Goal: Task Accomplishment & Management: Use online tool/utility

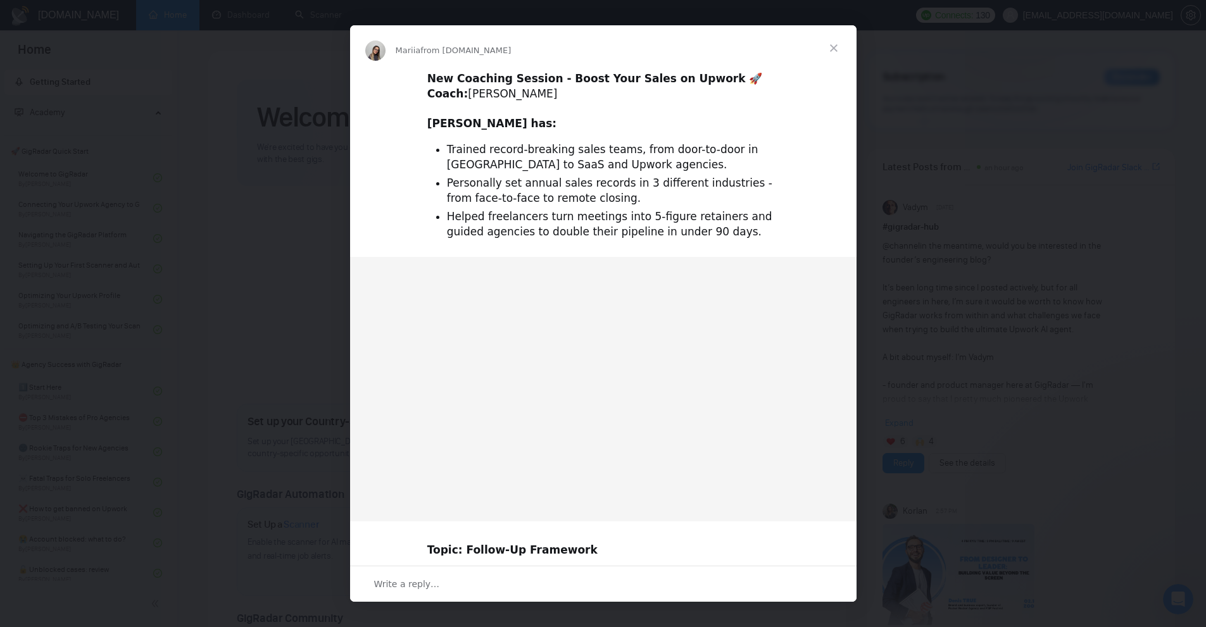
click at [265, 21] on div "Intercom messenger" at bounding box center [603, 313] width 1206 height 627
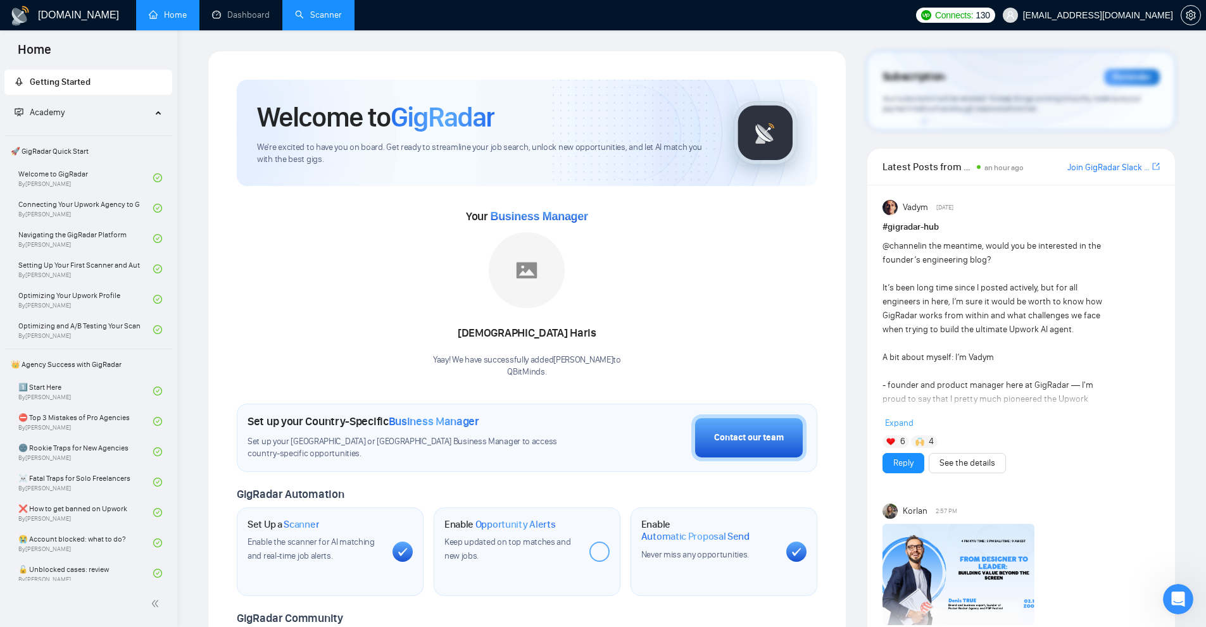
click at [304, 10] on link "Scanner" at bounding box center [318, 14] width 47 height 11
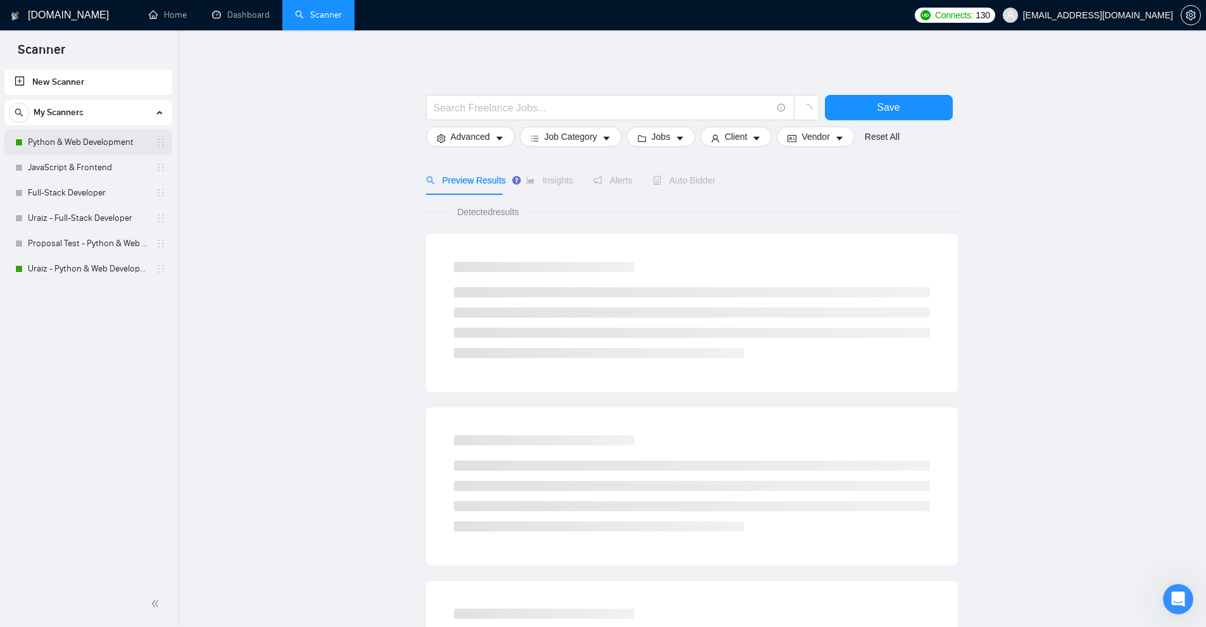
click at [76, 142] on link "Python & Web Development" at bounding box center [88, 142] width 120 height 25
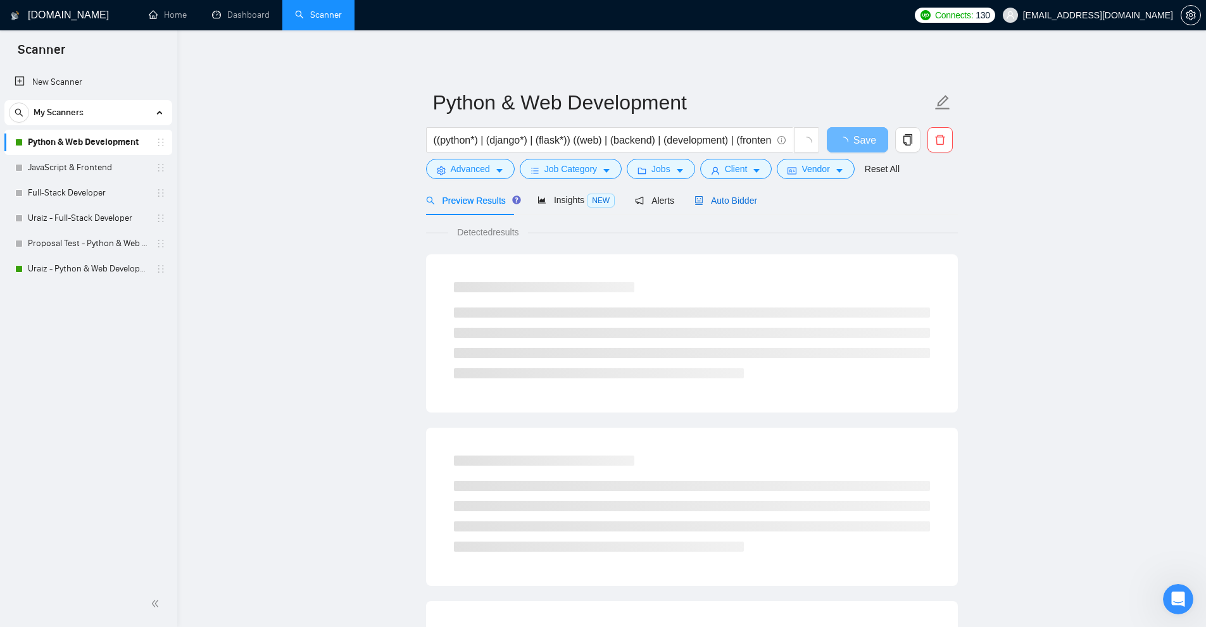
click at [718, 199] on span "Auto Bidder" at bounding box center [725, 201] width 63 height 10
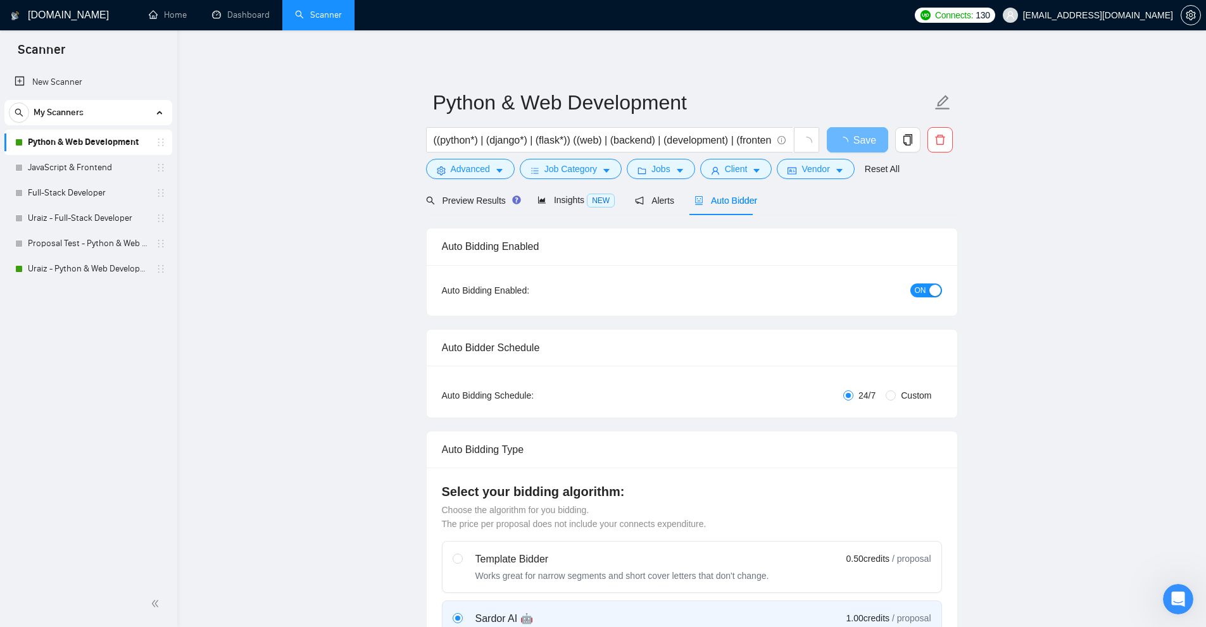
radio input "false"
radio input "true"
checkbox input "true"
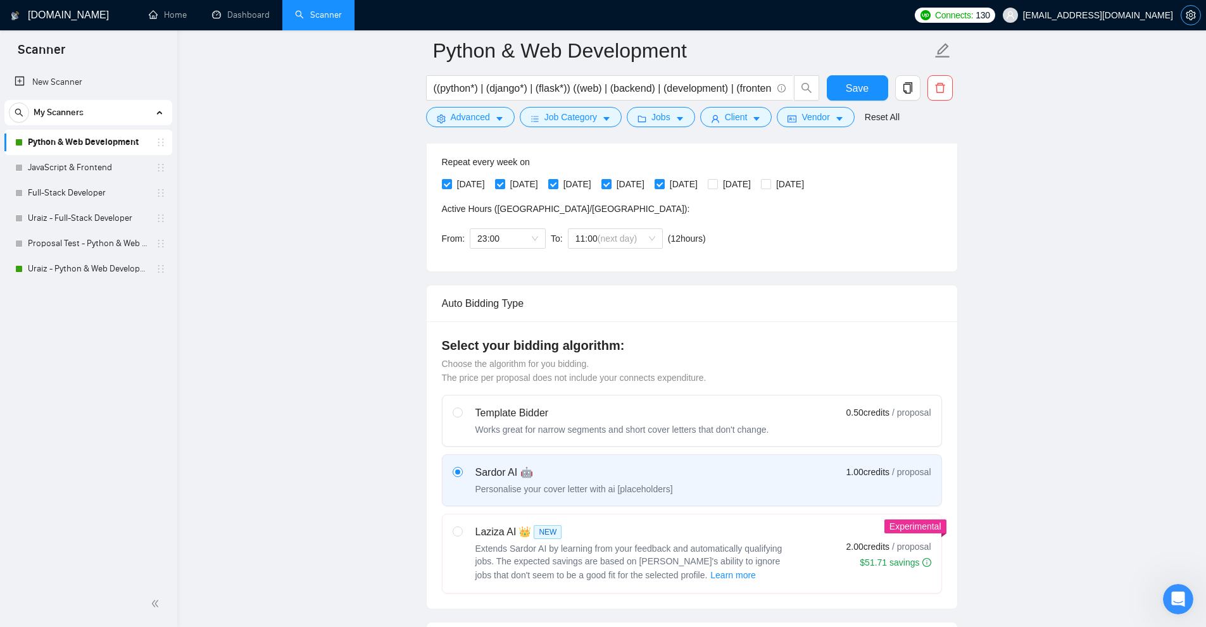
scroll to position [63, 0]
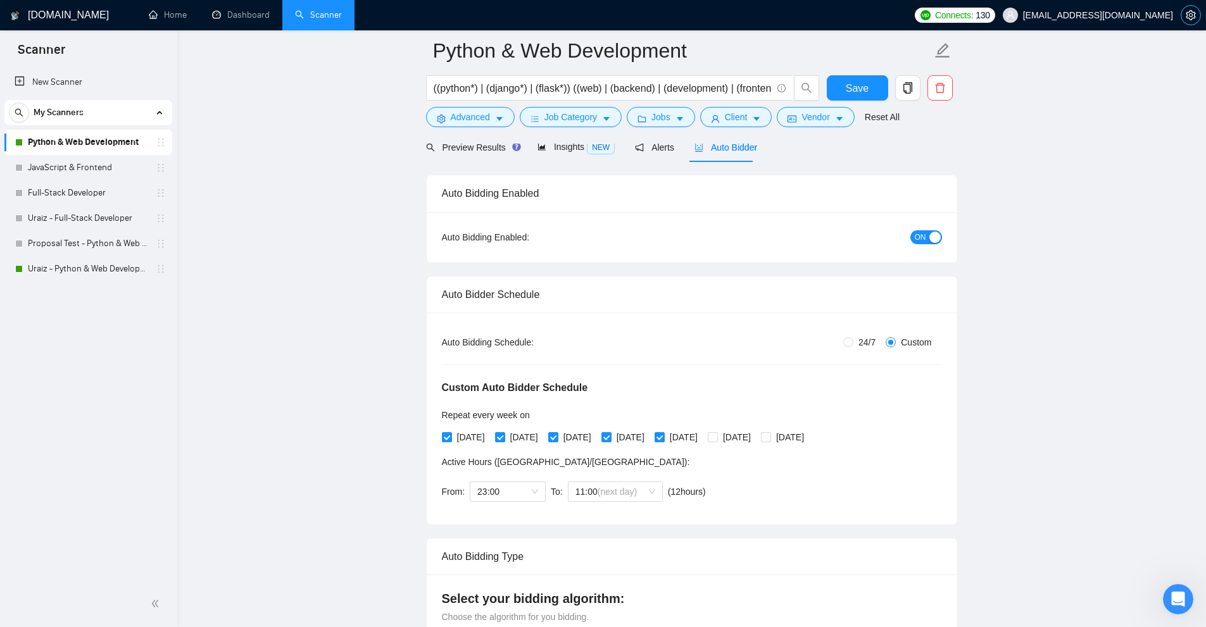
click at [1188, 12] on icon "setting" at bounding box center [1189, 15] width 9 height 10
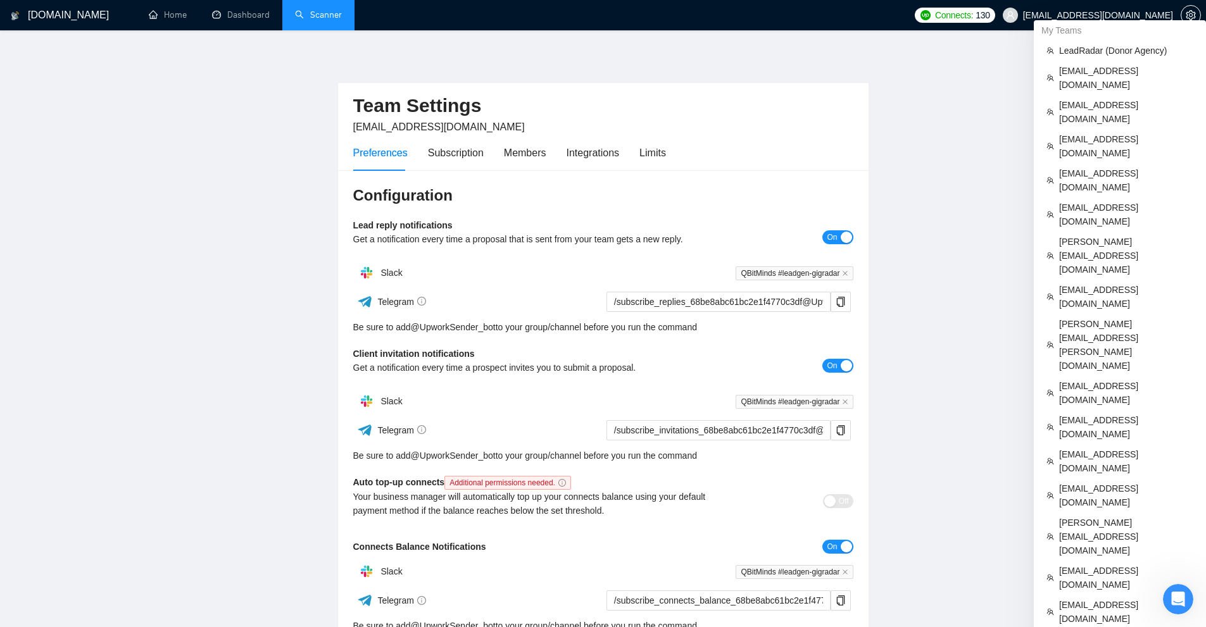
click at [1169, 15] on span "muzzammil@qbitminds.com" at bounding box center [1098, 15] width 150 height 0
click at [1111, 51] on span "LeadRadar (Donor Agency)" at bounding box center [1126, 51] width 134 height 14
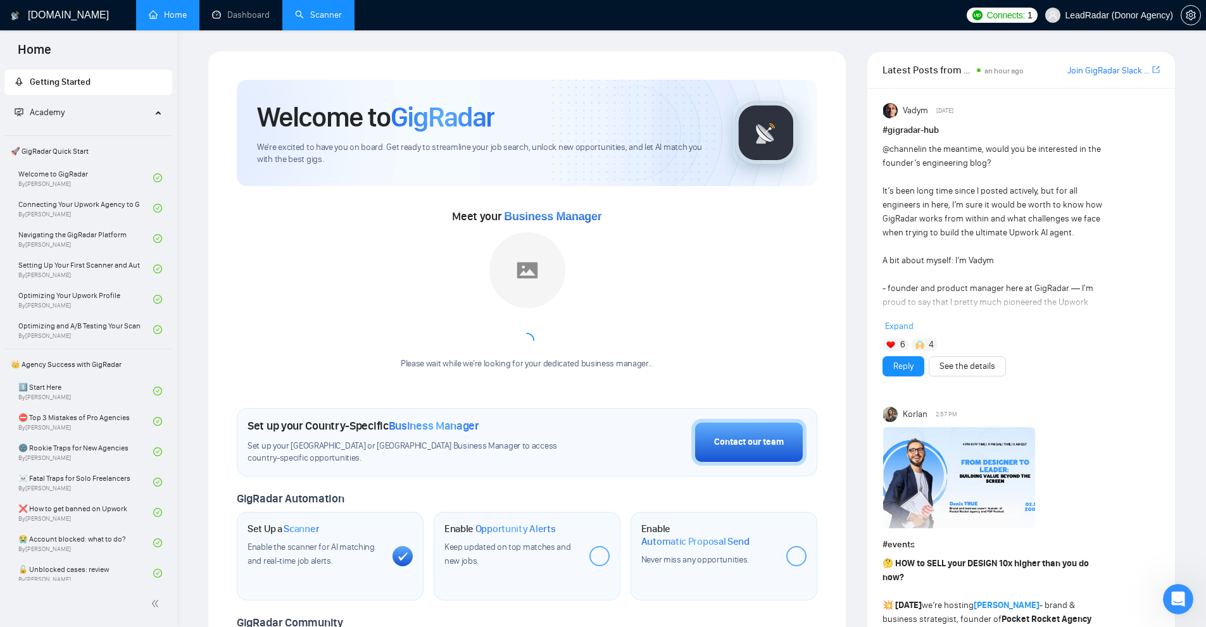
click at [550, 166] on div "Welcome to GigRadar We're excited to have you on board. Get ready to streamline…" at bounding box center [527, 133] width 580 height 106
click at [560, 156] on span "We're excited to have you on board. Get ready to streamline your job search, un…" at bounding box center [485, 154] width 456 height 24
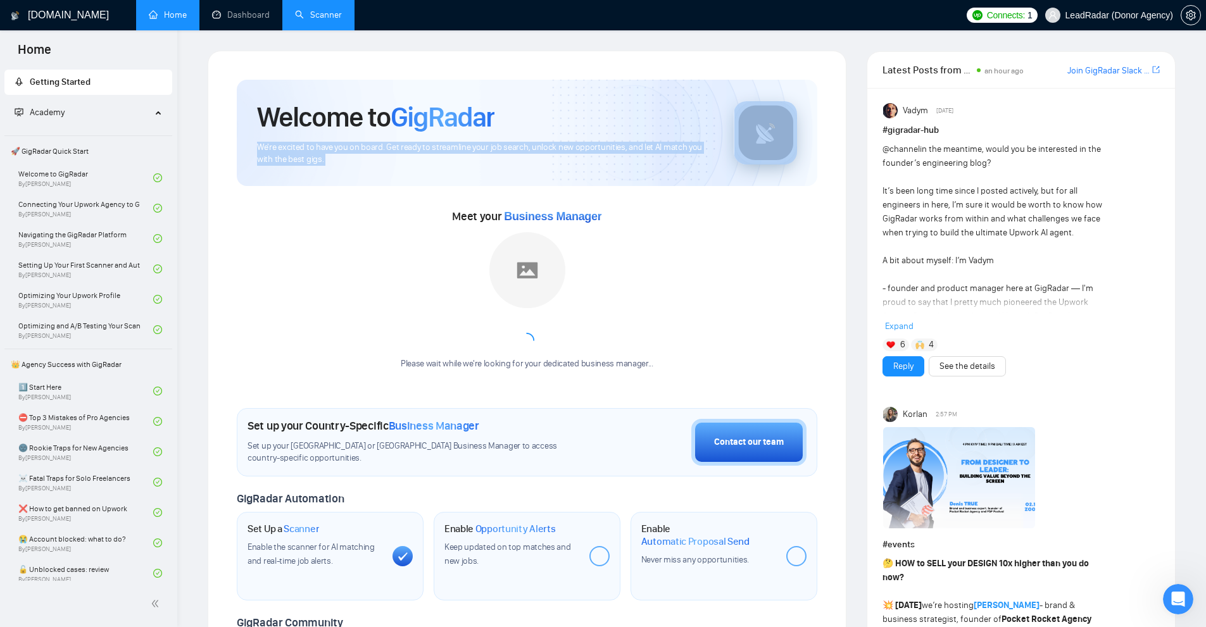
click at [560, 156] on span "We're excited to have you on board. Get ready to streamline your job search, un…" at bounding box center [485, 154] width 456 height 24
click at [295, 9] on link "Scanner" at bounding box center [318, 14] width 47 height 11
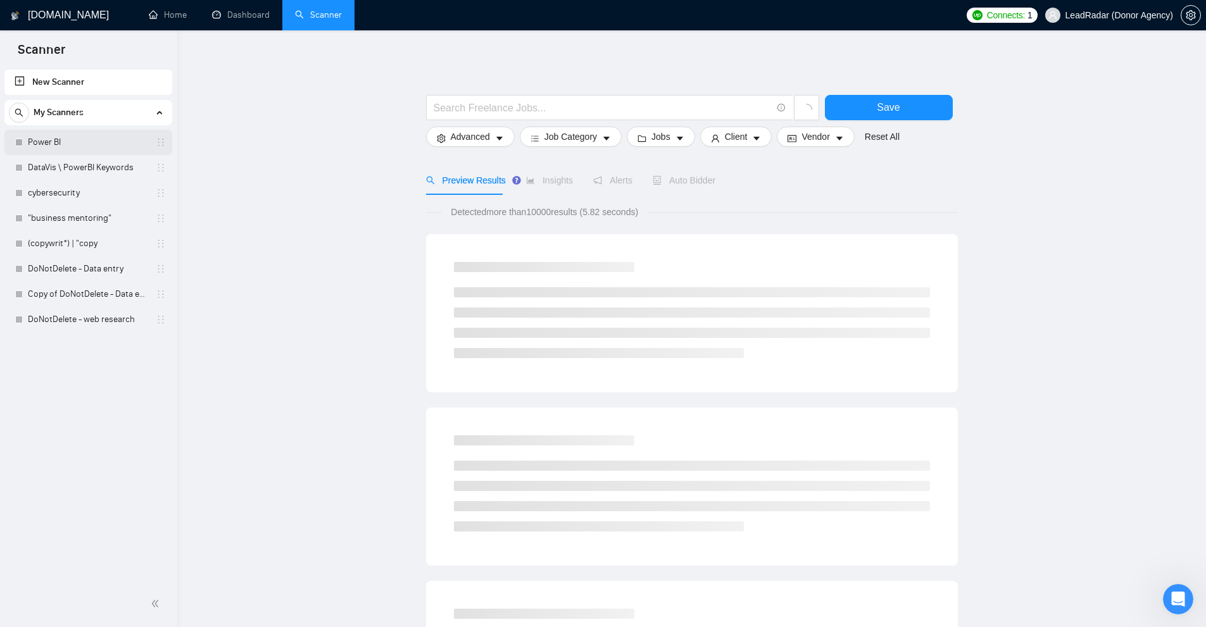
click at [69, 142] on link "Power BI" at bounding box center [88, 142] width 120 height 25
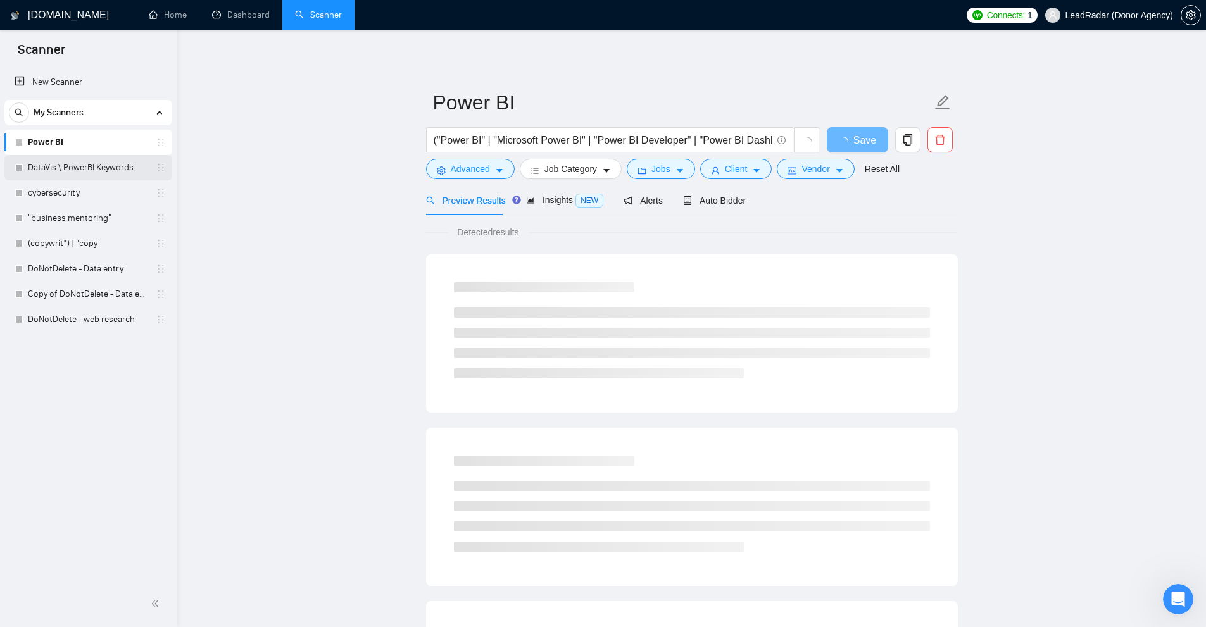
click at [93, 165] on link "DataVis \ PowerBI Keywords" at bounding box center [88, 167] width 120 height 25
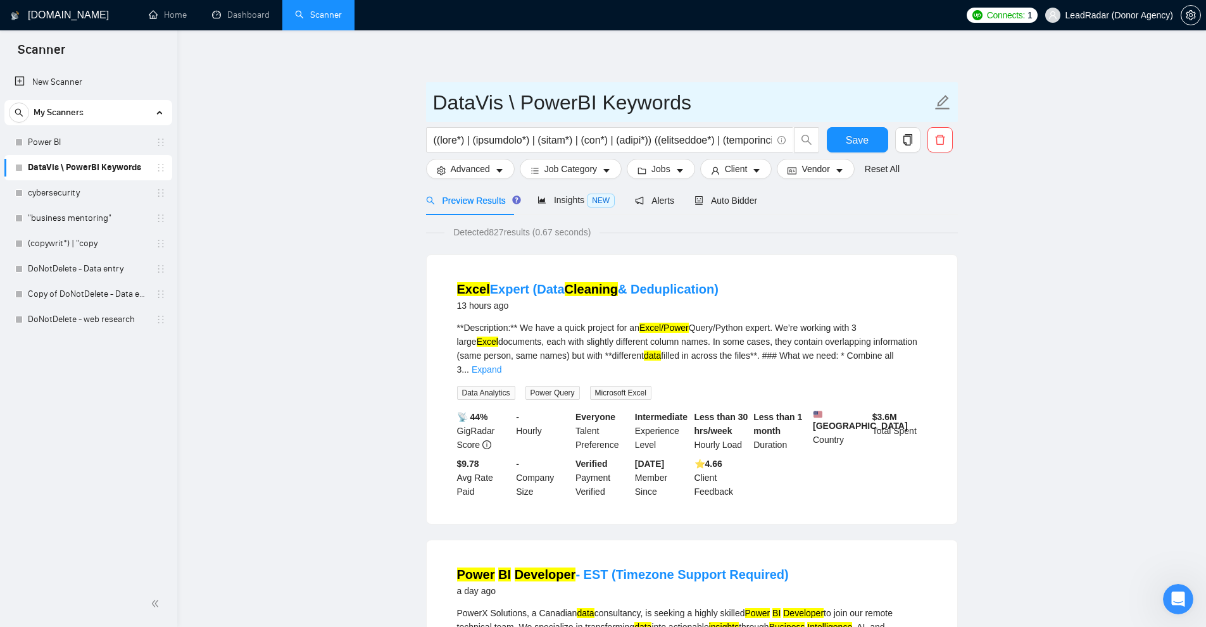
click at [513, 103] on input "DataVis \ PowerBI Keywords" at bounding box center [682, 103] width 499 height 32
drag, startPoint x: 525, startPoint y: 104, endPoint x: 733, endPoint y: 107, distance: 207.6
click at [733, 107] on input "DataVis \ PowerBI Keywords" at bounding box center [682, 103] width 499 height 32
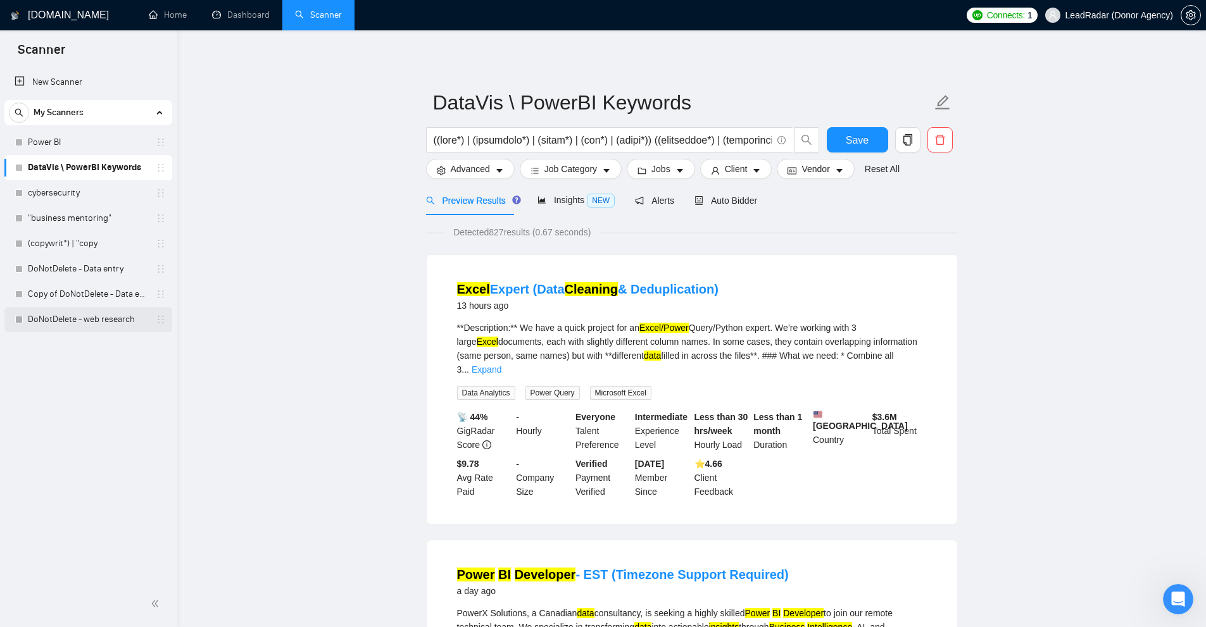
click at [78, 316] on link "DoNotDelete - web research" at bounding box center [88, 319] width 120 height 25
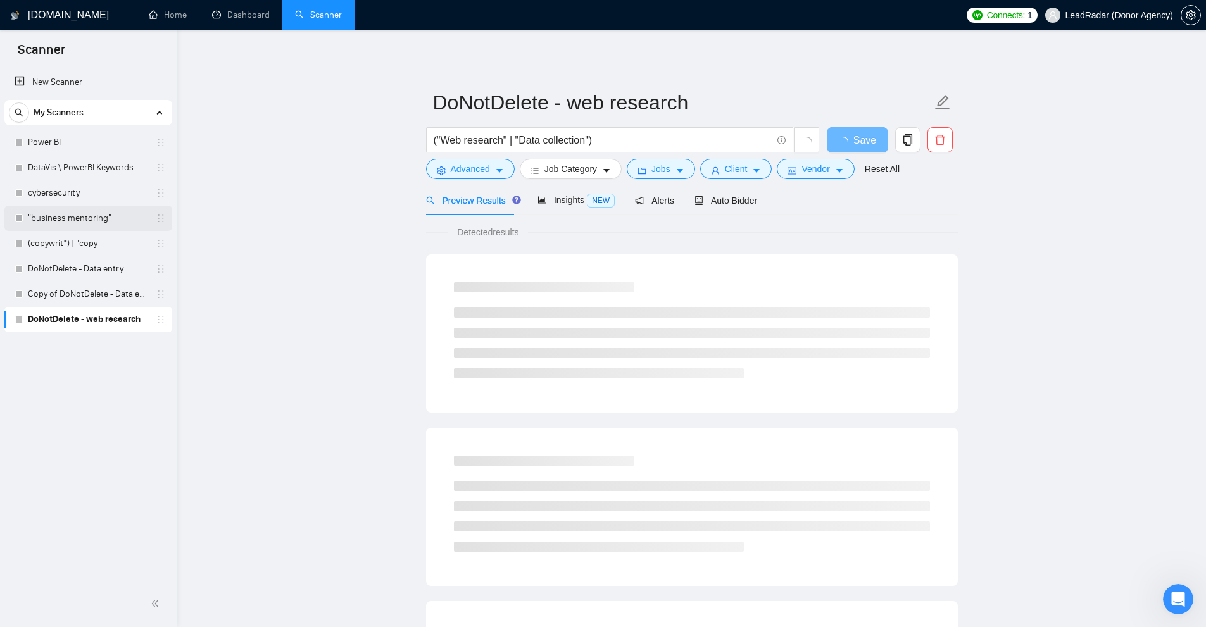
click at [80, 215] on link ""business mentoring"" at bounding box center [88, 218] width 120 height 25
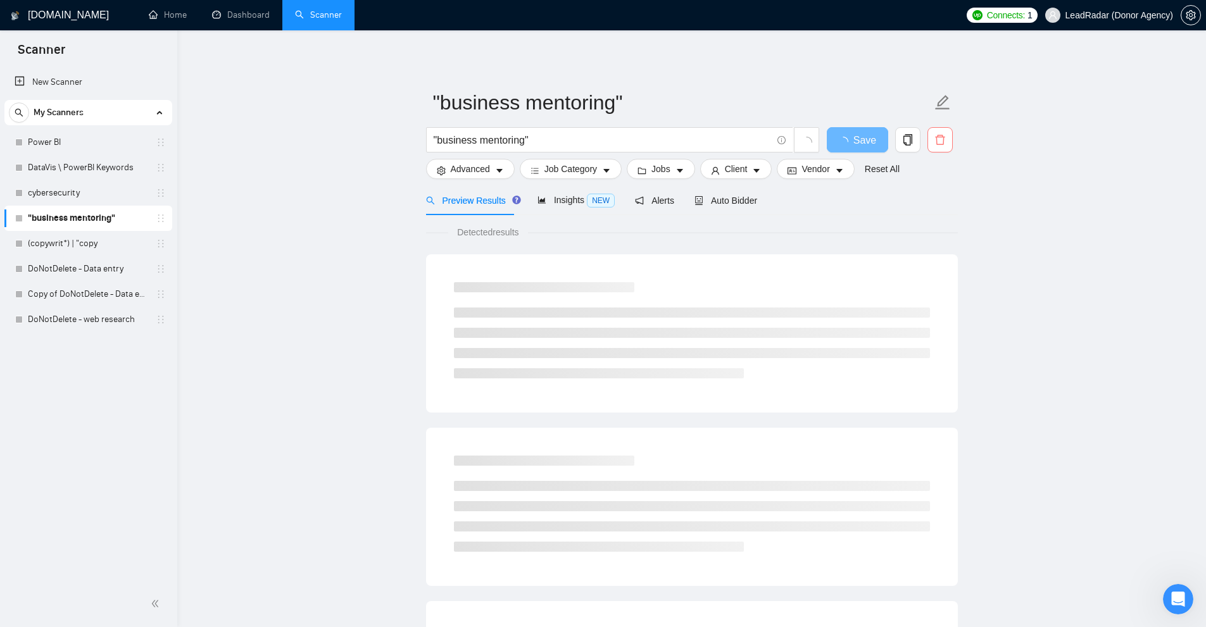
click at [939, 144] on icon "delete" at bounding box center [939, 140] width 9 height 10
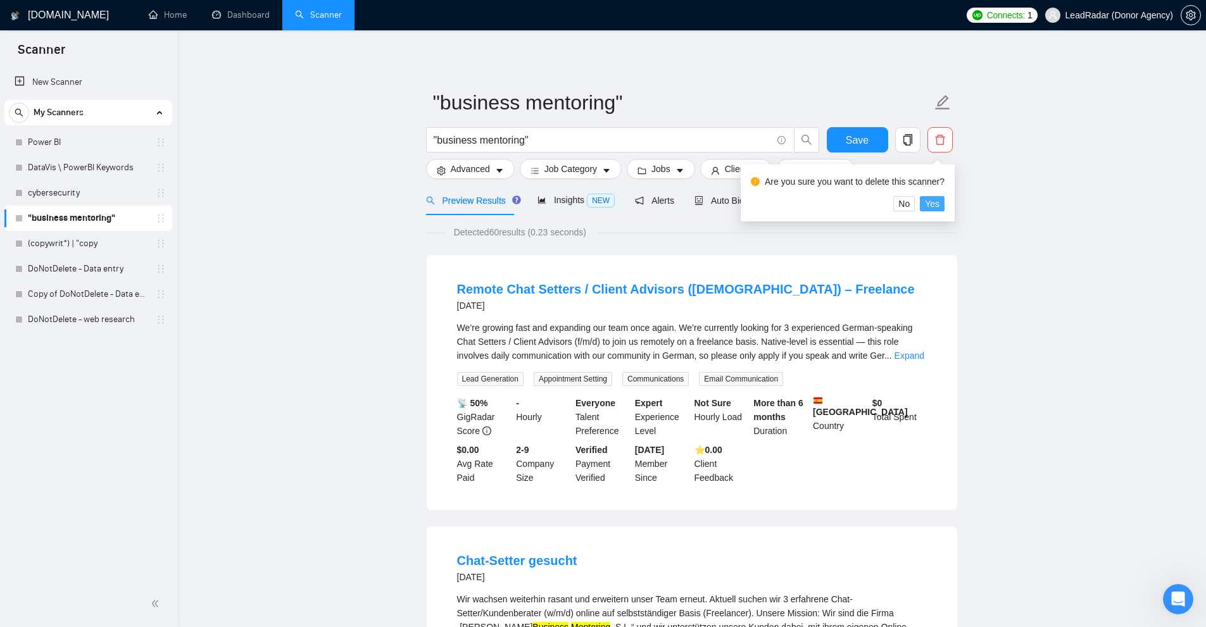
click at [938, 204] on button "Yes" at bounding box center [932, 203] width 25 height 15
click at [122, 197] on link "cybersecurity" at bounding box center [88, 192] width 120 height 25
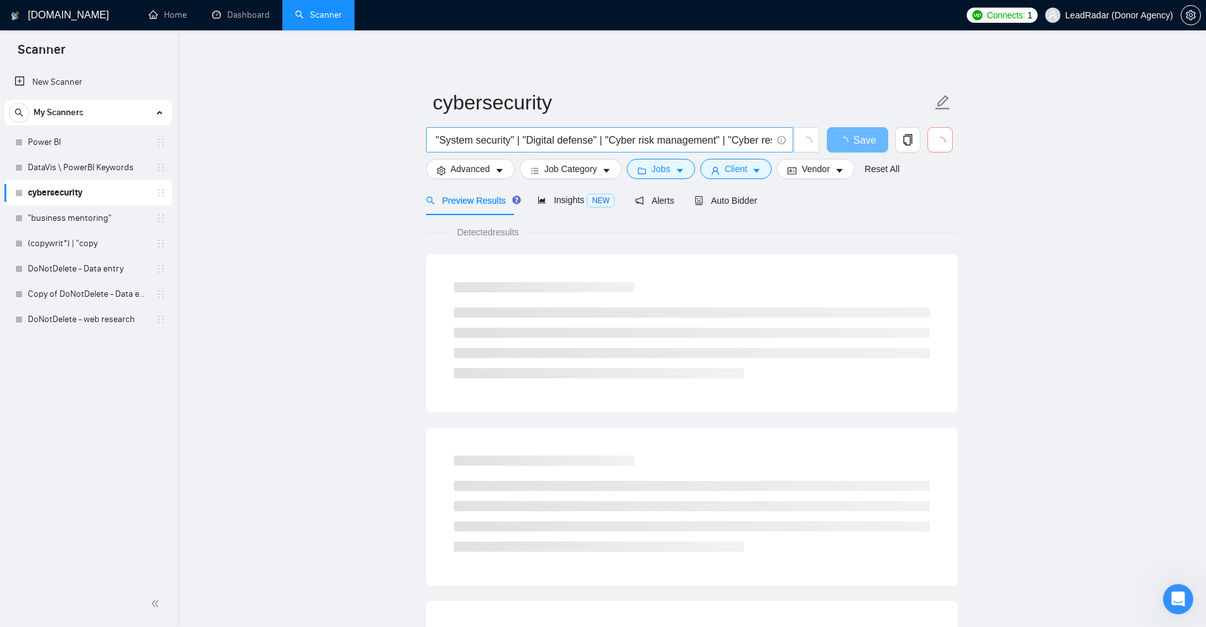
scroll to position [0, 1108]
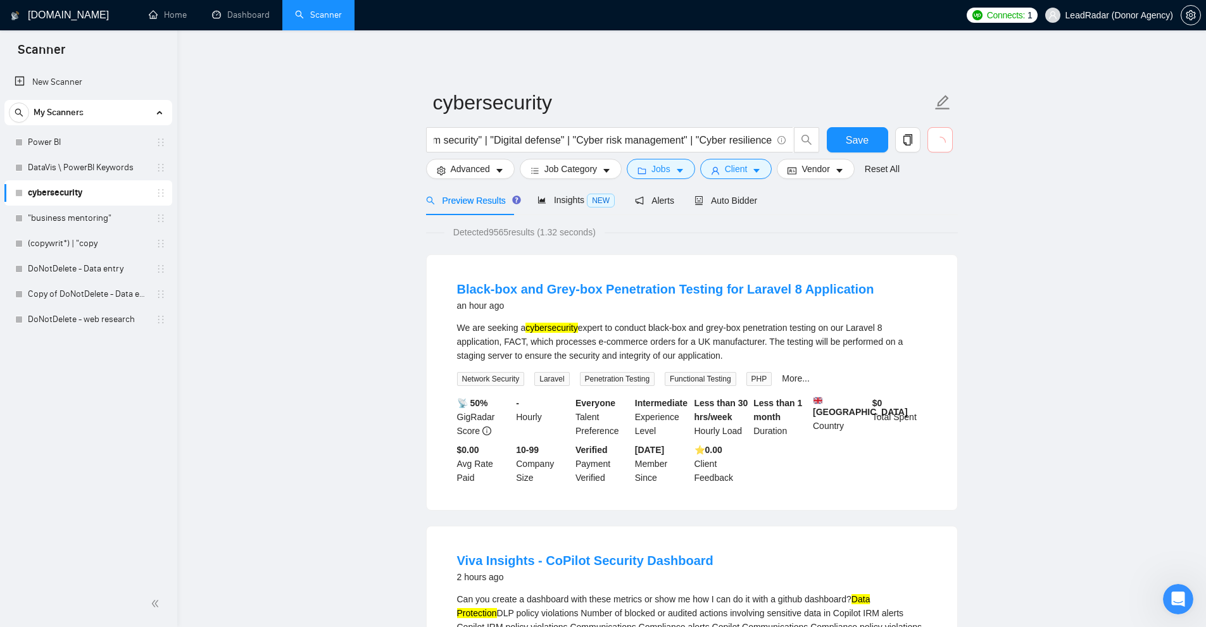
click at [944, 137] on span "loading" at bounding box center [939, 142] width 11 height 11
click at [942, 142] on icon "delete" at bounding box center [939, 139] width 11 height 11
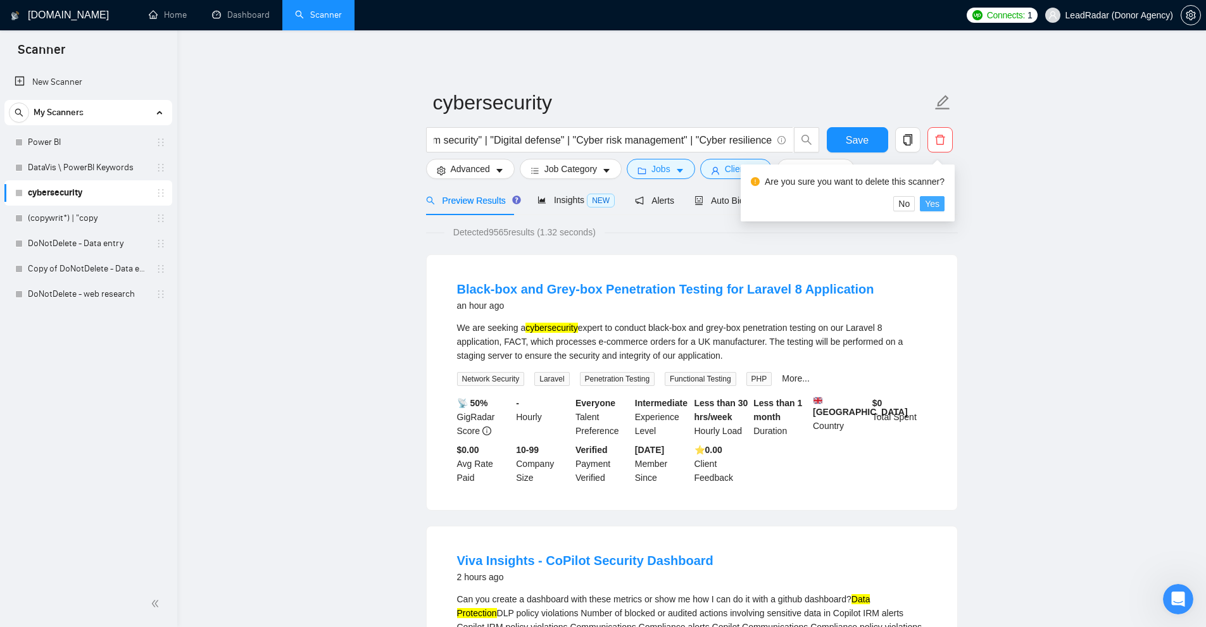
click at [933, 204] on span "Yes" at bounding box center [932, 204] width 15 height 14
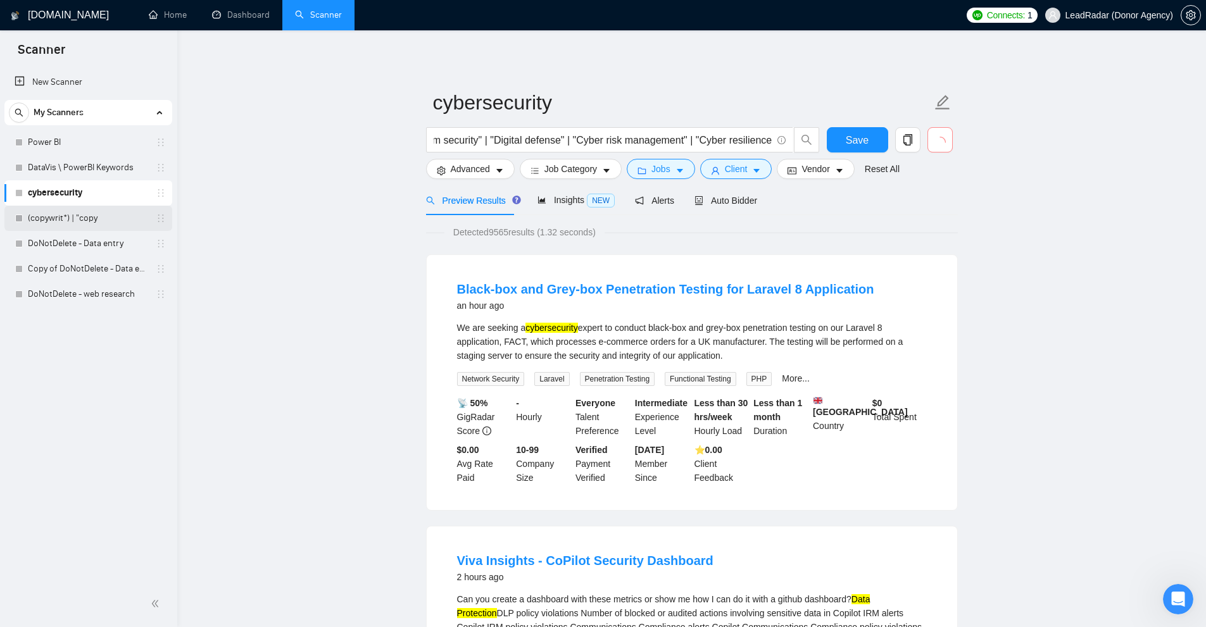
click at [80, 216] on link "(copywrit*) | "copy" at bounding box center [88, 218] width 120 height 25
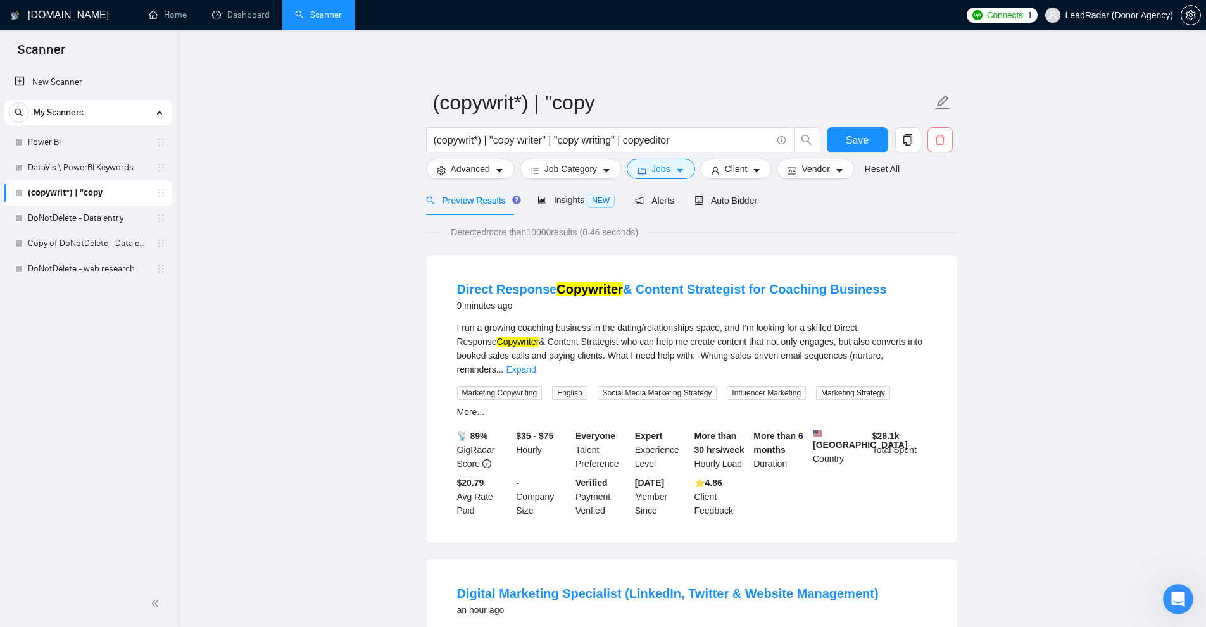
click at [941, 135] on icon "delete" at bounding box center [939, 140] width 9 height 10
click at [930, 203] on span "Yes" at bounding box center [932, 204] width 15 height 14
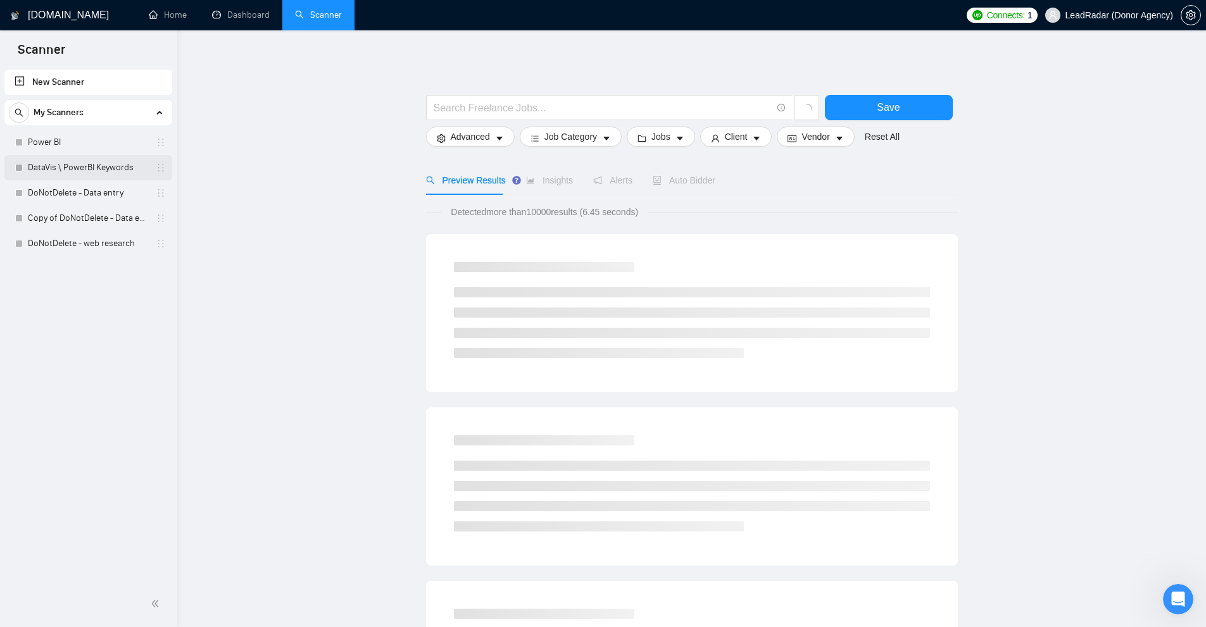
click at [51, 172] on link "DataVis \ PowerBI Keywords" at bounding box center [88, 167] width 120 height 25
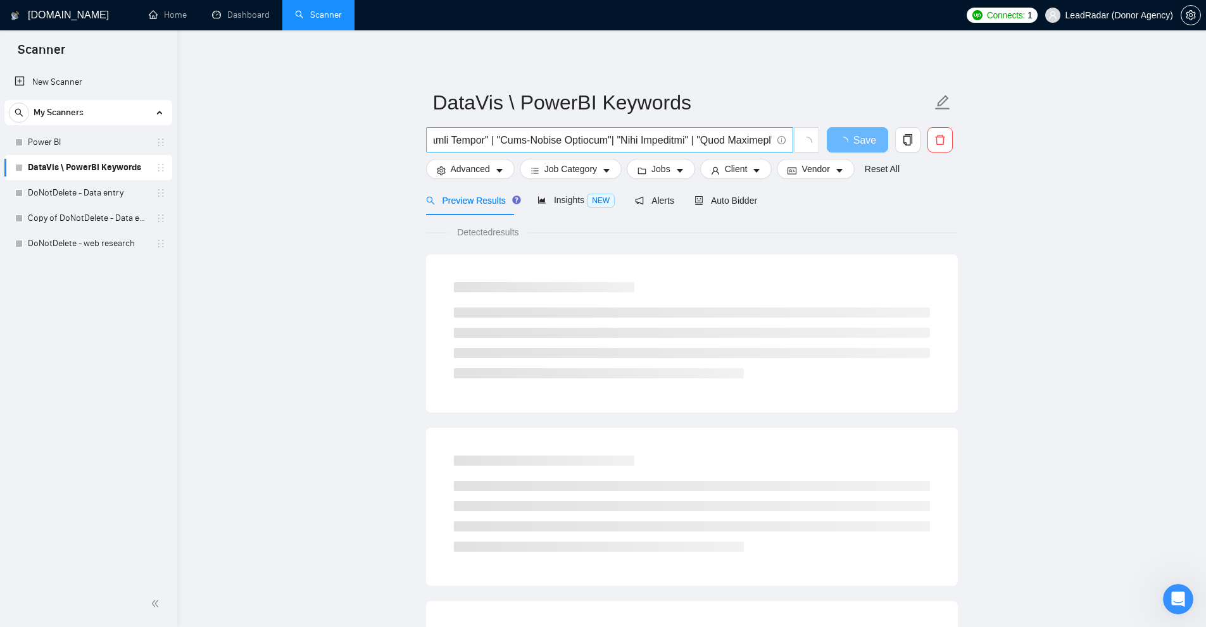
scroll to position [0, 5772]
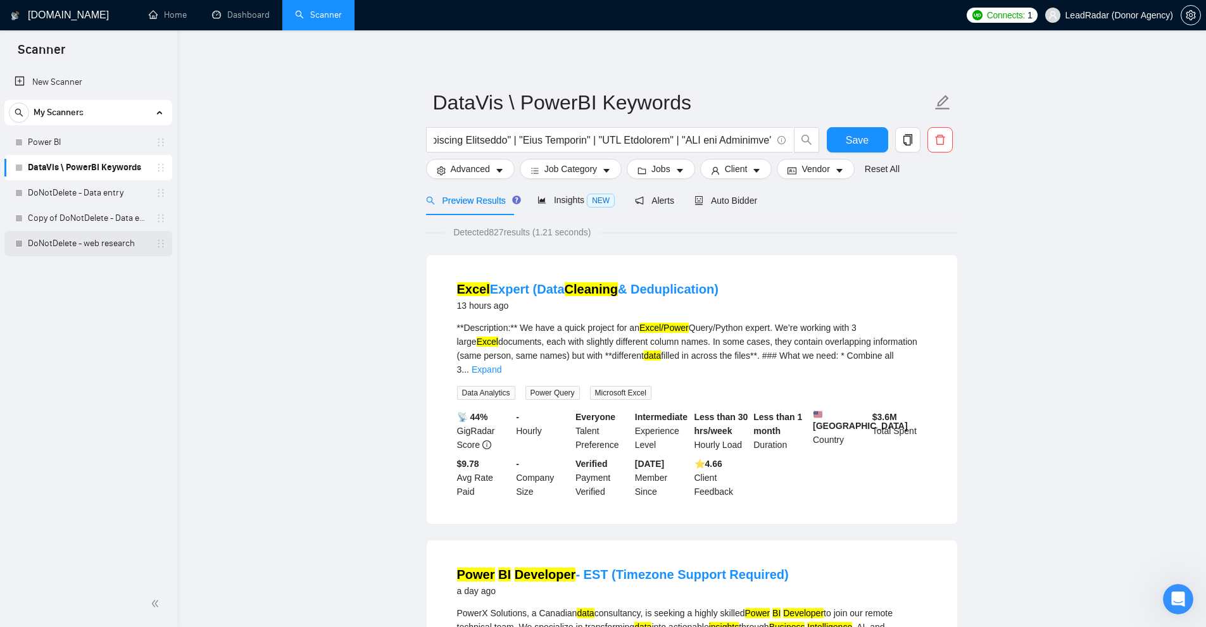
click at [71, 242] on link "DoNotDelete - web research" at bounding box center [88, 243] width 120 height 25
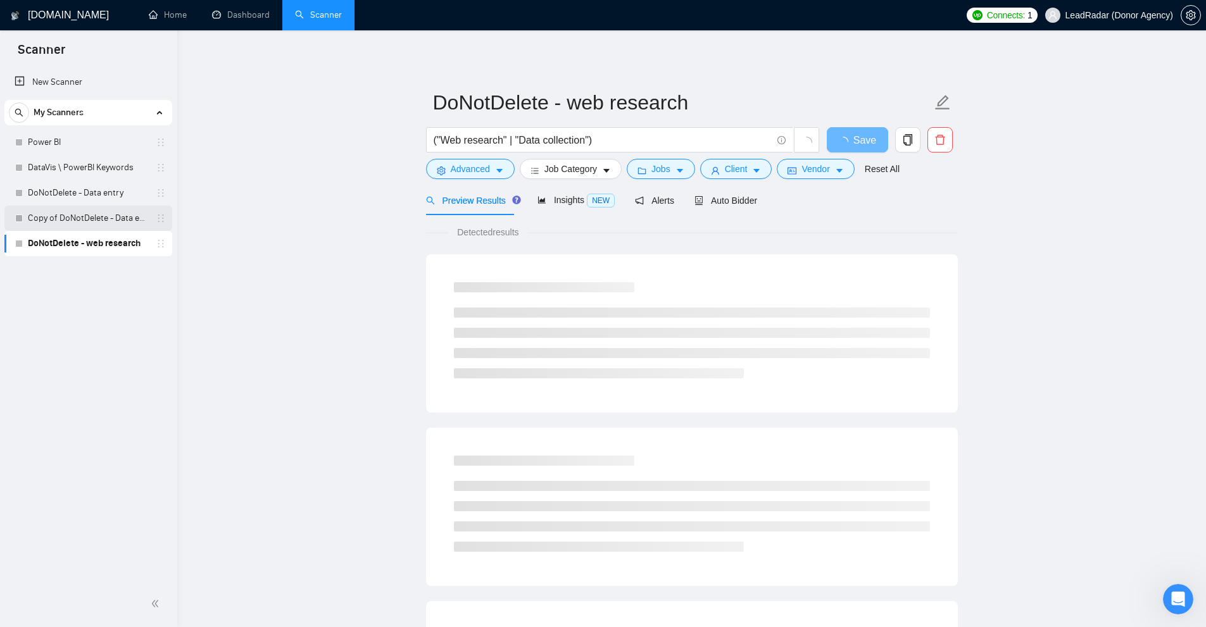
click at [67, 220] on link "Copy of DoNotDelete - Data entry" at bounding box center [88, 218] width 120 height 25
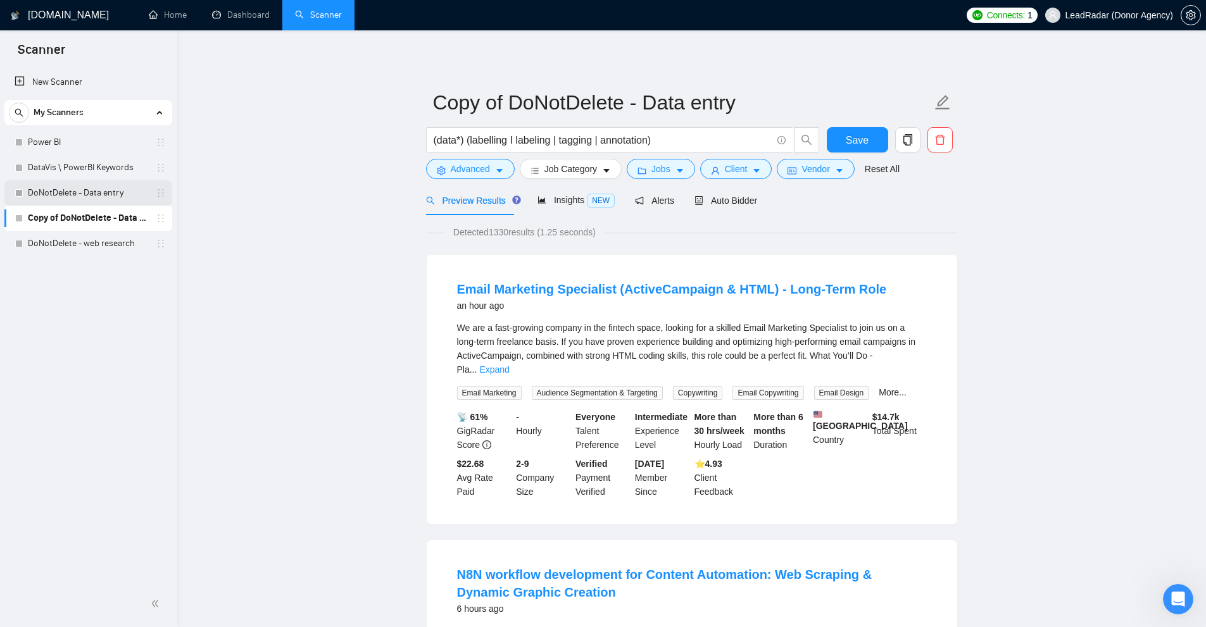
click at [117, 184] on link "DoNotDelete - Data entry" at bounding box center [88, 192] width 120 height 25
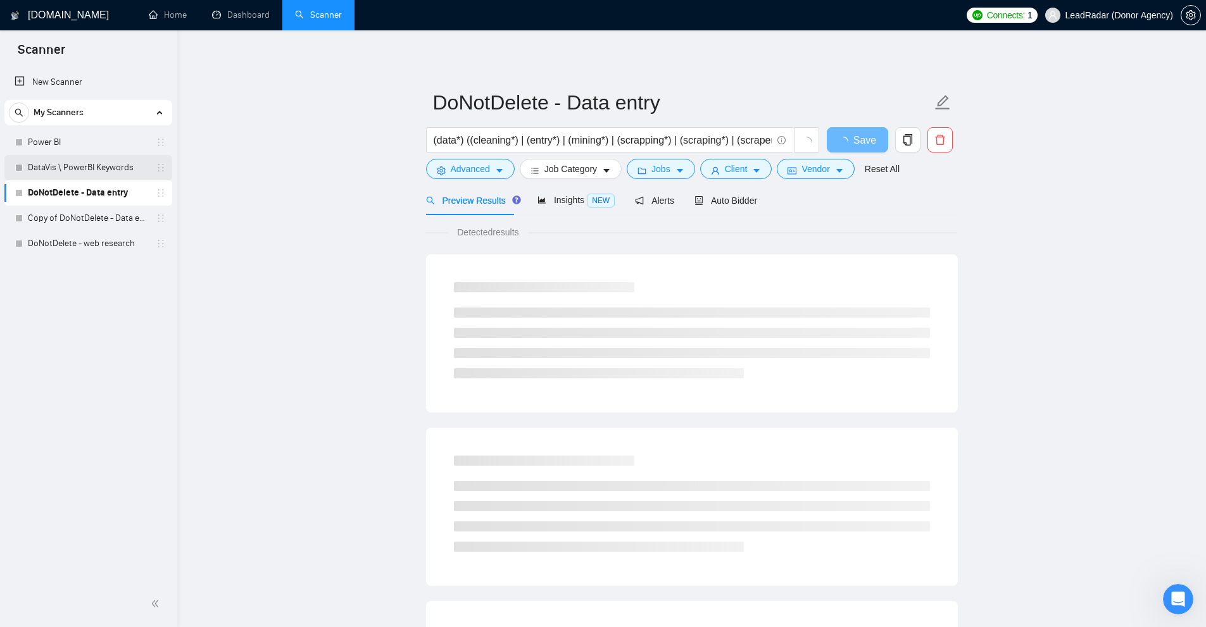
click at [104, 170] on link "DataVis \ PowerBI Keywords" at bounding box center [88, 167] width 120 height 25
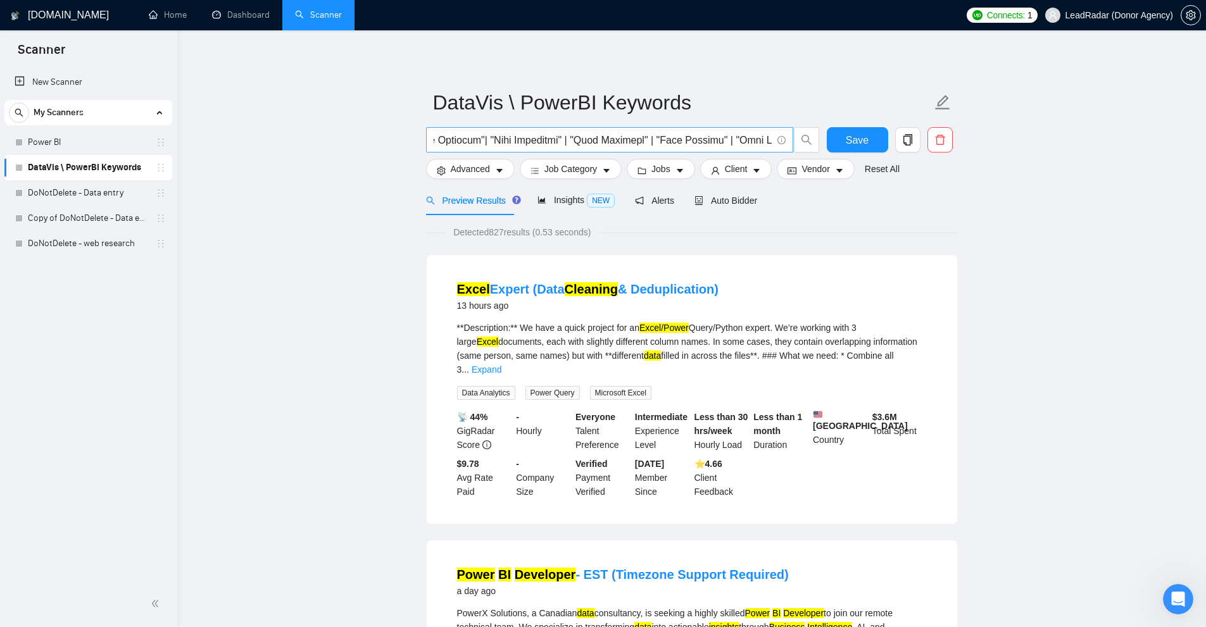
scroll to position [0, 5772]
click at [945, 140] on icon "delete" at bounding box center [939, 139] width 11 height 11
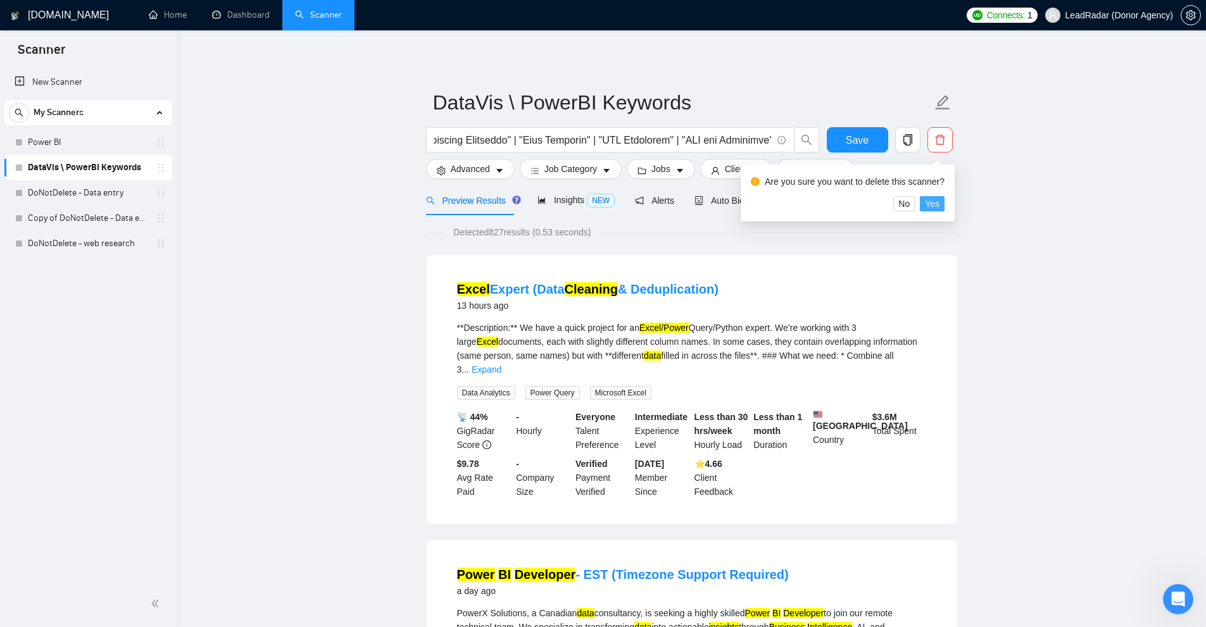
click at [933, 205] on span "Yes" at bounding box center [932, 204] width 15 height 14
click at [56, 138] on link "Power BI" at bounding box center [88, 142] width 120 height 25
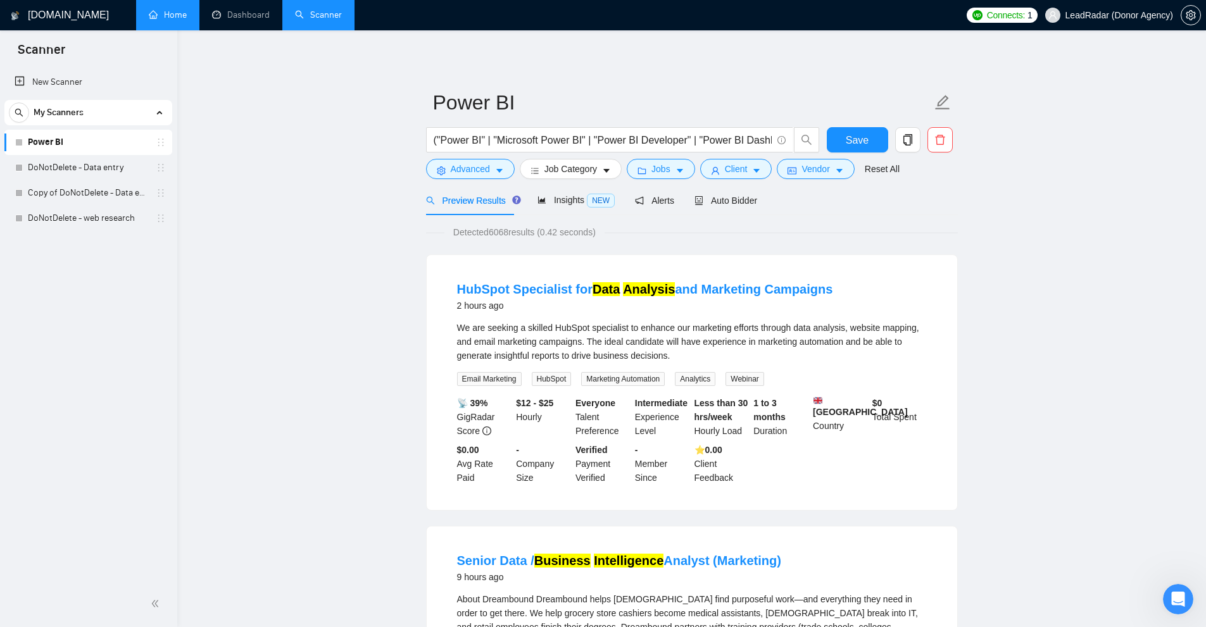
click at [172, 12] on link "Home" at bounding box center [168, 14] width 38 height 11
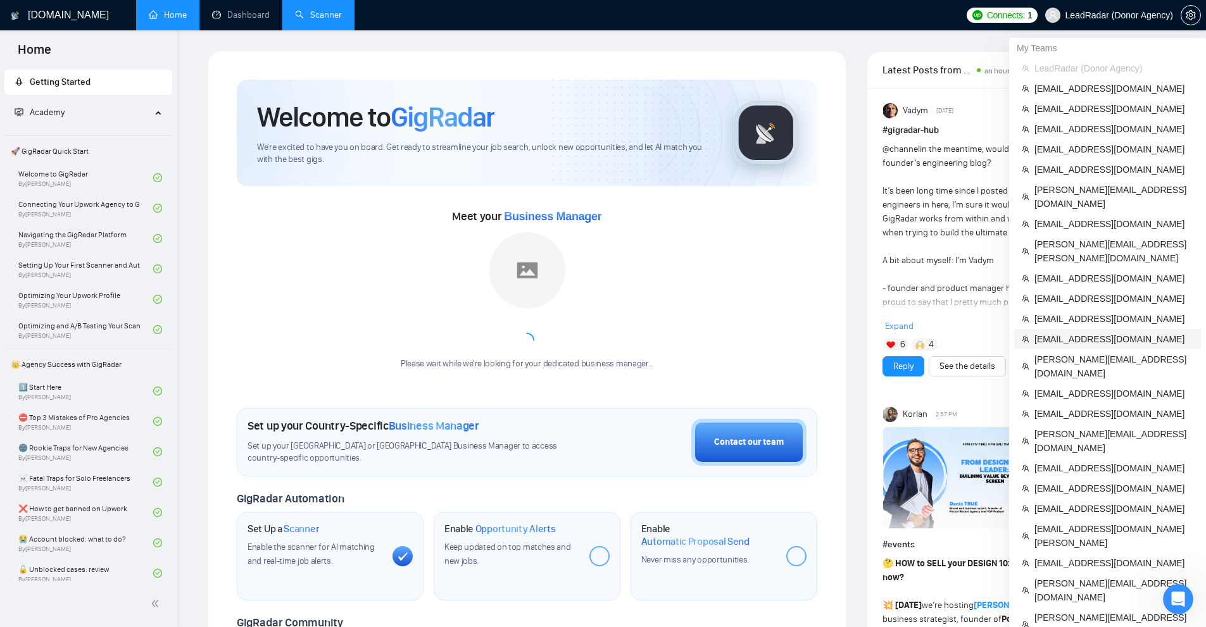
scroll to position [380, 0]
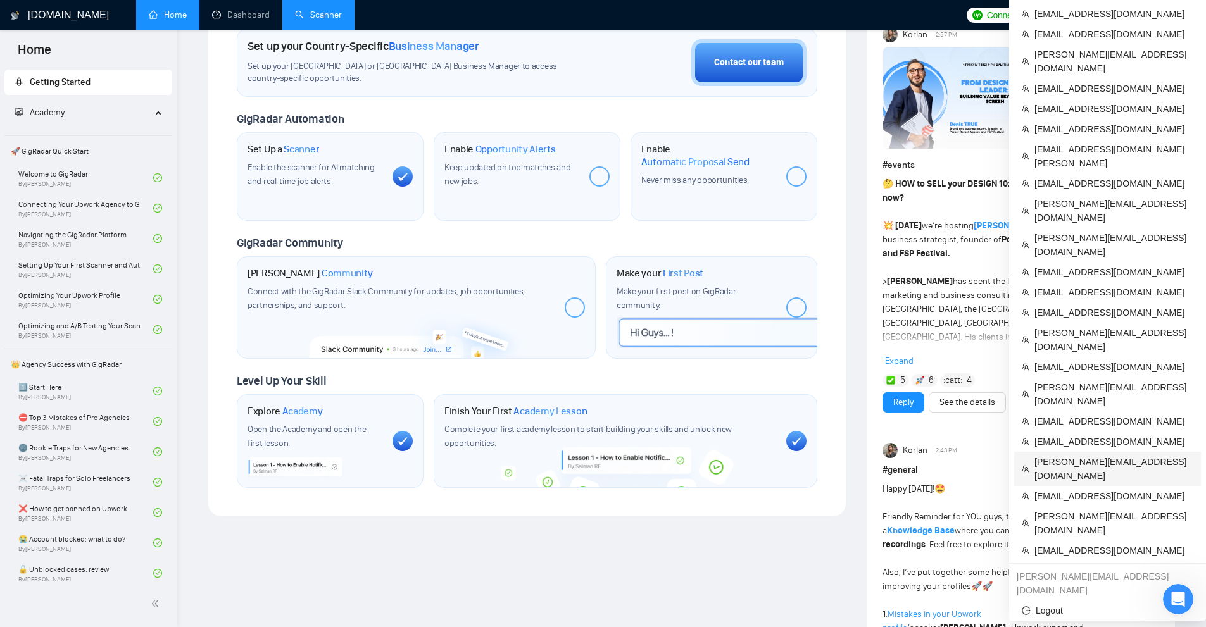
click at [1071, 455] on span "[PERSON_NAME][EMAIL_ADDRESS][DOMAIN_NAME]" at bounding box center [1113, 469] width 159 height 28
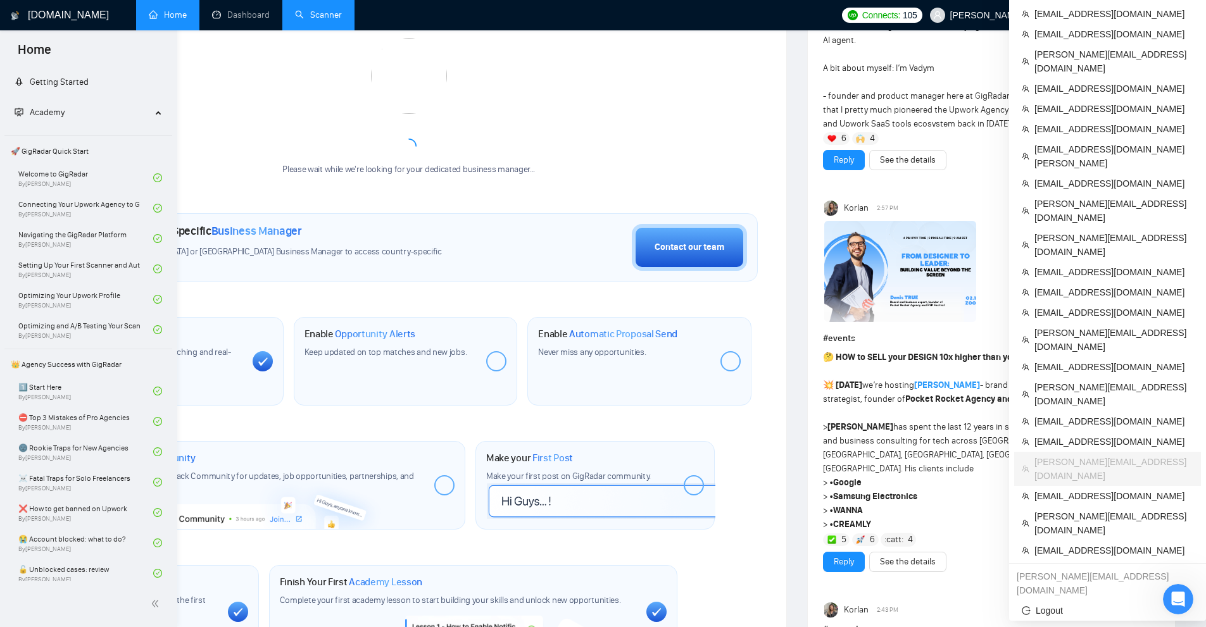
scroll to position [209, 0]
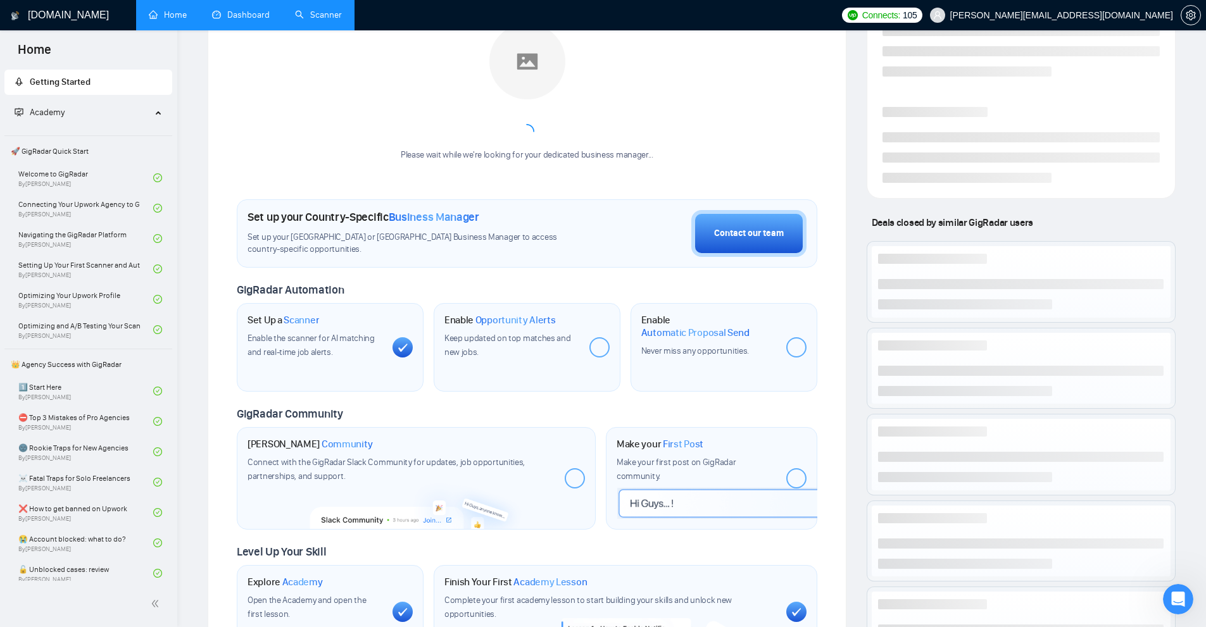
click at [250, 20] on link "Dashboard" at bounding box center [241, 14] width 58 height 11
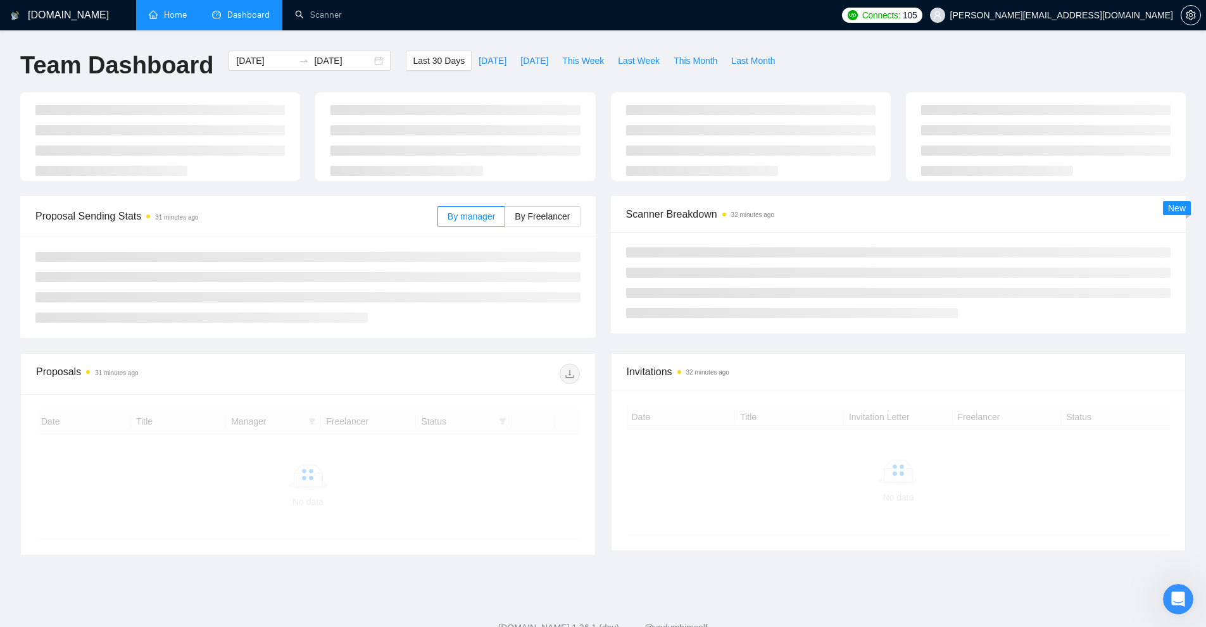
click at [171, 20] on link "Home" at bounding box center [168, 14] width 38 height 11
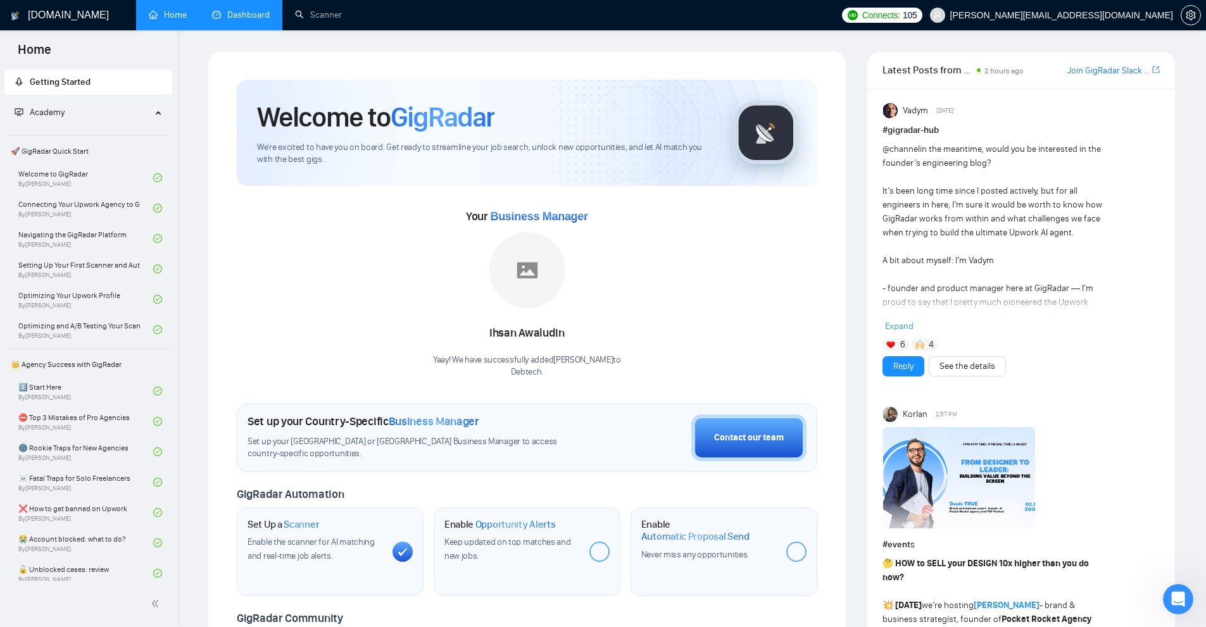
drag, startPoint x: 644, startPoint y: 355, endPoint x: 696, endPoint y: 366, distance: 53.1
click at [687, 366] on div "Your Business Manager Ihsan Awaludin Yaay! We have successfully added Ihsan Awa…" at bounding box center [527, 292] width 580 height 172
click at [299, 20] on link "Scanner" at bounding box center [318, 14] width 47 height 11
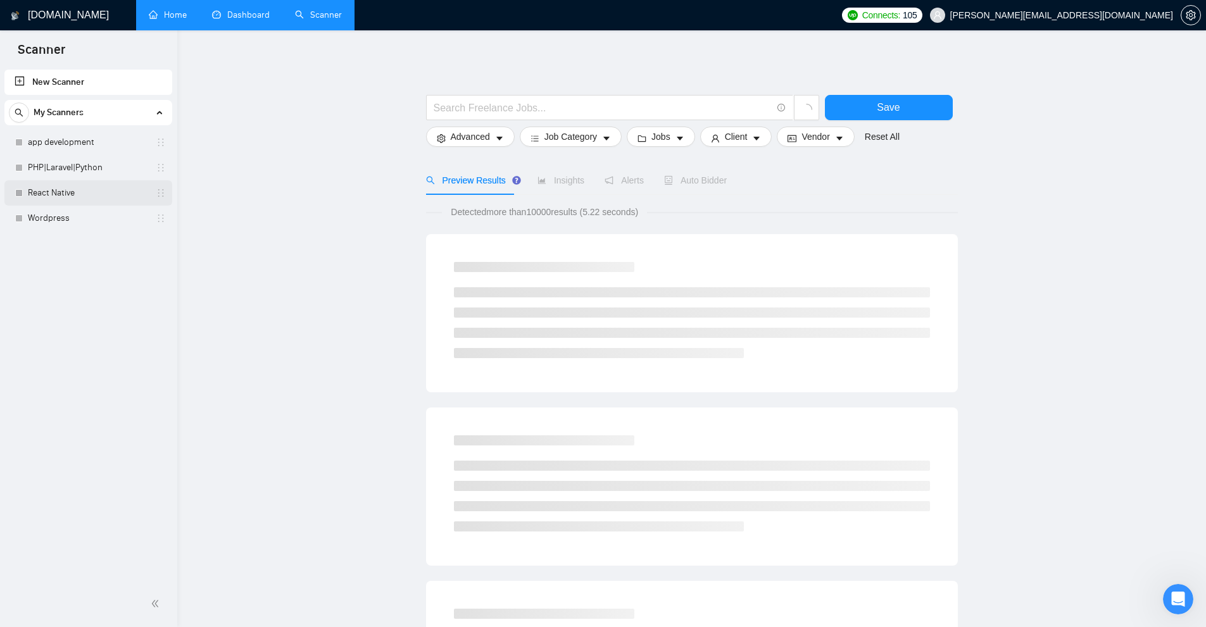
click at [68, 194] on link "React Native" at bounding box center [88, 192] width 120 height 25
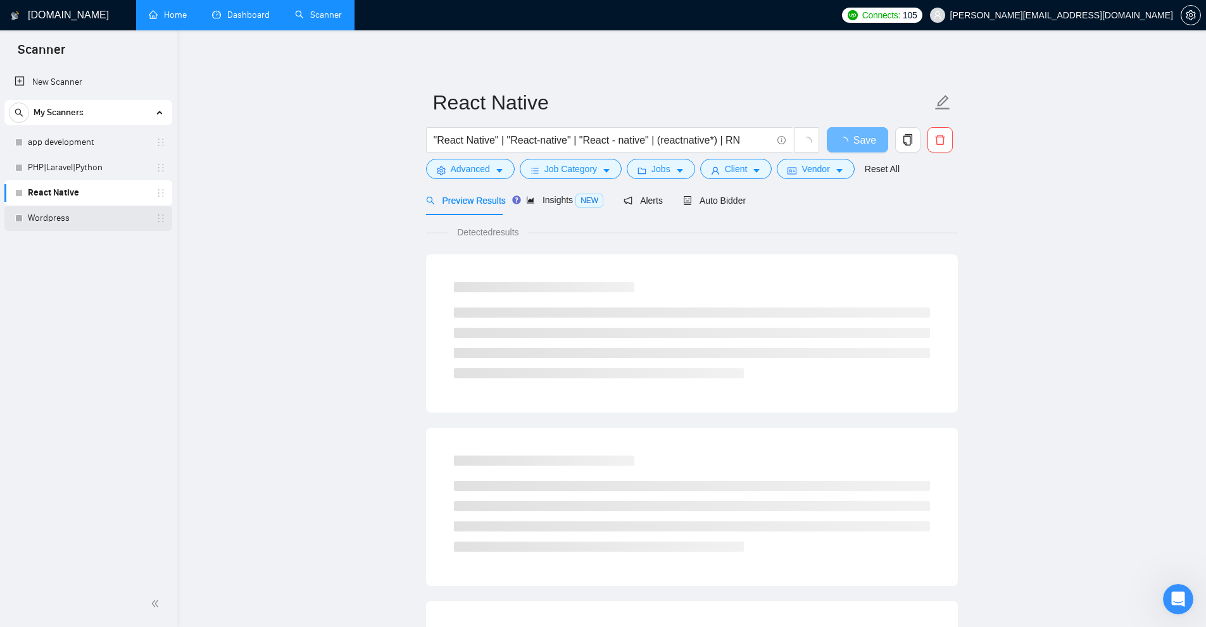
click at [63, 215] on link "Wordpress" at bounding box center [88, 218] width 120 height 25
click at [84, 193] on link "React Native" at bounding box center [88, 192] width 120 height 25
click at [97, 165] on link "PHP|Laravel|Python" at bounding box center [88, 167] width 120 height 25
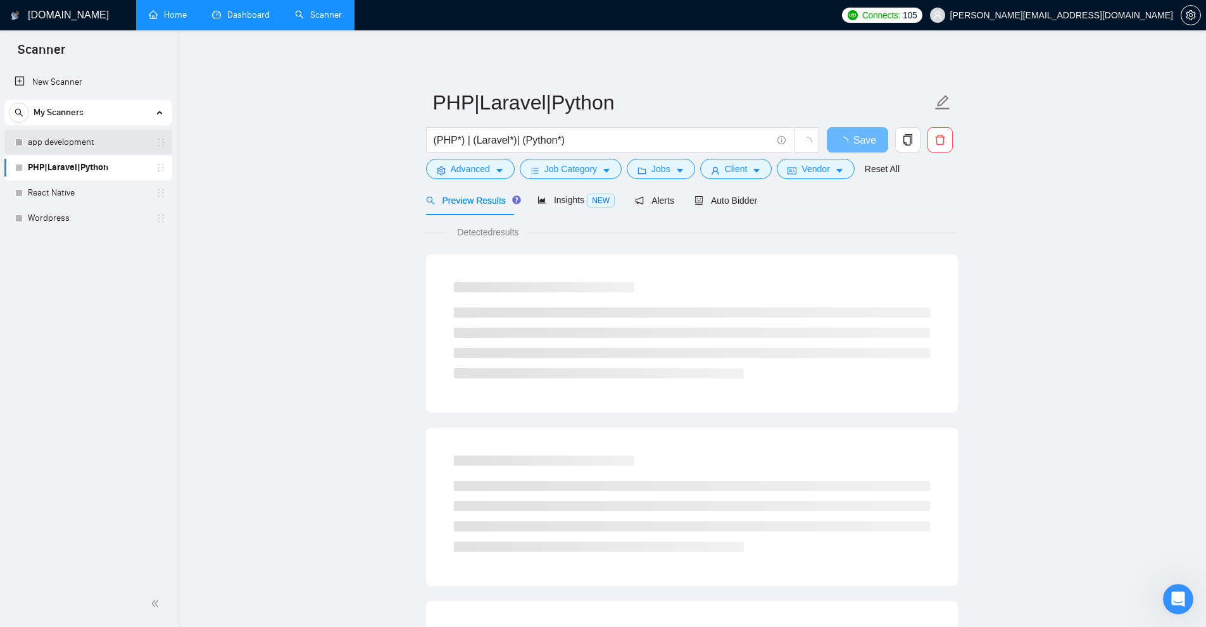
click at [109, 146] on link "app development" at bounding box center [88, 142] width 120 height 25
click at [104, 168] on link "PHP|Laravel|Python" at bounding box center [88, 167] width 120 height 25
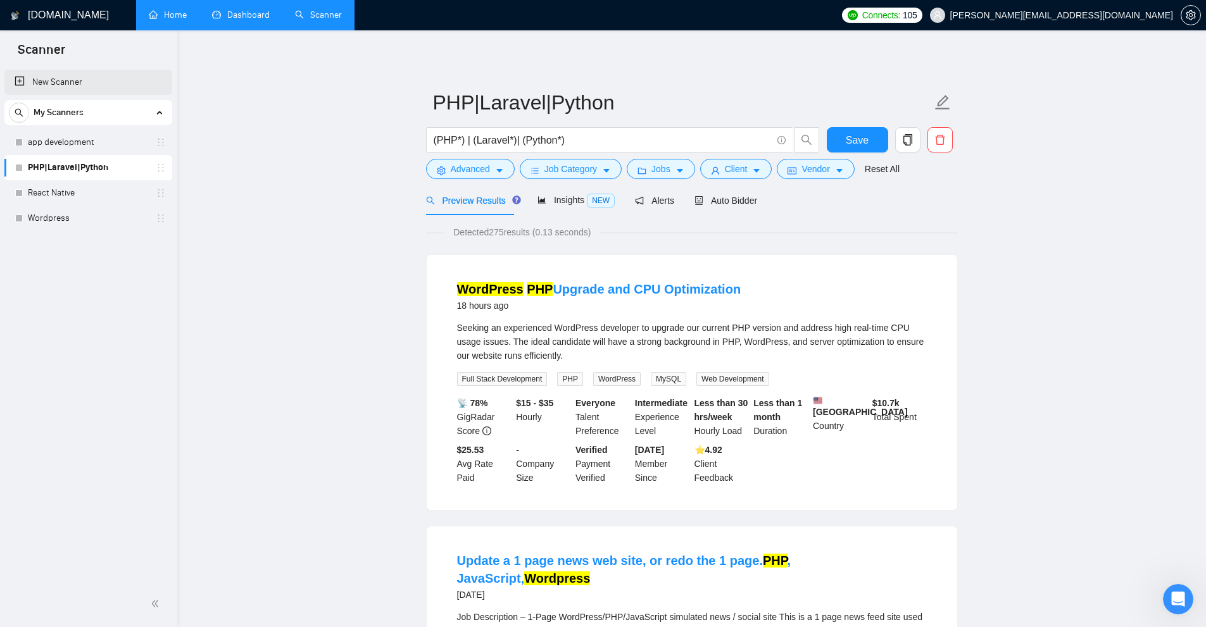
click at [100, 86] on link "New Scanner" at bounding box center [88, 82] width 147 height 25
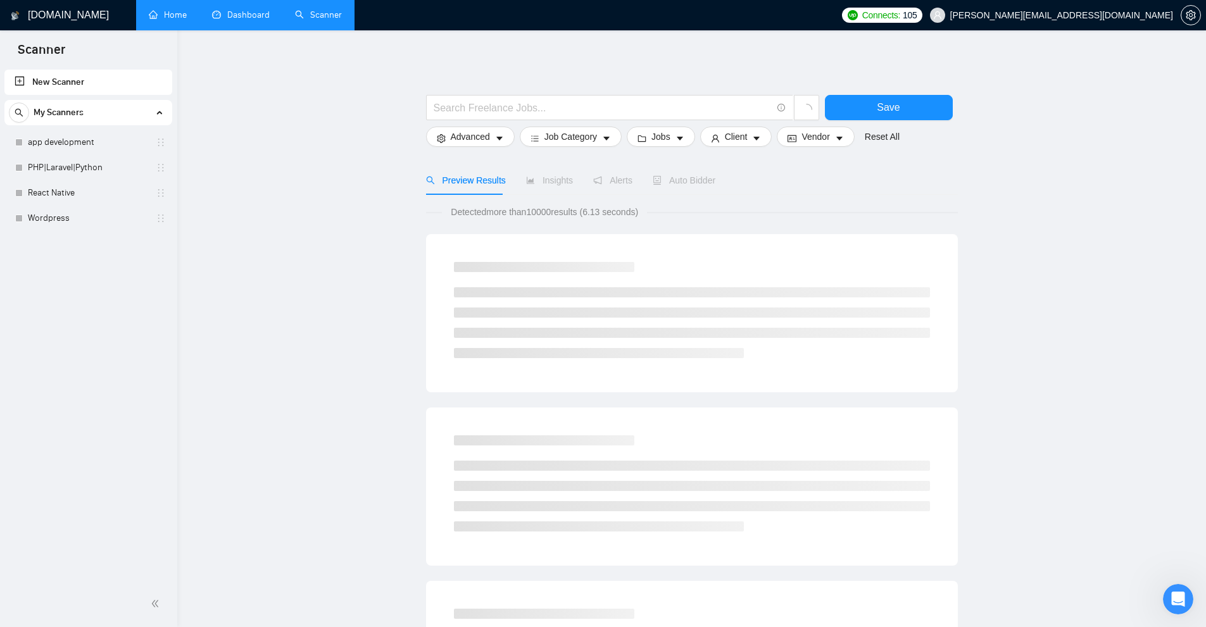
click at [149, 20] on link "Home" at bounding box center [168, 14] width 38 height 11
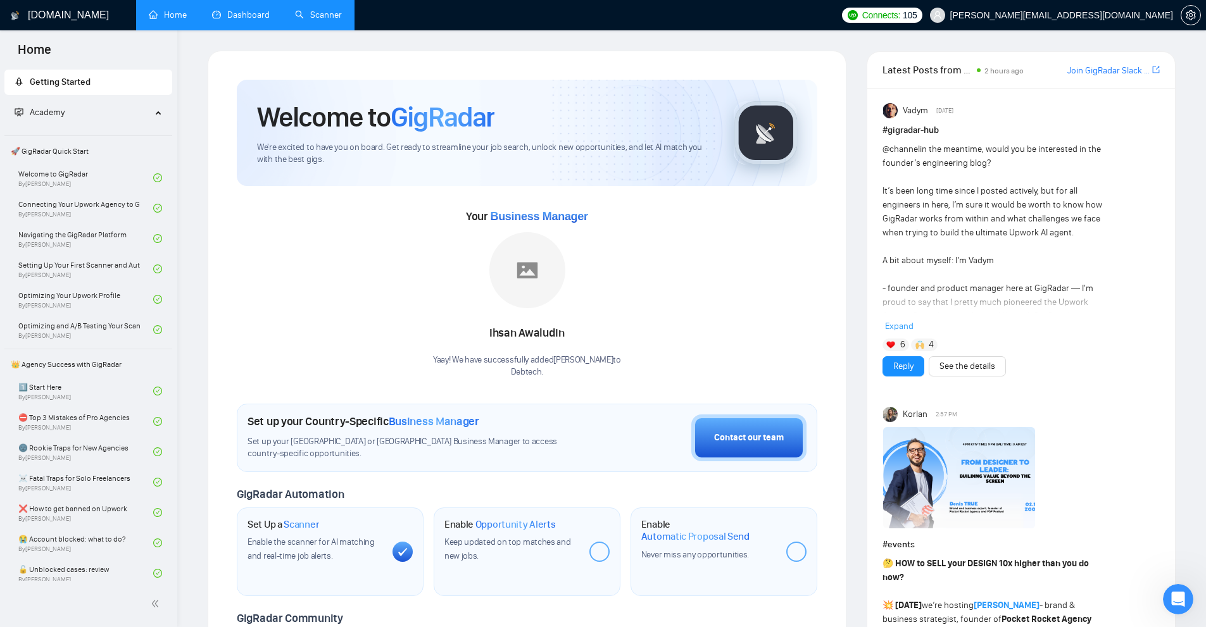
click at [263, 20] on link "Dashboard" at bounding box center [241, 14] width 58 height 11
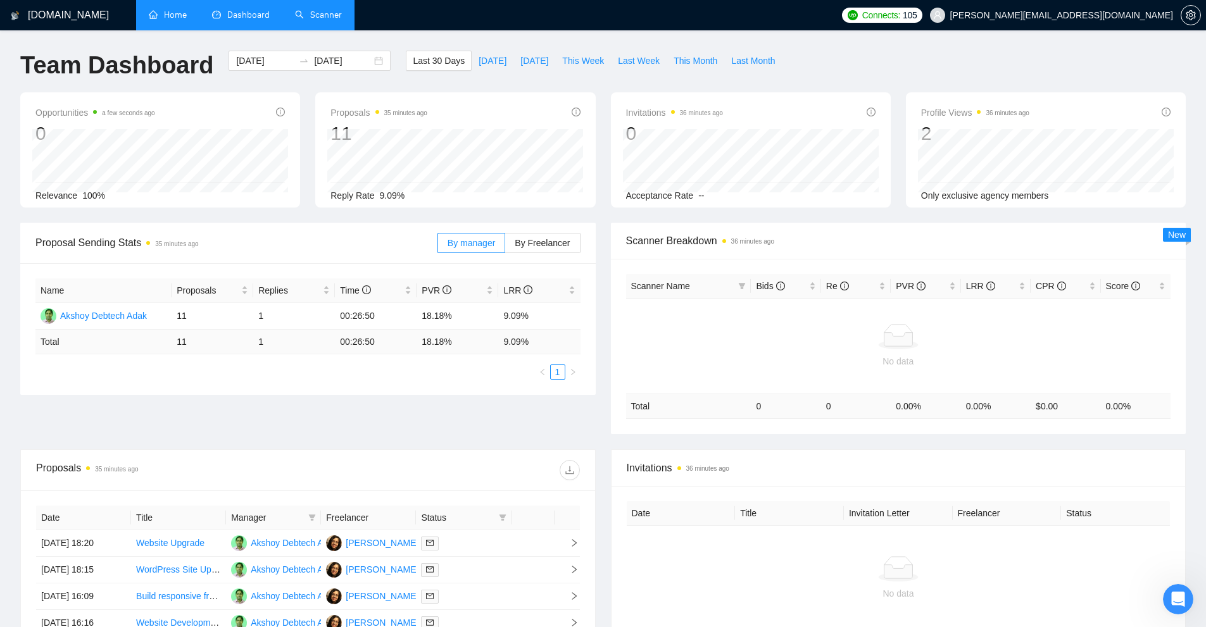
scroll to position [323, 0]
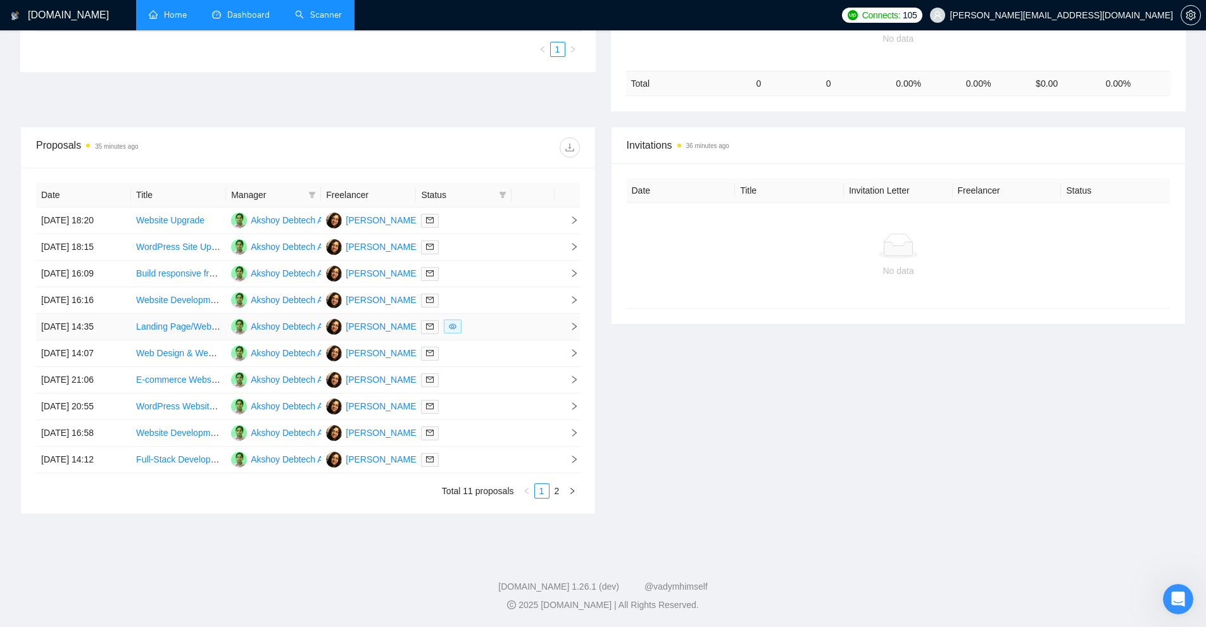
click at [481, 330] on div at bounding box center [463, 327] width 85 height 15
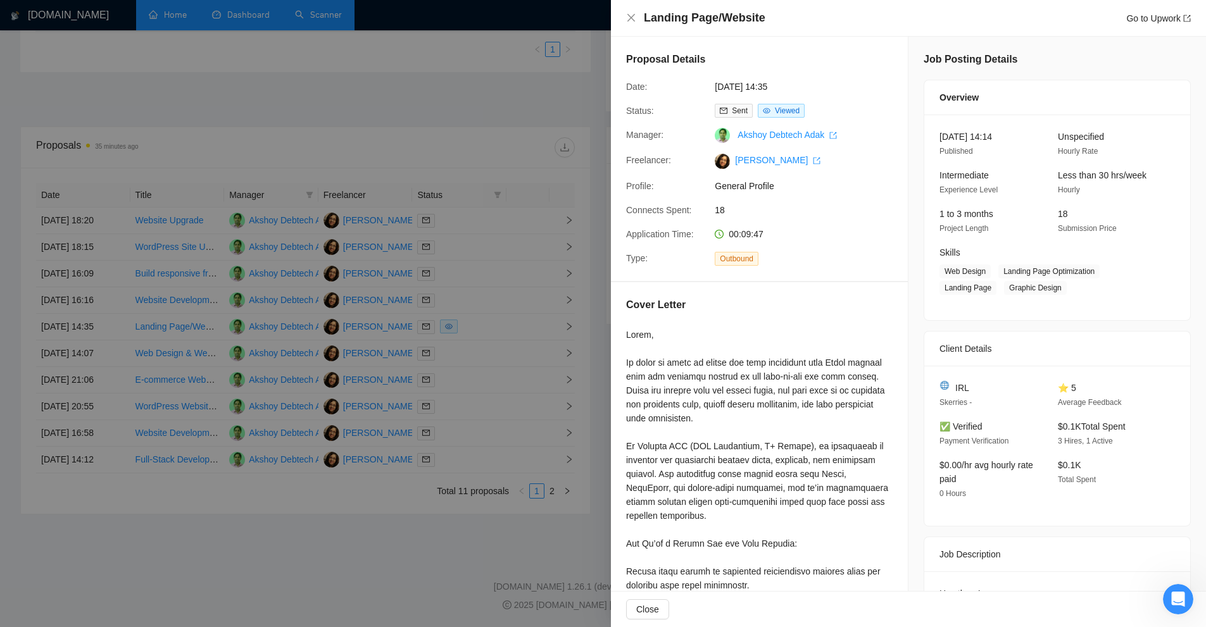
click at [489, 303] on div at bounding box center [603, 313] width 1206 height 627
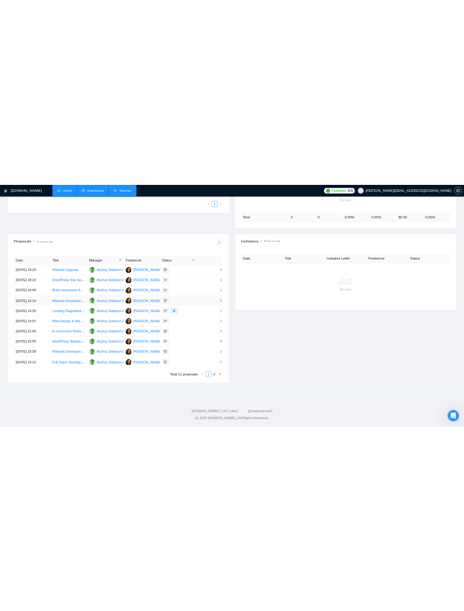
scroll to position [0, 0]
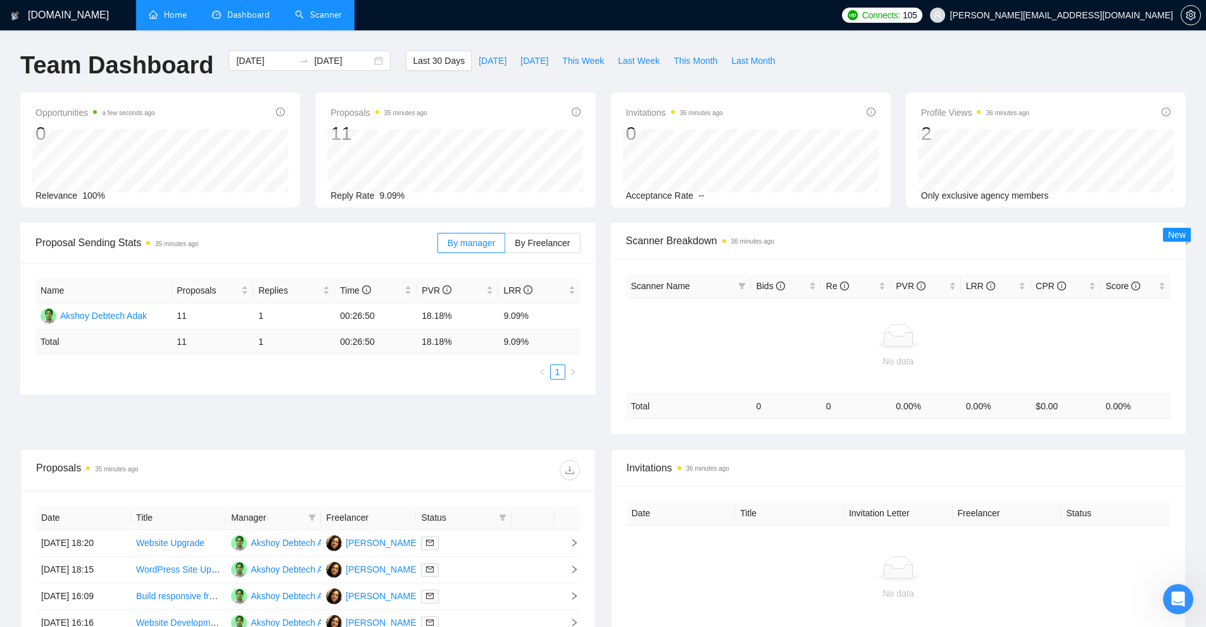
click at [330, 16] on link "Scanner" at bounding box center [318, 14] width 47 height 11
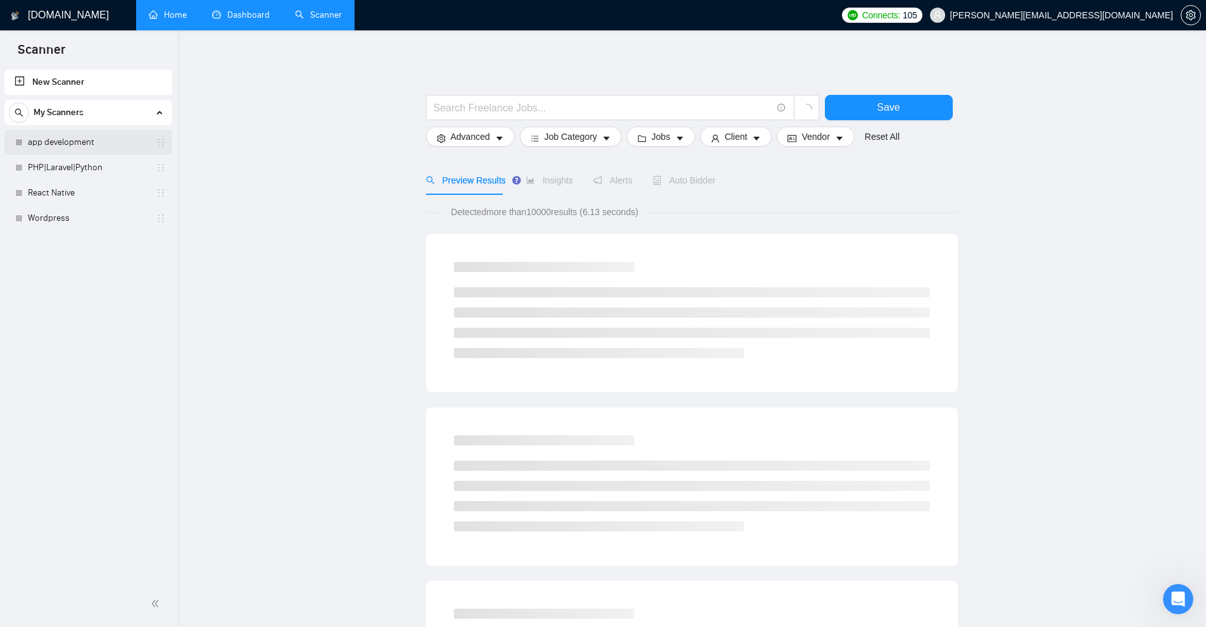
click at [106, 140] on link "app development" at bounding box center [88, 142] width 120 height 25
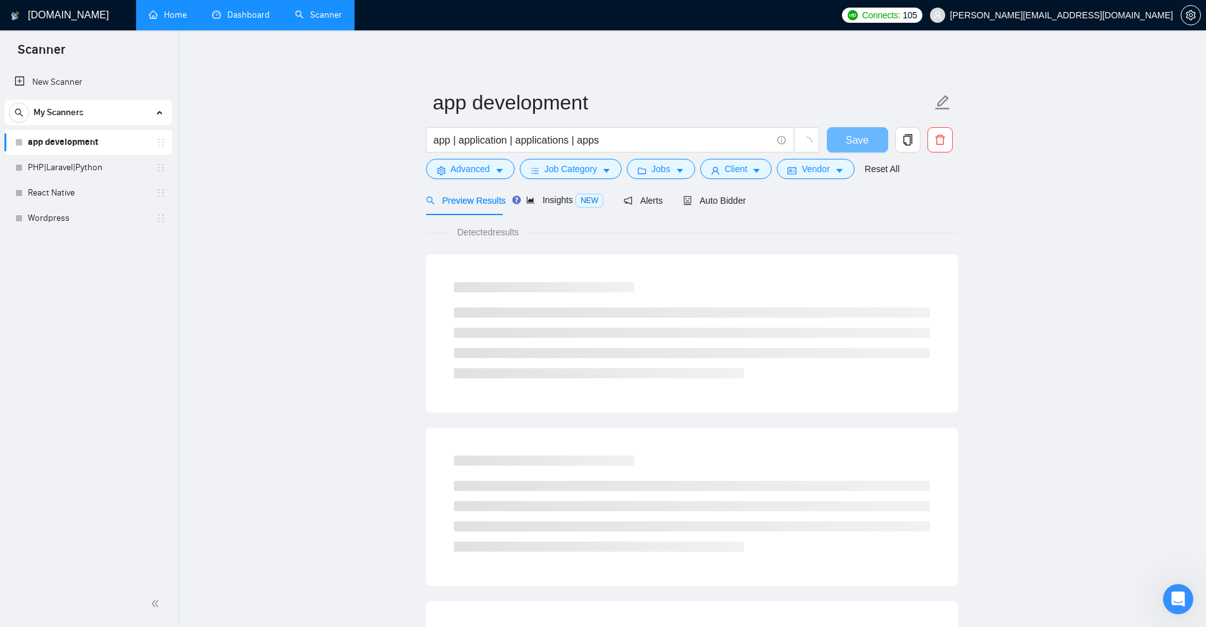
click at [172, 20] on link "Home" at bounding box center [168, 14] width 38 height 11
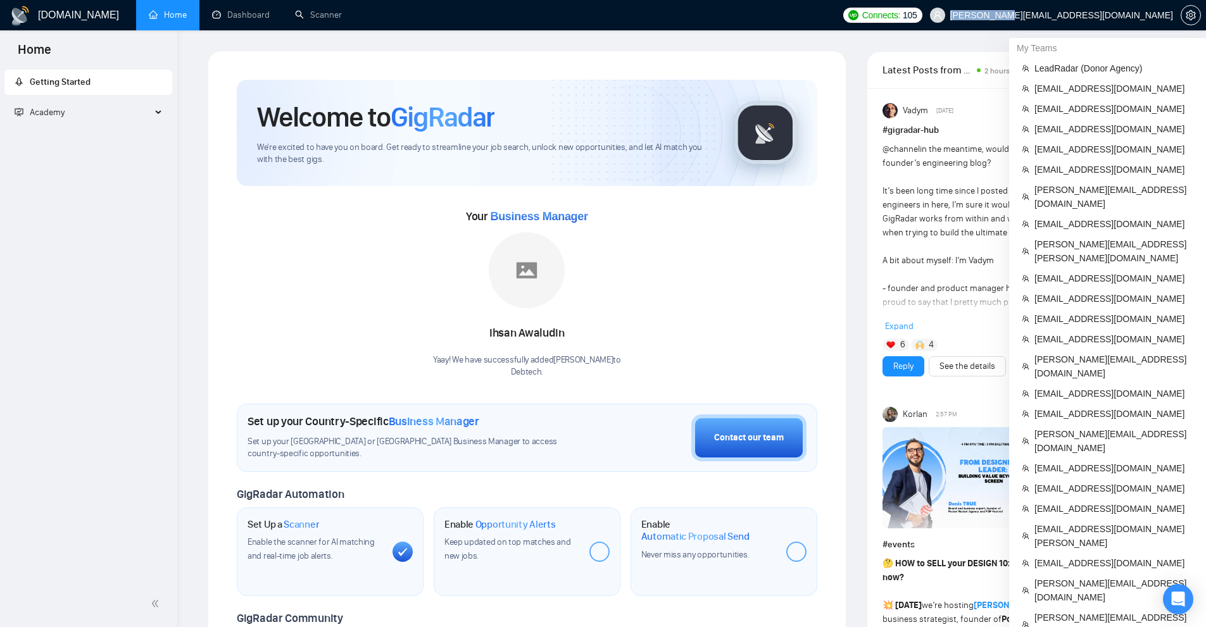
copy span "dibyasree@d"
drag, startPoint x: 1069, startPoint y: 16, endPoint x: 1117, endPoint y: 16, distance: 48.1
click at [592, 15] on span "[PERSON_NAME][EMAIL_ADDRESS][DOMAIN_NAME]" at bounding box center [1061, 15] width 223 height 0
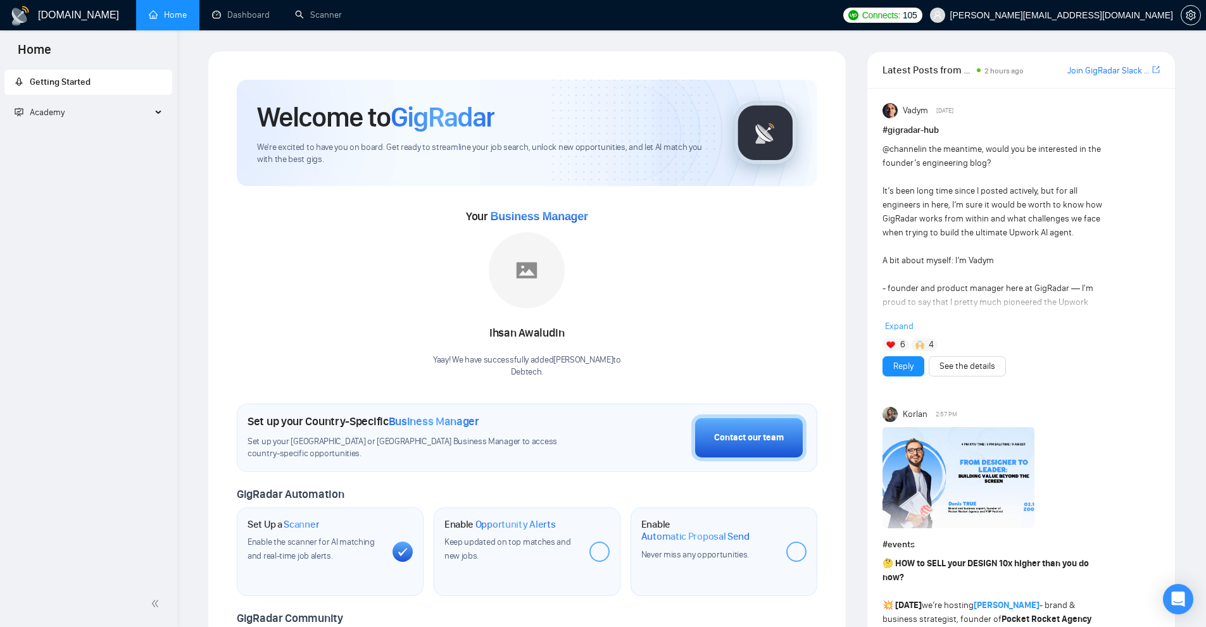
click at [592, 225] on div "Your Business Manager Ihsan Awaludin Yaay! We have successfully added Ihsan Awa…" at bounding box center [527, 292] width 580 height 172
drag, startPoint x: 716, startPoint y: 68, endPoint x: 709, endPoint y: 99, distance: 31.6
click at [592, 68] on div "Welcome to GigRadar We're excited to have you on board. Get ready to streamline…" at bounding box center [526, 471] width 611 height 813
click at [592, 90] on div "Welcome to GigRadar We're excited to have you on board. Get ready to streamline…" at bounding box center [527, 133] width 580 height 106
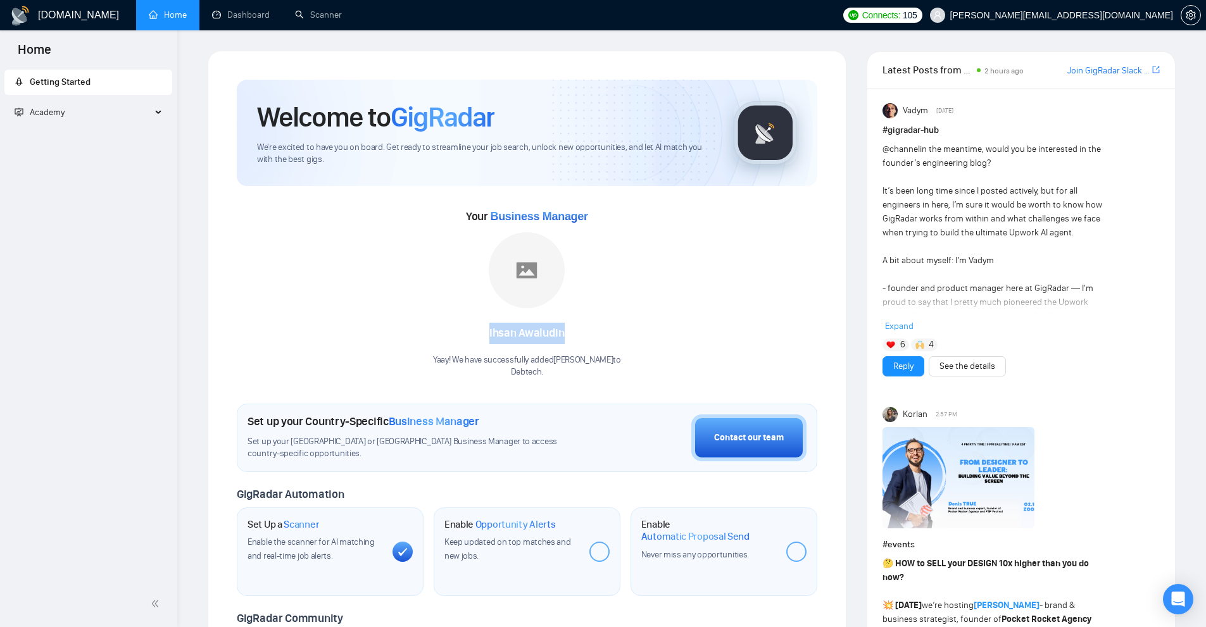
drag, startPoint x: 458, startPoint y: 332, endPoint x: 582, endPoint y: 339, distance: 124.2
click at [582, 339] on div "Ihsan Awaludin" at bounding box center [527, 334] width 188 height 22
drag, startPoint x: 482, startPoint y: 338, endPoint x: 603, endPoint y: 374, distance: 126.7
click at [592, 374] on div "Ihsan Awaludin Yaay! We have successfully added Ihsan Awaludin to Debtech ." at bounding box center [527, 305] width 188 height 146
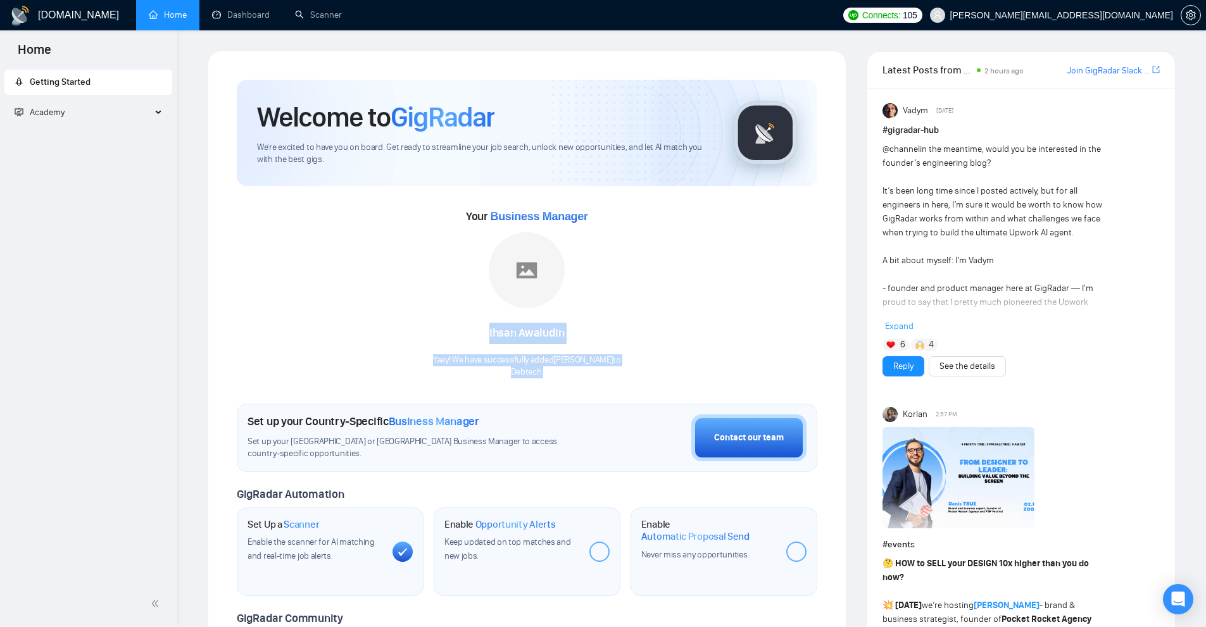
click at [592, 374] on p "Debtech ." at bounding box center [527, 372] width 188 height 12
drag, startPoint x: 602, startPoint y: 374, endPoint x: 328, endPoint y: 246, distance: 302.6
click at [328, 246] on div "Your Business Manager Ihsan Awaludin Yaay! We have successfully added Ihsan Awa…" at bounding box center [527, 292] width 580 height 172
click at [592, 277] on div "Your Business Manager Ihsan Awaludin Yaay! We have successfully added Ihsan Awa…" at bounding box center [527, 292] width 580 height 172
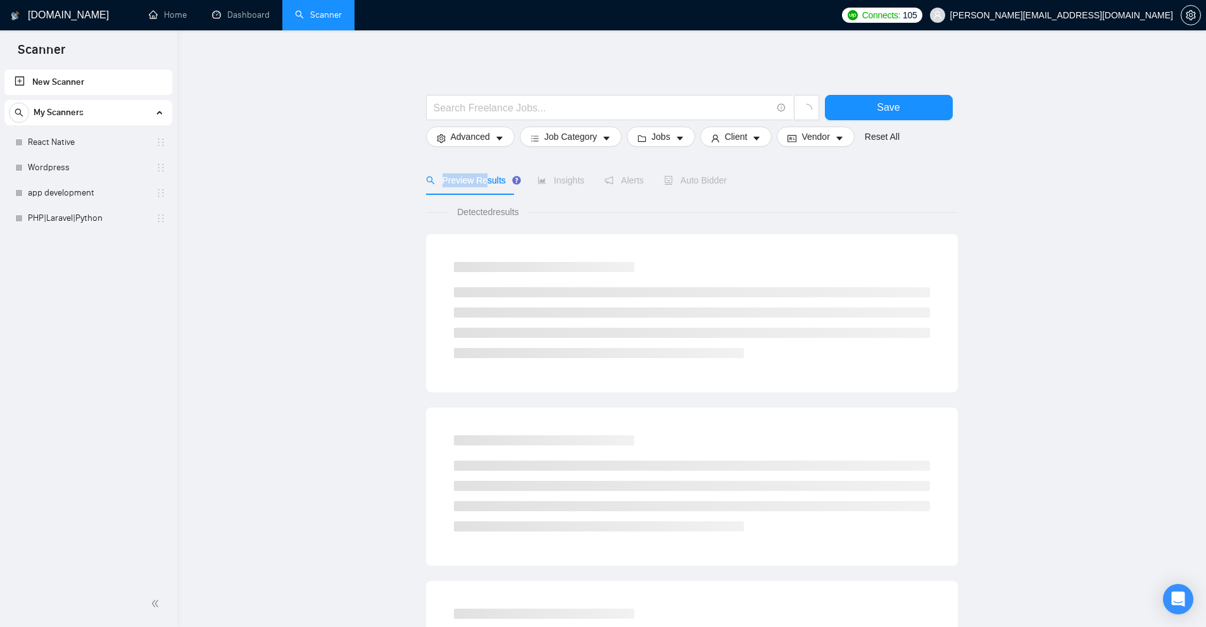
drag, startPoint x: 437, startPoint y: 178, endPoint x: 488, endPoint y: 182, distance: 51.4
click at [488, 178] on span "Preview Results" at bounding box center [471, 180] width 91 height 10
drag, startPoint x: 461, startPoint y: 229, endPoint x: 422, endPoint y: 229, distance: 39.2
click at [69, 153] on link "React Native" at bounding box center [88, 142] width 120 height 25
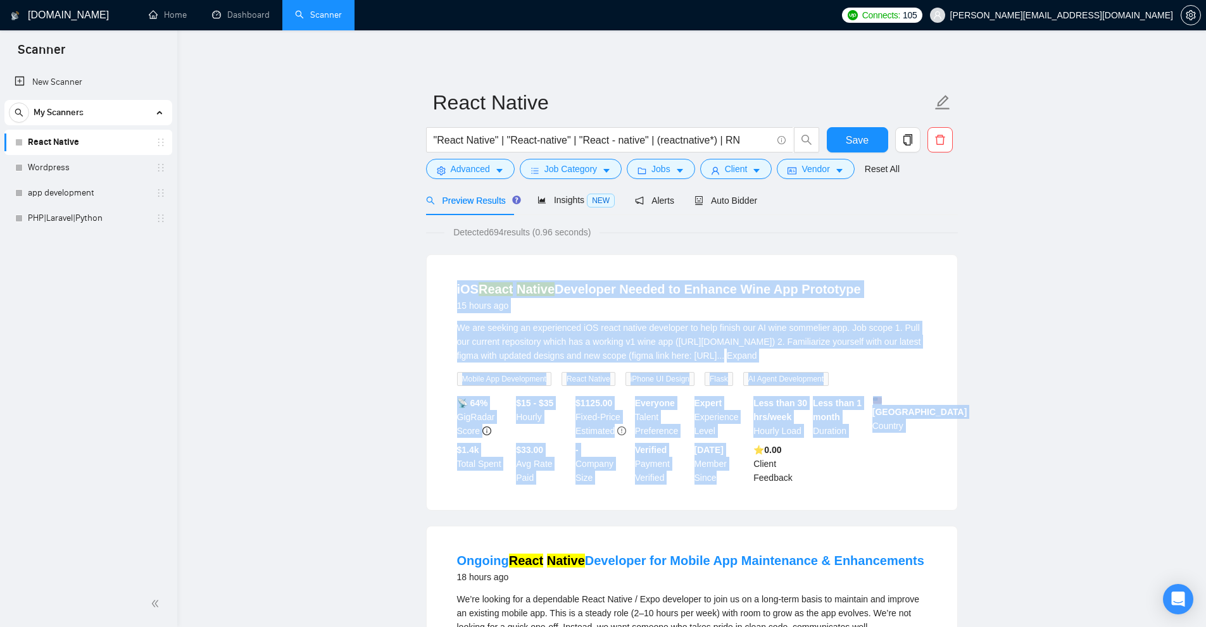
drag, startPoint x: 440, startPoint y: 300, endPoint x: 721, endPoint y: 511, distance: 350.7
click at [661, 330] on span "We are seeking an experienced iOS react native developer to help finish our AI …" at bounding box center [689, 342] width 464 height 38
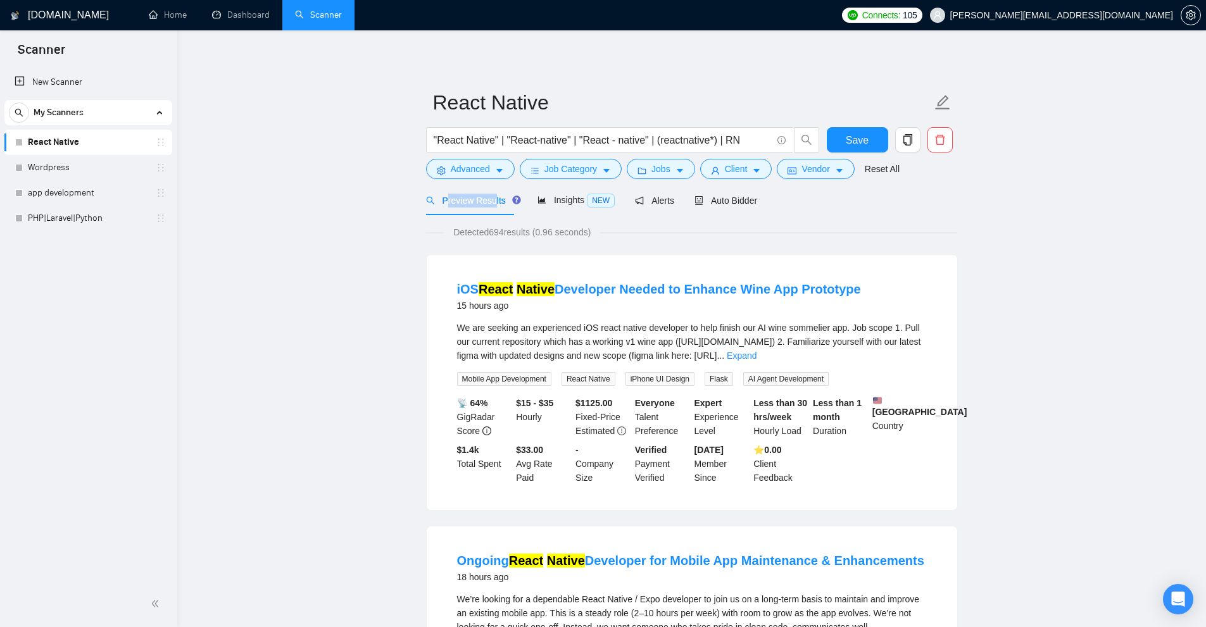
drag, startPoint x: 447, startPoint y: 200, endPoint x: 502, endPoint y: 203, distance: 54.5
click at [496, 202] on span "Preview Results" at bounding box center [471, 201] width 91 height 10
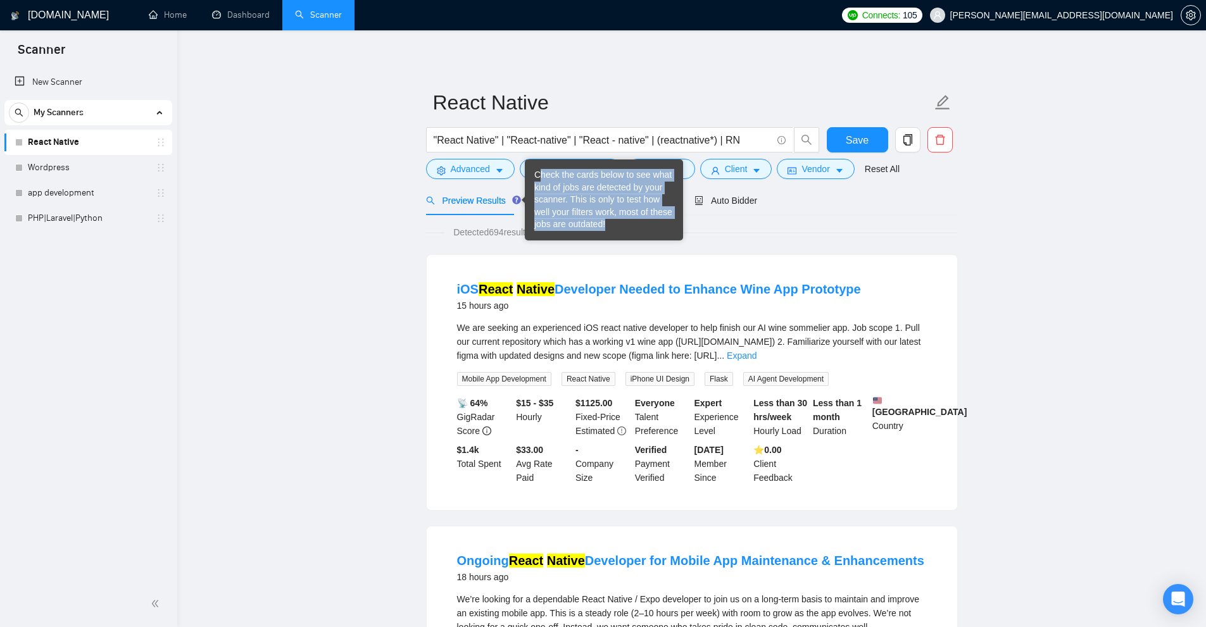
drag, startPoint x: 543, startPoint y: 174, endPoint x: 617, endPoint y: 227, distance: 91.2
click at [617, 227] on div "Check the cards below to see what kind of jobs are detected by your scanner. Th…" at bounding box center [603, 200] width 139 height 62
click at [618, 227] on div "Check the cards below to see what kind of jobs are detected by your scanner. Th…" at bounding box center [603, 200] width 139 height 62
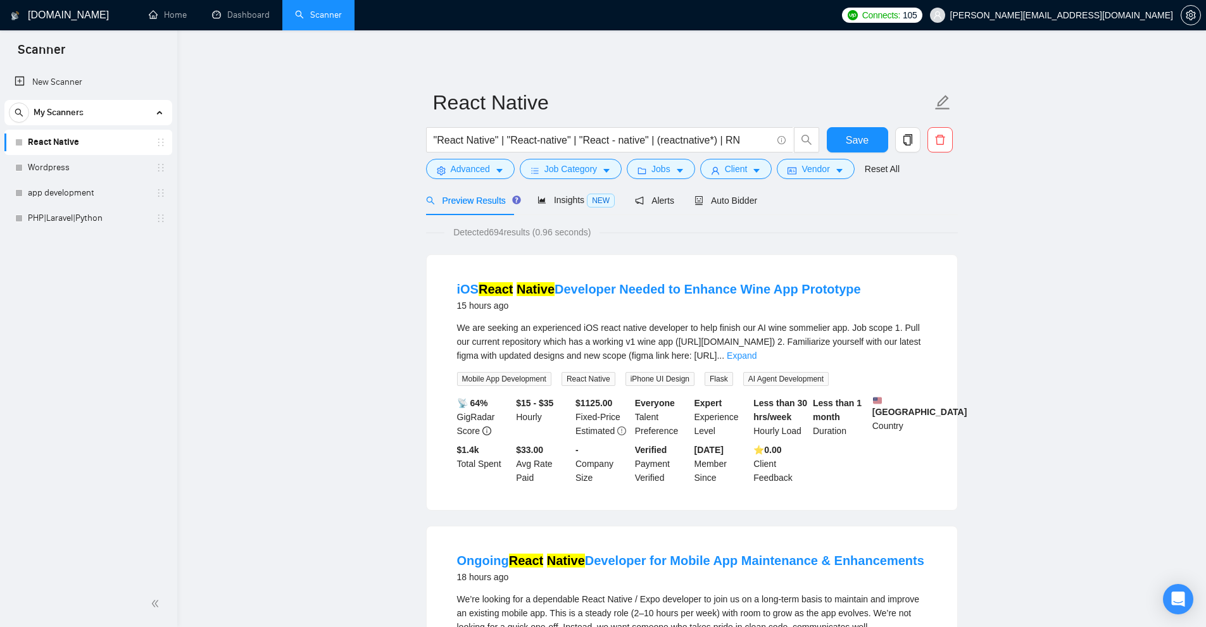
click at [61, 131] on link "React Native" at bounding box center [88, 142] width 120 height 25
click at [735, 208] on div "Auto Bidder" at bounding box center [725, 200] width 63 height 30
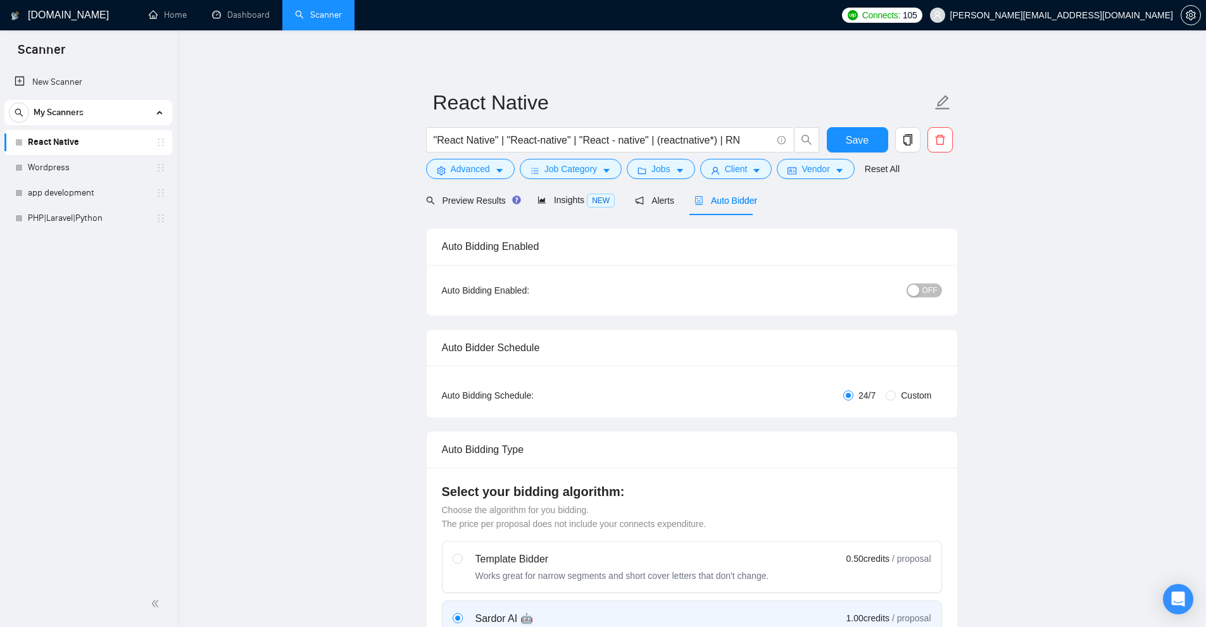
checkbox input "true"
click at [556, 203] on span "Insights NEW" at bounding box center [575, 200] width 77 height 10
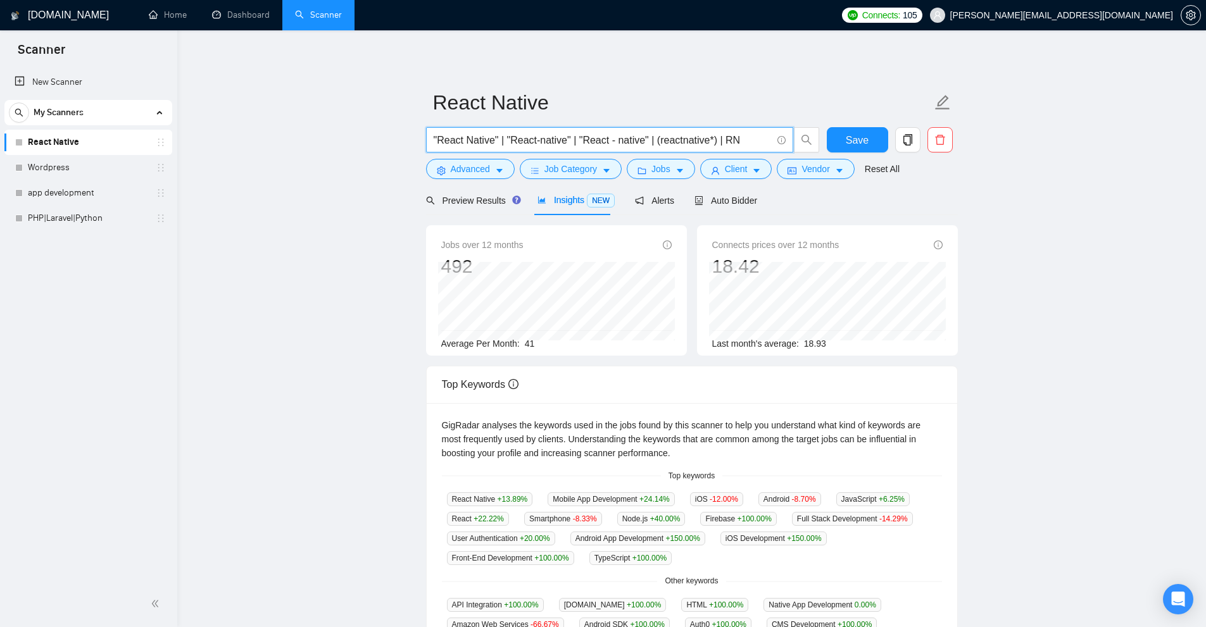
drag, startPoint x: 439, startPoint y: 136, endPoint x: 562, endPoint y: 128, distance: 123.0
click at [727, 141] on input ""React Native" | "React-native" | "React - native" | (reactnative*) | RN" at bounding box center [603, 140] width 338 height 16
click at [454, 142] on input ""React Native" | "React-native" | "React - native" | (reactnative*) | RN" at bounding box center [603, 140] width 338 height 16
drag, startPoint x: 454, startPoint y: 142, endPoint x: 484, endPoint y: 141, distance: 30.4
click at [484, 141] on input ""React Native" | "React-native" | "React - native" | (reactnative*) | RN" at bounding box center [603, 140] width 338 height 16
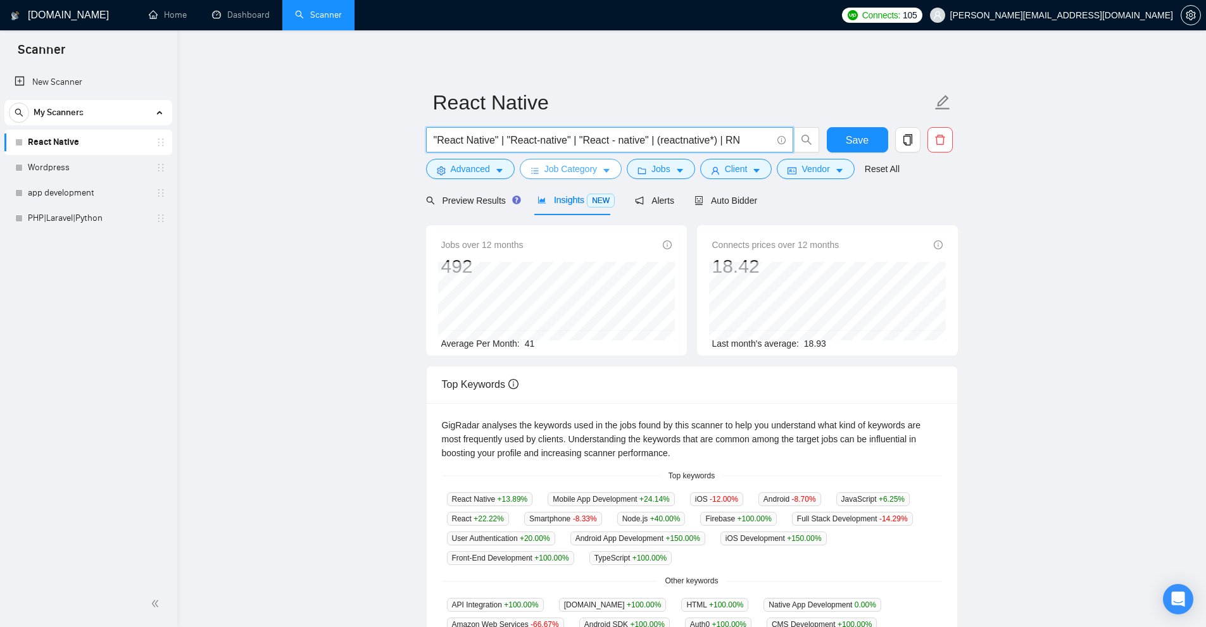
click at [573, 170] on span "Job Category" at bounding box center [570, 169] width 53 height 14
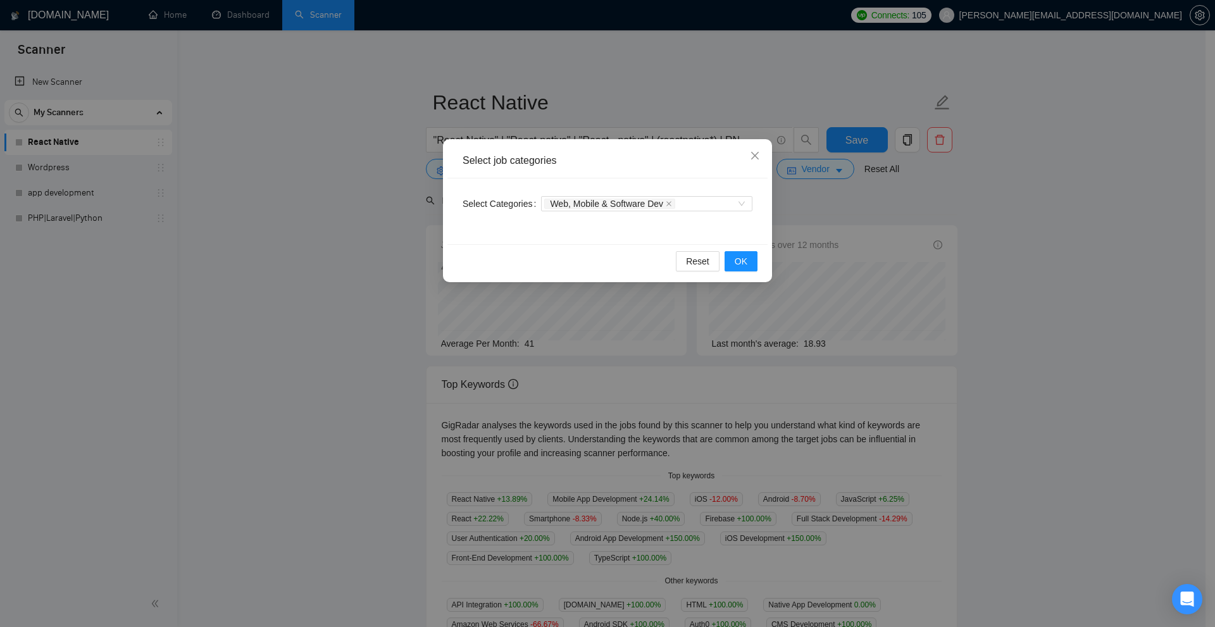
drag, startPoint x: 951, startPoint y: 237, endPoint x: 911, endPoint y: 232, distance: 40.8
click at [951, 237] on div "Select job categories Select Categories Web, Mobile & Software Dev Reset OK" at bounding box center [607, 313] width 1215 height 627
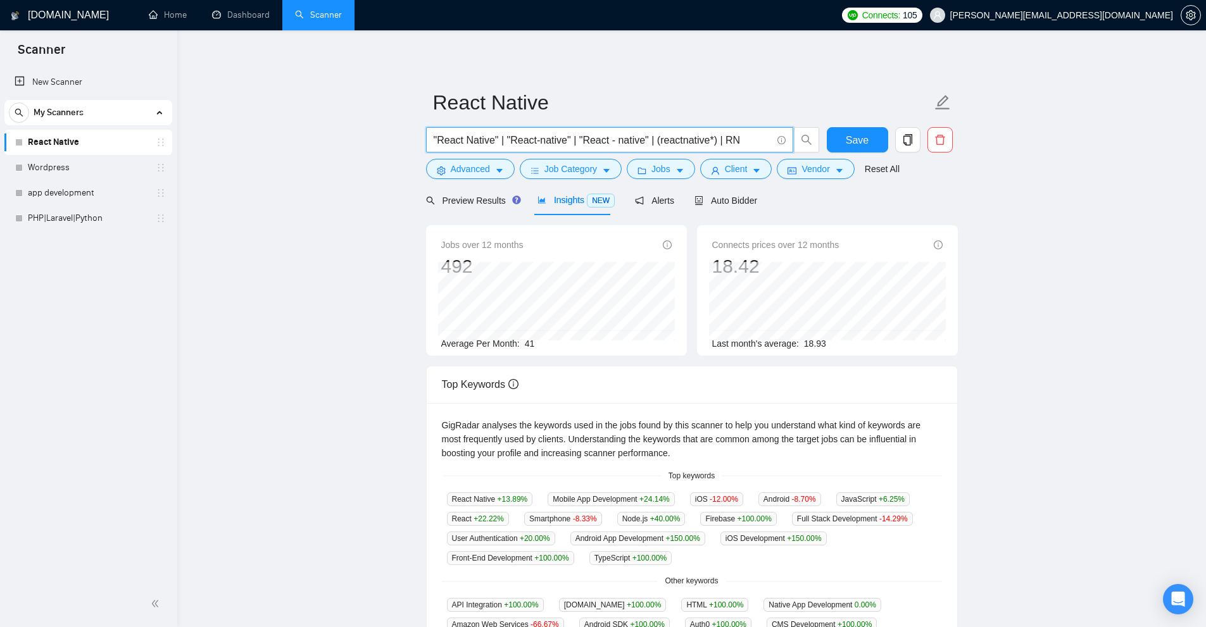
drag, startPoint x: 736, startPoint y: 142, endPoint x: 752, endPoint y: 142, distance: 15.8
click at [749, 144] on input ""React Native" | "React-native" | "React - native" | (reactnative*) | RN" at bounding box center [603, 140] width 338 height 16
click at [752, 141] on input ""React Native" | "React-native" | "React - native" | (reactnative*) | RN" at bounding box center [603, 140] width 338 height 16
drag, startPoint x: 520, startPoint y: 344, endPoint x: 590, endPoint y: 347, distance: 70.3
click at [590, 347] on div "Average Per Month: 41" at bounding box center [556, 344] width 230 height 14
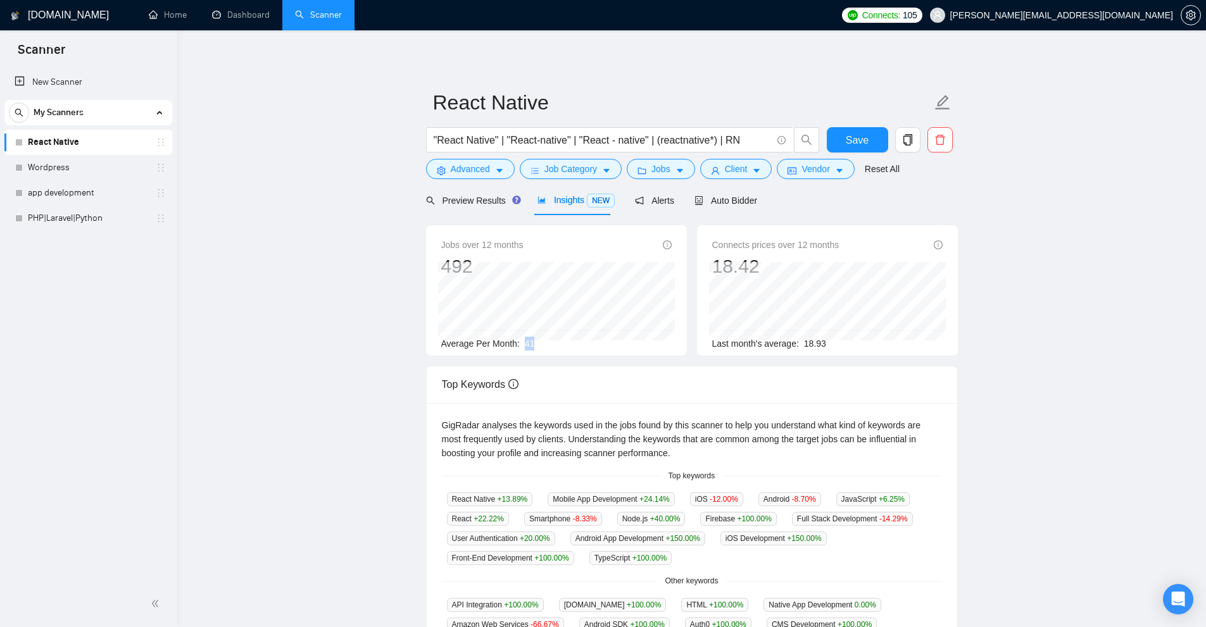
click at [518, 351] on div "Jobs over 12 months 492 Jan 2025 42 Average Per Month: 41" at bounding box center [556, 290] width 261 height 130
drag, startPoint x: 523, startPoint y: 342, endPoint x: 577, endPoint y: 347, distance: 54.0
click at [577, 347] on div "Average Per Month: 41" at bounding box center [556, 344] width 230 height 14
click at [478, 169] on span "Advanced" at bounding box center [470, 169] width 39 height 14
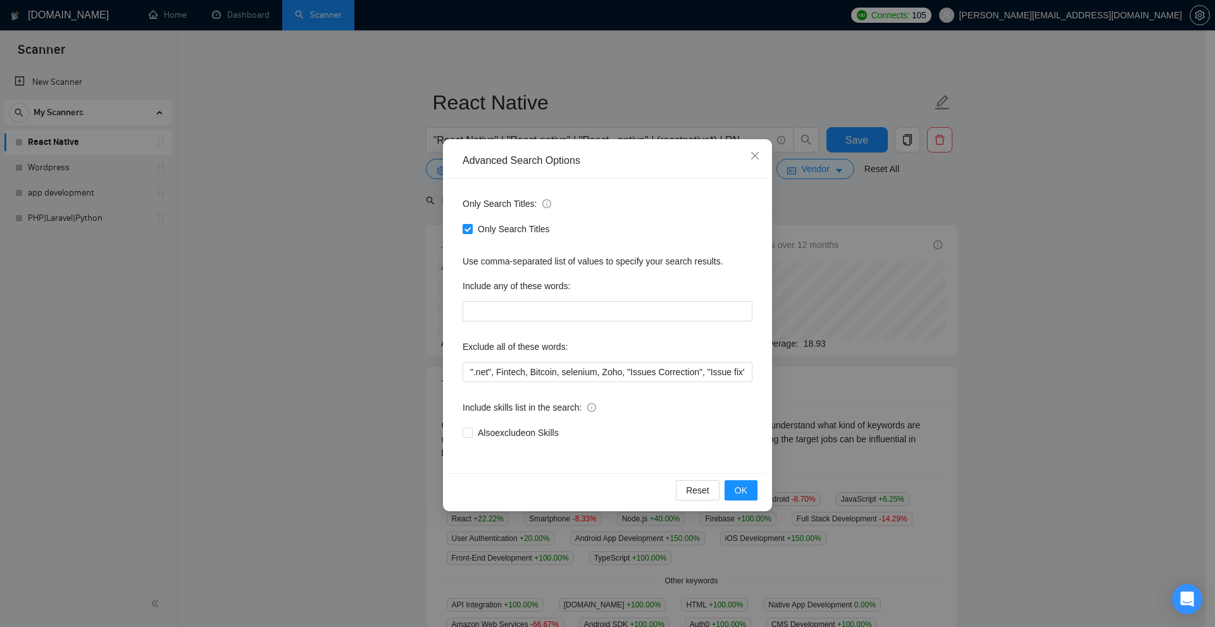
click at [928, 339] on div "Advanced Search Options Only Search Titles: Only Search Titles Use comma-separa…" at bounding box center [607, 313] width 1215 height 627
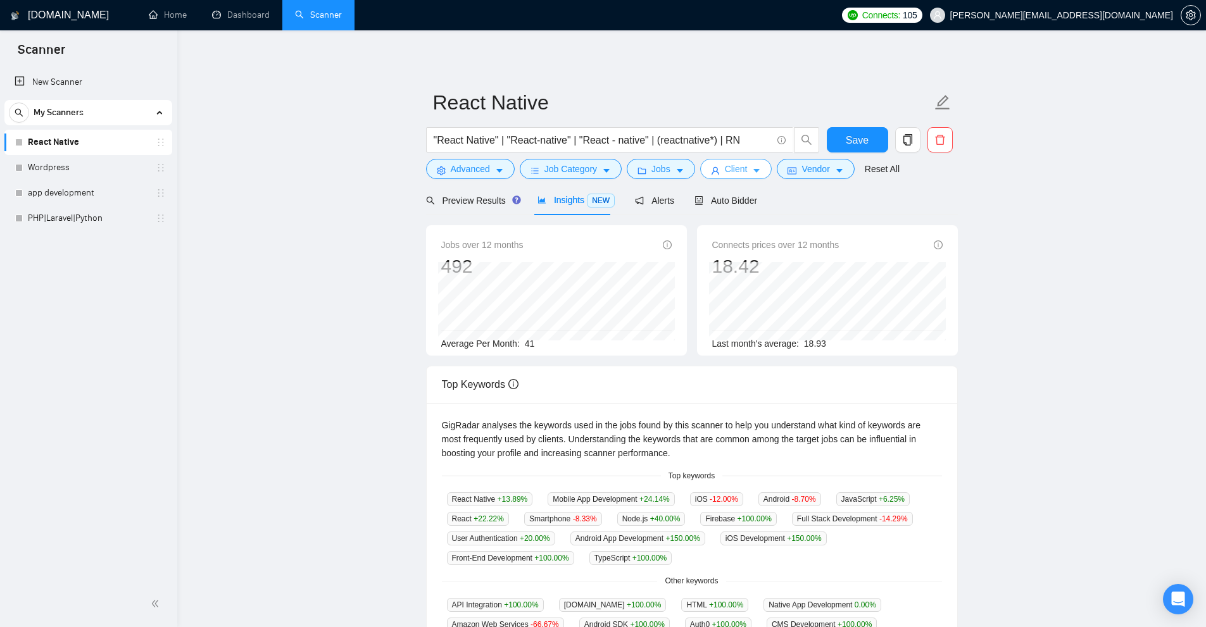
click at [713, 166] on span "user" at bounding box center [715, 170] width 9 height 9
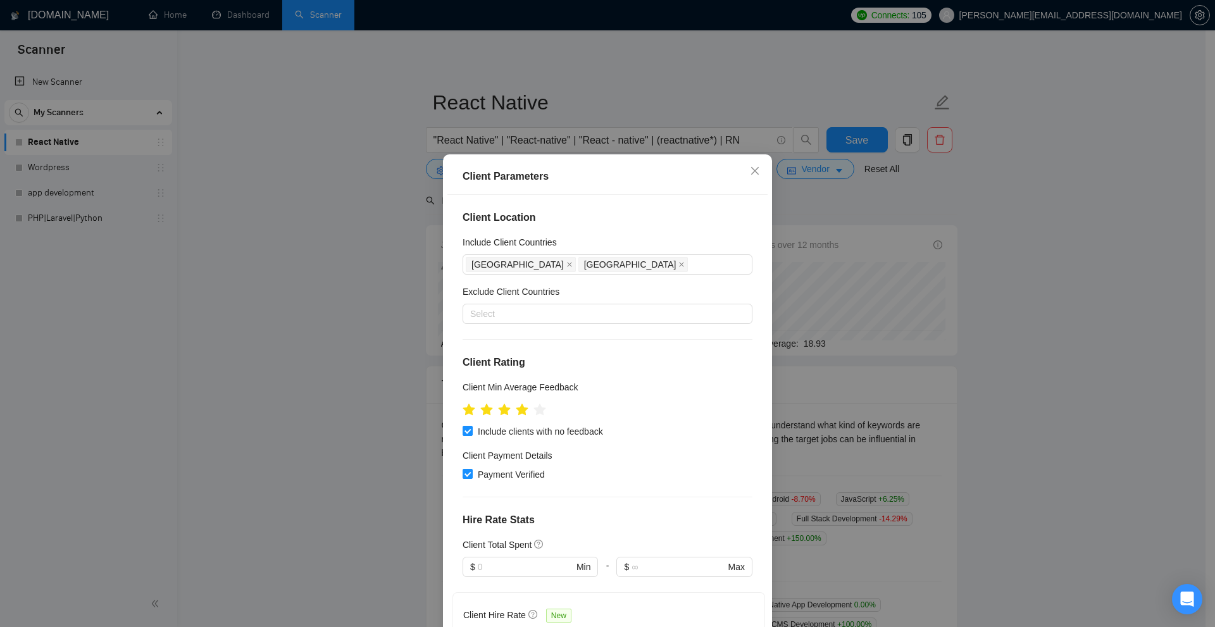
click at [848, 361] on div "Client Parameters Client Location Include Client Countries [GEOGRAPHIC_DATA] [G…" at bounding box center [607, 313] width 1215 height 627
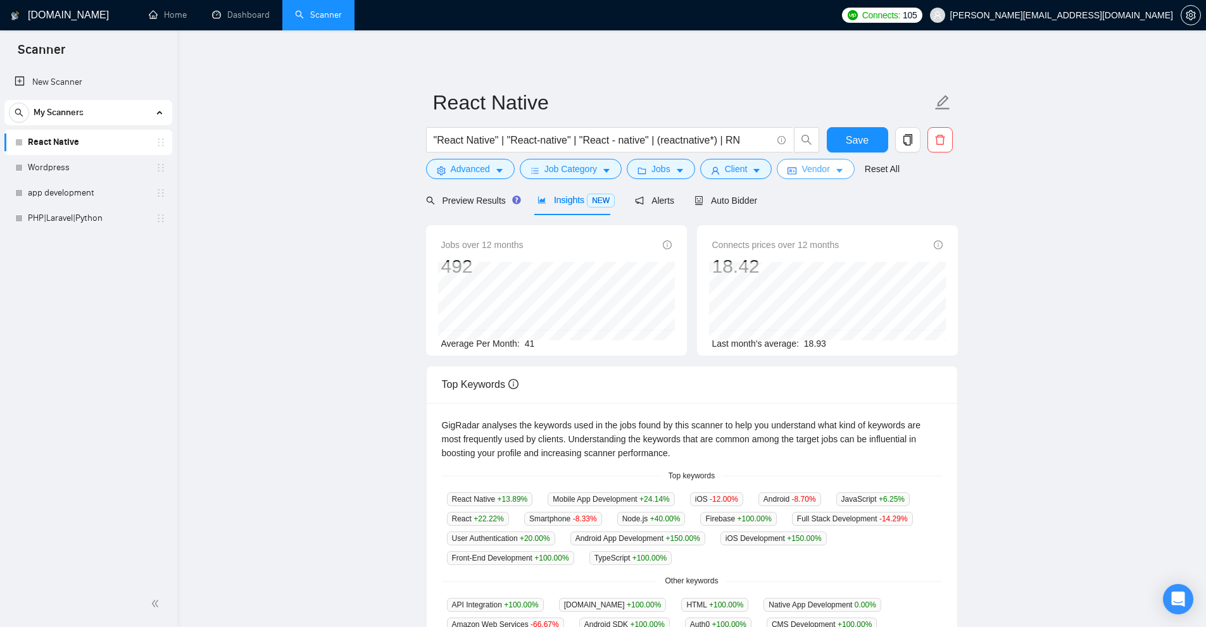
click at [821, 170] on span "Vendor" at bounding box center [815, 169] width 28 height 14
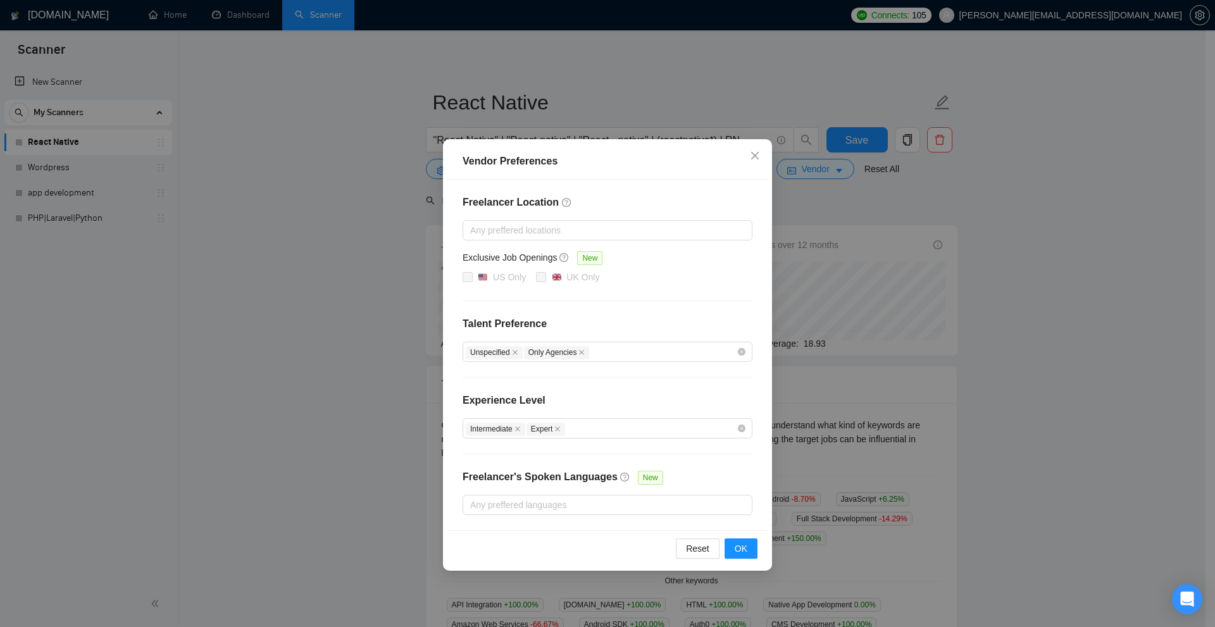
click at [875, 307] on div "Vendor Preferences Freelancer Location Any preffered locations Exclusive Job Op…" at bounding box center [607, 313] width 1215 height 627
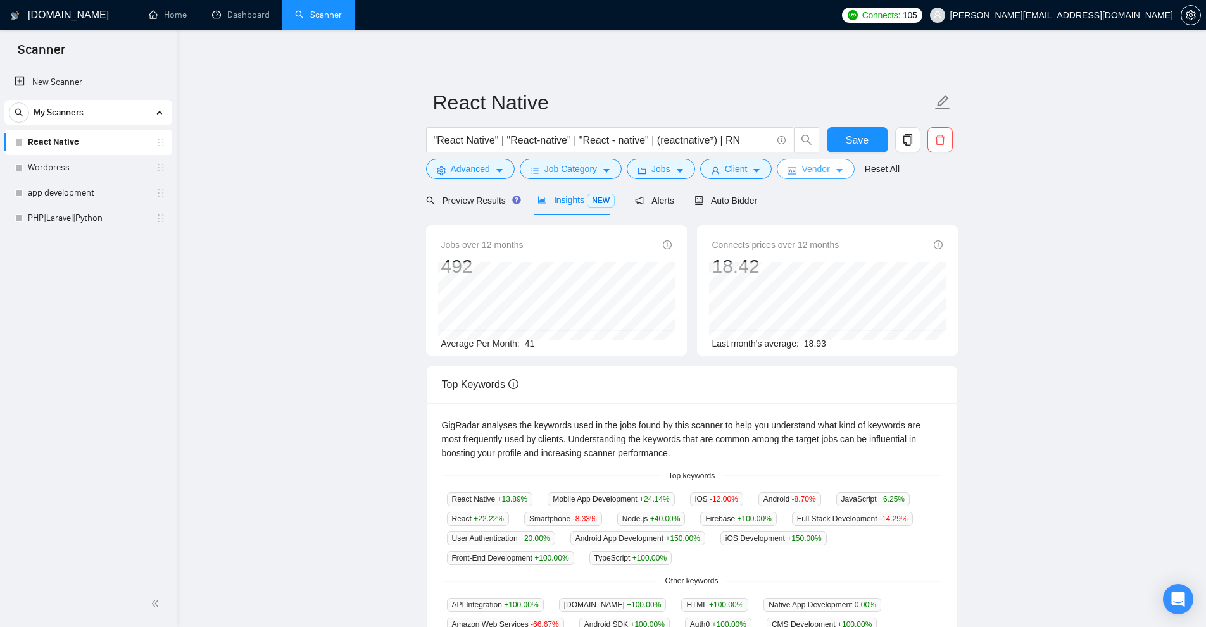
click at [814, 160] on button "Vendor" at bounding box center [815, 169] width 77 height 20
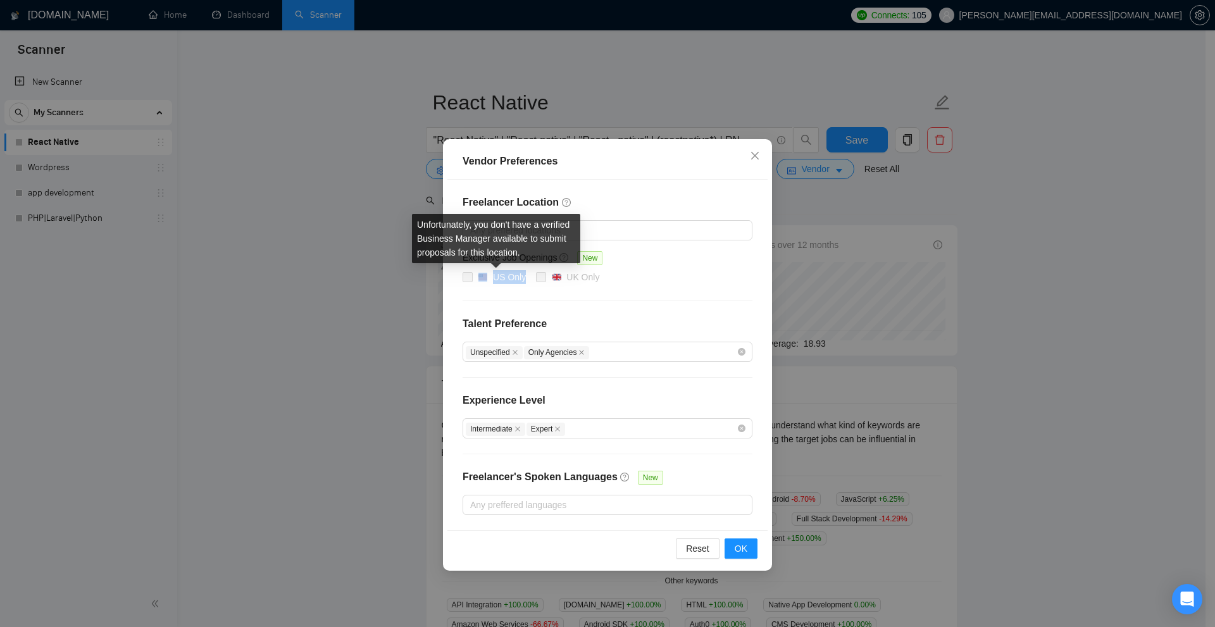
drag, startPoint x: 490, startPoint y: 277, endPoint x: 527, endPoint y: 273, distance: 37.5
click at [527, 273] on span "US Only" at bounding box center [502, 277] width 58 height 15
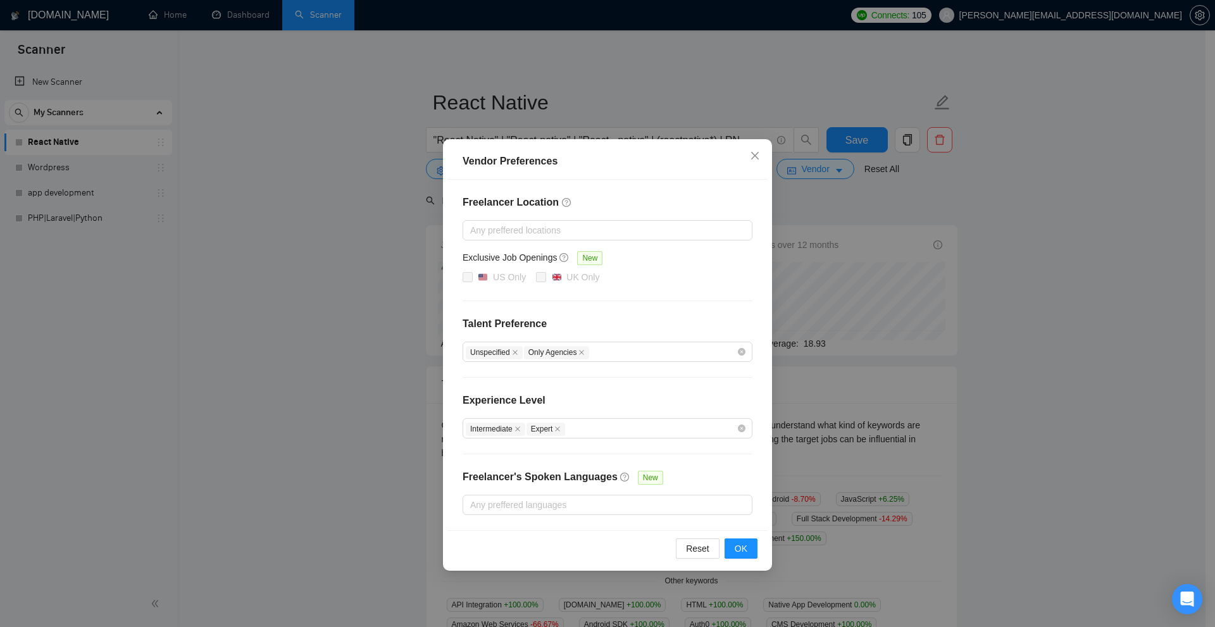
click at [1043, 319] on div "Vendor Preferences Freelancer Location Any preffered locations Exclusive Job Op…" at bounding box center [607, 313] width 1215 height 627
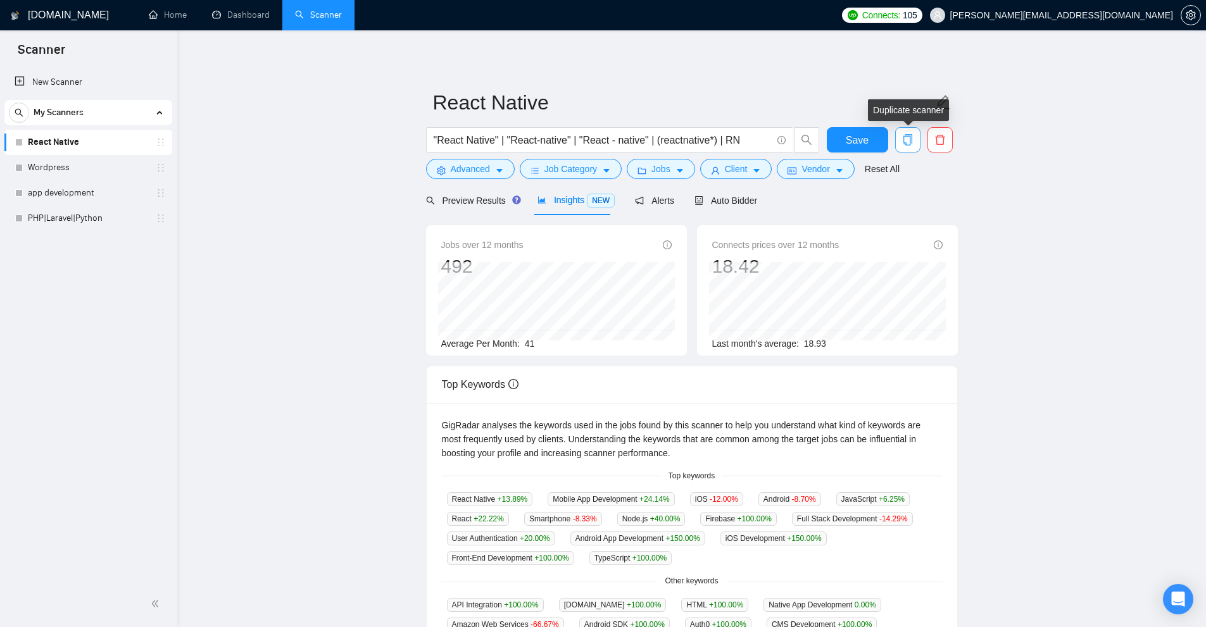
click at [908, 140] on icon "copy" at bounding box center [907, 139] width 11 height 11
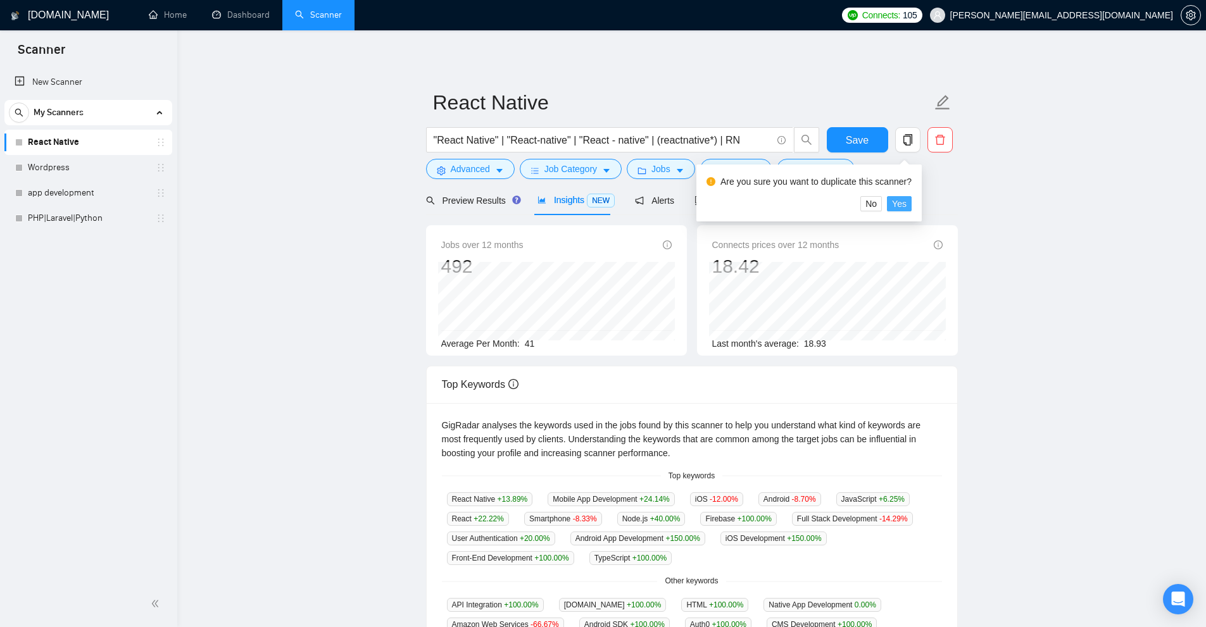
click at [901, 202] on span "Yes" at bounding box center [899, 204] width 15 height 14
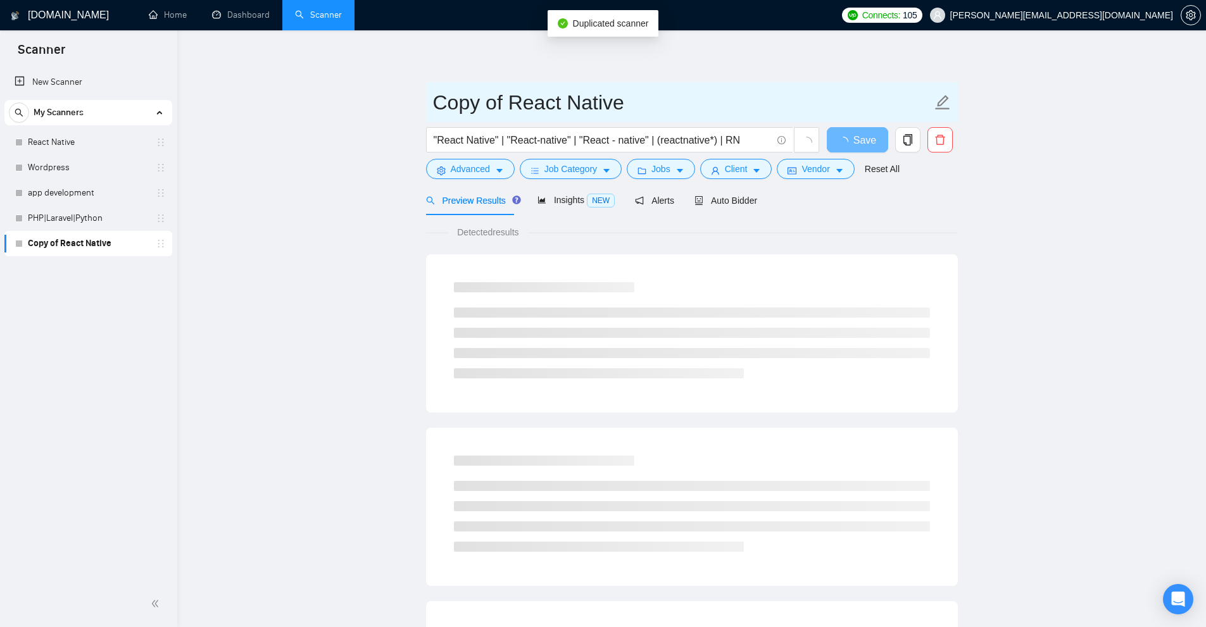
drag, startPoint x: 510, startPoint y: 99, endPoint x: 323, endPoint y: 106, distance: 186.8
click at [323, 106] on main "Copy of React Native "React Native" | "React-native" | "React - native" | (reac…" at bounding box center [691, 579] width 988 height 1056
type input "US ONLY React Native"
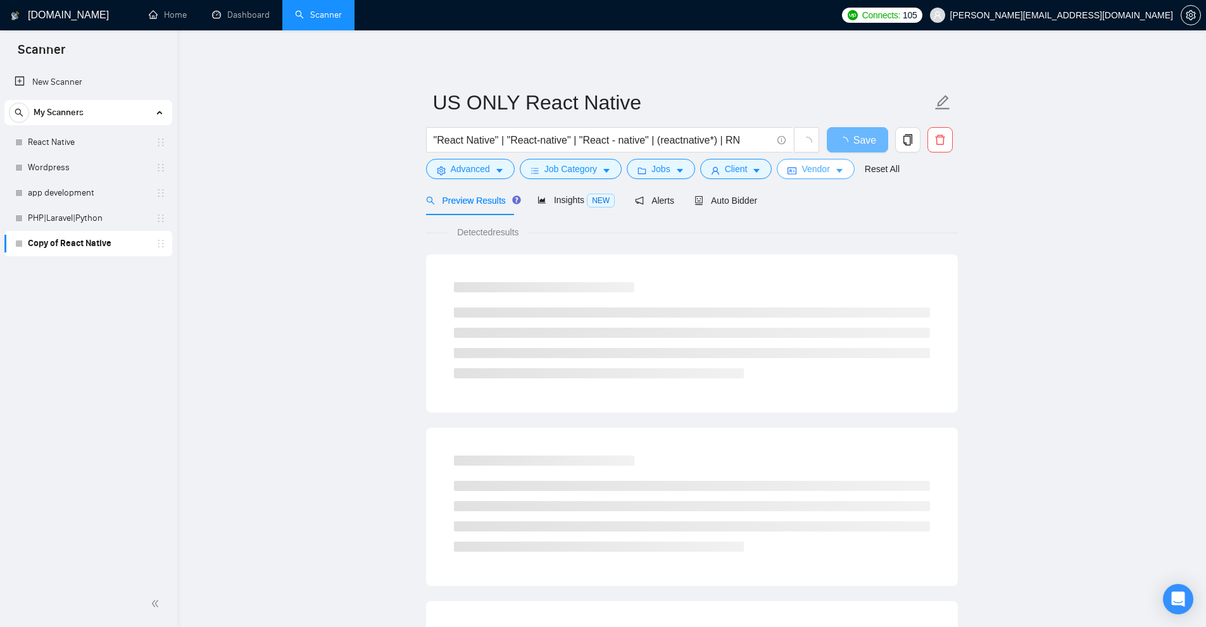
click at [824, 165] on span "Vendor" at bounding box center [815, 169] width 28 height 14
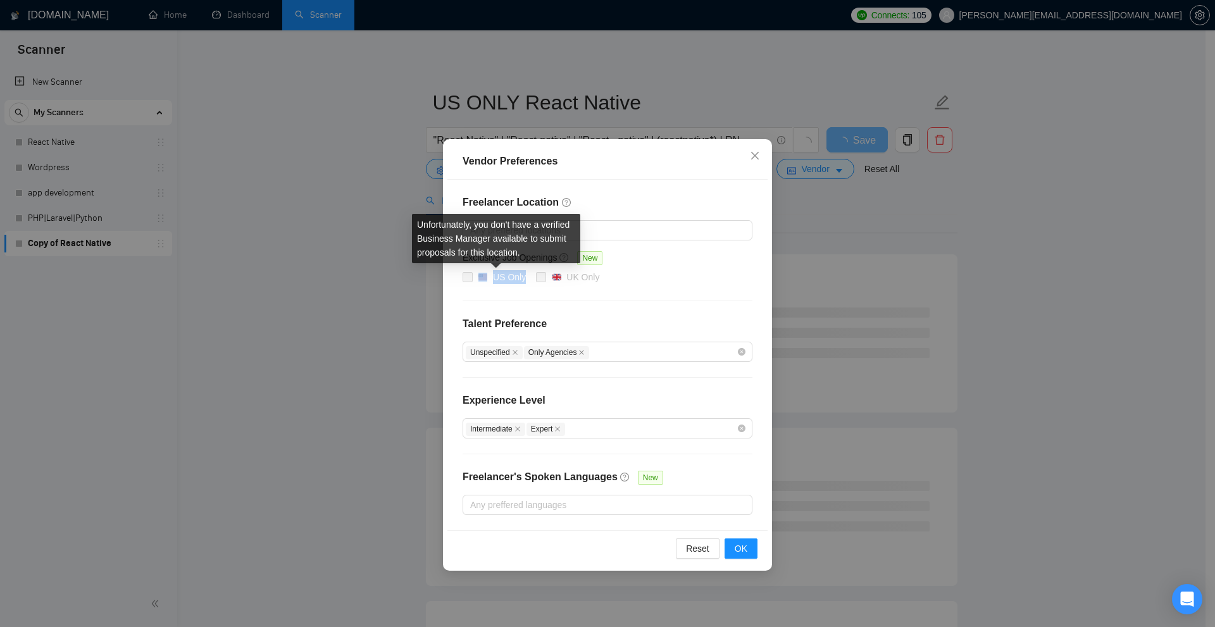
drag, startPoint x: 489, startPoint y: 275, endPoint x: 524, endPoint y: 279, distance: 35.0
click at [524, 279] on div "US Only" at bounding box center [502, 277] width 48 height 14
click at [469, 275] on span at bounding box center [468, 277] width 10 height 10
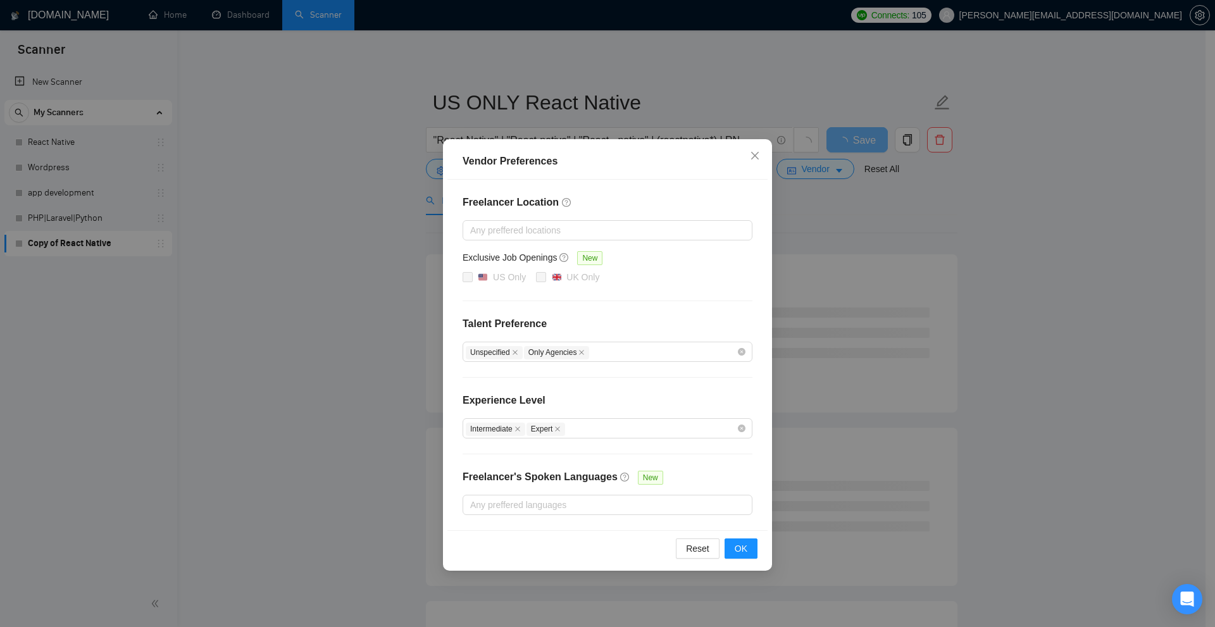
click at [1056, 210] on div "Vendor Preferences Freelancer Location Any preffered locations Exclusive Job Op…" at bounding box center [607, 313] width 1215 height 627
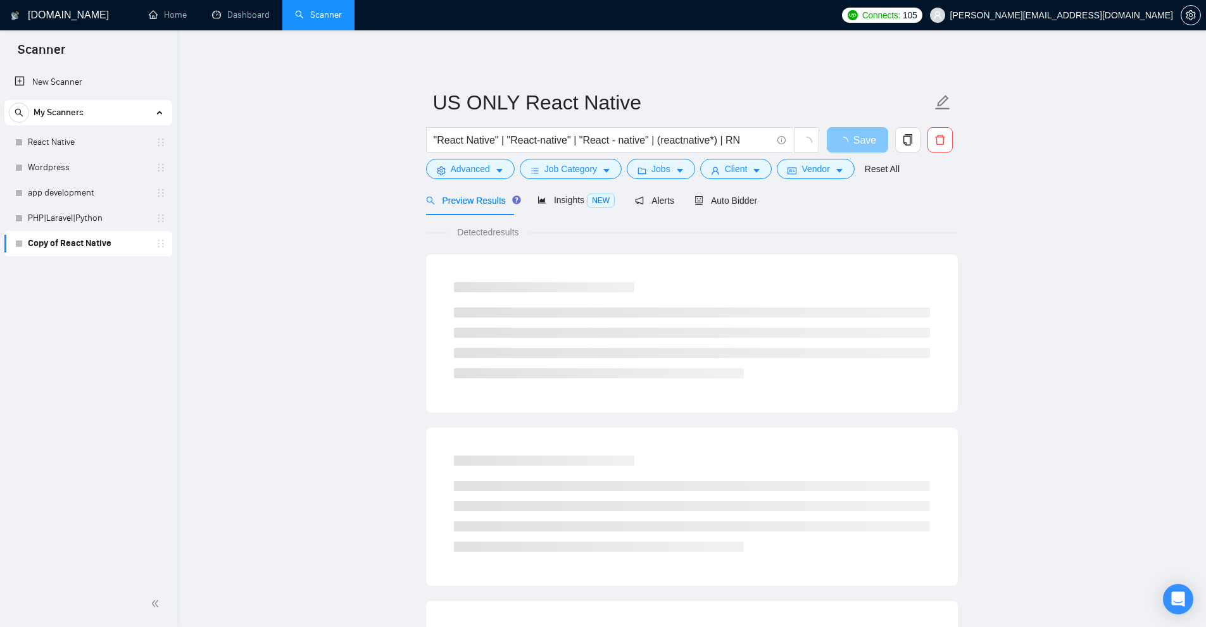
click at [867, 142] on span "Save" at bounding box center [864, 140] width 23 height 16
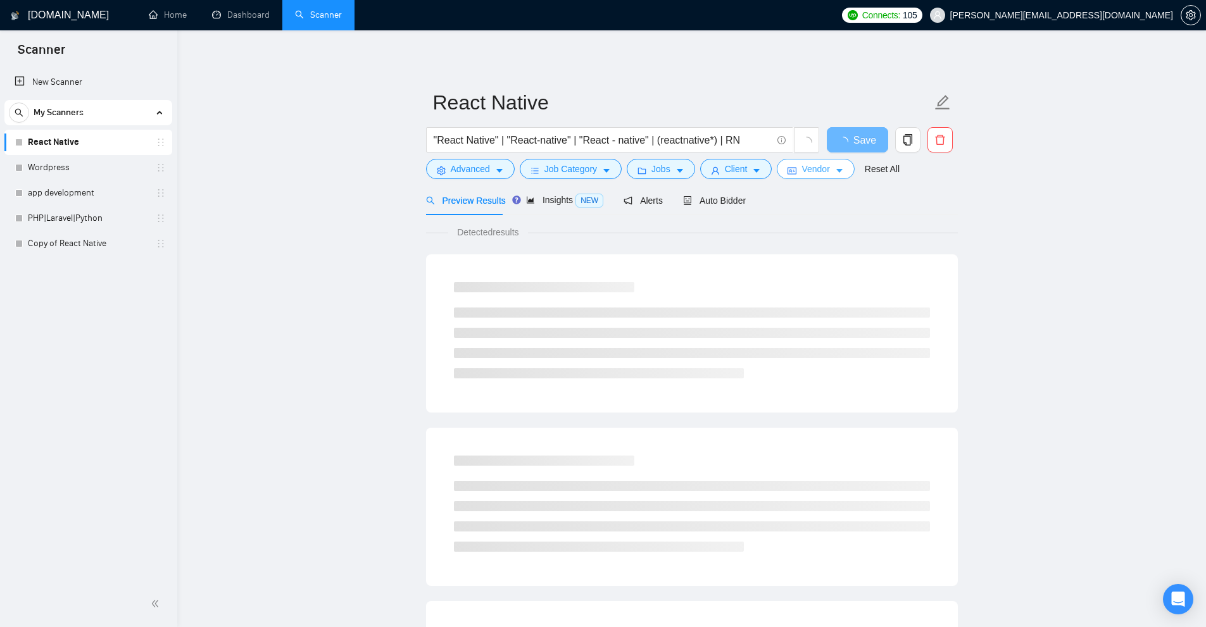
click at [808, 165] on span "Vendor" at bounding box center [815, 169] width 28 height 14
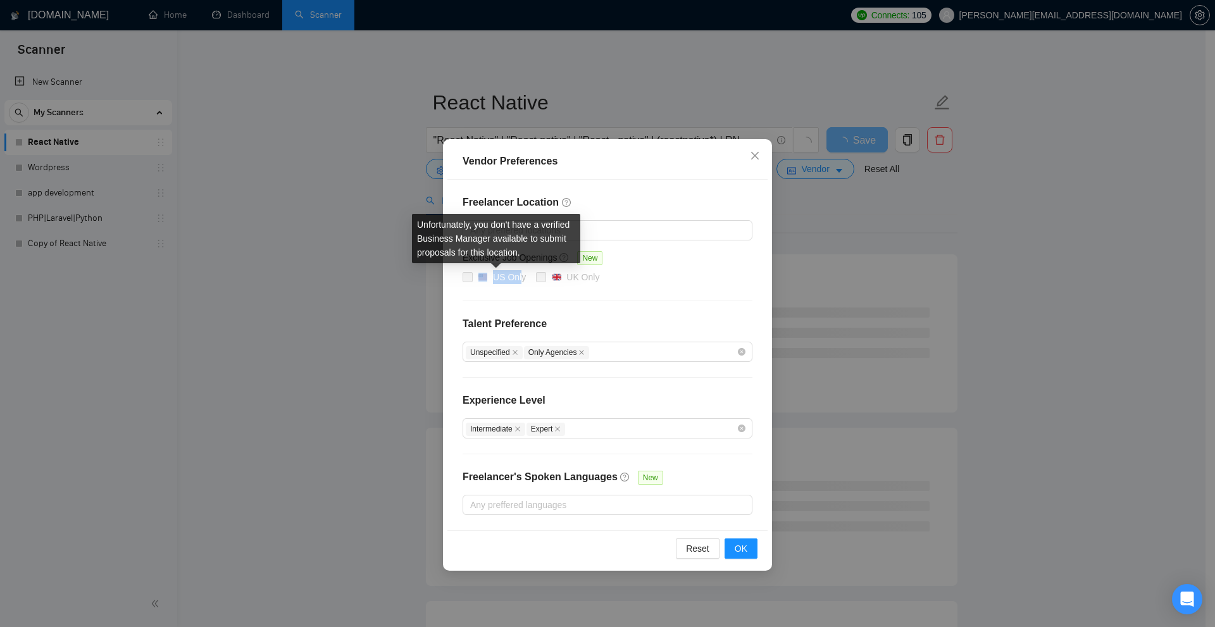
drag, startPoint x: 498, startPoint y: 278, endPoint x: 521, endPoint y: 275, distance: 23.0
click at [523, 279] on div "US Only" at bounding box center [502, 277] width 48 height 14
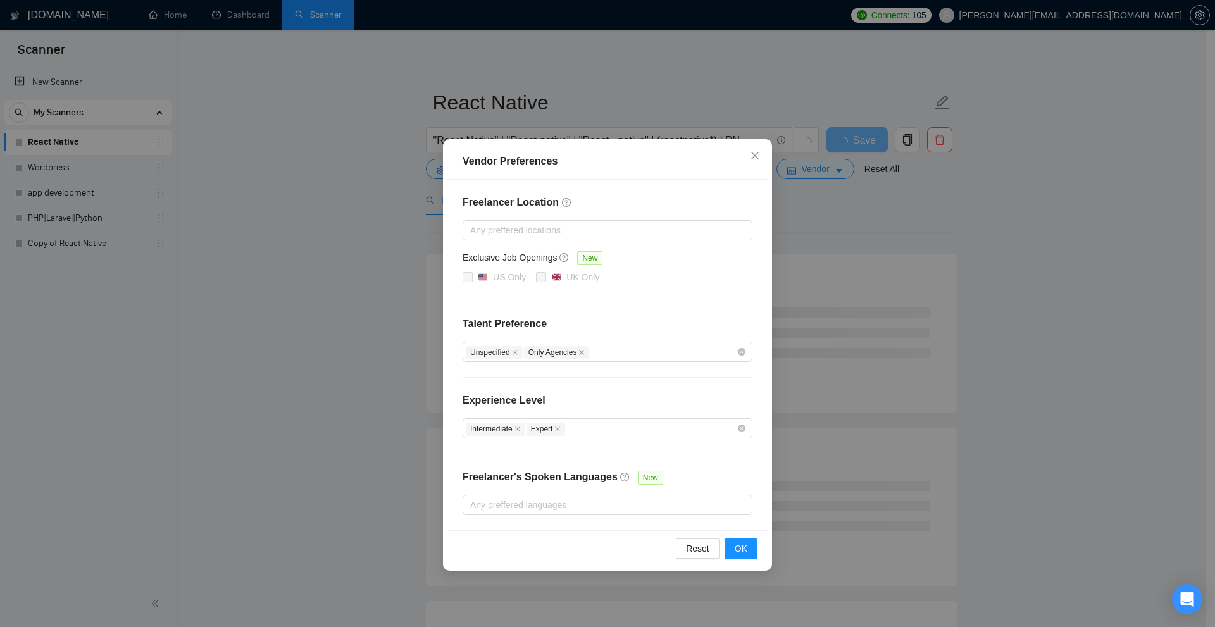
click at [1026, 358] on div "Vendor Preferences Freelancer Location Any preffered locations Exclusive Job Op…" at bounding box center [607, 313] width 1215 height 627
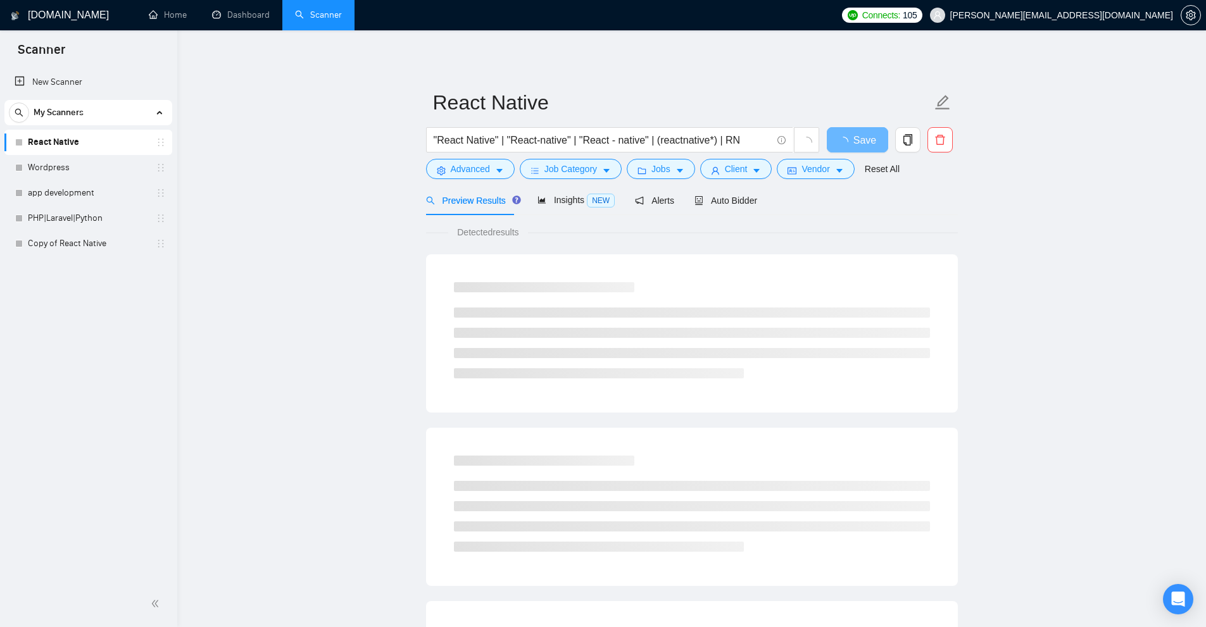
click at [1086, 209] on main "React Native "React Native" | "React-native" | "React - native" | (reactnative*…" at bounding box center [691, 579] width 988 height 1056
drag, startPoint x: 352, startPoint y: 135, endPoint x: 369, endPoint y: 149, distance: 22.0
click at [352, 139] on main "React Native "React Native" | "React-native" | "React - native" | (reactnative*…" at bounding box center [691, 579] width 988 height 1056
click at [550, 199] on span "Insights NEW" at bounding box center [575, 200] width 77 height 10
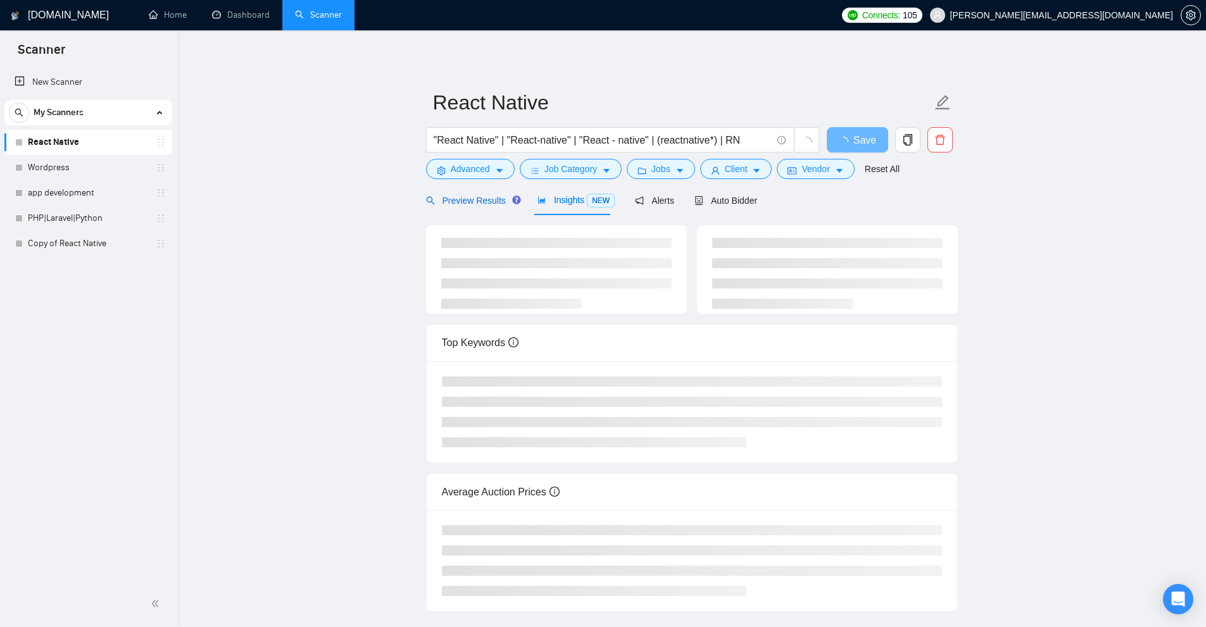
click at [464, 197] on span "Preview Results" at bounding box center [471, 201] width 91 height 10
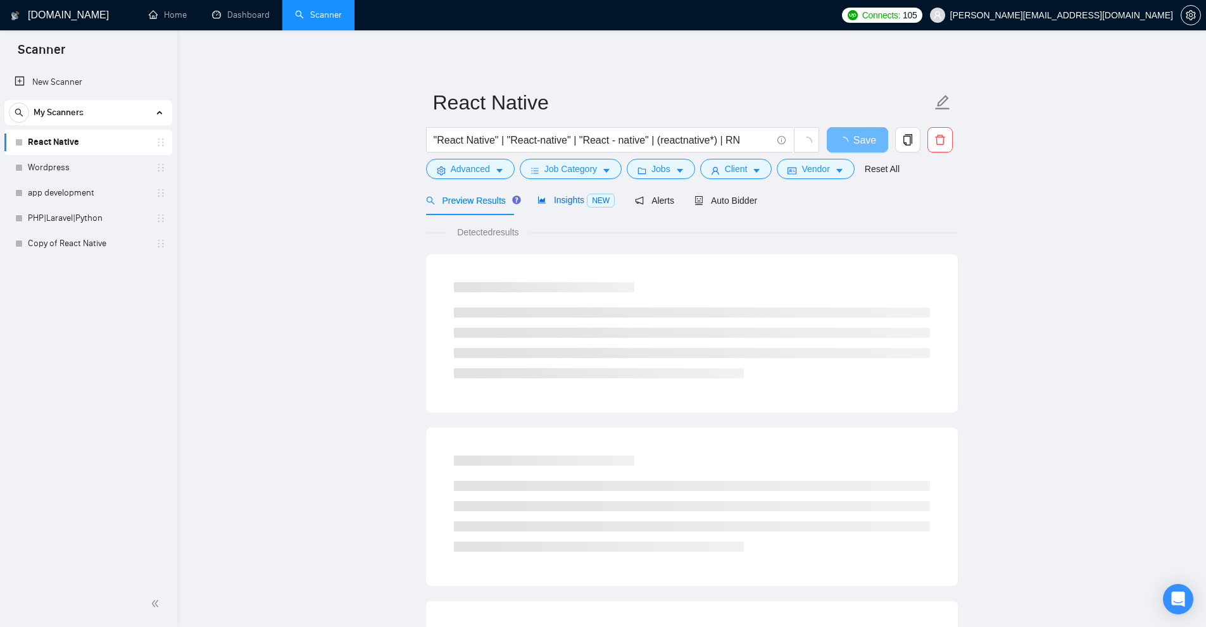
click at [570, 200] on span "Insights NEW" at bounding box center [575, 200] width 77 height 10
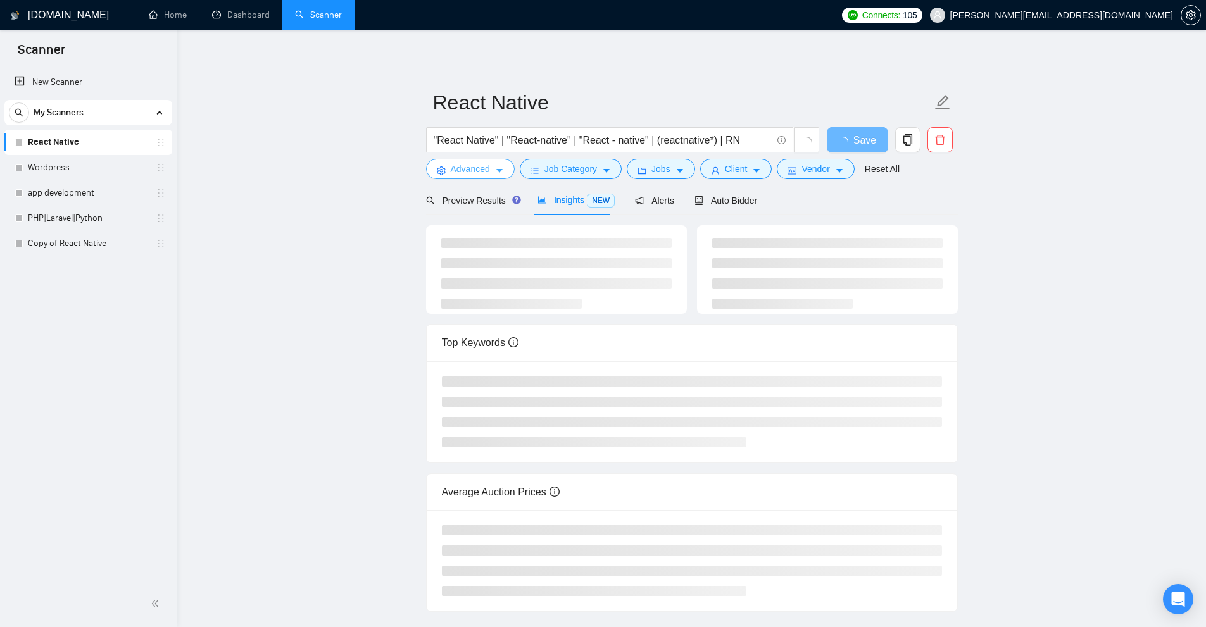
click at [456, 166] on span "Advanced" at bounding box center [470, 169] width 39 height 14
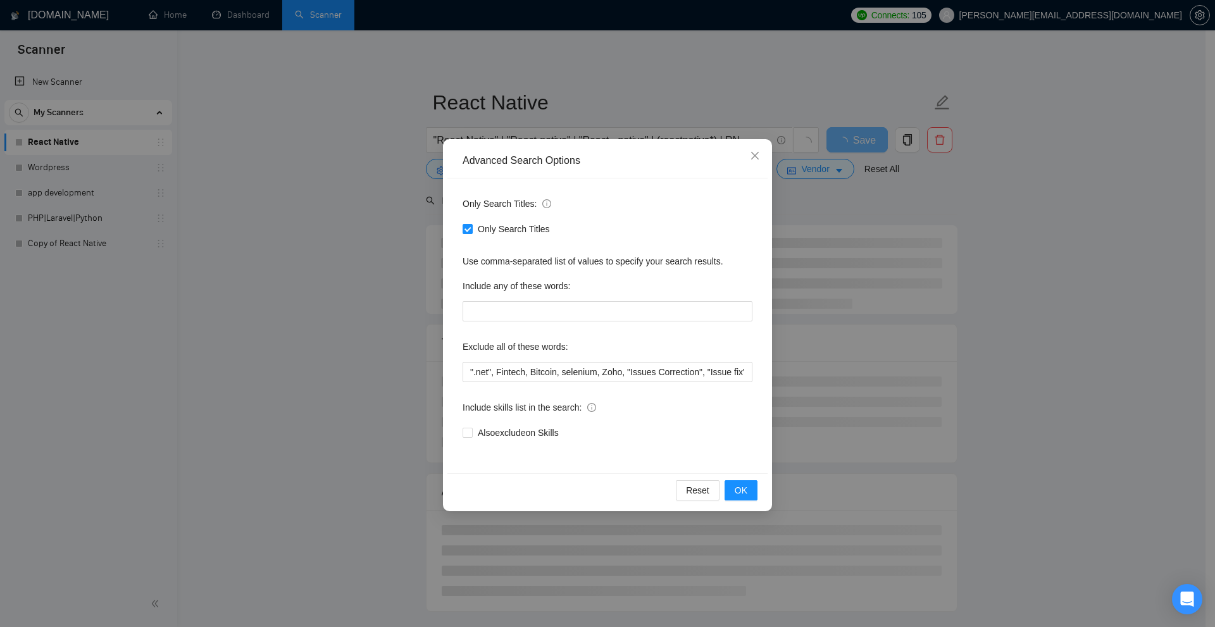
click at [901, 351] on div "Advanced Search Options Only Search Titles: Only Search Titles Use comma-separa…" at bounding box center [607, 313] width 1215 height 627
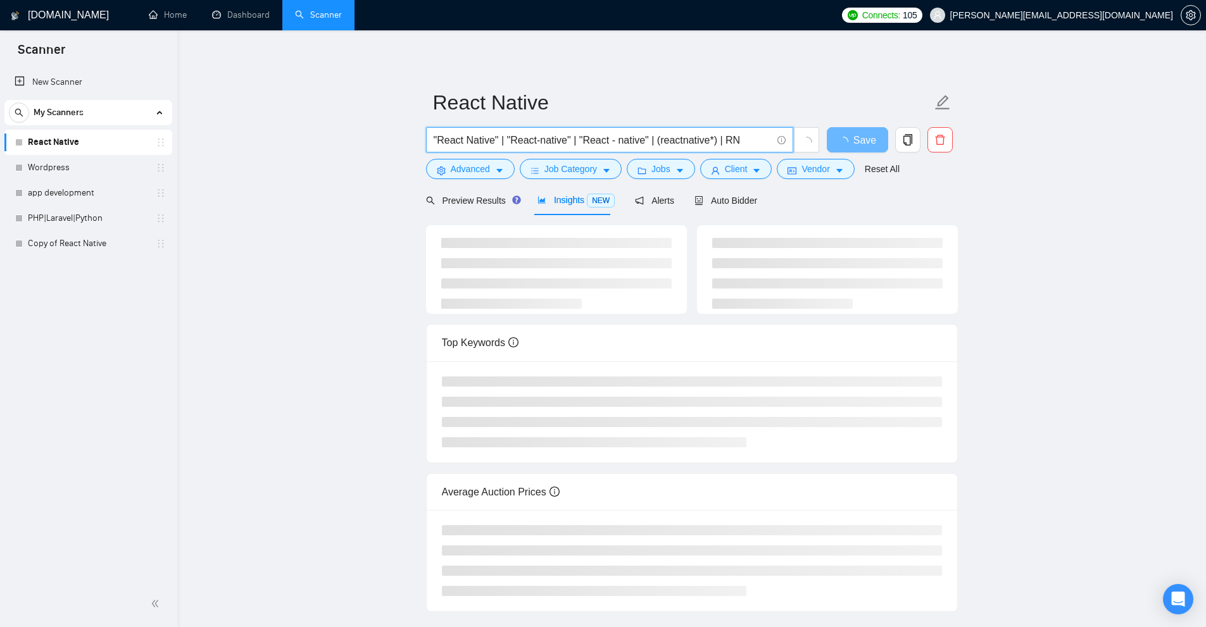
click at [502, 140] on input ""React Native" | "React-native" | "React - native" | (reactnative*) | RN" at bounding box center [603, 140] width 338 height 16
click at [782, 120] on link "Learn more" at bounding box center [796, 118] width 46 height 10
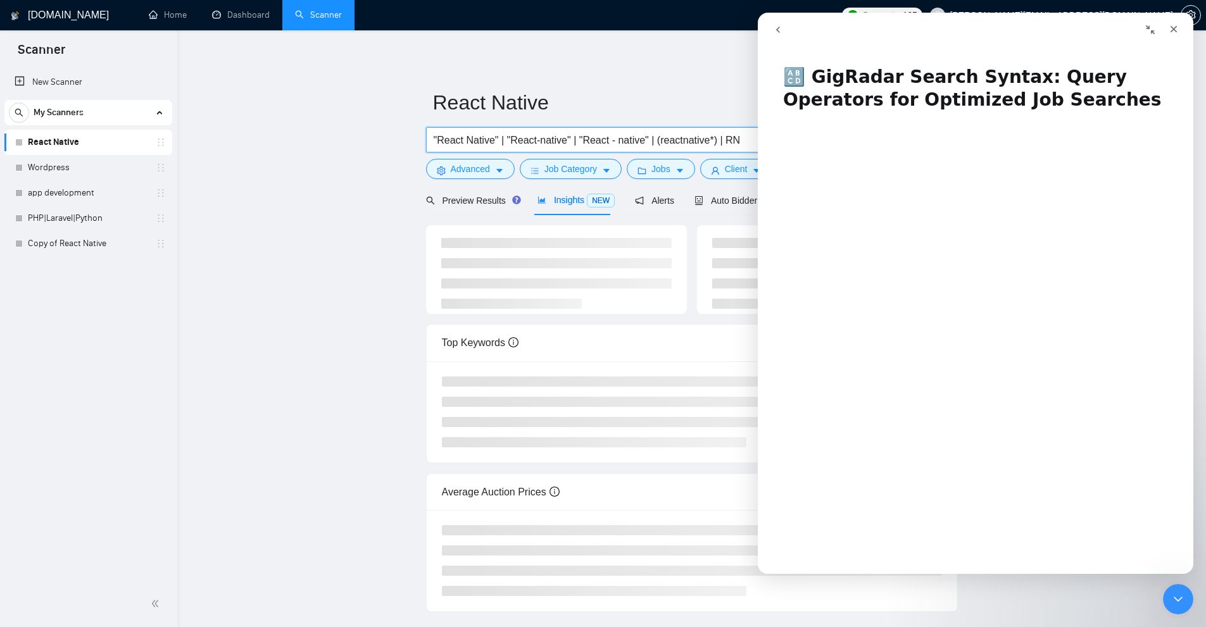
drag, startPoint x: 435, startPoint y: 139, endPoint x: 496, endPoint y: 137, distance: 60.8
click at [496, 137] on input ""React Native" | "React-native" | "React - native" | (reactnative*) | RN" at bounding box center [603, 140] width 338 height 16
drag, startPoint x: 497, startPoint y: 138, endPoint x: 434, endPoint y: 144, distance: 63.5
click at [426, 143] on span ""React Native" | "React-native" | "React - native" | (reactnative*) | RN" at bounding box center [609, 139] width 367 height 25
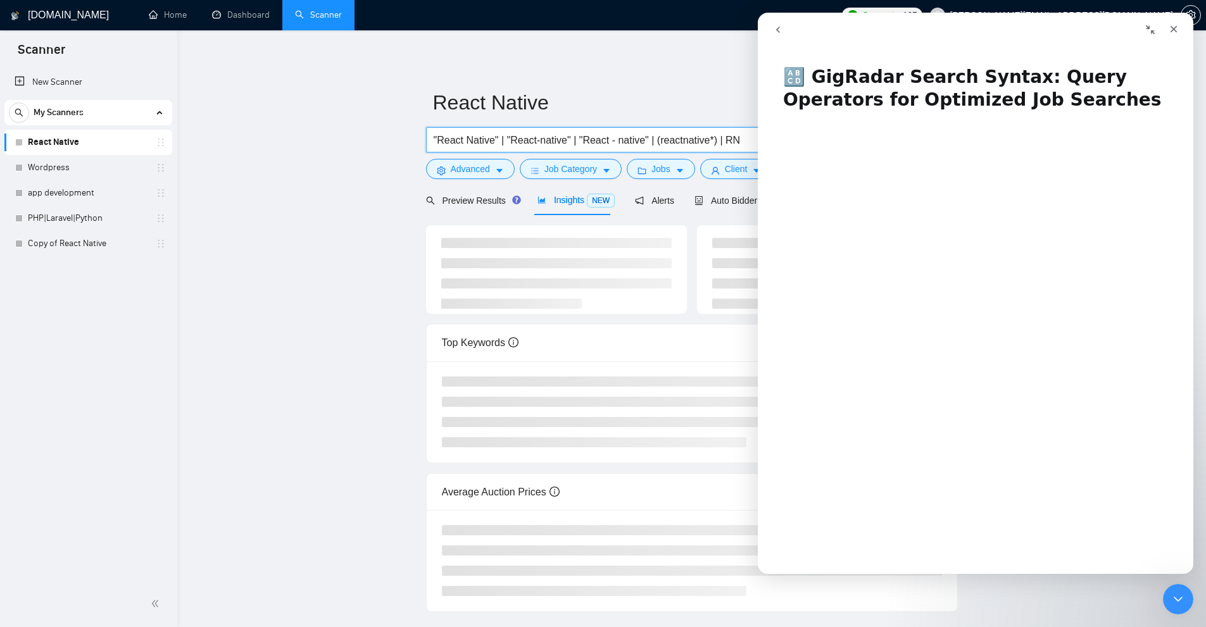
click at [523, 142] on input ""React Native" | "React-native" | "React - native" | (reactnative*) | RN" at bounding box center [603, 140] width 338 height 16
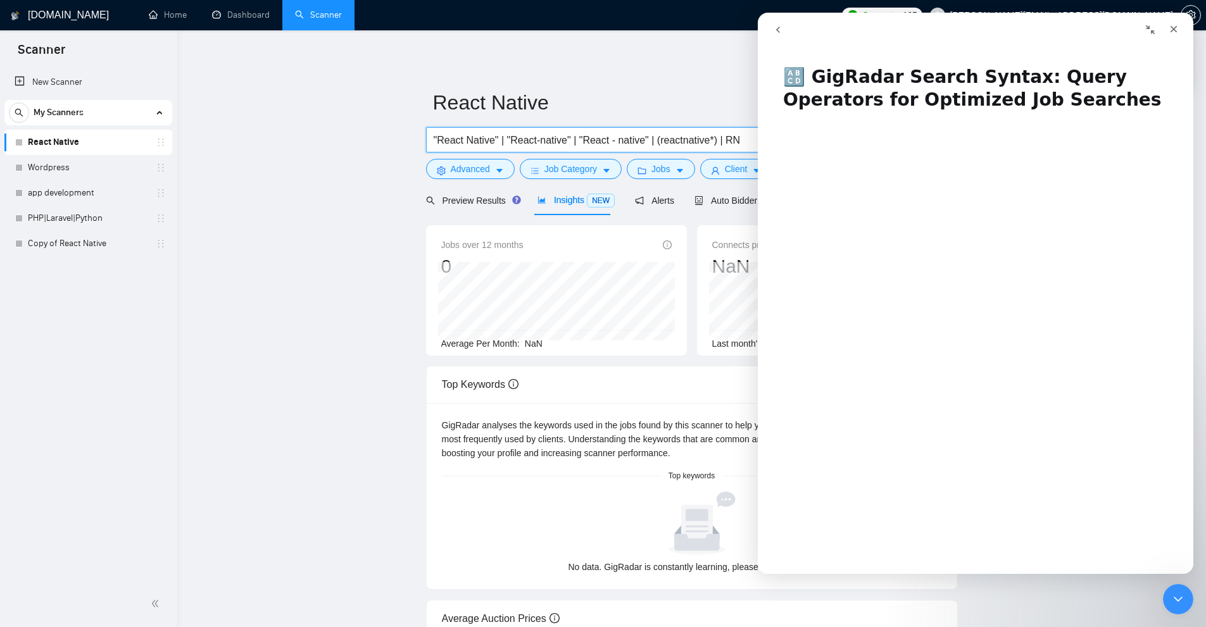
drag, startPoint x: 490, startPoint y: 138, endPoint x: 437, endPoint y: 139, distance: 53.8
click at [437, 139] on input ""React Native" | "React-native" | "React - native" | (reactnative*) | RN" at bounding box center [603, 140] width 338 height 16
click at [436, 139] on input ""React Native" | "React-native" | "React - native" | (reactnative*) | RN" at bounding box center [603, 140] width 338 height 16
drag, startPoint x: 439, startPoint y: 137, endPoint x: 482, endPoint y: 137, distance: 43.0
click at [482, 137] on input ""React Native" | "React-native" | "React - native" | (reactnative*) | RN" at bounding box center [603, 140] width 338 height 16
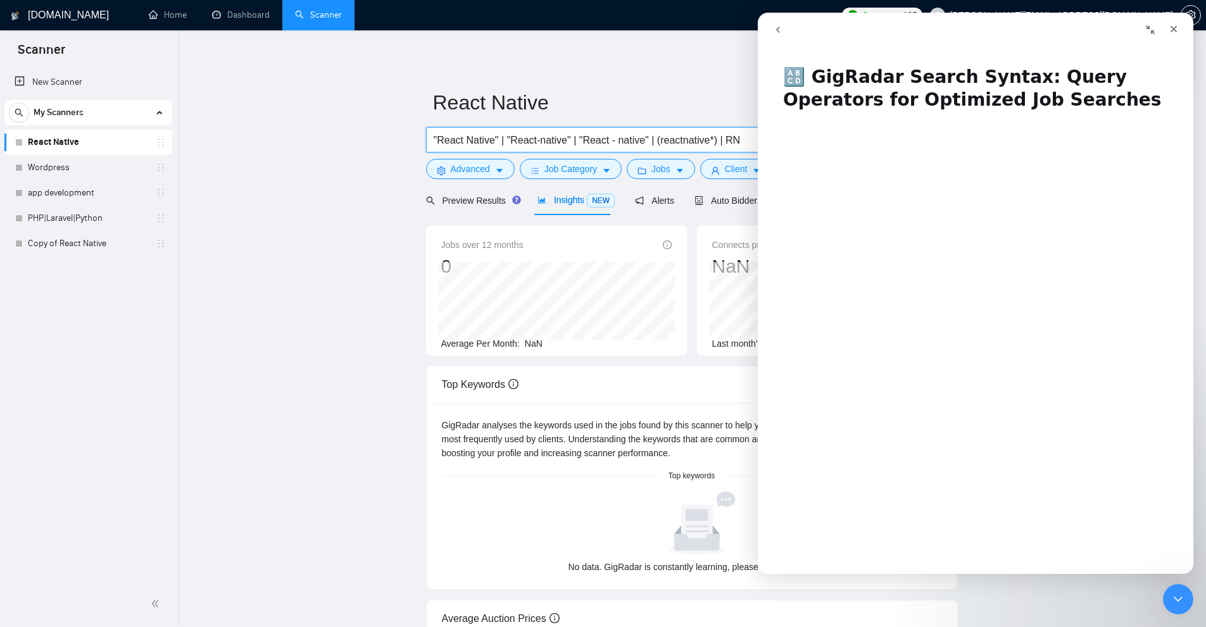
click at [554, 138] on input ""React Native" | "React-native" | "React - native" | (reactnative*) | RN" at bounding box center [603, 140] width 338 height 16
click at [465, 140] on input ""React Native" | "React-native" | "React - native" | (reactnative*) | RN" at bounding box center [603, 140] width 338 height 16
click at [466, 140] on input ""React Native" | "React-native" | "React - native" | (reactnative*) | RN" at bounding box center [603, 140] width 338 height 16
drag, startPoint x: 437, startPoint y: 140, endPoint x: 460, endPoint y: 140, distance: 22.8
click at [460, 140] on input ""React Native" | "React-native" | "React - native" | (reactnative*) | RN" at bounding box center [603, 140] width 338 height 16
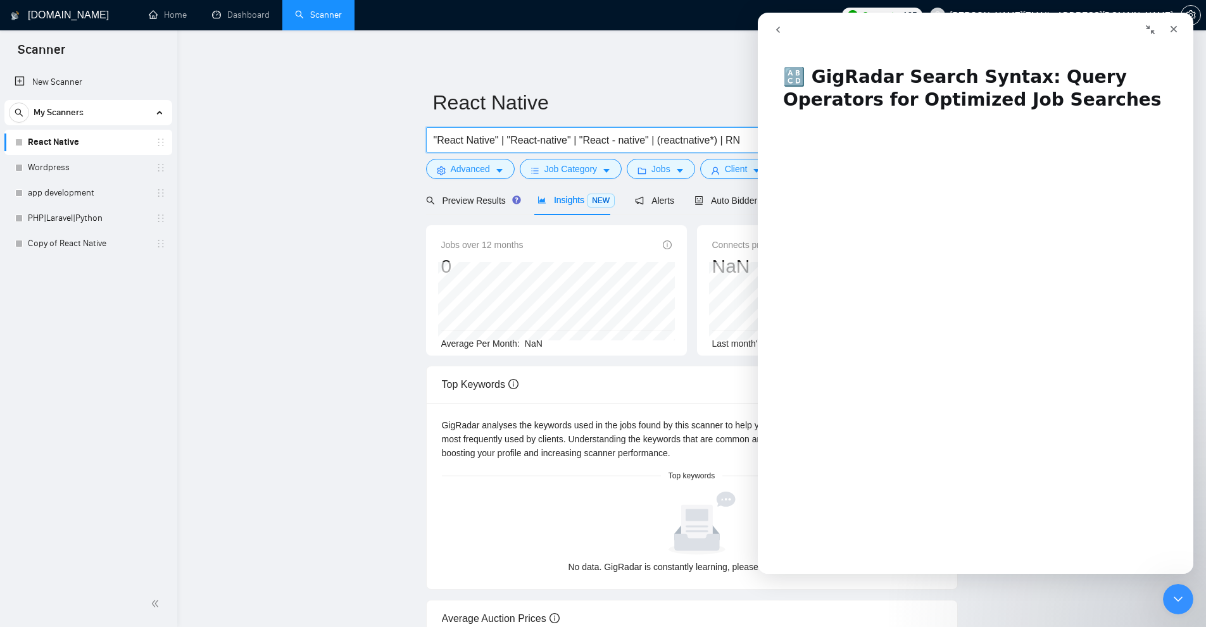
click at [461, 137] on input ""React Native" | "React-native" | "React - native" | (reactnative*) | RN" at bounding box center [603, 140] width 338 height 16
click at [707, 136] on input ""React Native" | "React-native" | "React - native" | (reactnative*) | RN" at bounding box center [603, 140] width 338 height 16
click at [711, 140] on input ""React Native" | "React-native" | "React - native" | (reactnative*) | RN" at bounding box center [603, 140] width 338 height 16
click at [707, 140] on input ""React Native" | "React-native" | "React - native" | (reactnative*) | RN" at bounding box center [603, 140] width 338 height 16
click at [1174, 23] on div "Close" at bounding box center [1173, 29] width 23 height 23
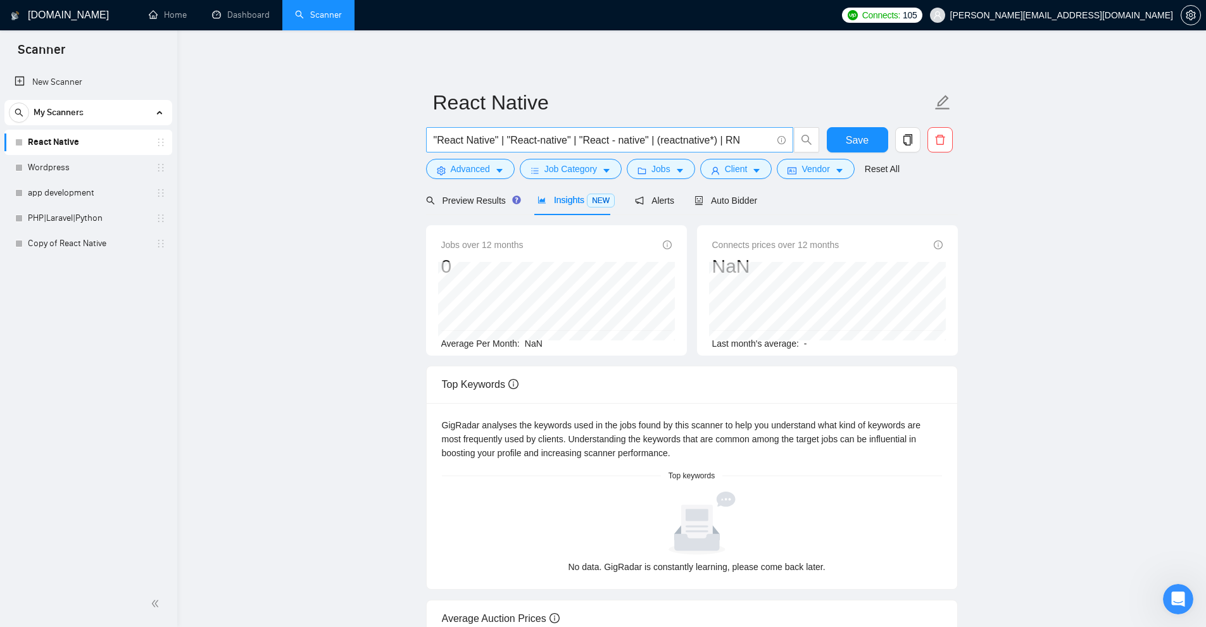
click at [749, 140] on input ""React Native" | "React-native" | "React - native" | (reactnative*) | RN" at bounding box center [603, 140] width 338 height 16
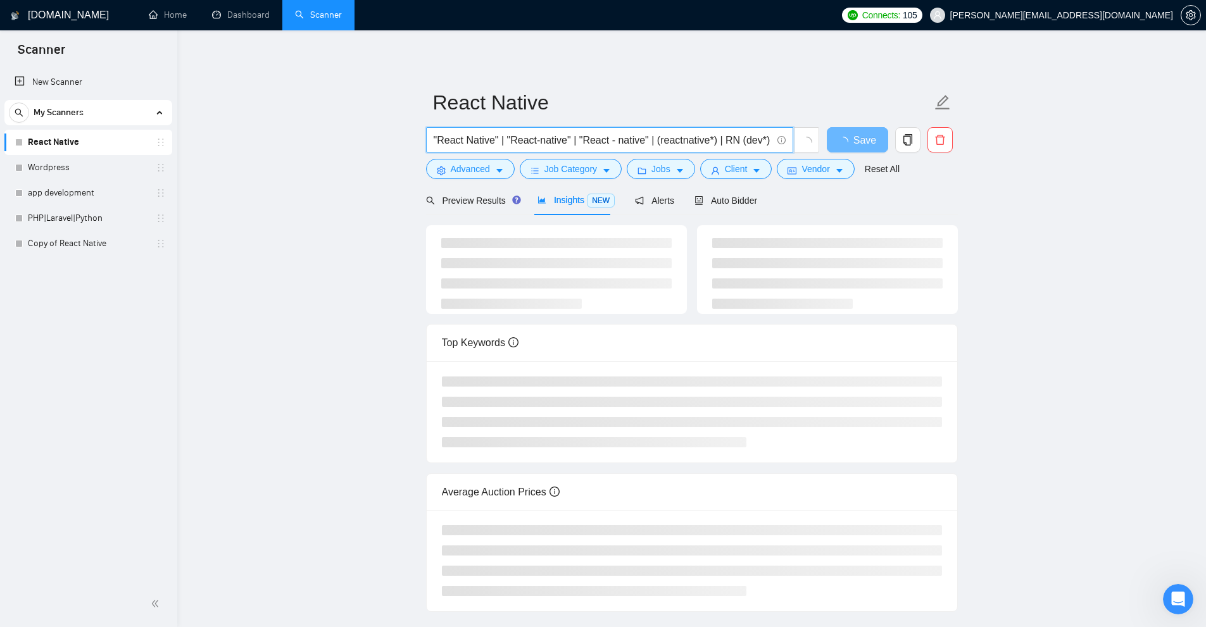
drag, startPoint x: 744, startPoint y: 138, endPoint x: 758, endPoint y: 140, distance: 14.2
click at [758, 140] on input ""React Native" | "React-native" | "React - native" | (reactnative*) | RN (dev*)" at bounding box center [603, 140] width 338 height 16
drag, startPoint x: 739, startPoint y: 139, endPoint x: 771, endPoint y: 131, distance: 33.2
click at [761, 140] on input ""React Native" | "React-native" | "React - native" | (reactnative*) | RN (dev*)" at bounding box center [603, 140] width 338 height 16
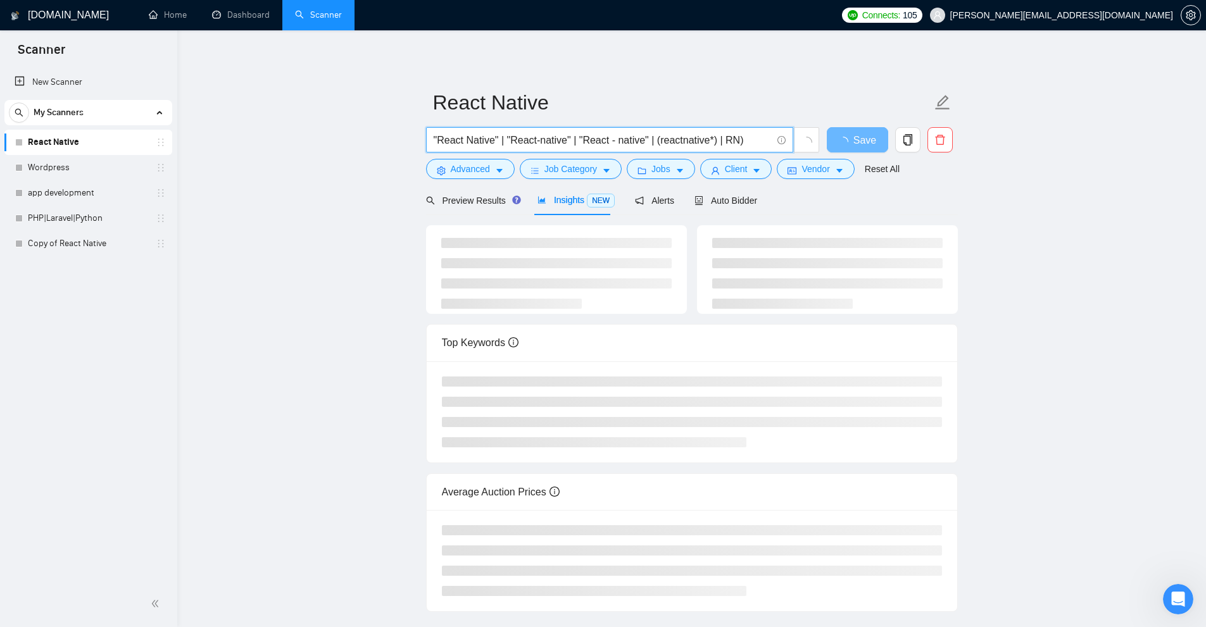
click at [748, 143] on input ""React Native" | "React-native" | "React - native" | (reactnative*) | RN)" at bounding box center [603, 140] width 338 height 16
type input ""React Native" | "React-native" | "React - native" | (reactnative*) | RN"
drag, startPoint x: 702, startPoint y: 136, endPoint x: 709, endPoint y: 138, distance: 6.6
click at [709, 138] on input ""React Native" | "React-native" | "React - native" | (reactnative*) | RN" at bounding box center [603, 140] width 338 height 16
click at [707, 140] on input ""React Native" | "React-native" | "React - native" | (reactnative*) | RN" at bounding box center [603, 140] width 338 height 16
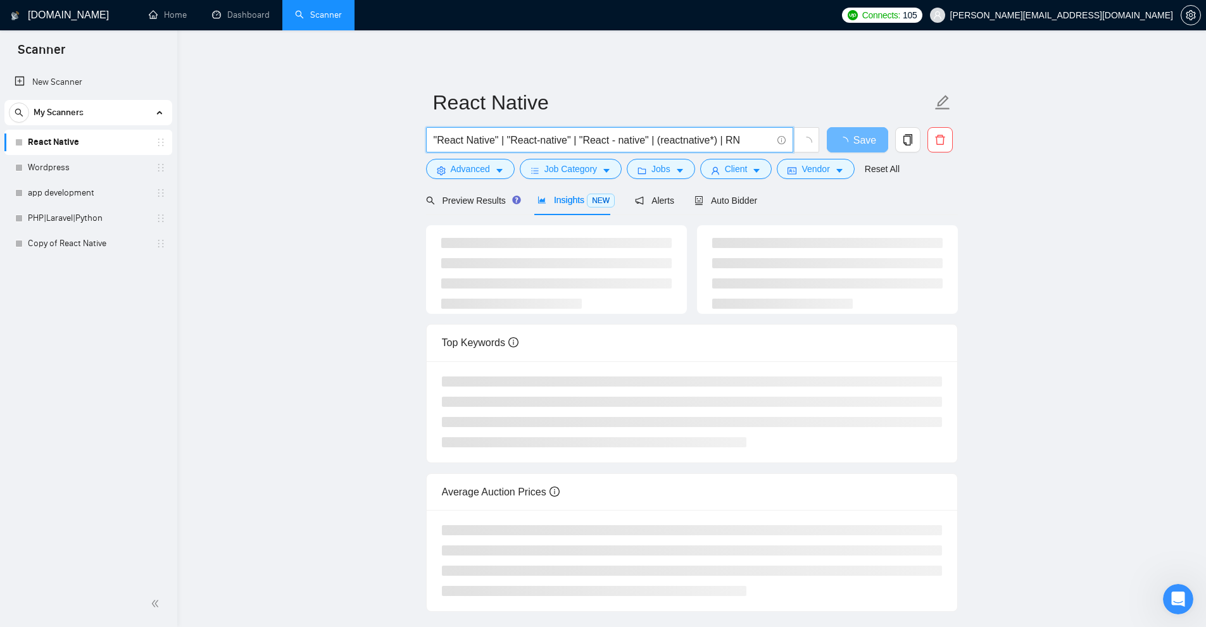
drag, startPoint x: 746, startPoint y: 134, endPoint x: 103, endPoint y: 127, distance: 643.0
click at [103, 127] on section "Scanner New Scanner My Scanners React Native Wordpress app development PHP|Lara…" at bounding box center [603, 354] width 1206 height 709
click at [787, 120] on link "Learn more" at bounding box center [796, 118] width 46 height 10
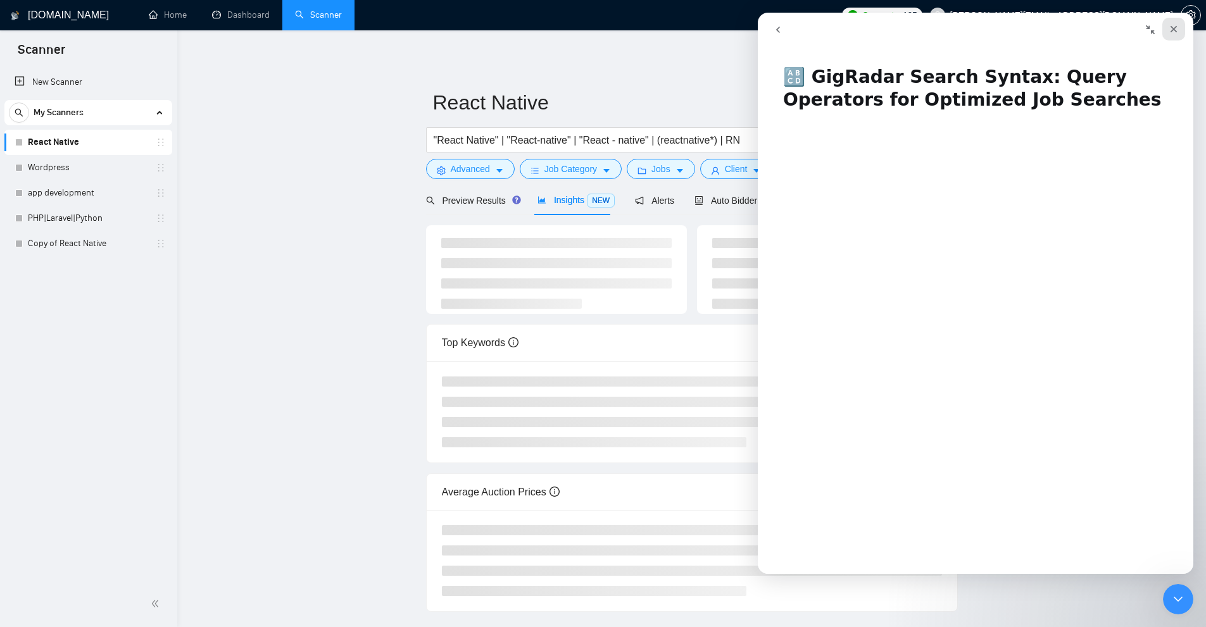
drag, startPoint x: 1171, startPoint y: 27, endPoint x: 1633, endPoint y: 153, distance: 478.8
click at [1171, 27] on icon "Close" at bounding box center [1173, 29] width 7 height 7
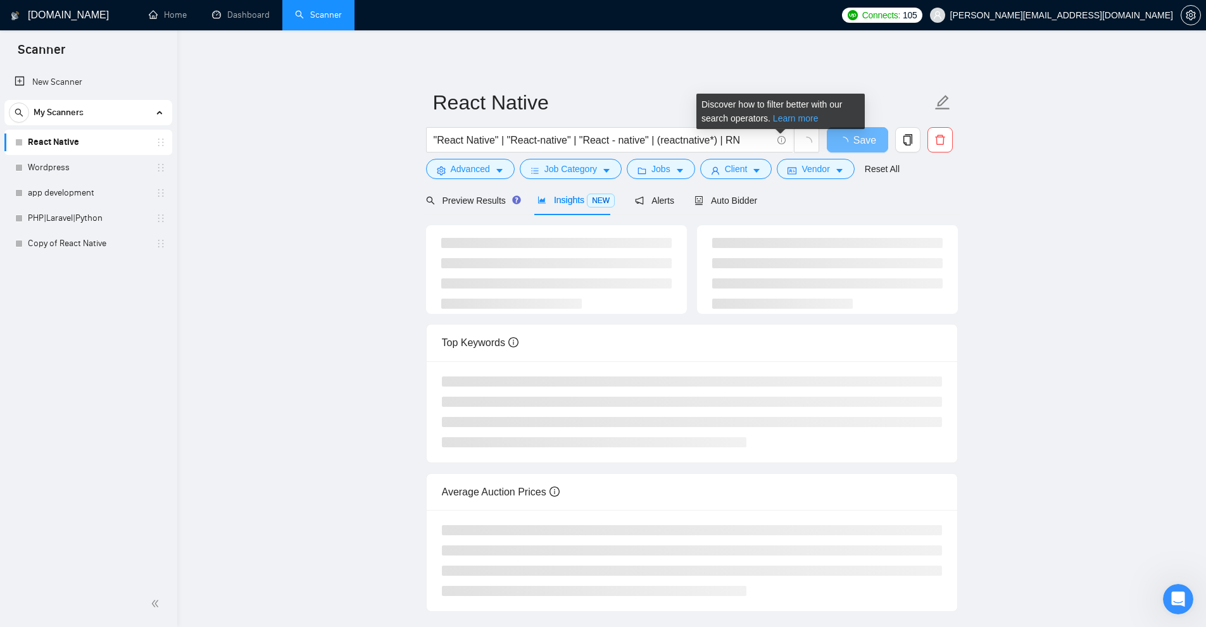
click at [787, 123] on link "Learn more" at bounding box center [796, 118] width 46 height 10
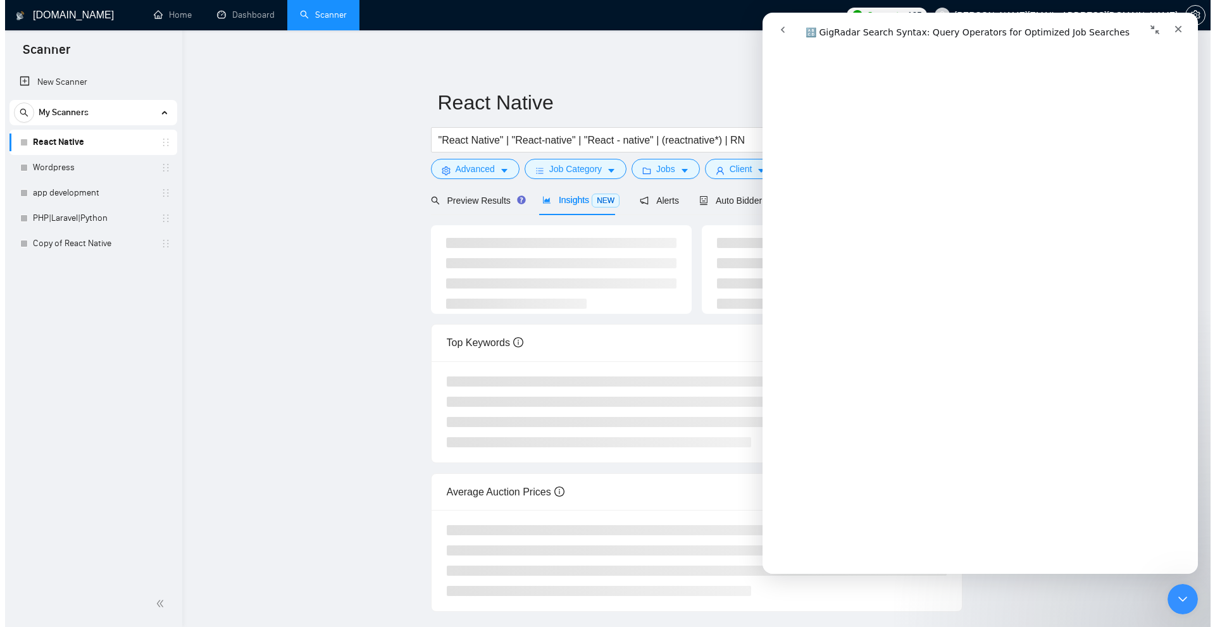
scroll to position [2848, 0]
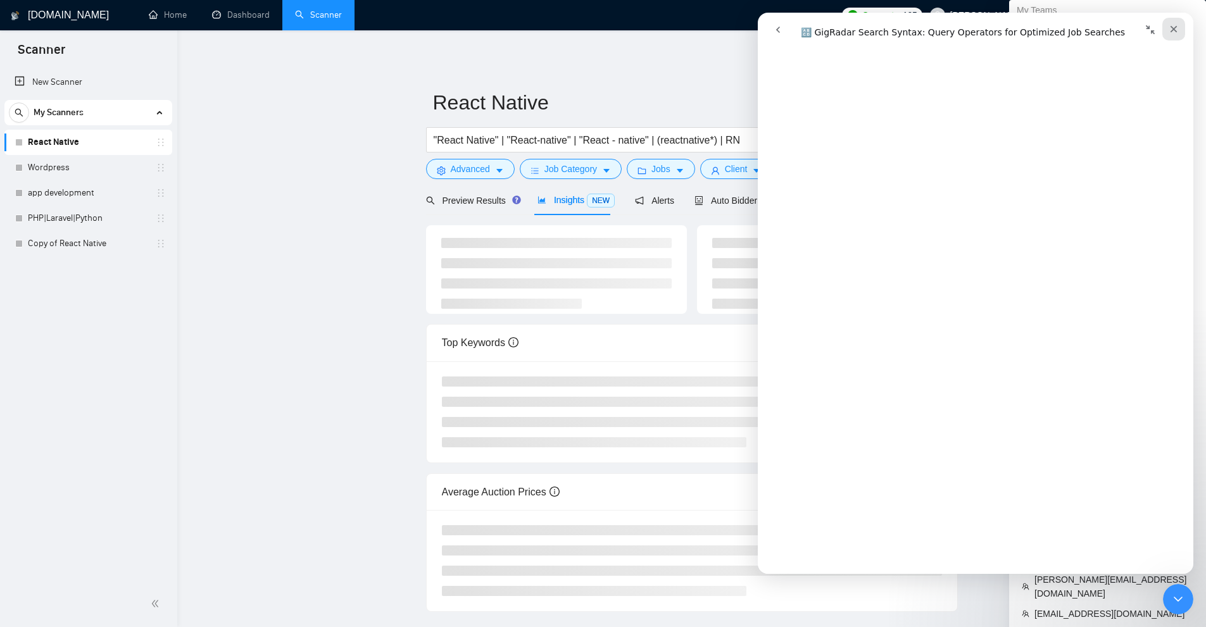
drag, startPoint x: 1171, startPoint y: 27, endPoint x: 1602, endPoint y: 133, distance: 443.3
click at [1171, 27] on icon "Close" at bounding box center [1173, 29] width 7 height 7
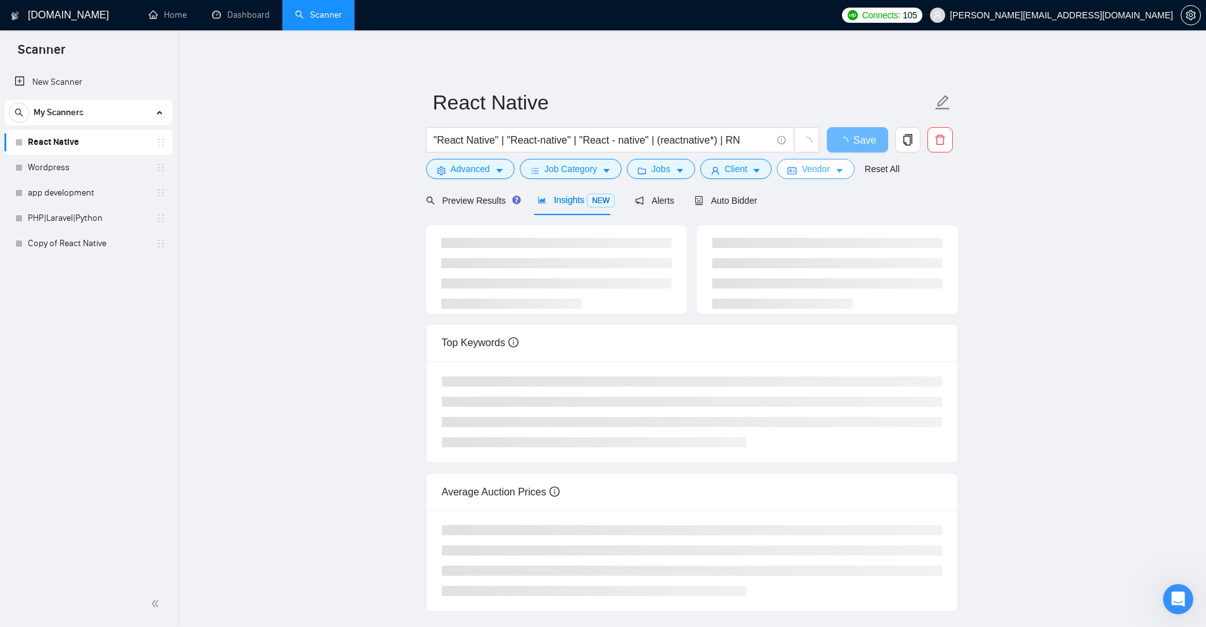
click at [804, 170] on span "Vendor" at bounding box center [815, 169] width 28 height 14
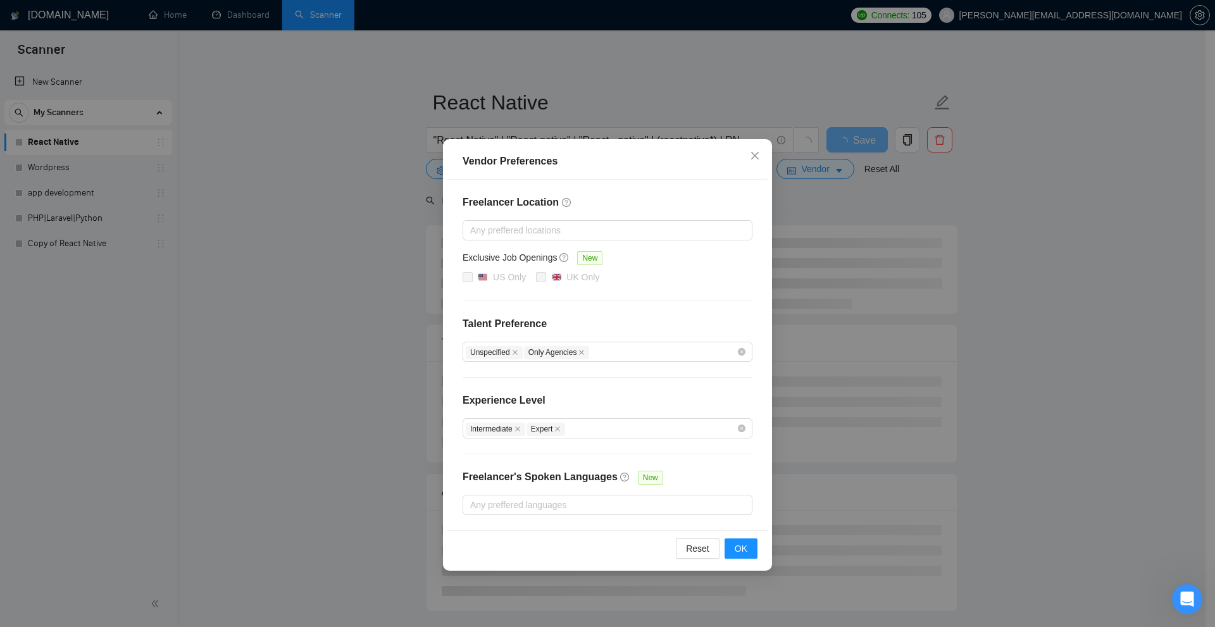
click at [347, 234] on div "Vendor Preferences Freelancer Location Any preffered locations Exclusive Job Op…" at bounding box center [607, 313] width 1215 height 627
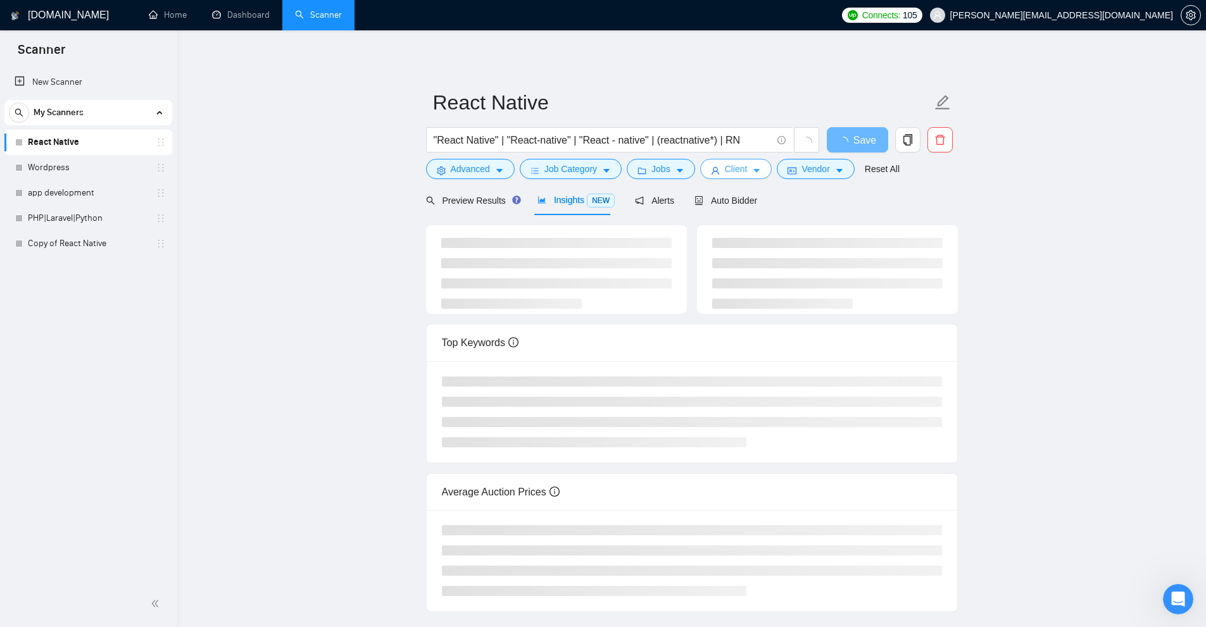
click at [739, 174] on span "Client" at bounding box center [736, 169] width 23 height 14
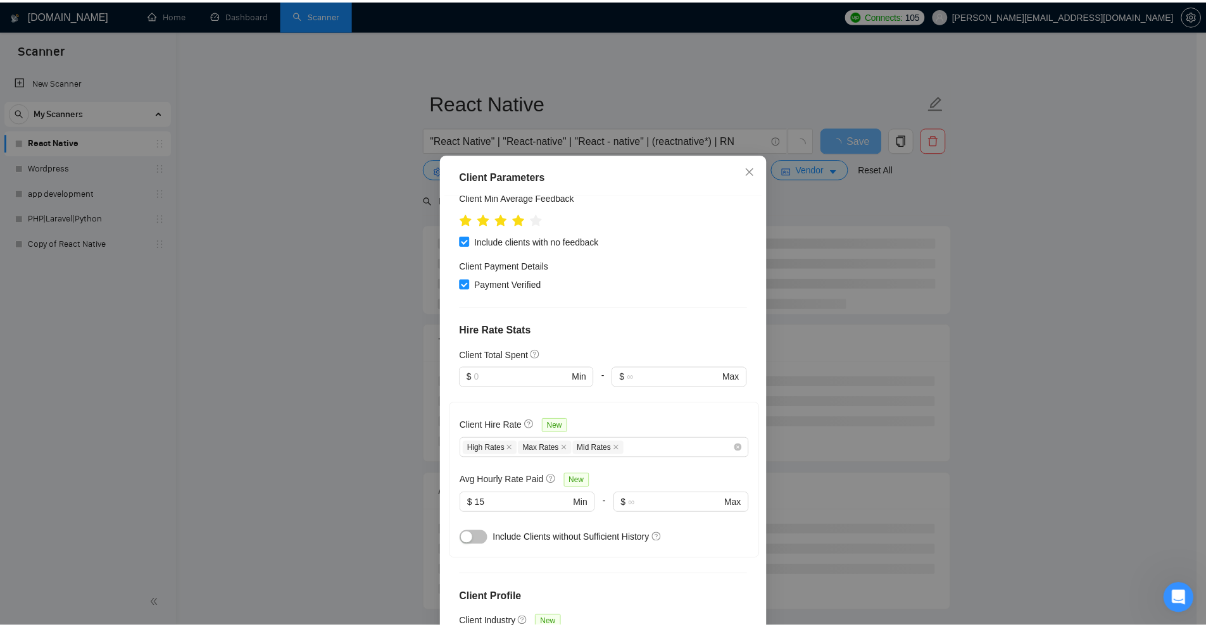
scroll to position [348, 0]
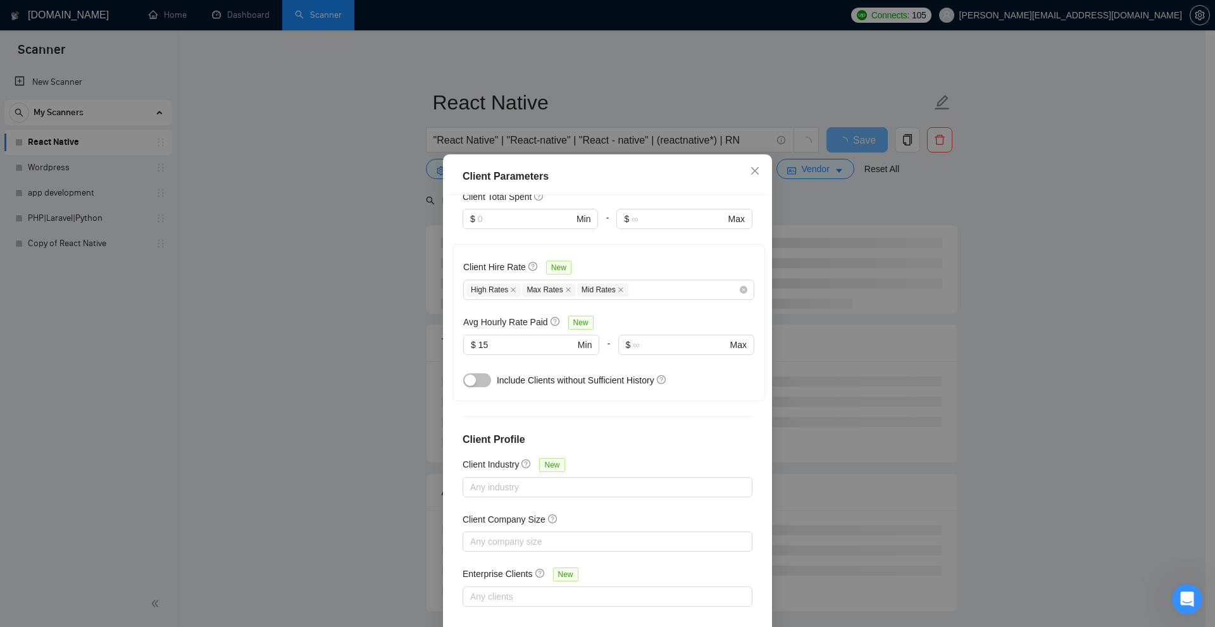
click at [1033, 283] on div "Client Parameters Client Location Include Client Countries United States Canada…" at bounding box center [607, 313] width 1215 height 627
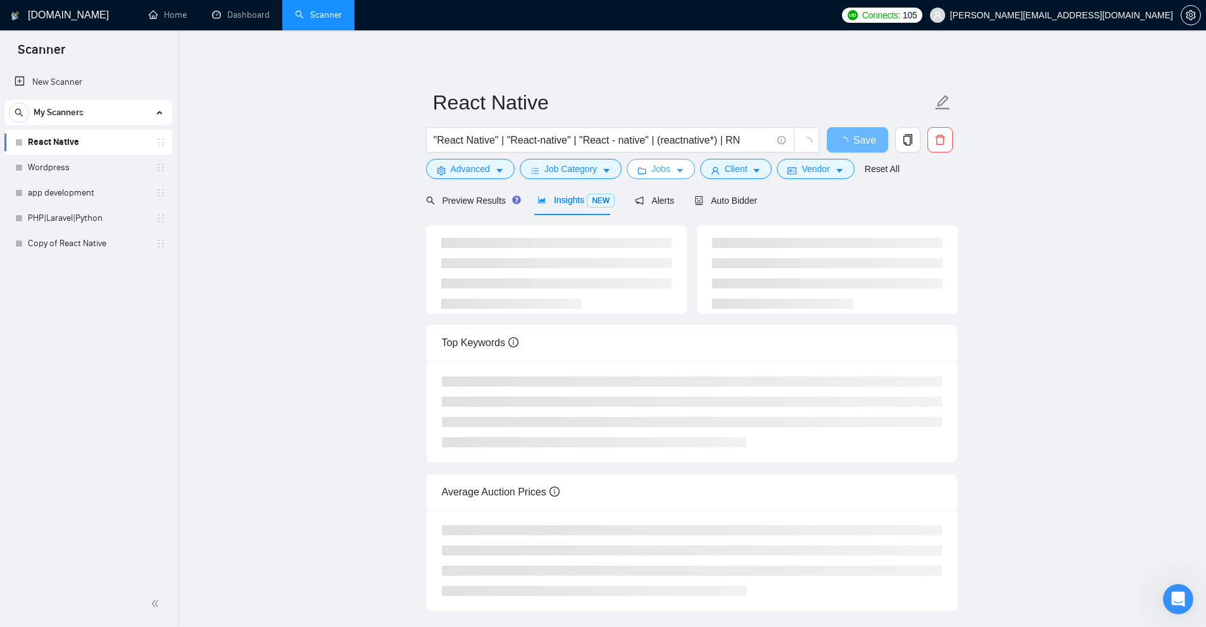
click at [657, 164] on span "Jobs" at bounding box center [660, 169] width 19 height 14
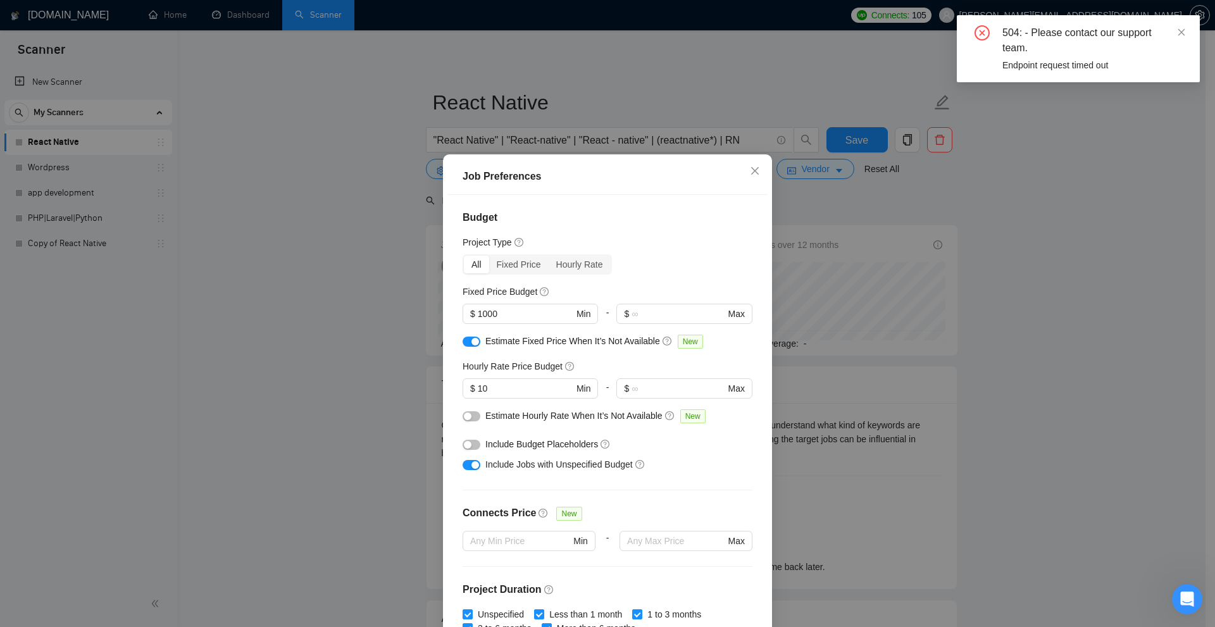
click at [358, 270] on div "Job Preferences Budget Project Type All Fixed Price Hourly Rate Fixed Price Bud…" at bounding box center [607, 313] width 1215 height 627
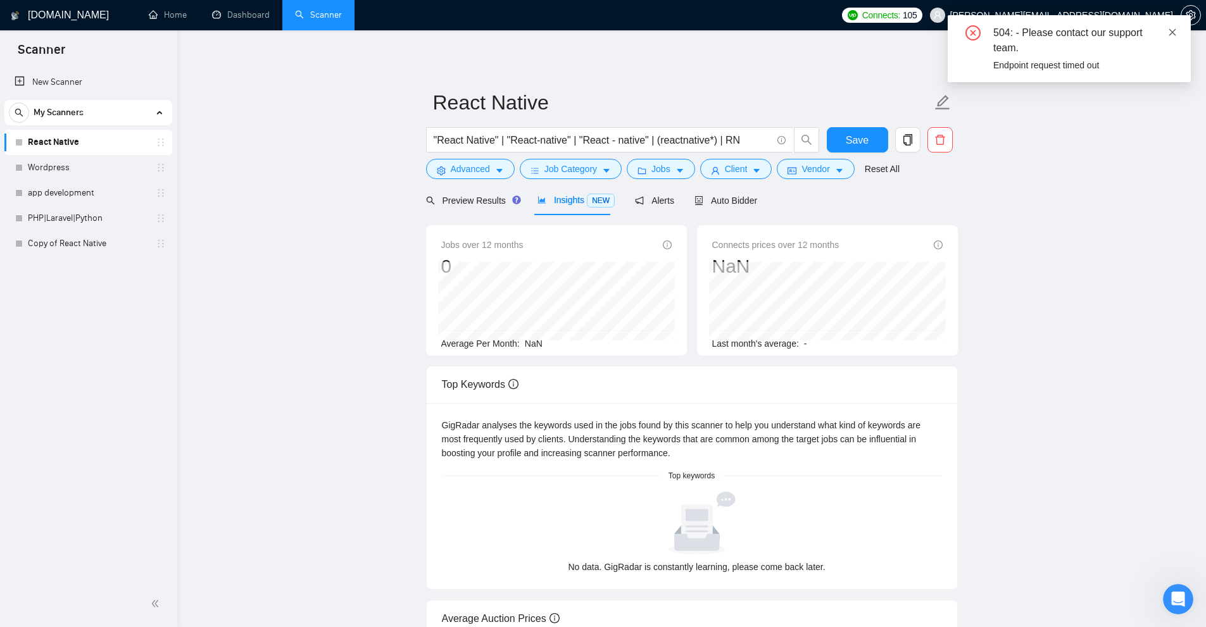
click at [1170, 32] on icon "close" at bounding box center [1172, 32] width 9 height 9
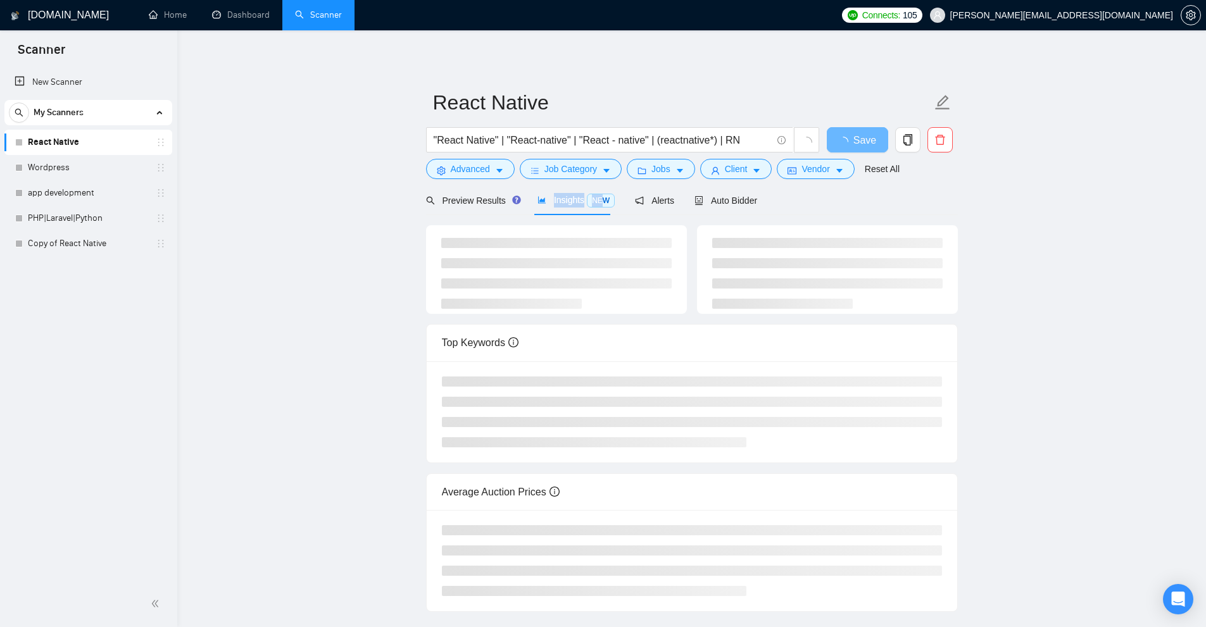
drag, startPoint x: 554, startPoint y: 199, endPoint x: 600, endPoint y: 205, distance: 45.9
click at [601, 200] on span "Insights NEW" at bounding box center [575, 200] width 77 height 10
click at [564, 280] on li at bounding box center [556, 283] width 230 height 10
click at [1057, 234] on main "React Native "React Native" | "React-native" | "React - native" | (reactnative*…" at bounding box center [691, 331] width 988 height 561
click at [165, 13] on link "Home" at bounding box center [168, 14] width 38 height 11
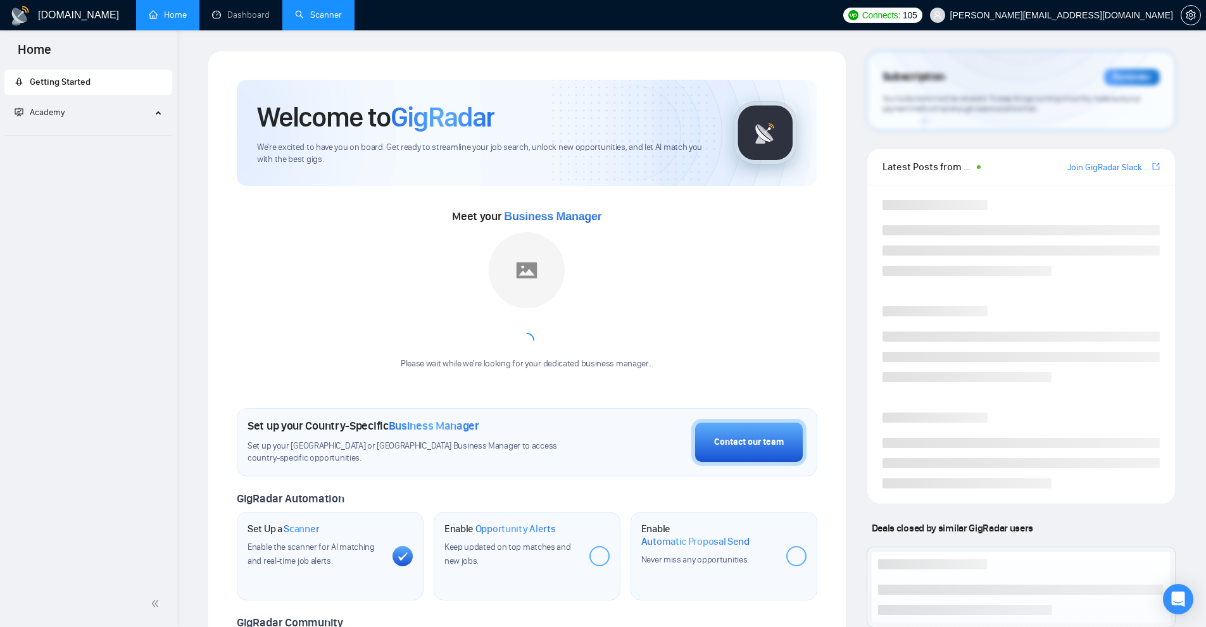
click at [329, 13] on link "Scanner" at bounding box center [318, 14] width 47 height 11
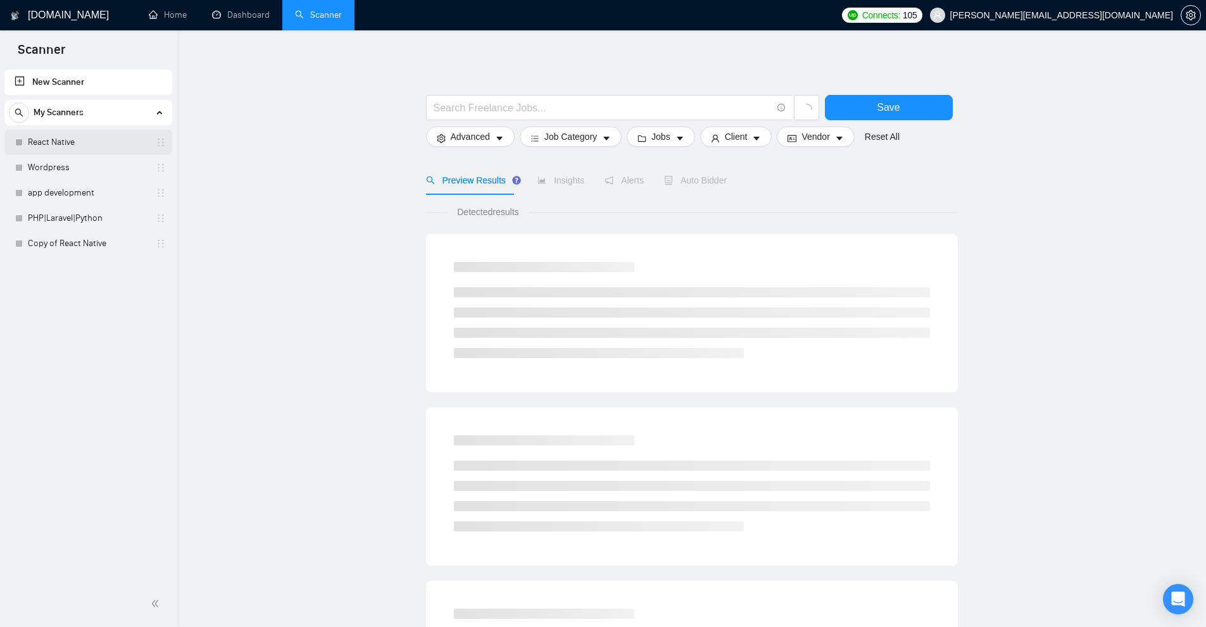
click at [42, 137] on link "React Native" at bounding box center [88, 142] width 120 height 25
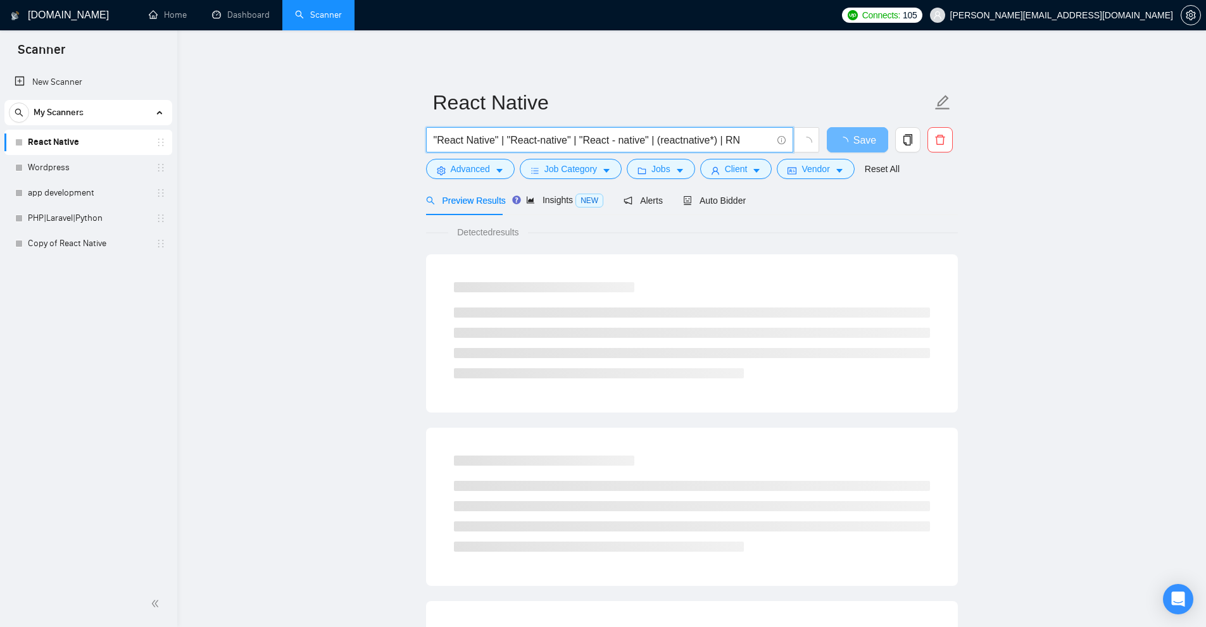
drag, startPoint x: 754, startPoint y: 134, endPoint x: 345, endPoint y: 116, distance: 409.8
click at [345, 116] on main "React Native "React Native" | "React-native" | "React - native" | (reactnative*…" at bounding box center [691, 579] width 988 height 1056
click at [733, 205] on span "Auto Bidder" at bounding box center [725, 201] width 63 height 10
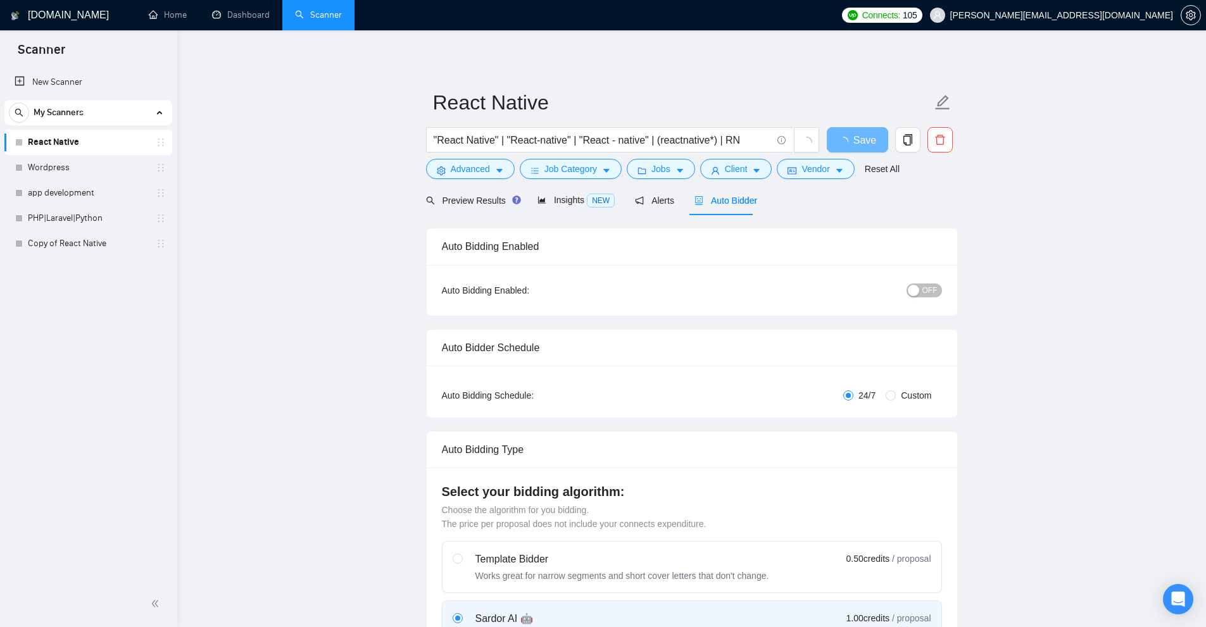
checkbox input "true"
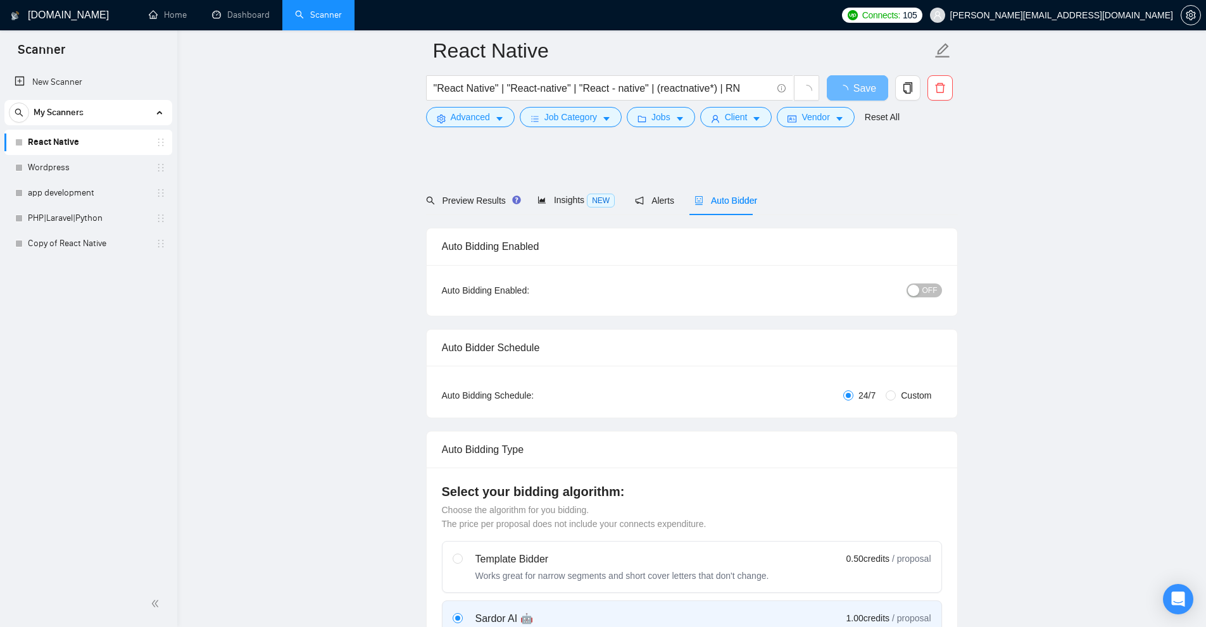
scroll to position [380, 0]
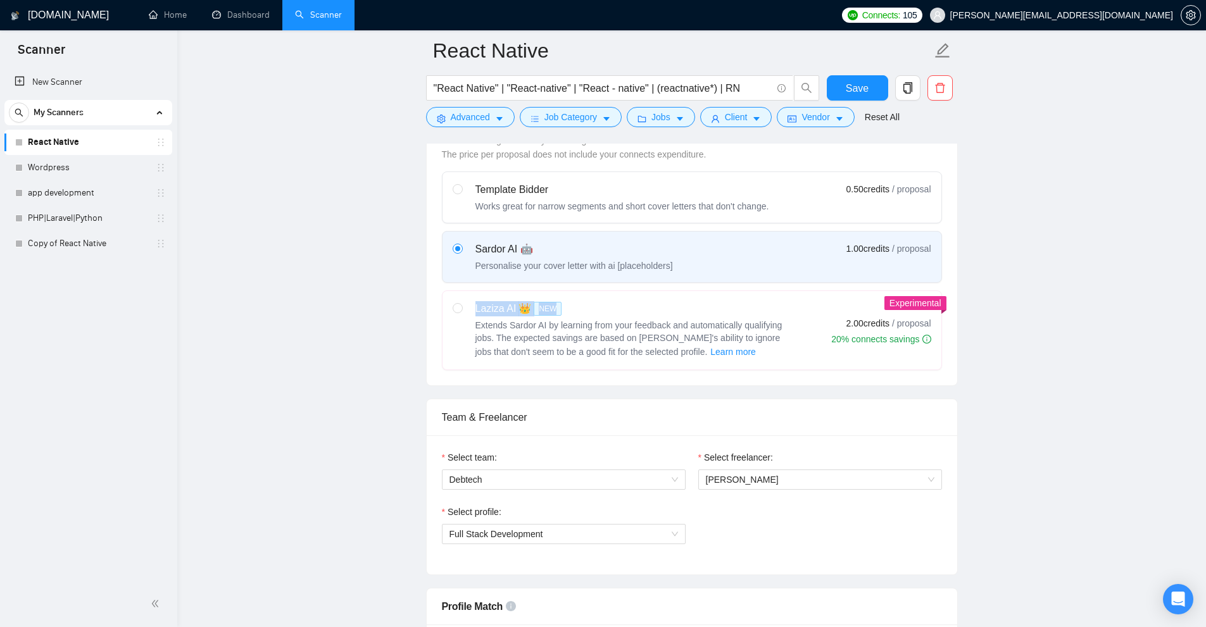
drag, startPoint x: 486, startPoint y: 304, endPoint x: 562, endPoint y: 306, distance: 76.0
click at [559, 306] on div "Laziza AI 👑 NEW Extends Sardor AI by learning from your feedback and automatica…" at bounding box center [621, 330] width 339 height 58
click at [442, 337] on label "Laziza AI 👑 NEW Extends Sardor AI by learning from your feedback and automatica…" at bounding box center [691, 330] width 499 height 78
click at [452, 312] on input "radio" at bounding box center [456, 307] width 9 height 9
radio input "true"
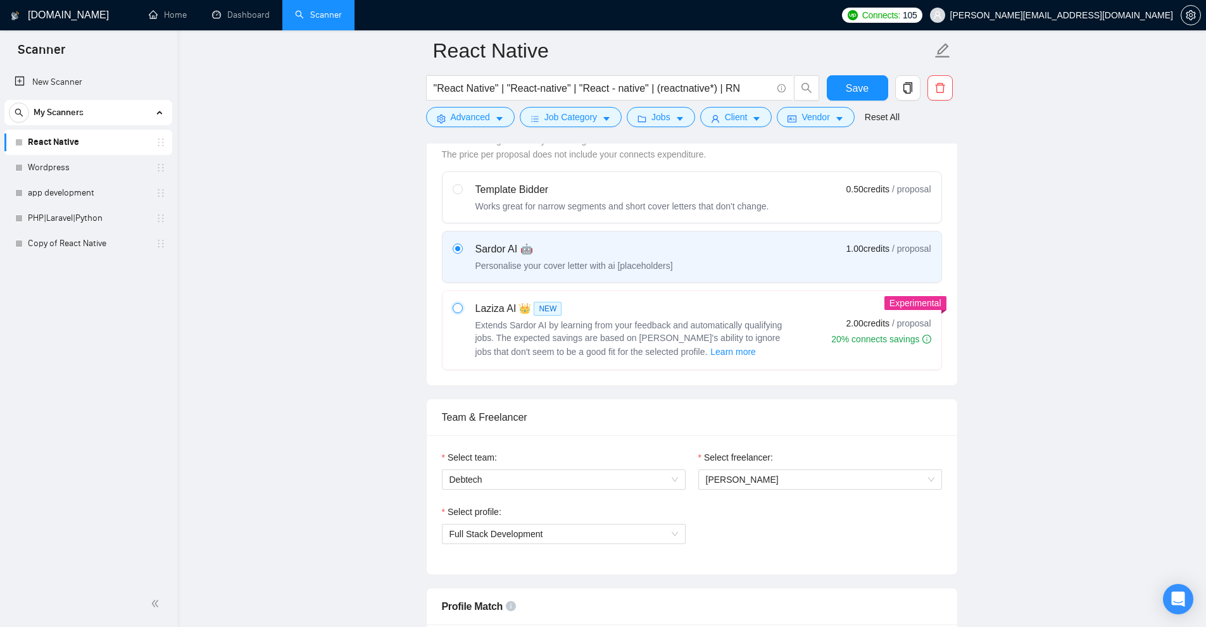
radio input "false"
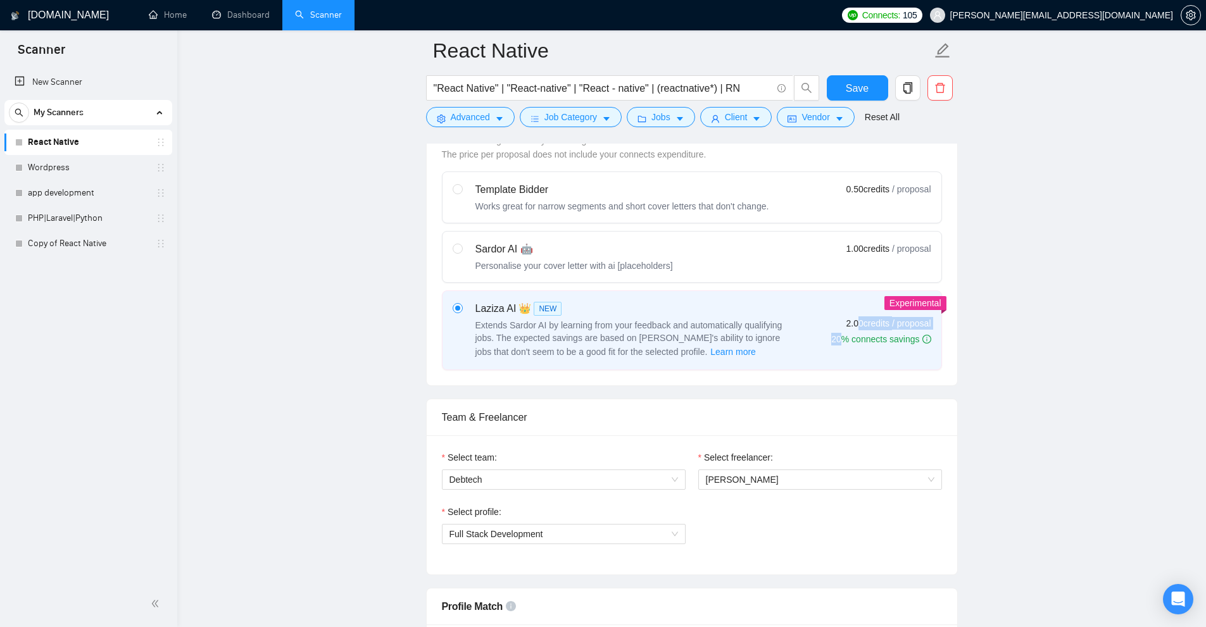
drag, startPoint x: 840, startPoint y: 330, endPoint x: 856, endPoint y: 328, distance: 15.9
click at [856, 328] on div "2.00 credits / proposal 20% connects savings" at bounding box center [880, 323] width 99 height 44
click at [839, 328] on div "2.00 credits / proposal 20% connects savings" at bounding box center [880, 323] width 99 height 44
click at [461, 312] on input "radio" at bounding box center [456, 307] width 9 height 9
drag, startPoint x: 838, startPoint y: 320, endPoint x: 885, endPoint y: 323, distance: 47.5
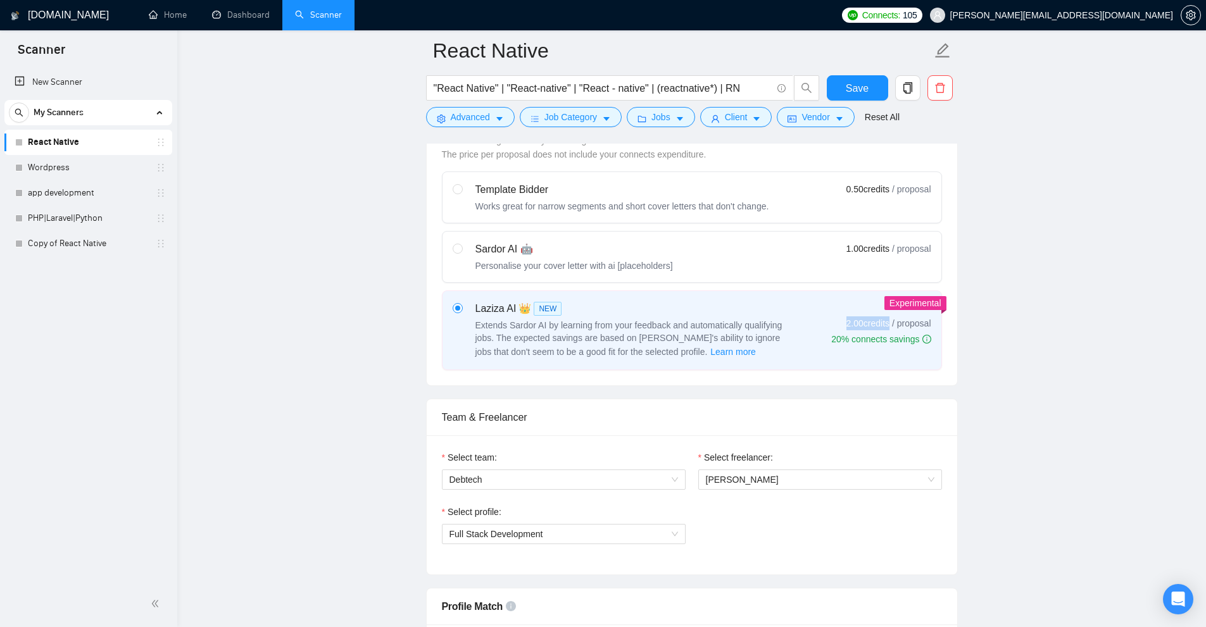
click at [889, 322] on div "2.00 credits / proposal 20% connects savings" at bounding box center [880, 323] width 99 height 44
click at [694, 256] on div "Sardor AI 🤖 Personalise your cover letter with ai [placeholders] 1.00 credits /…" at bounding box center [691, 257] width 478 height 30
click at [461, 253] on input "radio" at bounding box center [456, 248] width 9 height 9
radio input "true"
radio input "false"
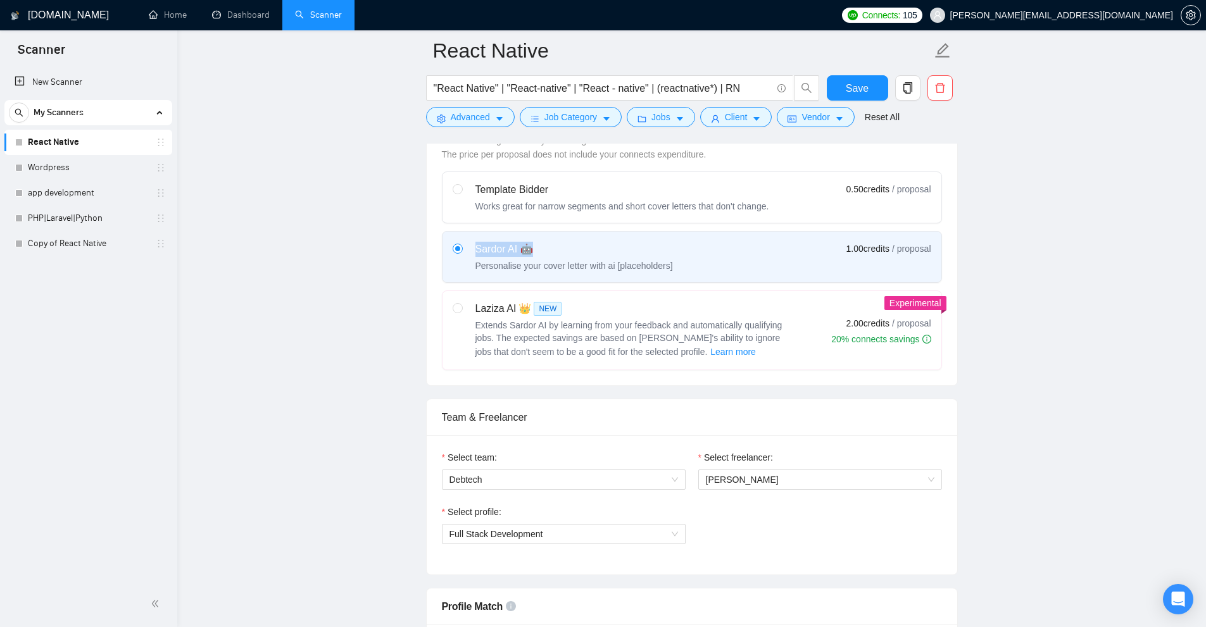
drag, startPoint x: 469, startPoint y: 243, endPoint x: 530, endPoint y: 244, distance: 60.8
click at [530, 244] on div "Sardor AI 🤖 Personalise your cover letter with ai [placeholders]" at bounding box center [562, 257] width 220 height 30
drag, startPoint x: 871, startPoint y: 241, endPoint x: 901, endPoint y: 244, distance: 29.3
click at [895, 243] on label "Sardor AI 🤖 Personalise your cover letter with ai [placeholders] 1.00 credits /…" at bounding box center [691, 257] width 499 height 51
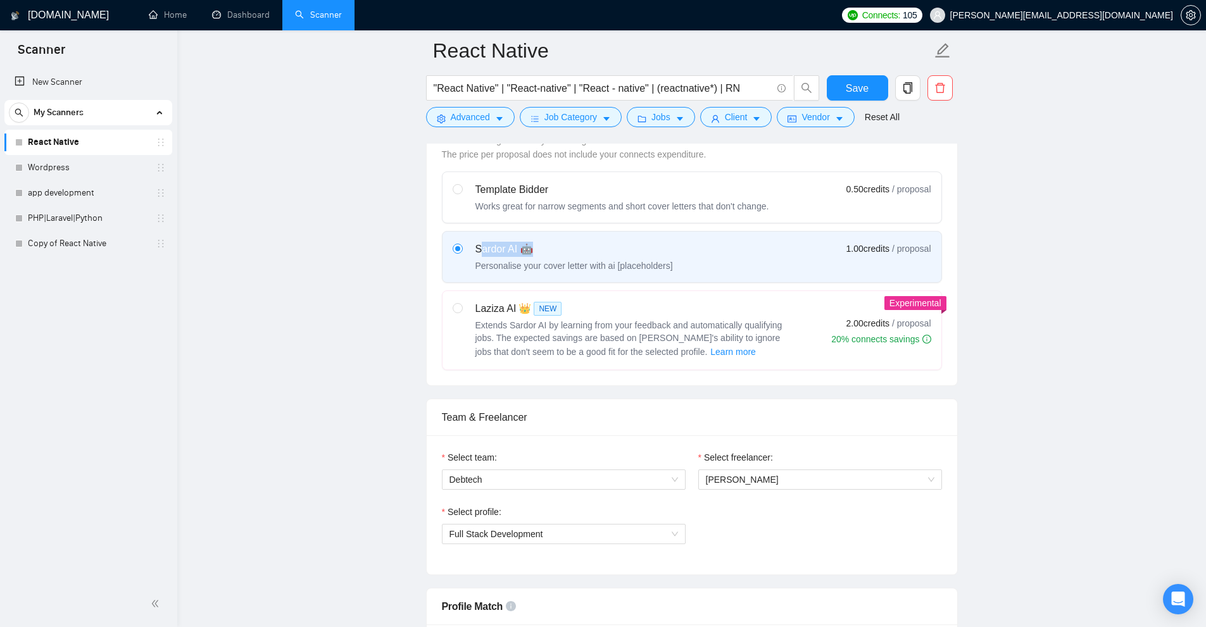
drag, startPoint x: 481, startPoint y: 244, endPoint x: 797, endPoint y: 263, distance: 316.4
click at [661, 243] on div "Sardor AI 🤖 Personalise your cover letter with ai [placeholders] 1.00 credits /…" at bounding box center [691, 257] width 478 height 30
drag, startPoint x: 837, startPoint y: 246, endPoint x: 926, endPoint y: 235, distance: 89.3
click at [926, 235] on label "Sardor AI 🤖 Personalise your cover letter with ai [placeholders] 1.00 credits /…" at bounding box center [691, 257] width 499 height 51
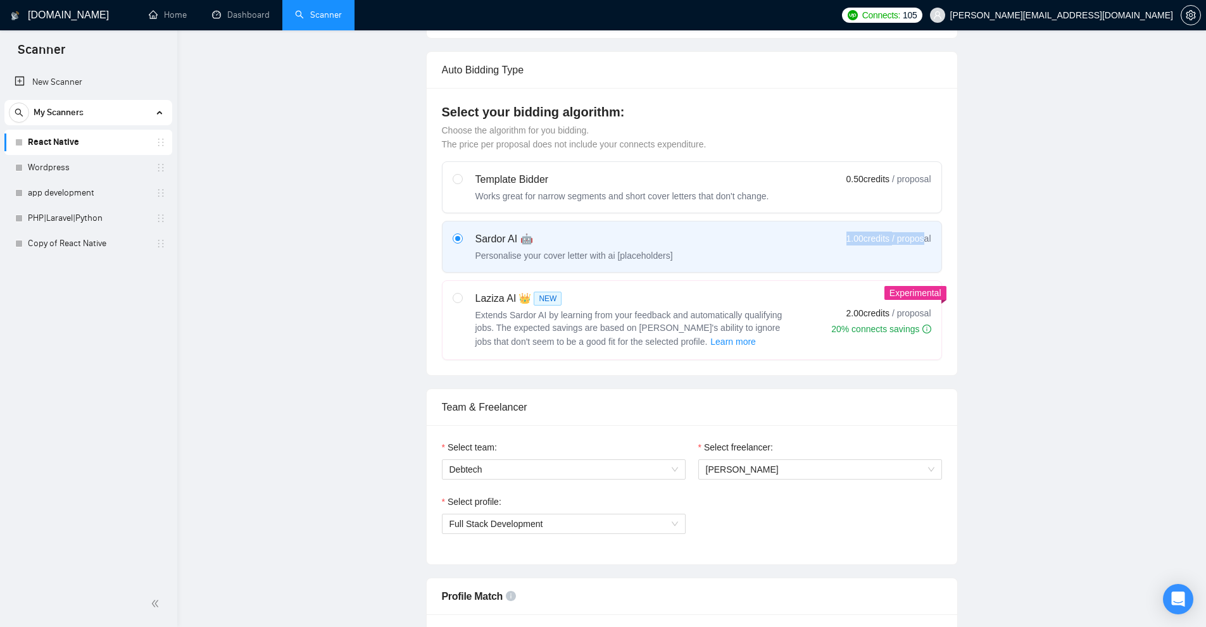
scroll to position [0, 0]
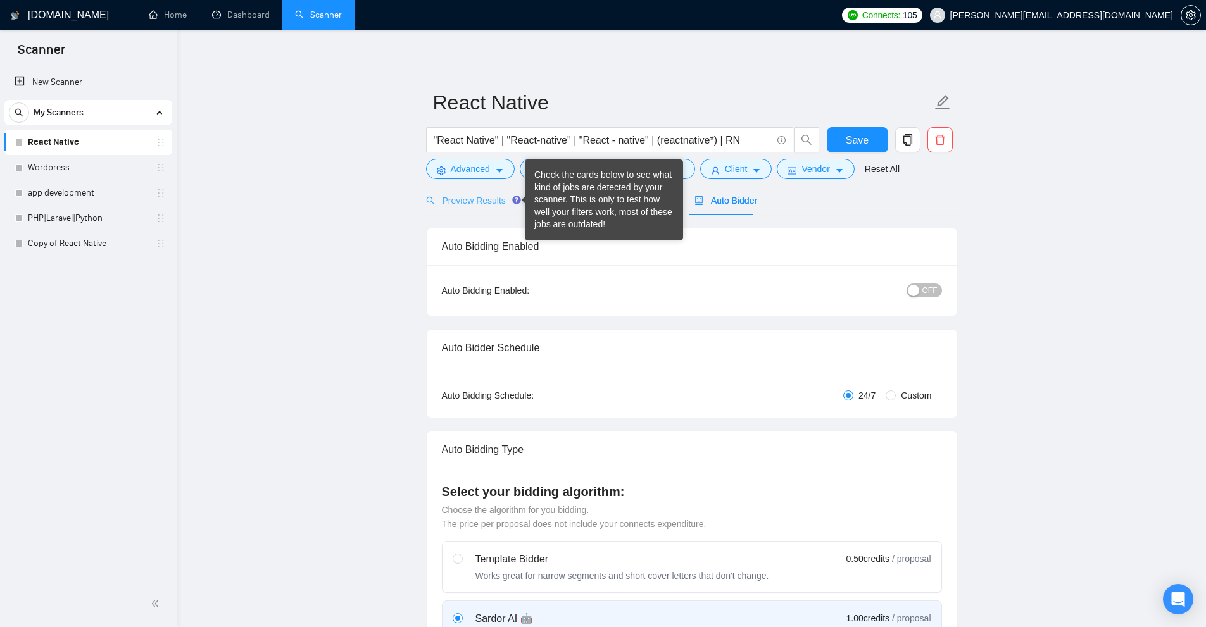
click at [549, 198] on div "Check the cards below to see what kind of jobs are detected by your scanner. Th…" at bounding box center [603, 200] width 139 height 62
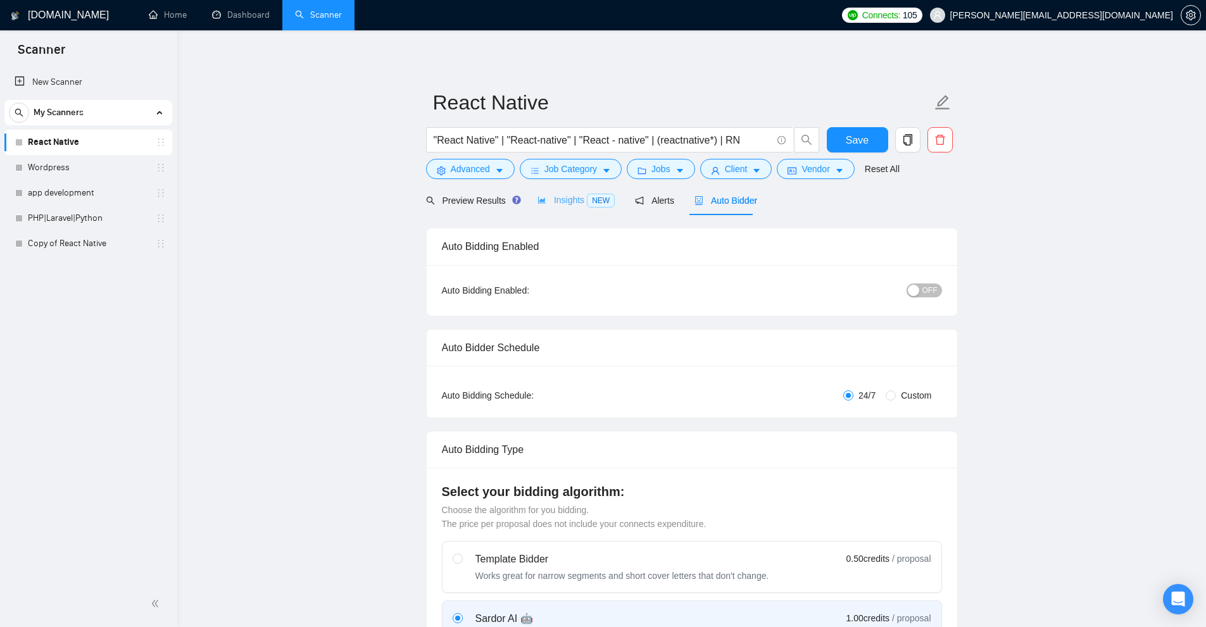
click at [563, 208] on div "Insights NEW" at bounding box center [575, 200] width 77 height 30
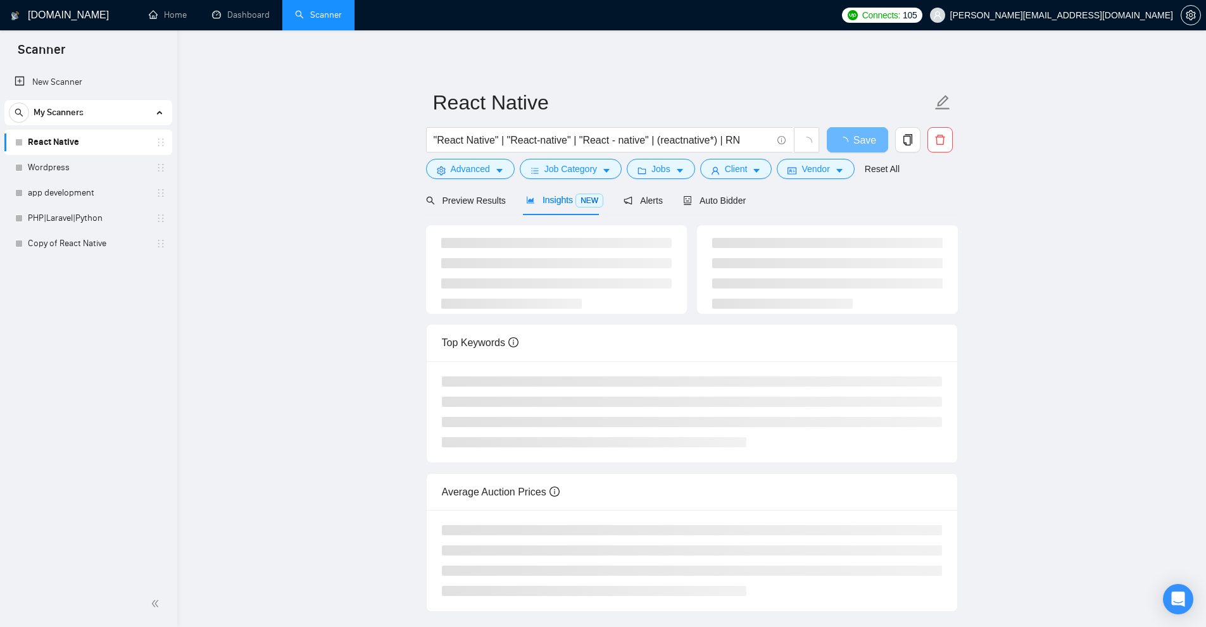
click at [65, 163] on link "Wordpress" at bounding box center [88, 167] width 120 height 25
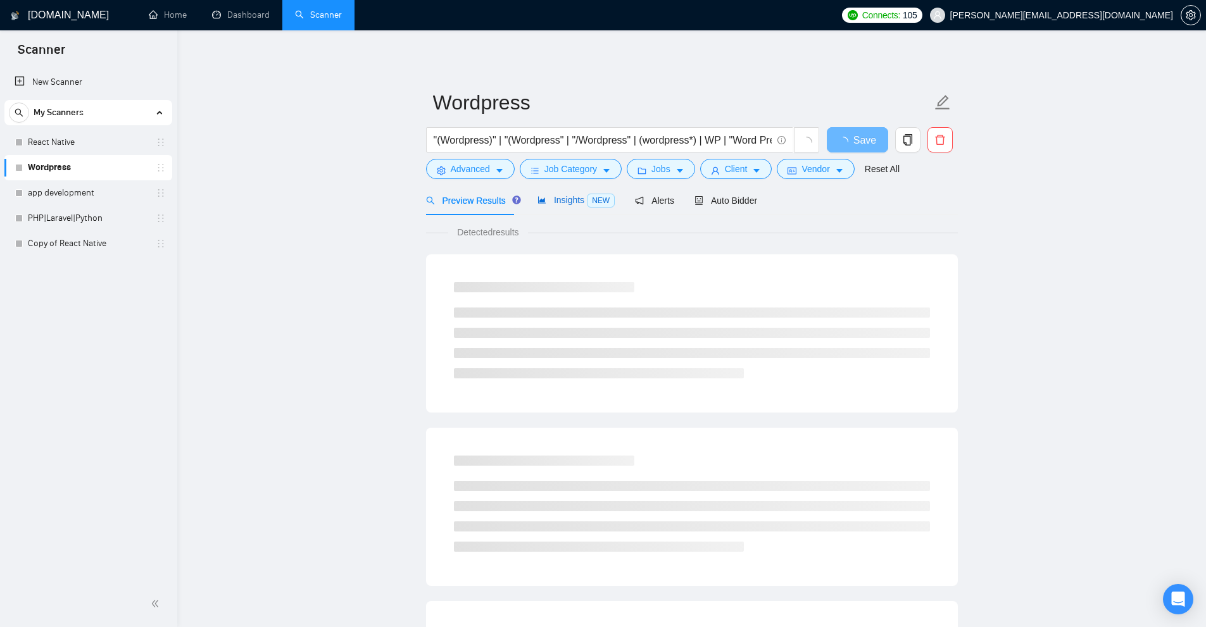
click at [553, 207] on div "Insights NEW" at bounding box center [575, 200] width 77 height 15
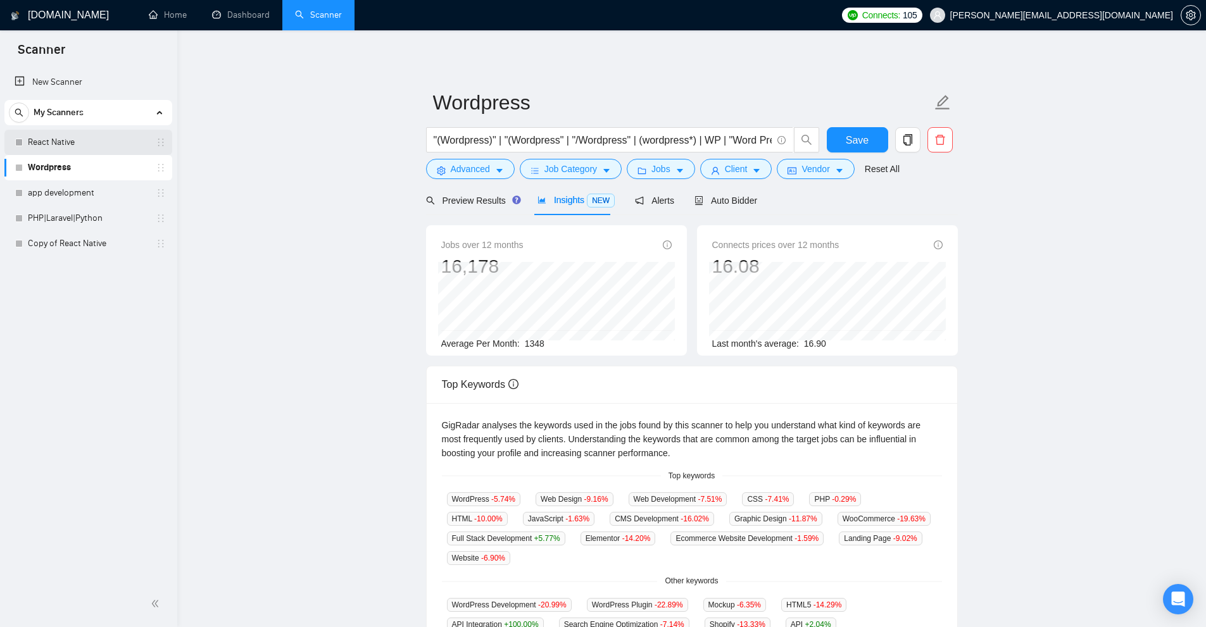
click at [33, 139] on link "React Native" at bounding box center [88, 142] width 120 height 25
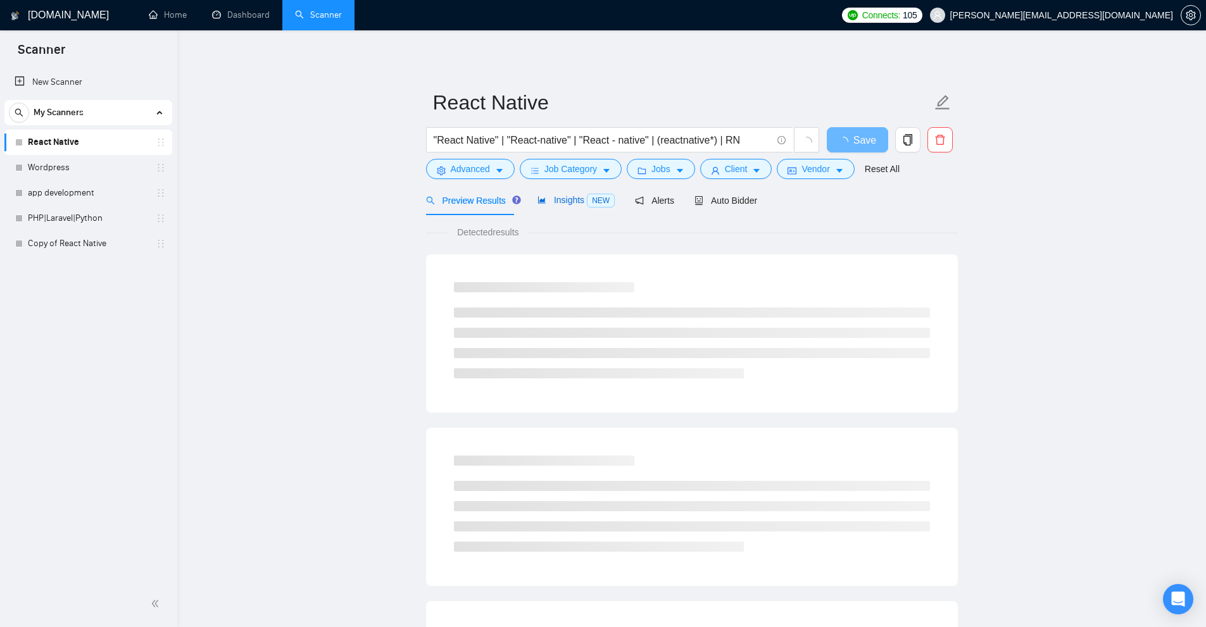
click at [570, 203] on span "Insights NEW" at bounding box center [575, 200] width 77 height 10
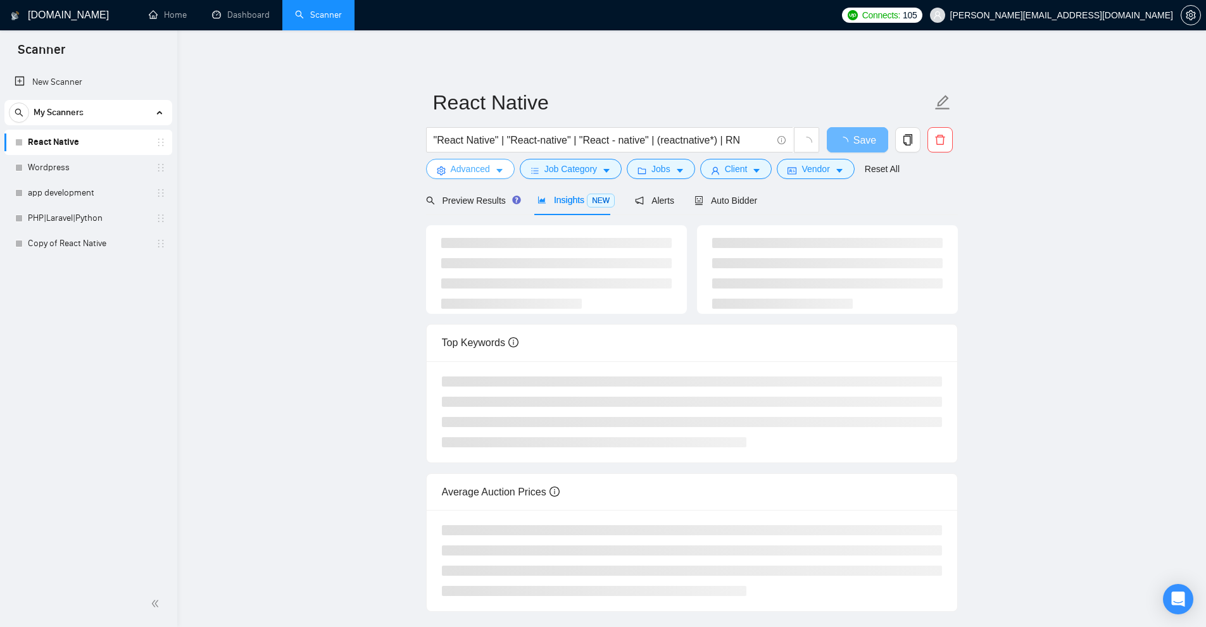
click at [481, 163] on span "Advanced" at bounding box center [470, 169] width 39 height 14
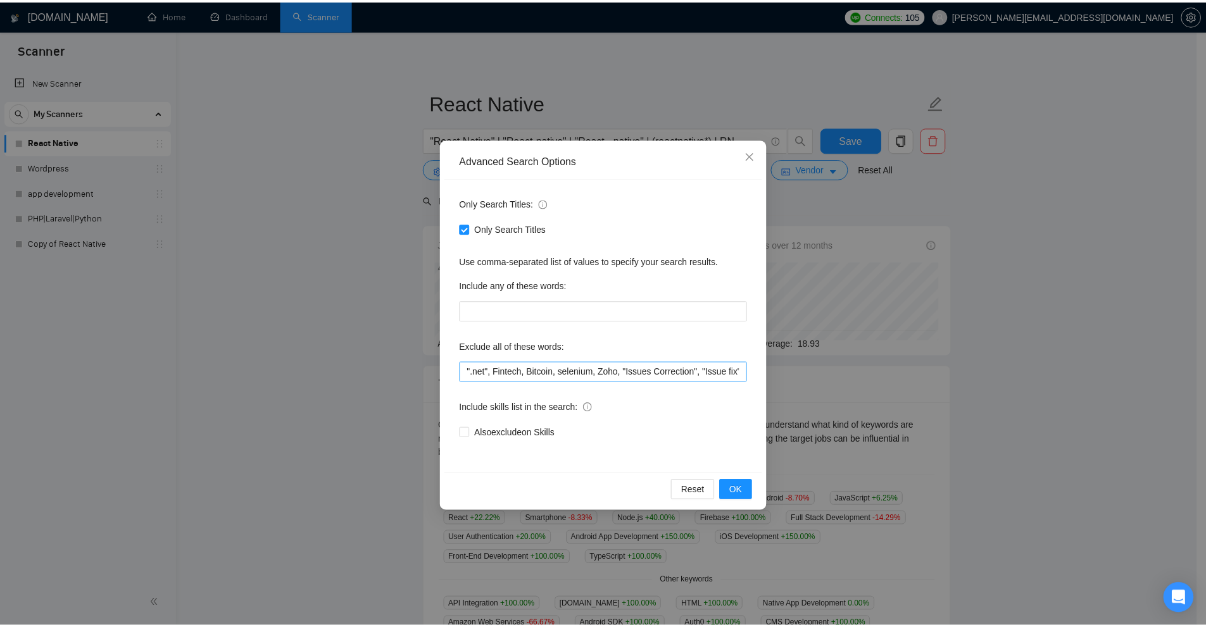
scroll to position [0, 113]
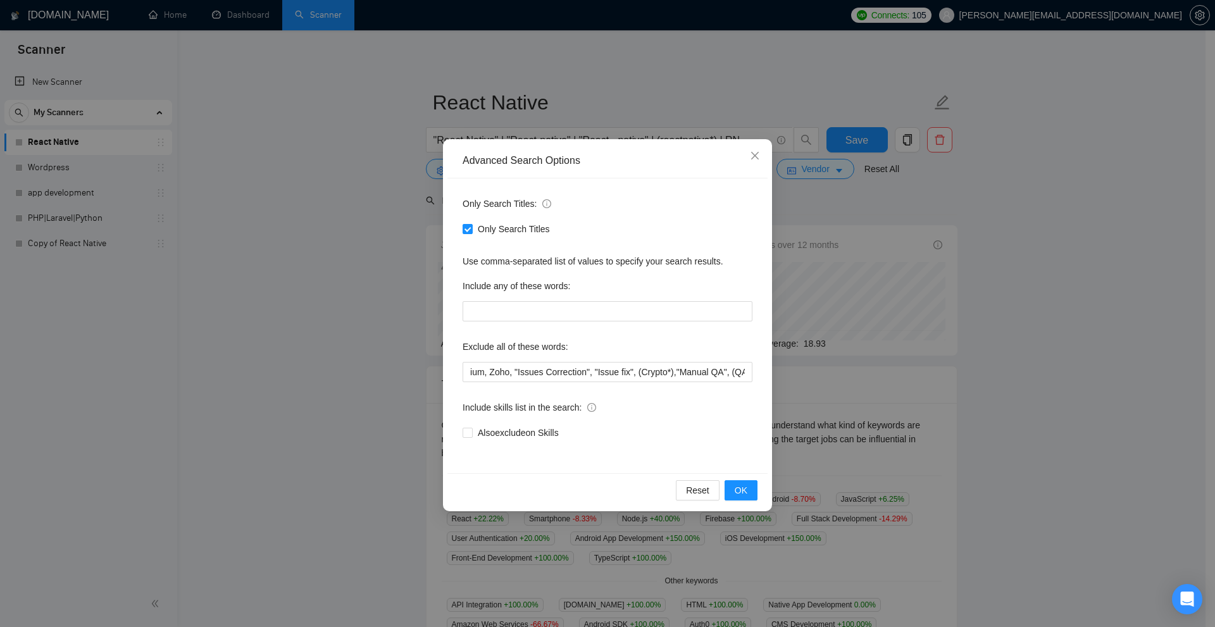
click at [929, 321] on div "Advanced Search Options Only Search Titles: Only Search Titles Use comma-separa…" at bounding box center [607, 313] width 1215 height 627
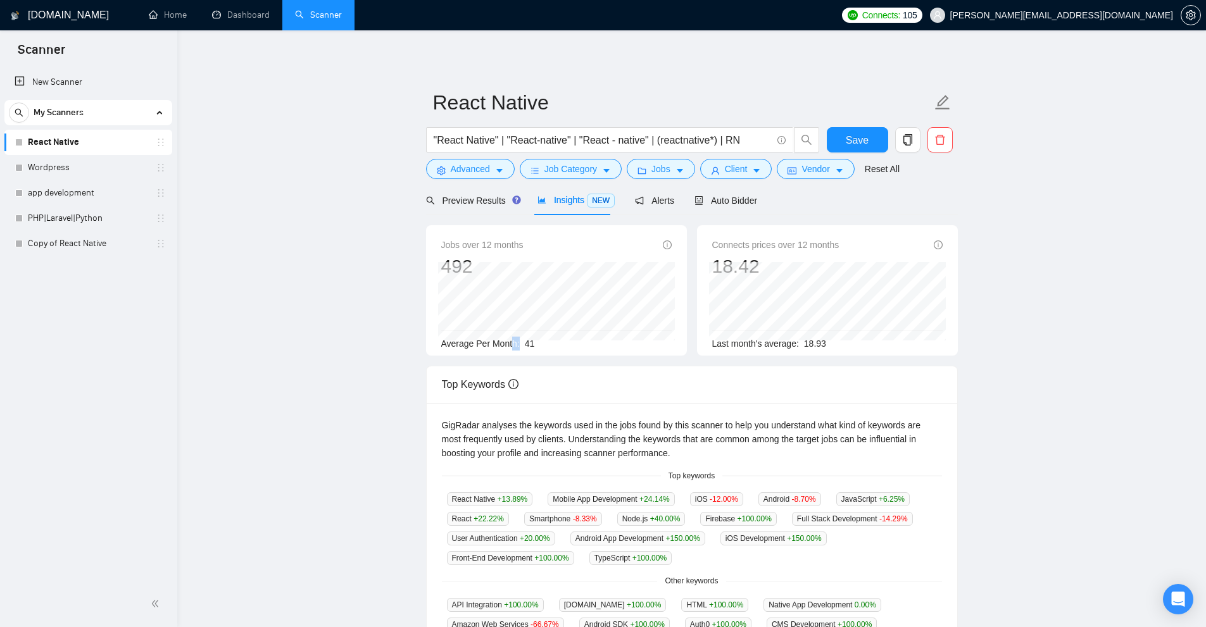
drag, startPoint x: 540, startPoint y: 341, endPoint x: 566, endPoint y: 346, distance: 25.8
click at [552, 340] on div "Average Per Month: 41" at bounding box center [556, 344] width 230 height 14
click at [568, 347] on div "Average Per Month: 41" at bounding box center [556, 344] width 230 height 14
click at [436, 242] on div "Jobs over 12 months 492 [DATE] 39 Average Per Month: 41" at bounding box center [556, 290] width 261 height 130
click at [435, 132] on input ""React Native" | "React-native" | "React - native" | (reactnative*) | RN" at bounding box center [603, 140] width 338 height 16
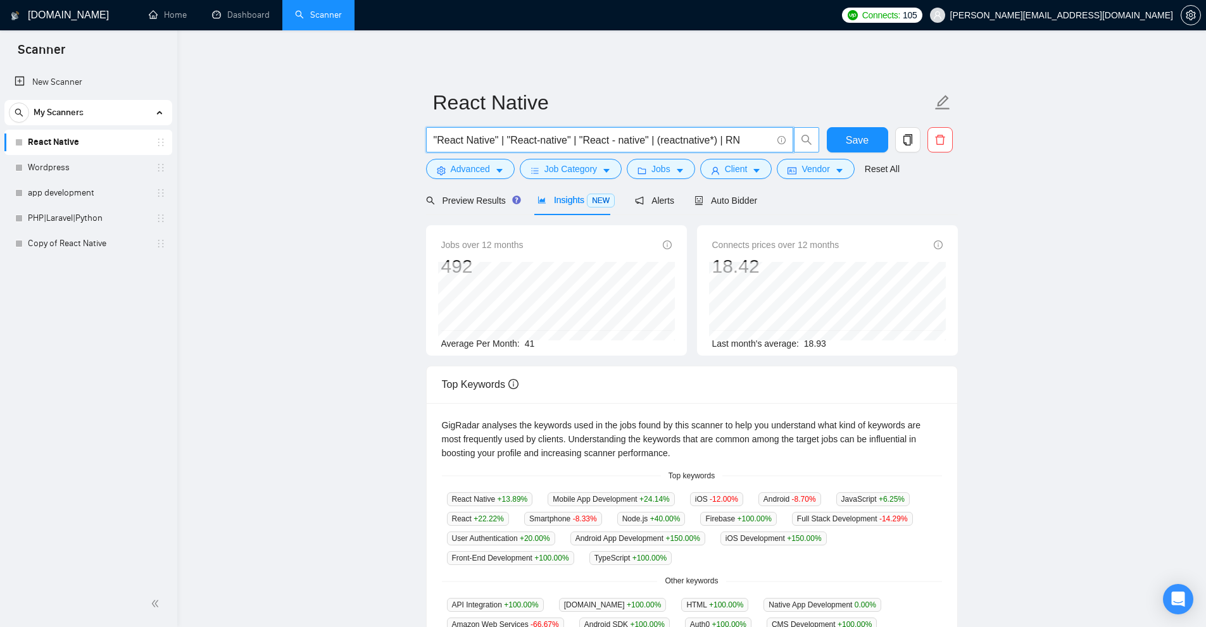
drag, startPoint x: 435, startPoint y: 132, endPoint x: 804, endPoint y: 142, distance: 369.1
click at [804, 142] on span ""React Native" | "React-native" | "React - native" | (reactnative*) | RN" at bounding box center [623, 139] width 394 height 25
click at [578, 225] on div "Jobs over 12 months 492 [DATE] 39 Average Per Month: 41" at bounding box center [556, 290] width 261 height 130
drag, startPoint x: 520, startPoint y: 339, endPoint x: 548, endPoint y: 340, distance: 28.5
click at [548, 340] on div "Average Per Month: 41" at bounding box center [556, 344] width 230 height 14
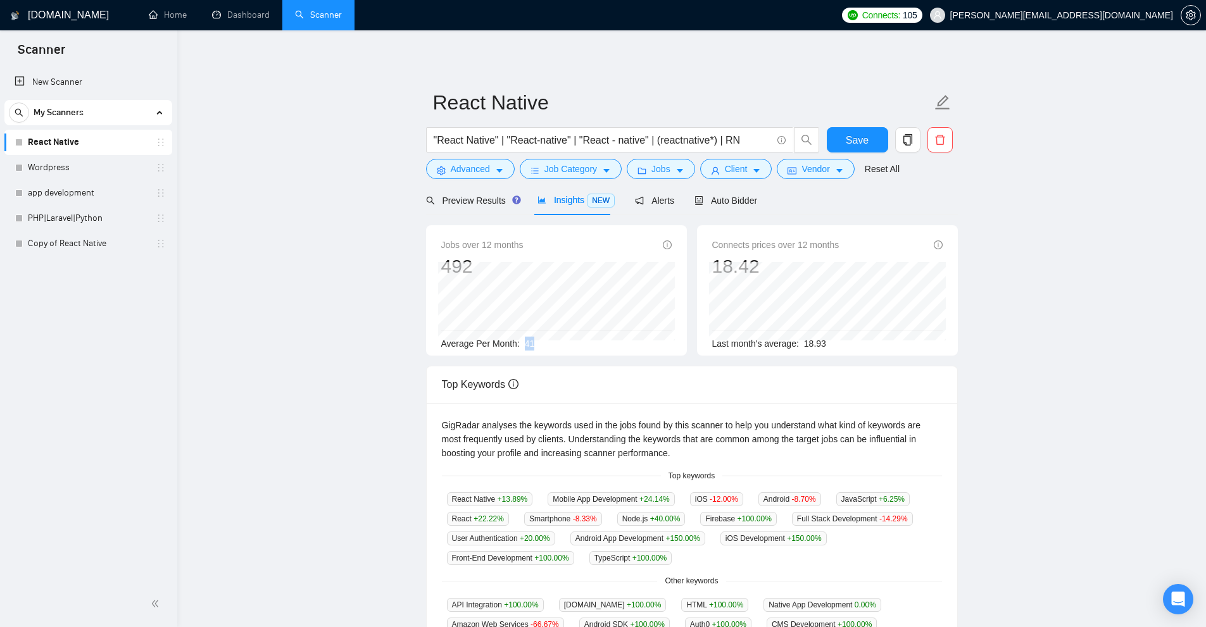
click at [548, 340] on div "Average Per Month: 41" at bounding box center [556, 344] width 230 height 14
click at [538, 343] on div "Average Per Month: 41" at bounding box center [556, 344] width 230 height 14
drag, startPoint x: 523, startPoint y: 344, endPoint x: 538, endPoint y: 345, distance: 15.2
click at [538, 345] on div "Average Per Month: 41" at bounding box center [556, 344] width 230 height 14
click at [539, 345] on div "Average Per Month: 41" at bounding box center [556, 344] width 230 height 14
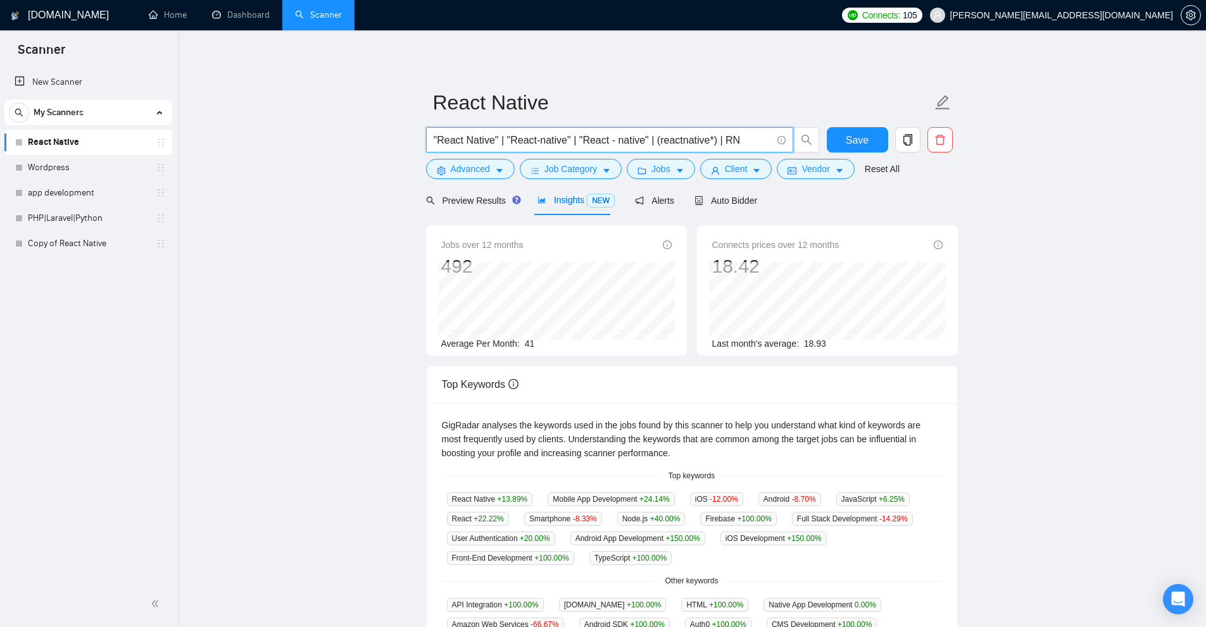
drag, startPoint x: 746, startPoint y: 136, endPoint x: 335, endPoint y: 130, distance: 411.4
click at [335, 130] on main "React Native "React Native" | "React-native" | "React - native" | (reactnative*…" at bounding box center [691, 485] width 988 height 868
click at [621, 125] on form "React Native "React Native" | "React-native" | "React - native" | (reactnative*…" at bounding box center [692, 133] width 532 height 103
drag, startPoint x: 797, startPoint y: 340, endPoint x: 842, endPoint y: 338, distance: 45.6
click at [835, 344] on div "Last month's average: 18.93" at bounding box center [827, 344] width 230 height 14
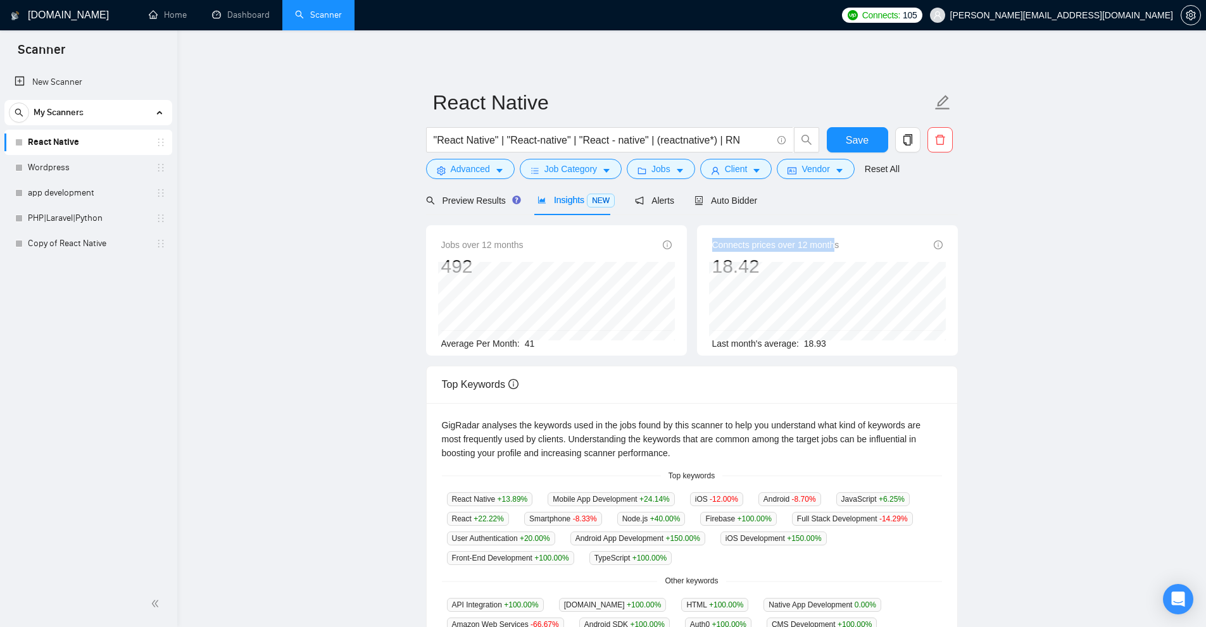
drag, startPoint x: 709, startPoint y: 250, endPoint x: 835, endPoint y: 248, distance: 125.3
click at [835, 248] on div "Connects prices over 12 months 18.42 [DATE] 19.06 Last month's average: 18.93" at bounding box center [827, 290] width 261 height 130
click at [701, 263] on div "Connects prices over 12 months 18.42 [DATE] 19.06 Last month's average: 18.93" at bounding box center [827, 290] width 261 height 130
click at [764, 258] on div "Connects prices over 12 months 18.42 [DATE] 19.06 Last month's average: 18.93" at bounding box center [827, 294] width 230 height 113
click at [785, 266] on div "Connects prices over 12 months 18.42 [DATE] 17.28 Last month's average: 18.93" at bounding box center [827, 290] width 261 height 130
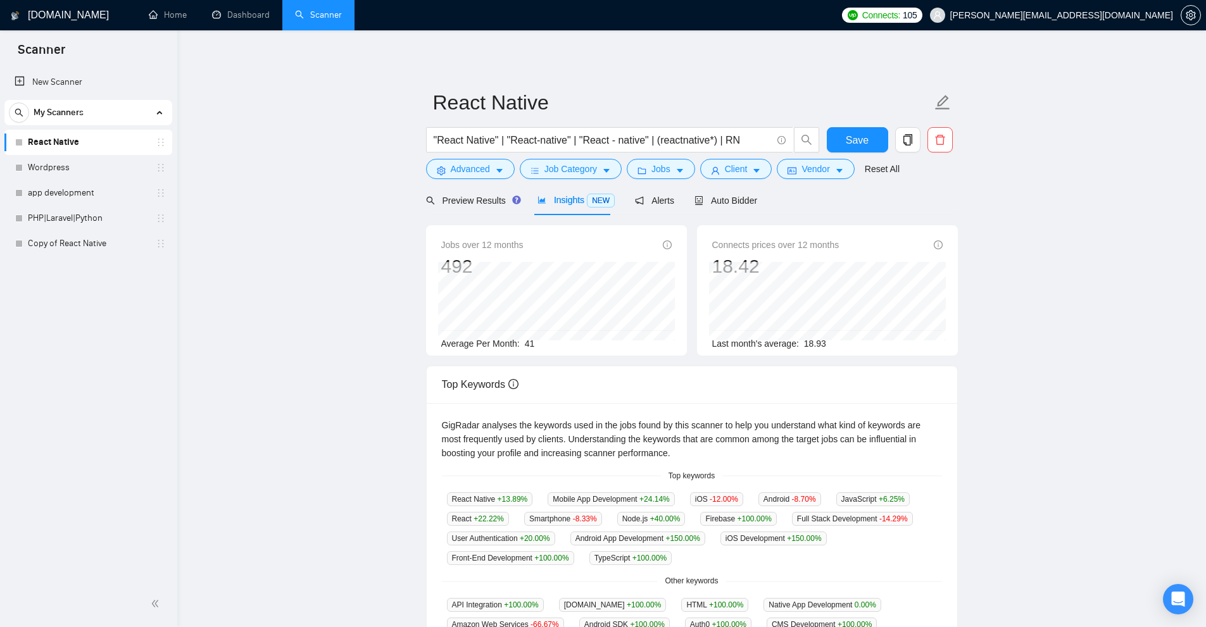
click at [729, 345] on span "Last month's average:" at bounding box center [755, 344] width 87 height 10
drag, startPoint x: 792, startPoint y: 344, endPoint x: 806, endPoint y: 347, distance: 13.8
click at [770, 347] on span "Last month's average:" at bounding box center [755, 344] width 87 height 10
click at [806, 347] on span "18.93" at bounding box center [815, 344] width 22 height 10
drag, startPoint x: 803, startPoint y: 341, endPoint x: 839, endPoint y: 344, distance: 36.2
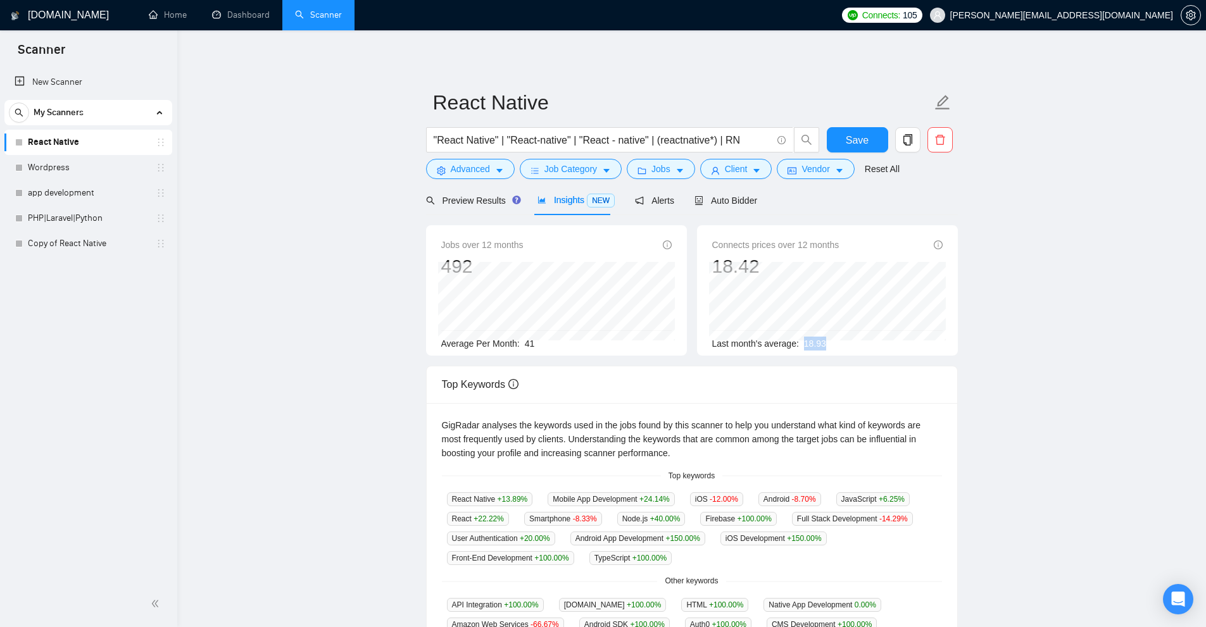
click at [839, 344] on div "Last month's average: 18.93" at bounding box center [827, 344] width 230 height 14
drag, startPoint x: 521, startPoint y: 342, endPoint x: 540, endPoint y: 342, distance: 19.6
click at [540, 342] on div "Average Per Month: 41" at bounding box center [556, 344] width 230 height 14
click at [732, 196] on span "Auto Bidder" at bounding box center [725, 201] width 63 height 10
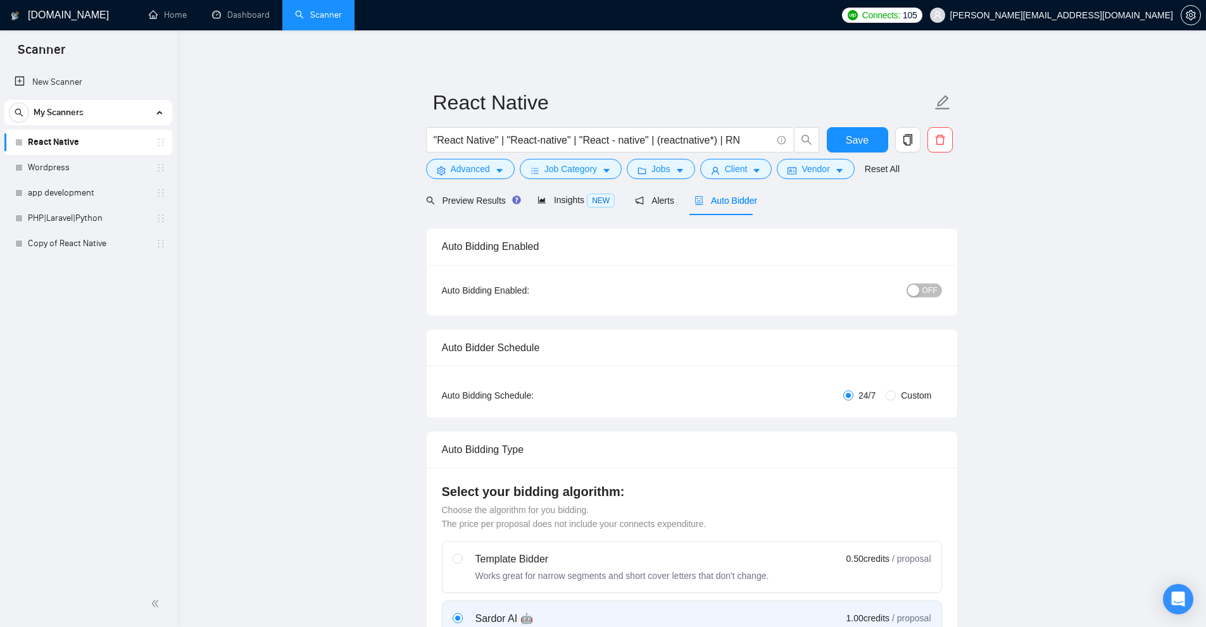
checkbox input "true"
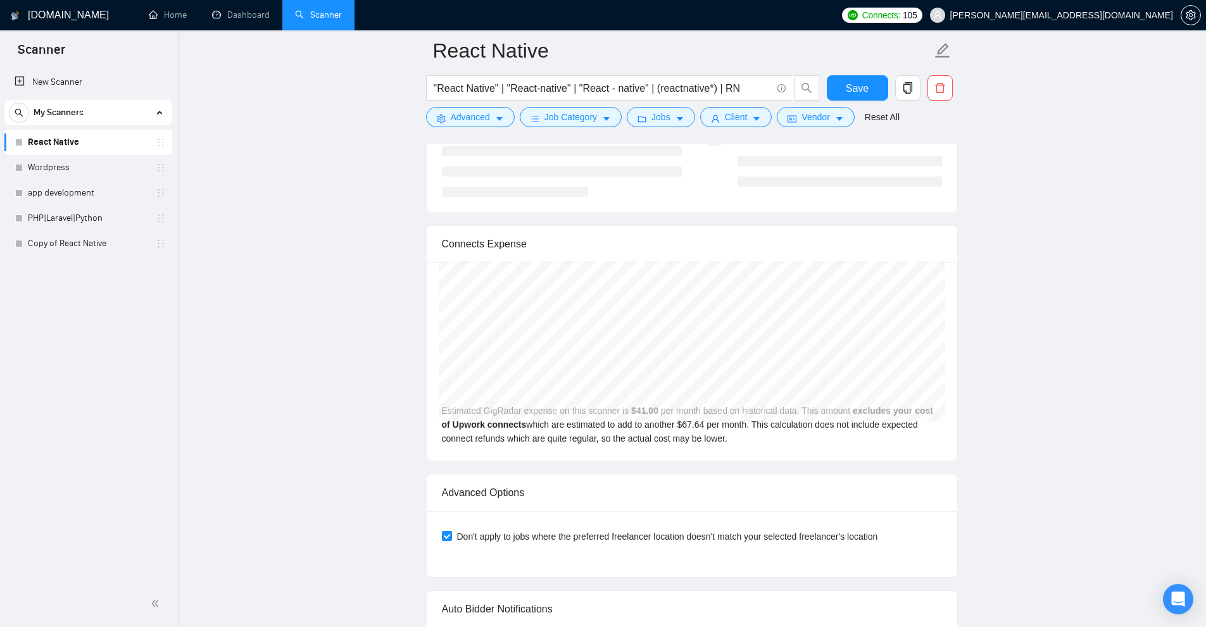
scroll to position [2507, 0]
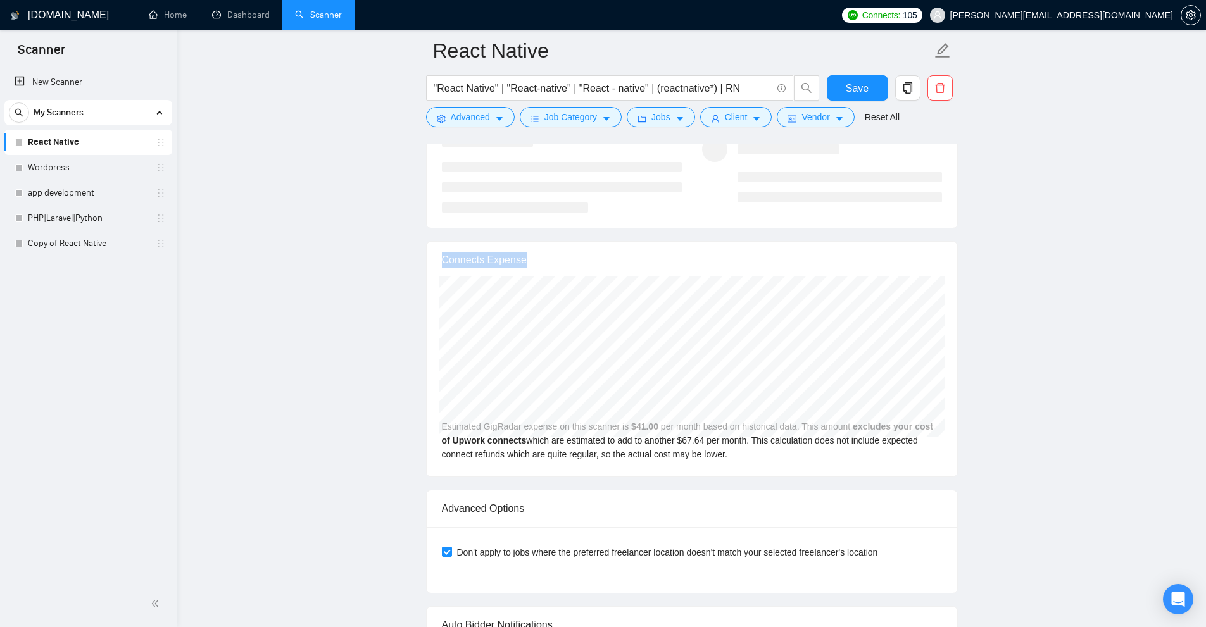
drag, startPoint x: 430, startPoint y: 254, endPoint x: 523, endPoint y: 263, distance: 94.1
click at [525, 261] on div "Connects Expense" at bounding box center [692, 260] width 530 height 37
click at [523, 263] on div "Connects Expense" at bounding box center [692, 260] width 500 height 36
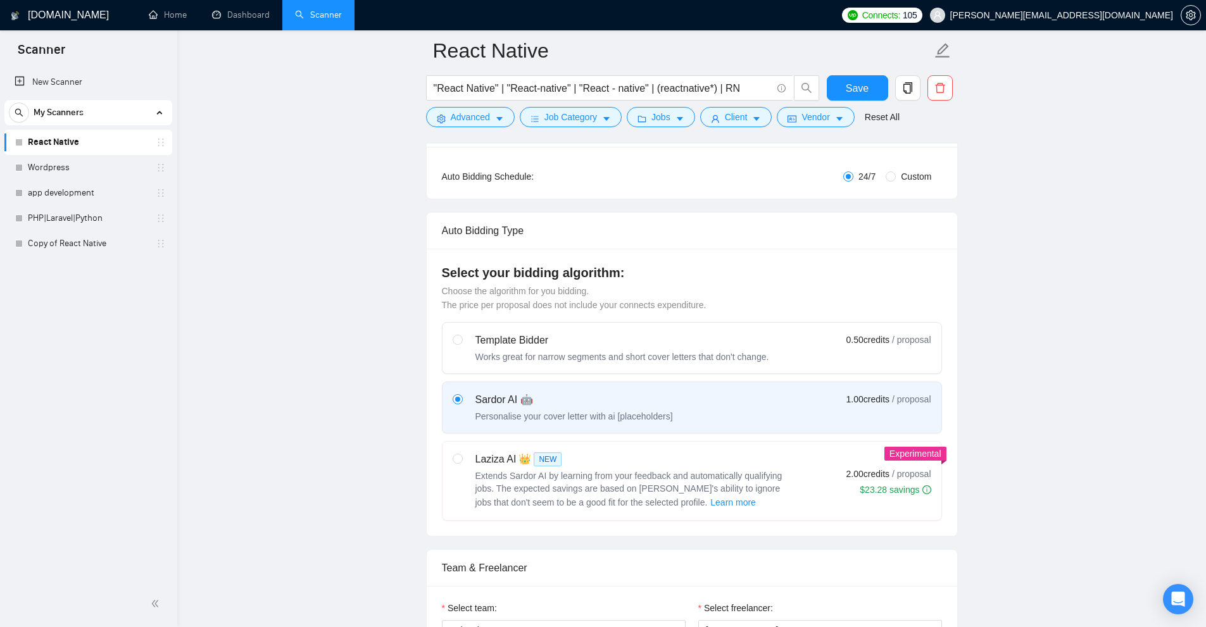
scroll to position [0, 0]
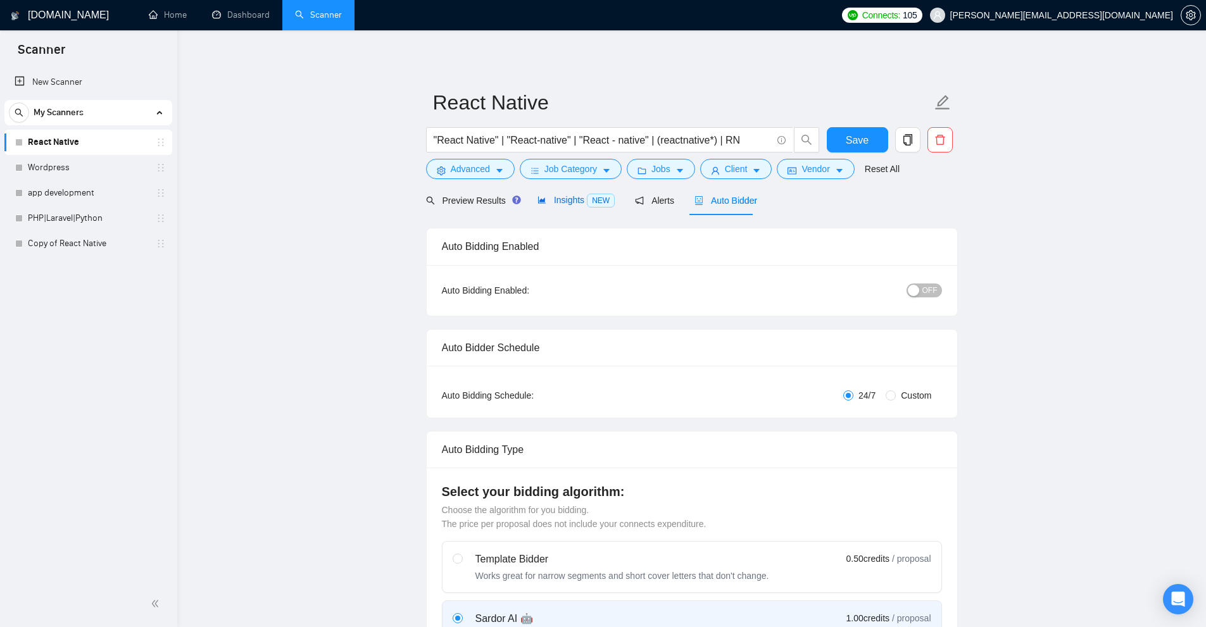
click at [577, 195] on span "Insights NEW" at bounding box center [575, 200] width 77 height 10
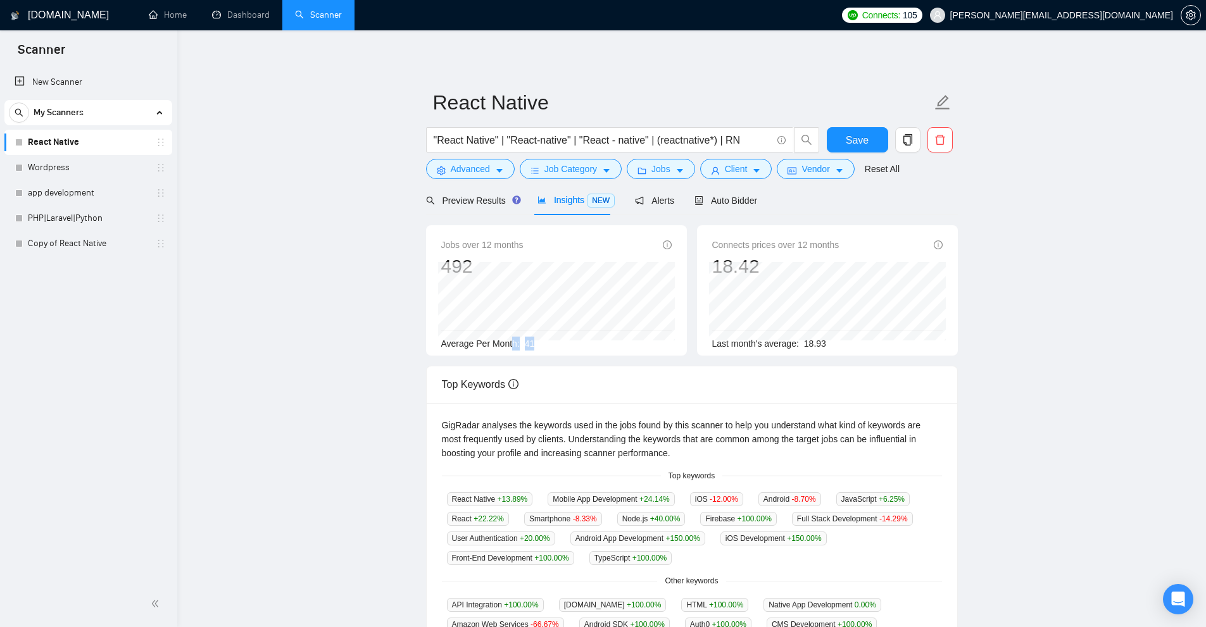
drag, startPoint x: 527, startPoint y: 337, endPoint x: 542, endPoint y: 339, distance: 14.7
click at [542, 339] on div "Average Per Month: 41" at bounding box center [556, 344] width 230 height 14
click at [539, 344] on div "Average Per Month: 41" at bounding box center [556, 344] width 230 height 14
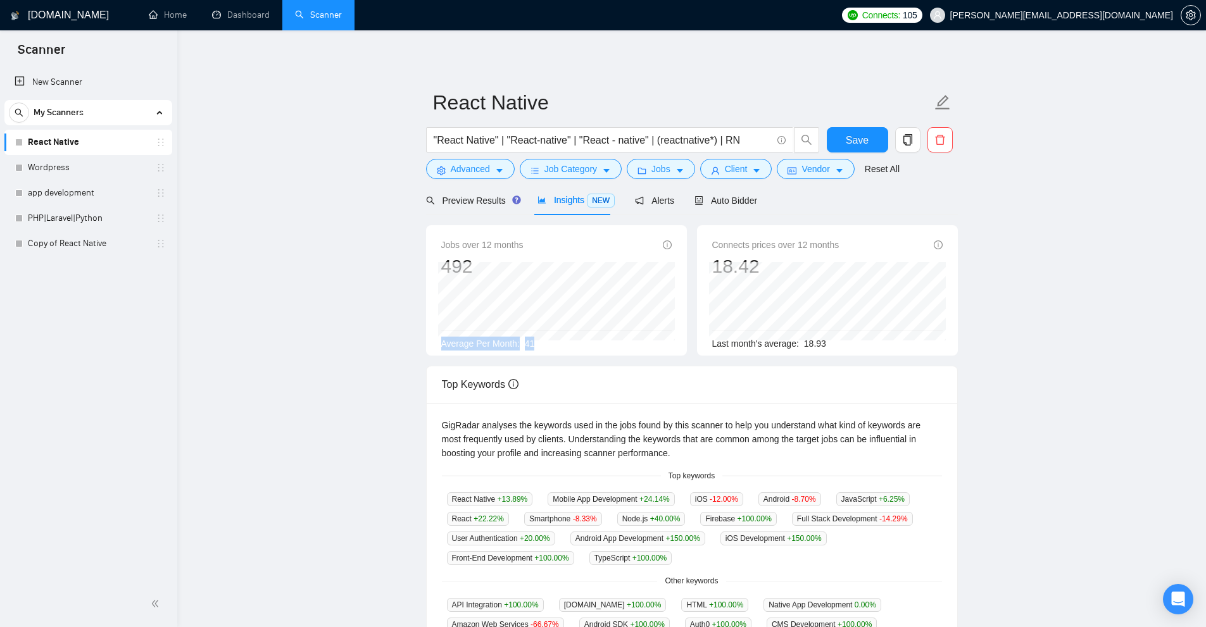
drag, startPoint x: 539, startPoint y: 344, endPoint x: 526, endPoint y: 345, distance: 12.7
click at [526, 345] on div "Average Per Month: 41" at bounding box center [556, 344] width 230 height 14
click at [526, 345] on span "41" at bounding box center [530, 344] width 10 height 10
drag, startPoint x: 526, startPoint y: 345, endPoint x: 542, endPoint y: 345, distance: 15.8
click at [542, 345] on div "Average Per Month: 41" at bounding box center [556, 344] width 230 height 14
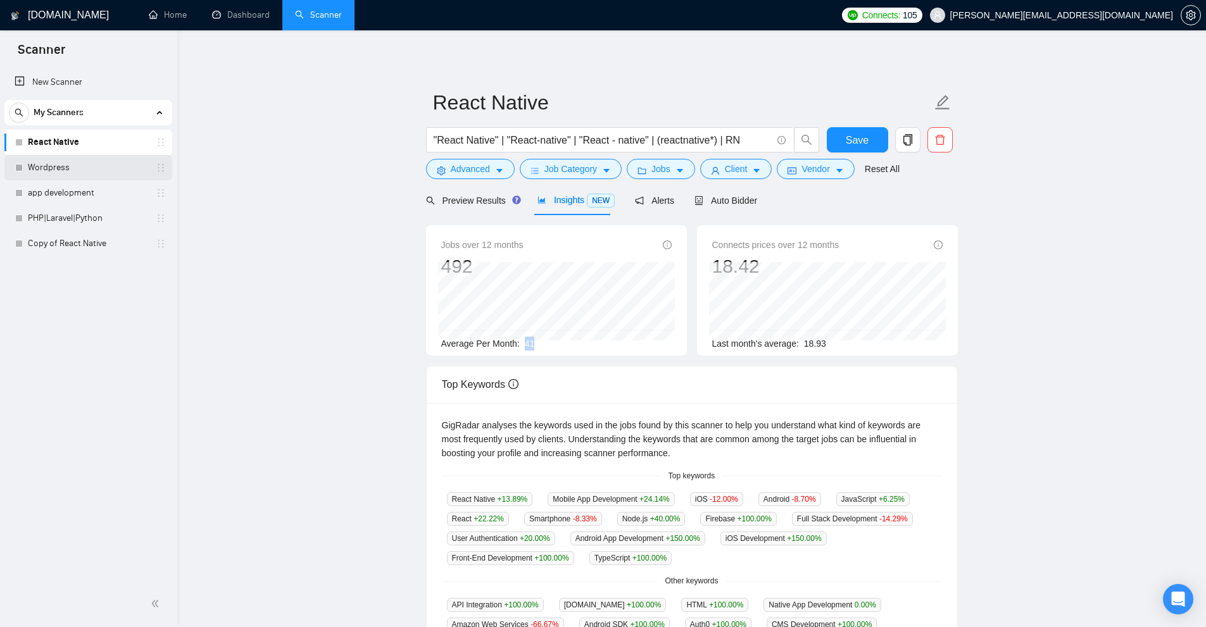
click at [74, 171] on link "Wordpress" at bounding box center [88, 167] width 120 height 25
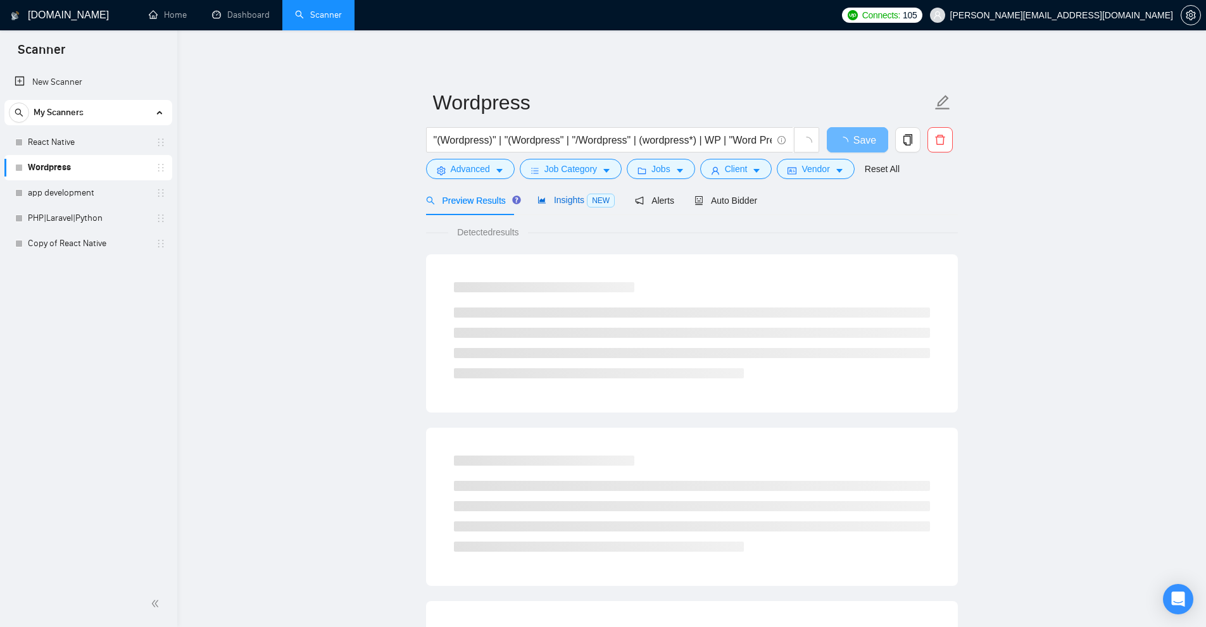
click at [587, 203] on span "NEW" at bounding box center [601, 201] width 28 height 14
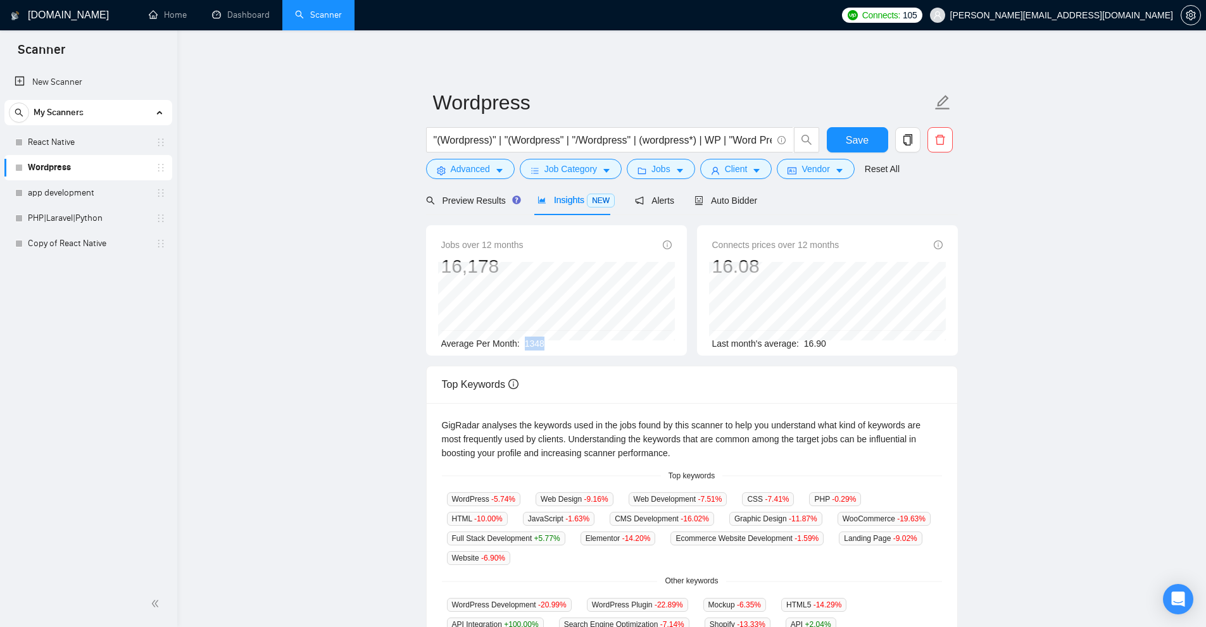
drag, startPoint x: 522, startPoint y: 338, endPoint x: 556, endPoint y: 344, distance: 34.1
click at [556, 344] on div "Average Per Month: 1348" at bounding box center [556, 344] width 230 height 14
click at [556, 350] on div "Average Per Month: 1348" at bounding box center [556, 344] width 230 height 14
click at [737, 199] on span "Auto Bidder" at bounding box center [725, 201] width 63 height 10
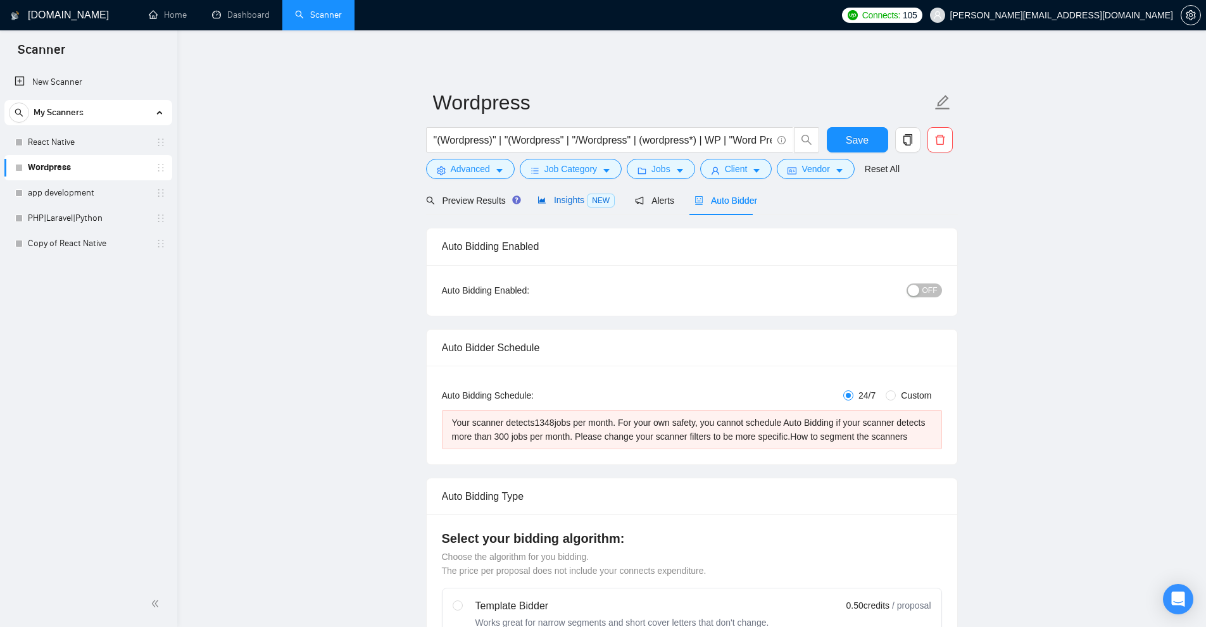
click at [559, 203] on span "Insights NEW" at bounding box center [575, 200] width 77 height 10
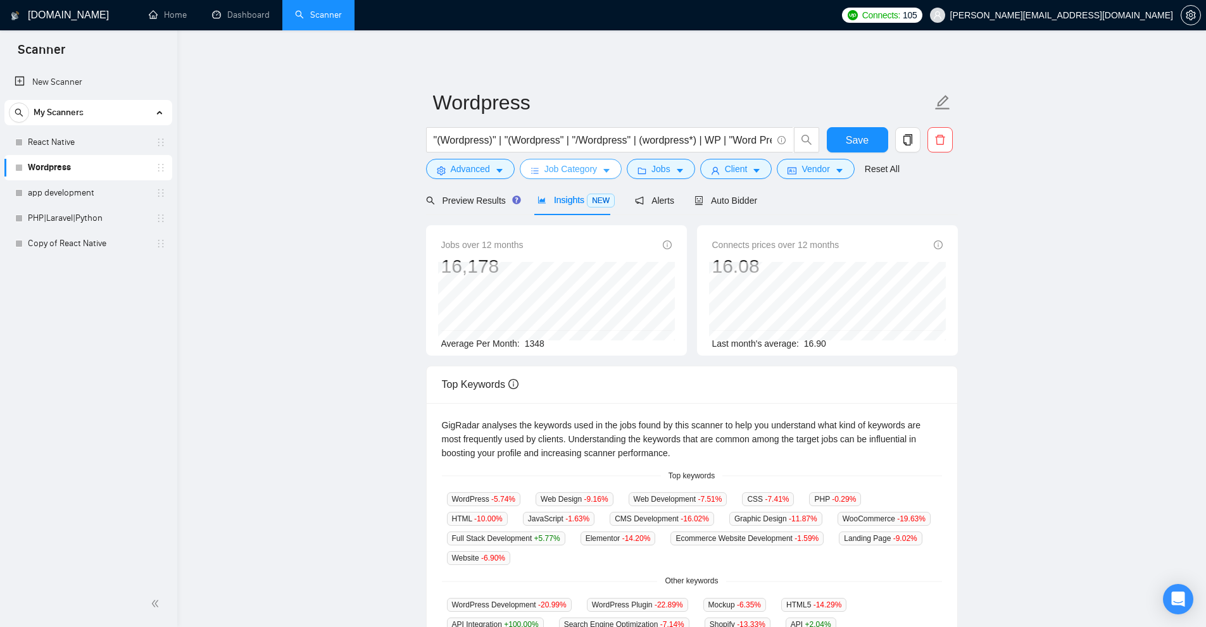
click at [554, 173] on span "Job Category" at bounding box center [570, 169] width 53 height 14
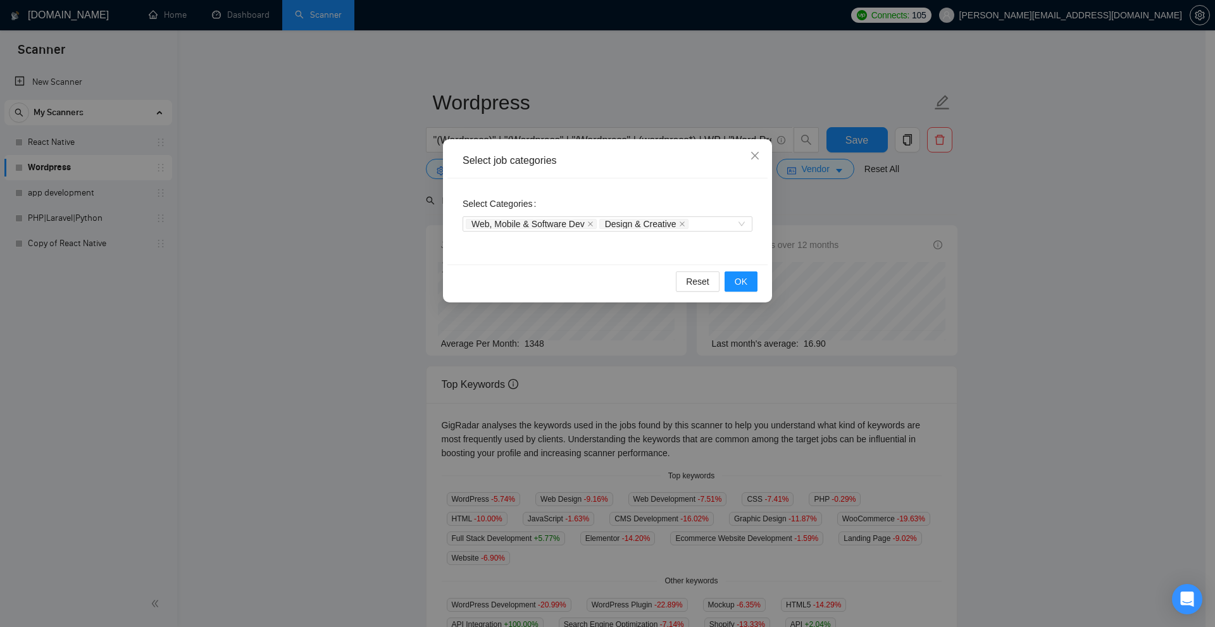
click at [372, 256] on div "Select job categories Select Categories Web, Mobile & Software Dev Design & Cre…" at bounding box center [607, 313] width 1215 height 627
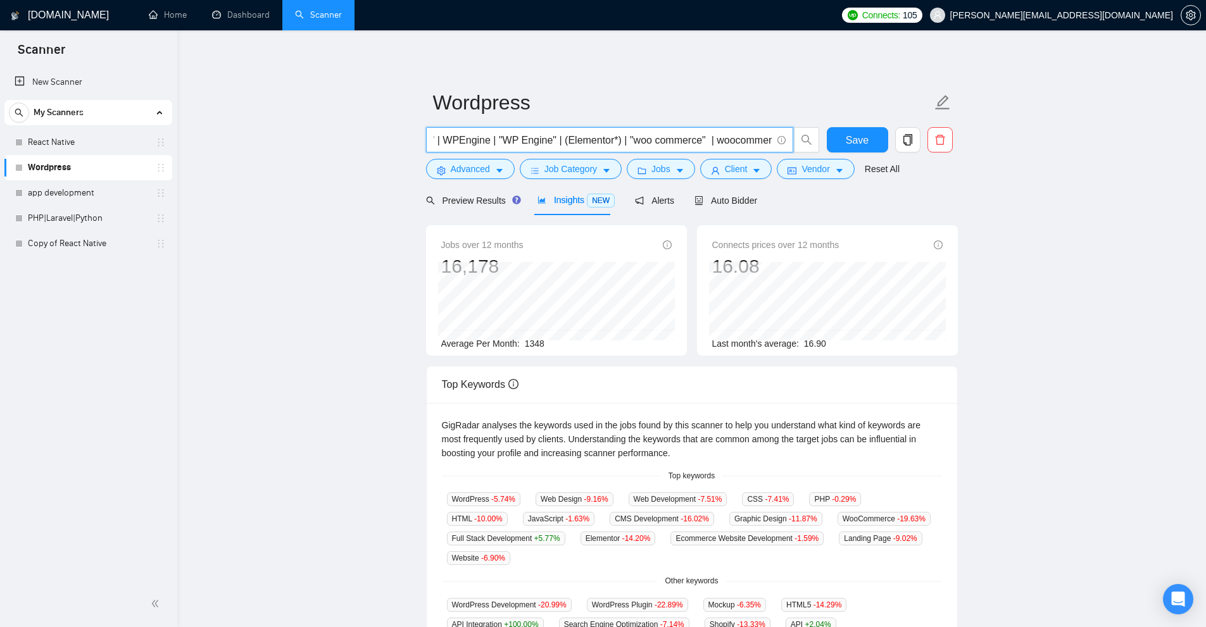
scroll to position [0, 355]
drag, startPoint x: 701, startPoint y: 140, endPoint x: 787, endPoint y: 147, distance: 87.0
click at [787, 147] on span ""(Wordpress)" | "(Wordpress" | "/Wordpress" | (wordpress*) | WP | "Word Press" …" at bounding box center [609, 139] width 367 height 25
click at [752, 168] on icon "caret-down" at bounding box center [756, 170] width 9 height 9
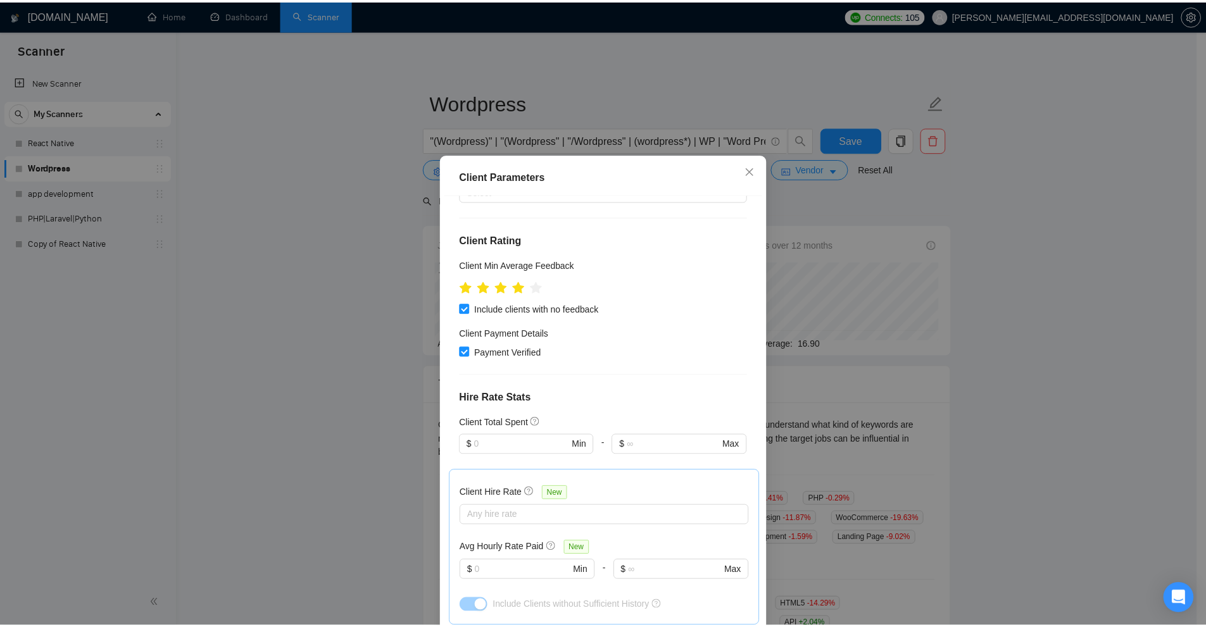
scroll to position [127, 0]
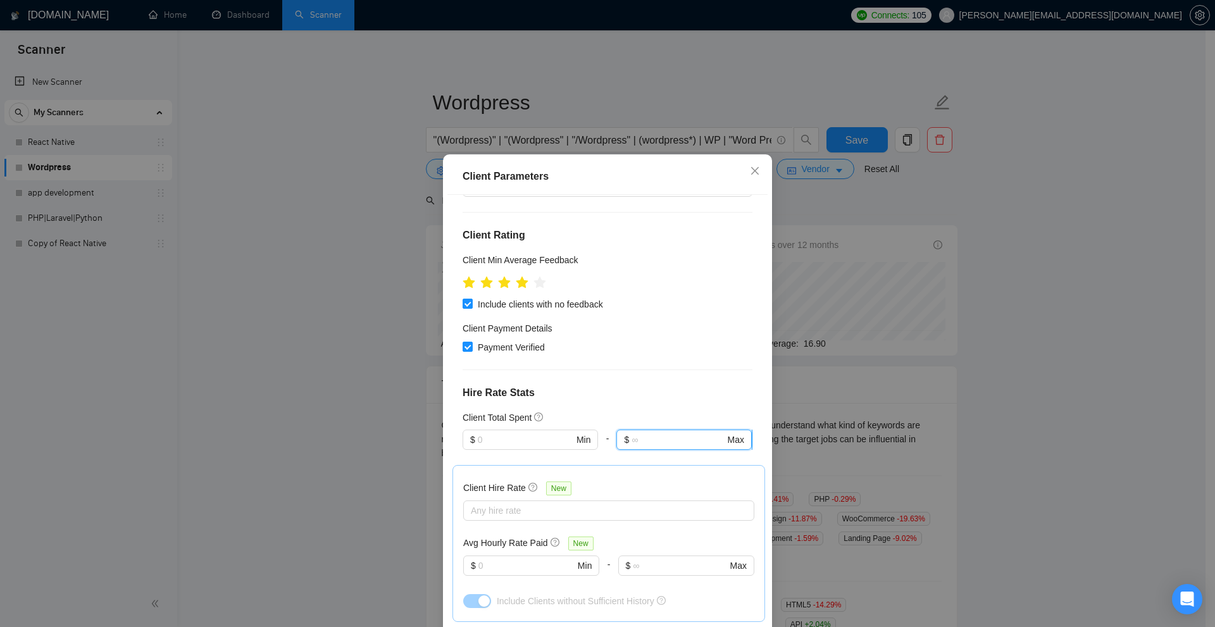
drag, startPoint x: 653, startPoint y: 435, endPoint x: 631, endPoint y: 444, distance: 23.9
click at [649, 435] on input "text" at bounding box center [678, 440] width 93 height 14
click at [633, 421] on div "Client Total Spent" at bounding box center [608, 418] width 290 height 14
click at [505, 437] on input "text" at bounding box center [526, 440] width 96 height 14
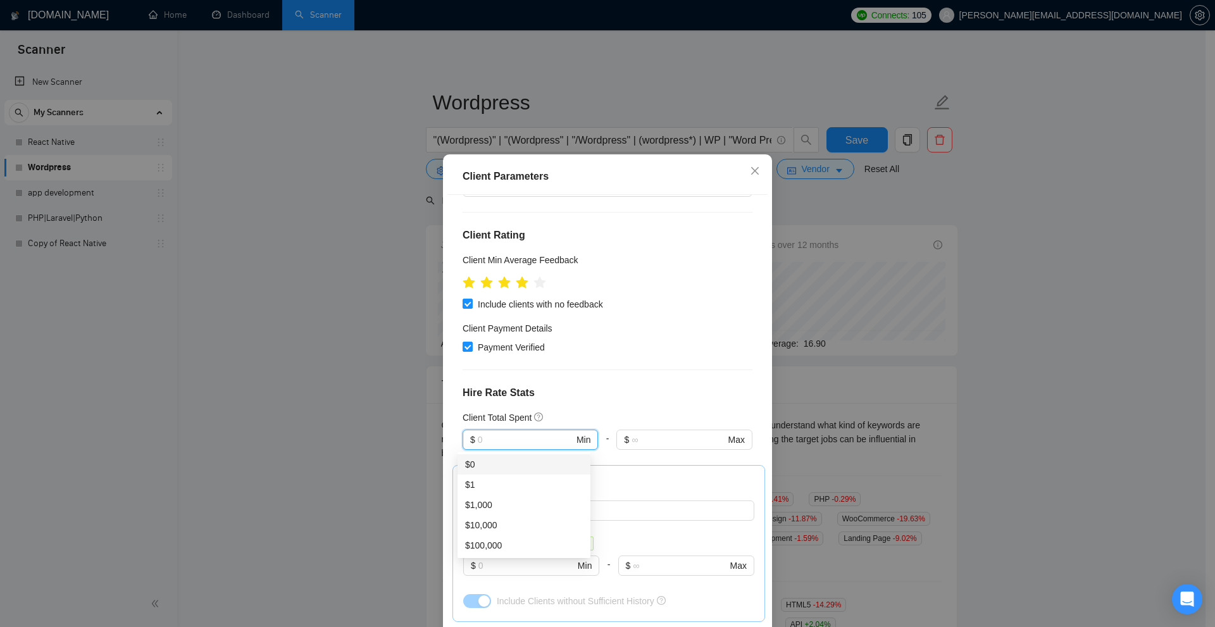
click at [936, 389] on div "Client Parameters Client Location Include Client Countries [GEOGRAPHIC_DATA] Ex…" at bounding box center [607, 313] width 1215 height 627
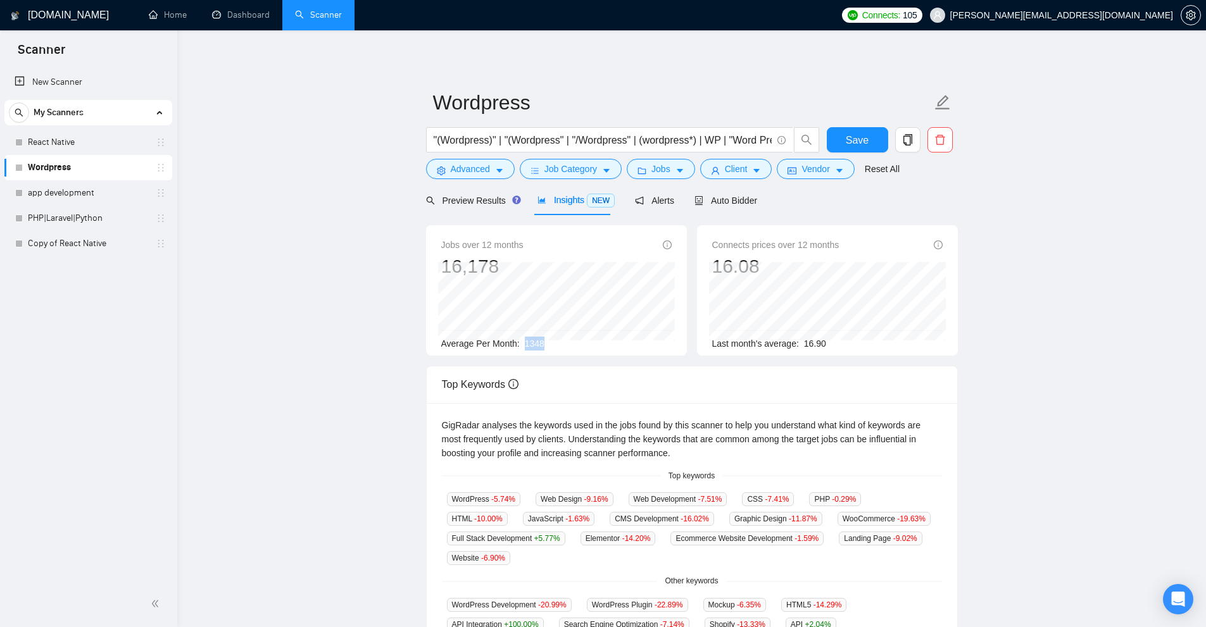
drag, startPoint x: 520, startPoint y: 344, endPoint x: 550, endPoint y: 343, distance: 30.4
click at [550, 343] on div "Average Per Month: 1348" at bounding box center [556, 344] width 230 height 14
click at [527, 339] on span "1348" at bounding box center [535, 344] width 20 height 10
drag, startPoint x: 523, startPoint y: 340, endPoint x: 547, endPoint y: 342, distance: 23.5
click at [546, 342] on div "Average Per Month: 1348" at bounding box center [556, 344] width 230 height 14
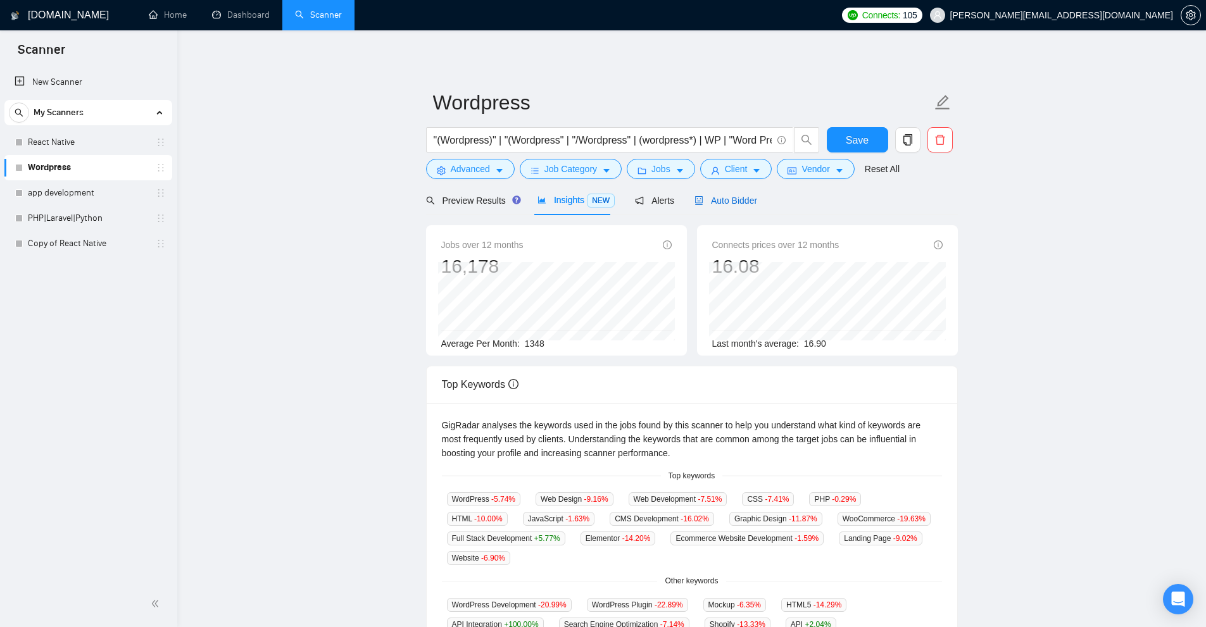
click at [733, 202] on span "Auto Bidder" at bounding box center [725, 201] width 63 height 10
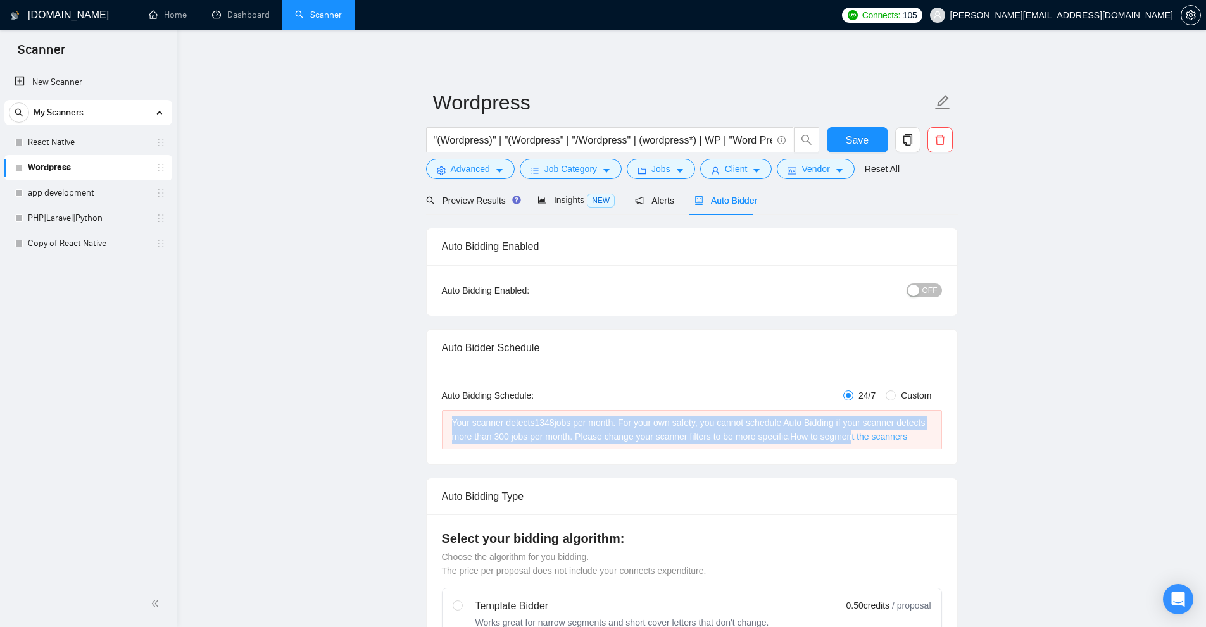
drag, startPoint x: 440, startPoint y: 416, endPoint x: 857, endPoint y: 437, distance: 417.5
click at [852, 438] on div "Auto Bidding Type: Automated (recommended) Semi-automated Auto Bidding Schedule…" at bounding box center [692, 415] width 530 height 99
click at [857, 437] on link "How to segment the scanners" at bounding box center [848, 437] width 117 height 10
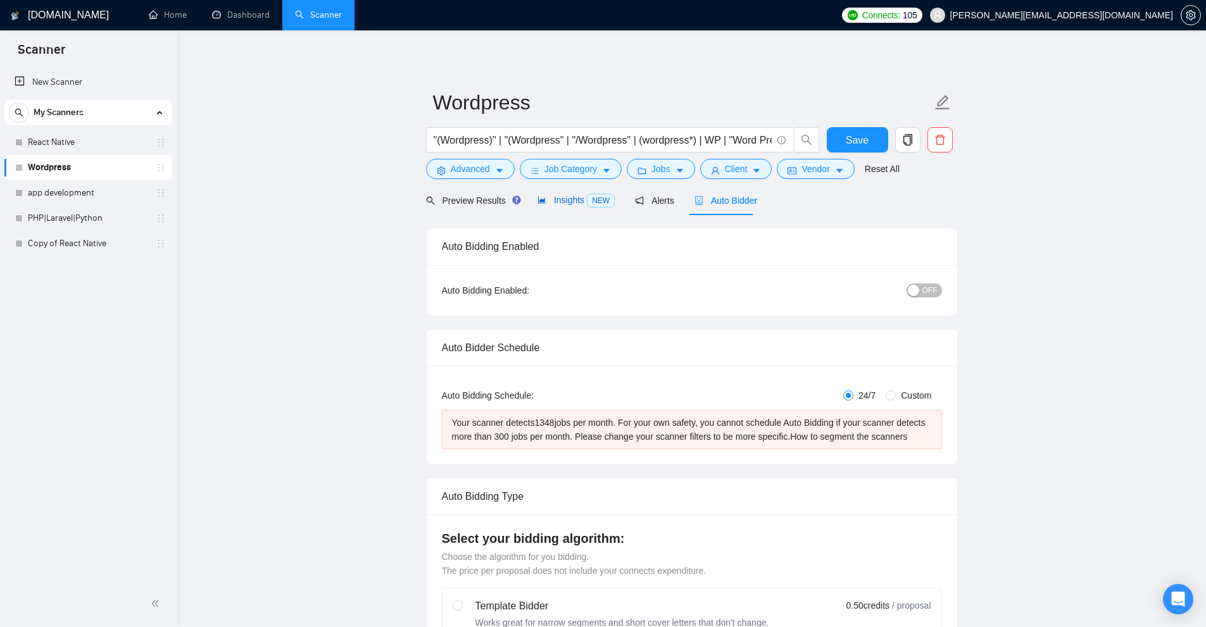
click at [556, 207] on div "Insights NEW" at bounding box center [575, 200] width 77 height 15
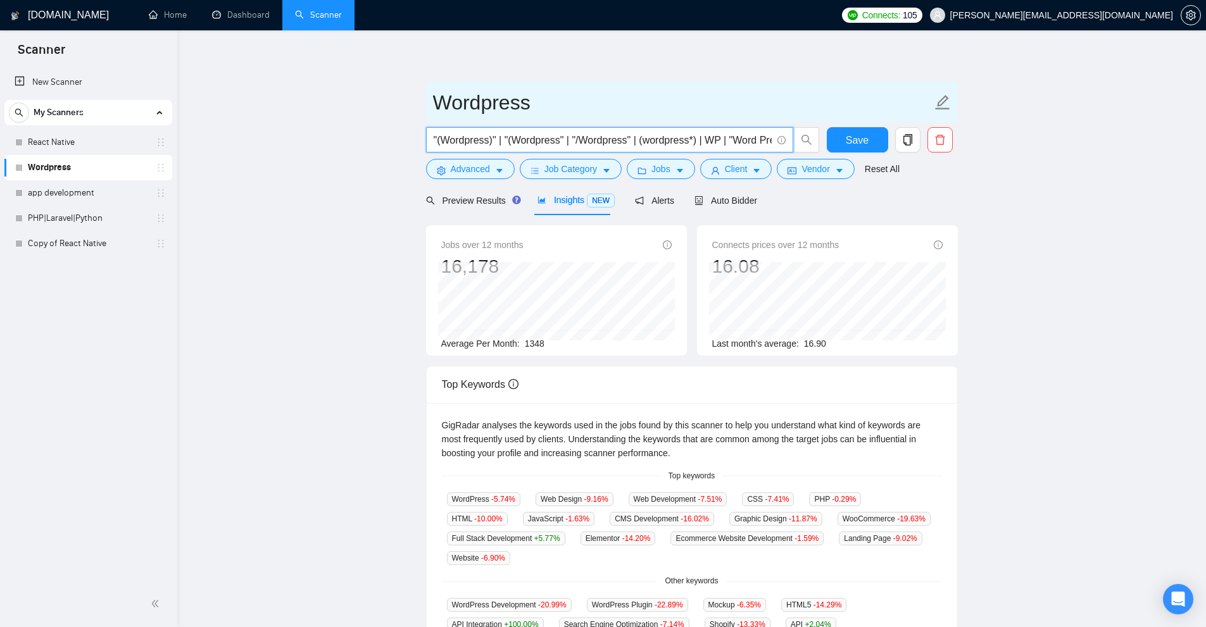
drag, startPoint x: 719, startPoint y: 140, endPoint x: 519, endPoint y: 115, distance: 201.6
click at [408, 127] on main "Wordpress "(Wordpress)" | "(Wordpress" | "/Wordpress" | (wordpress*) | WP | "Wo…" at bounding box center [691, 485] width 988 height 868
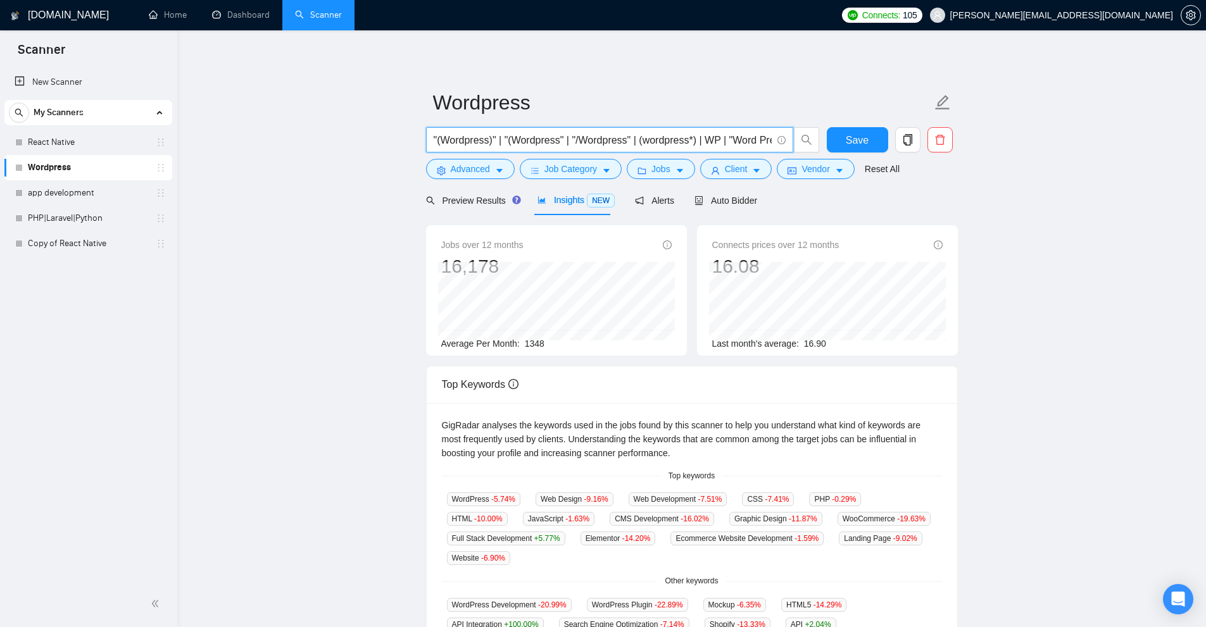
click at [628, 135] on input ""(Wordpress)" | "(Wordpress" | "/Wordpress" | (wordpress*) | WP | "Word Press" …" at bounding box center [603, 140] width 338 height 16
click at [115, 149] on link "React Native" at bounding box center [88, 142] width 120 height 25
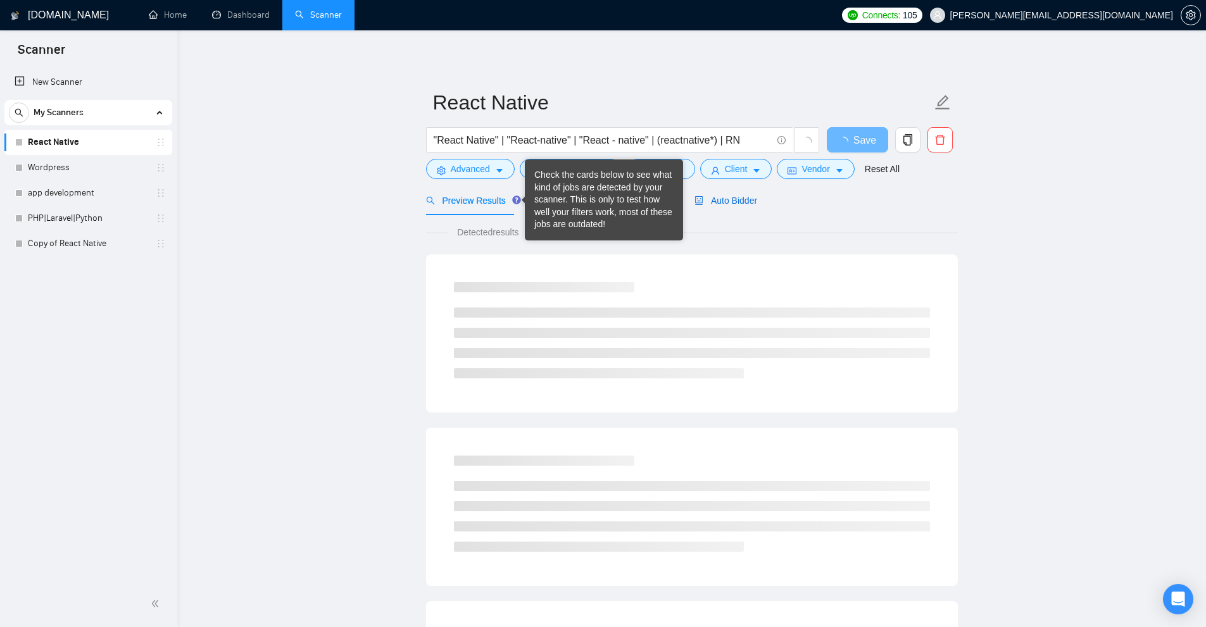
click at [721, 198] on span "Auto Bidder" at bounding box center [725, 201] width 63 height 10
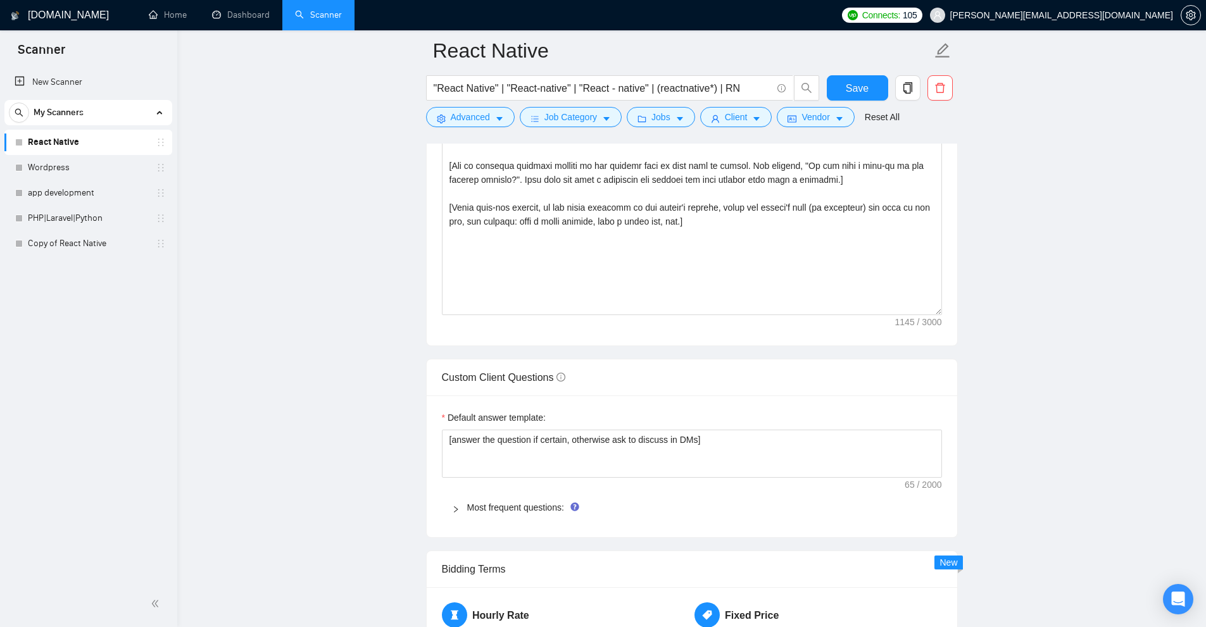
scroll to position [1681, 0]
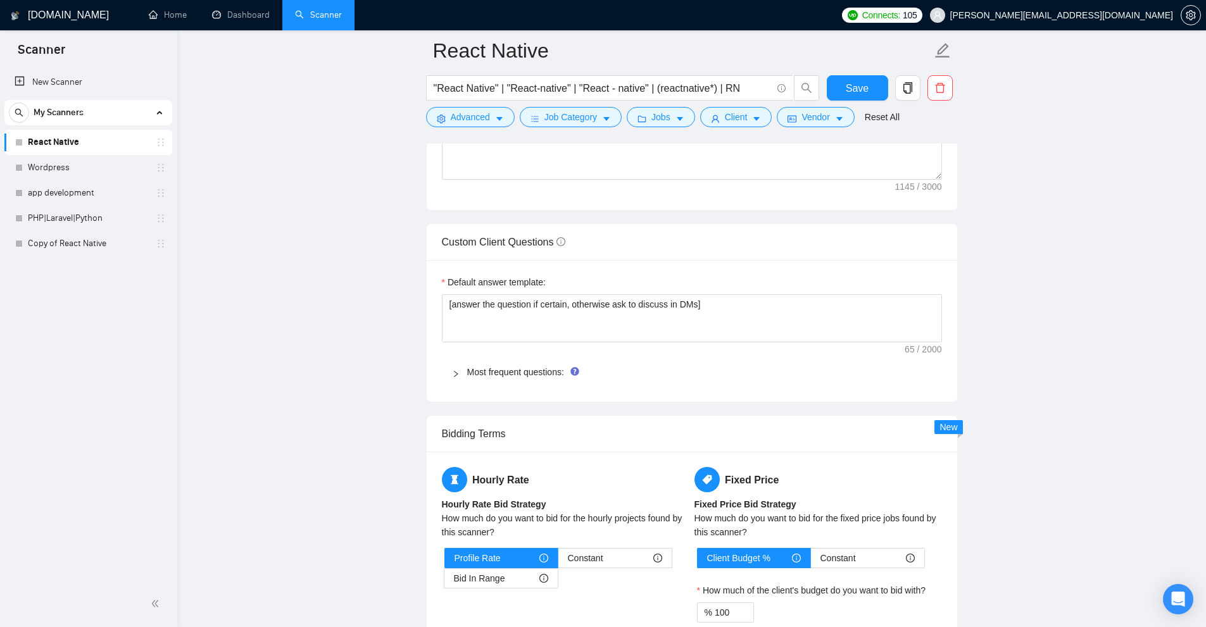
drag, startPoint x: 1042, startPoint y: 297, endPoint x: 1038, endPoint y: 362, distance: 64.7
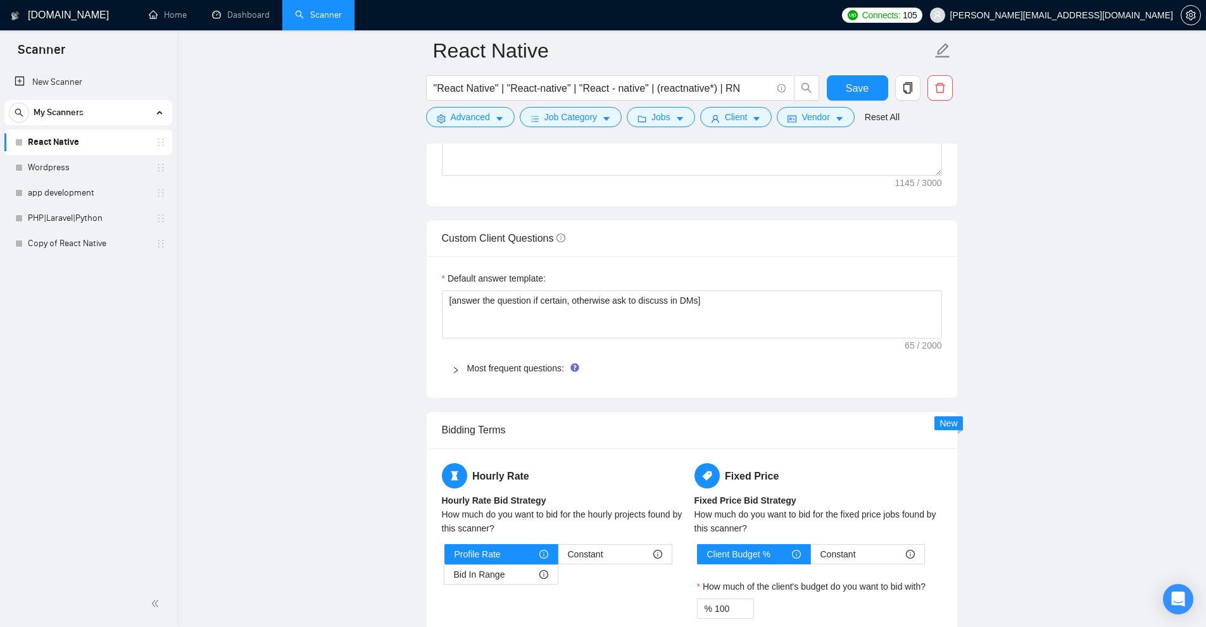
click at [471, 358] on div "Most frequent questions:" at bounding box center [692, 368] width 500 height 29
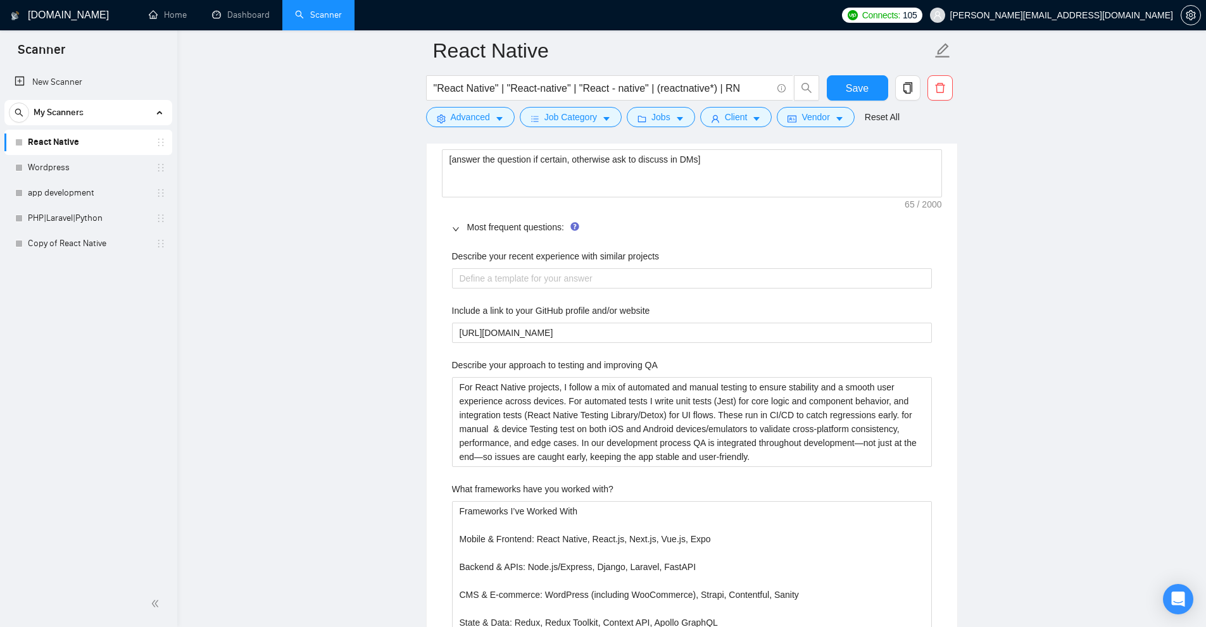
scroll to position [1800, 0]
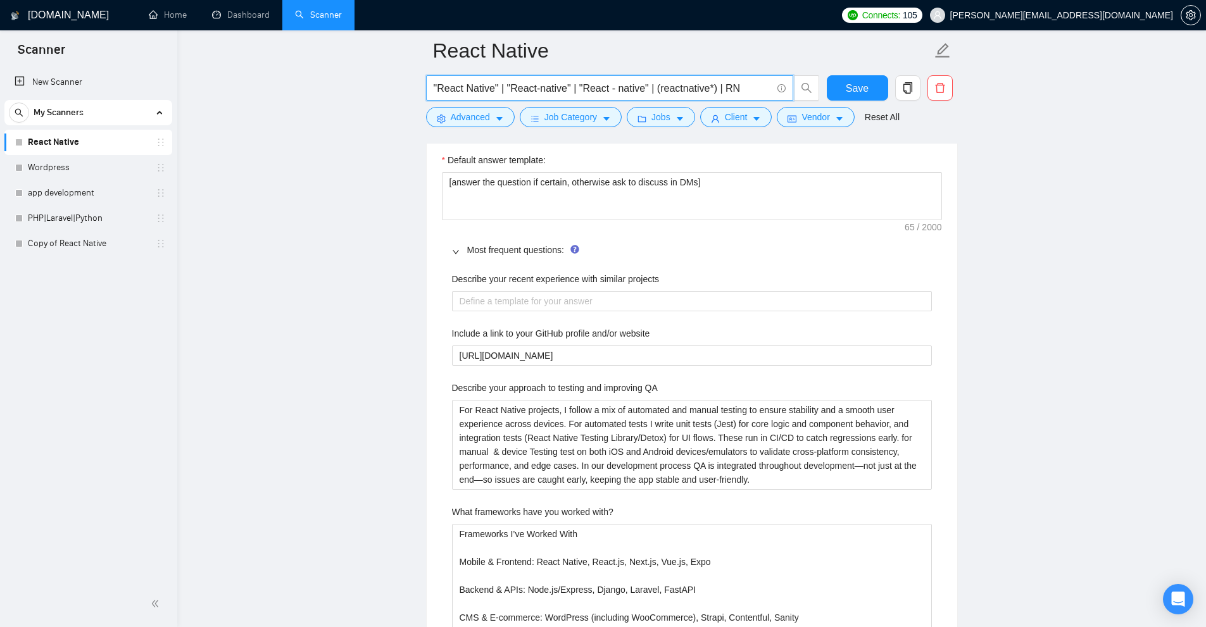
click at [755, 84] on input ""React Native" | "React-native" | "React - native" | (reactnative*) | RN" at bounding box center [603, 88] width 338 height 16
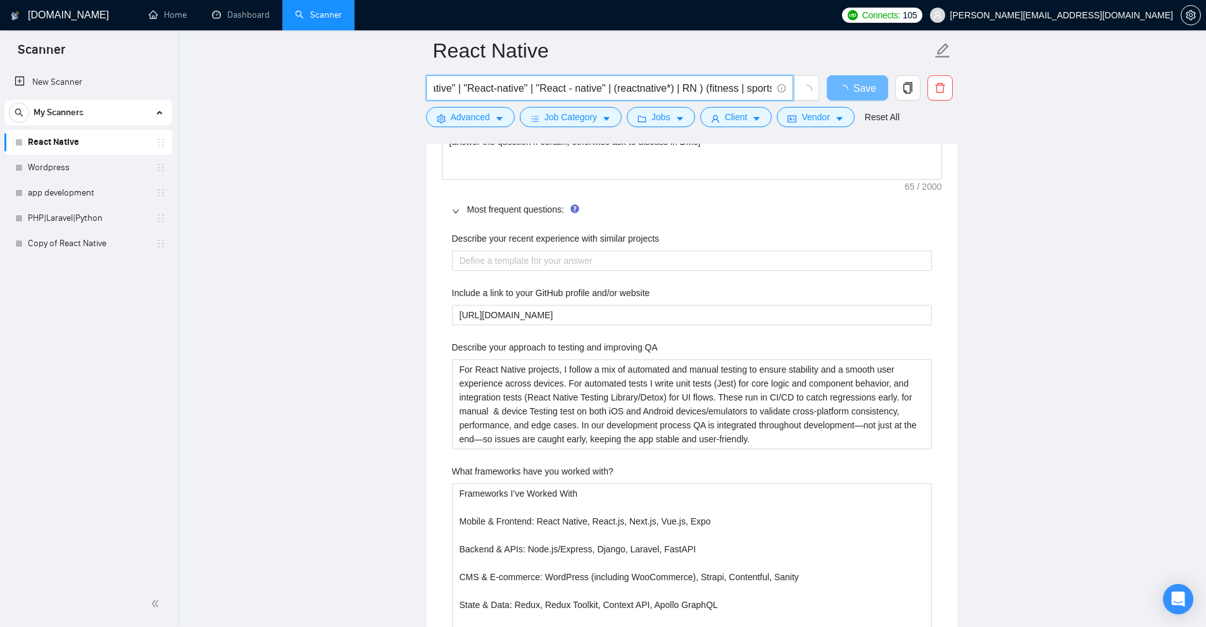
type input "( "React Native" | "React-native" | "React - native" | (reactnative*) | RN )"
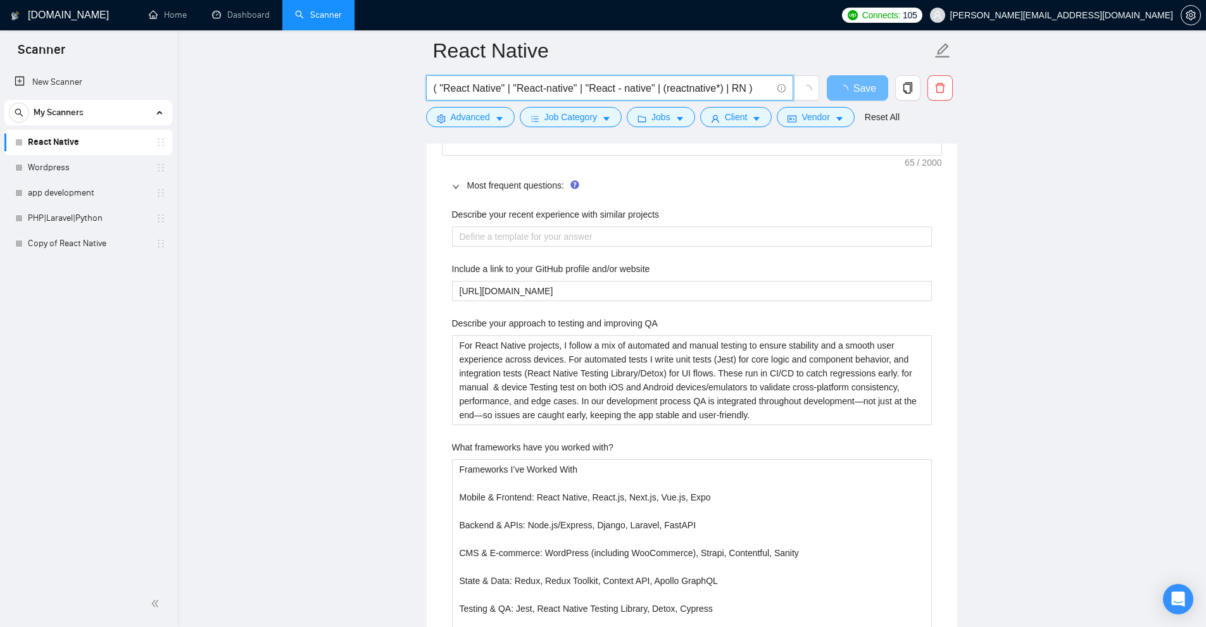
scroll to position [0, 0]
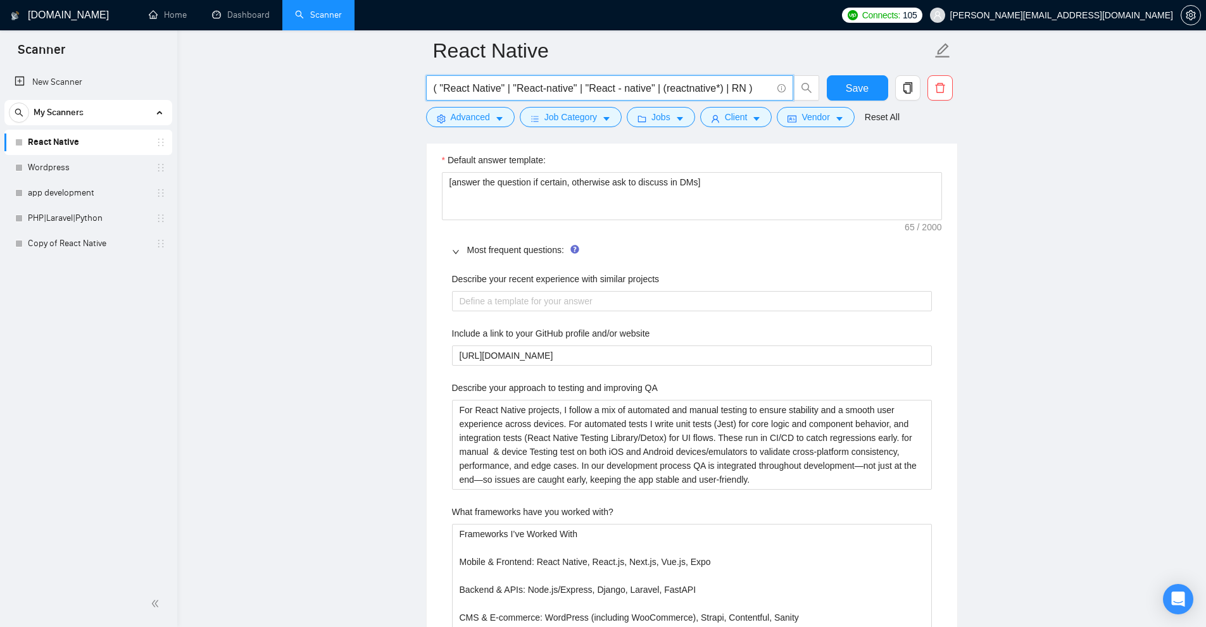
type input "( "React Native" | "React-native" | "React - native" | (reactnative*) | RN )"
click at [1009, 363] on main "React Native ( "React Native" | "React-native" | "React - native" | (reactnativ…" at bounding box center [691, 350] width 988 height 4198
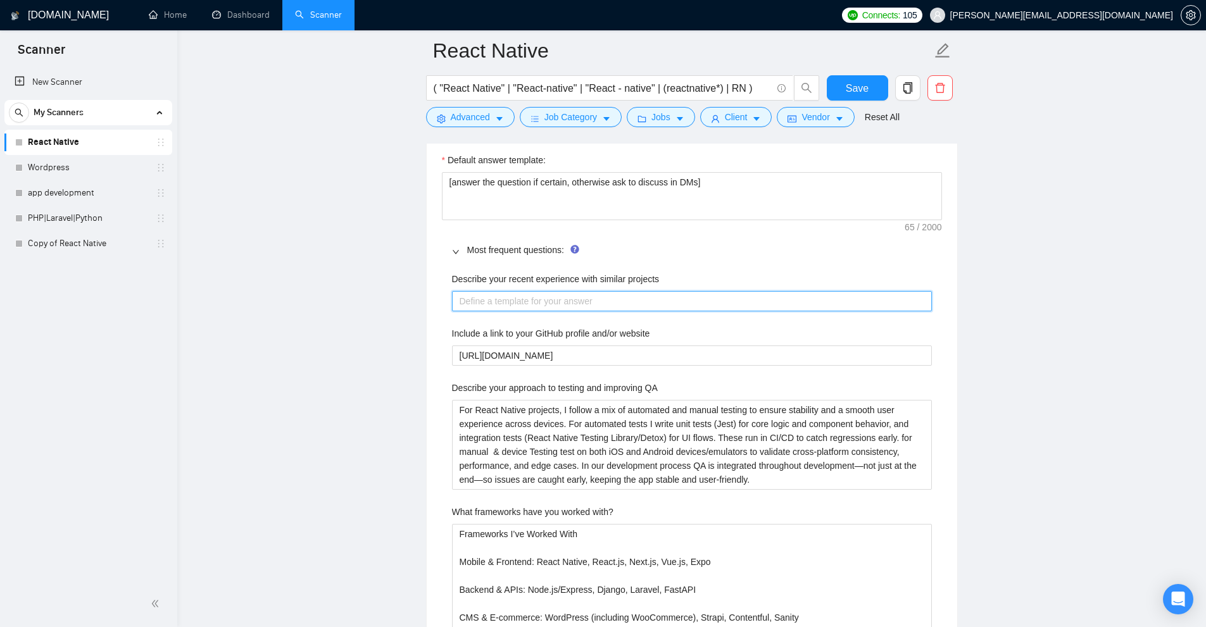
click at [530, 305] on projects "Describe your recent experience with similar projects" at bounding box center [692, 301] width 480 height 20
type projects "["
type projects "[]"
type projects "[ ]"
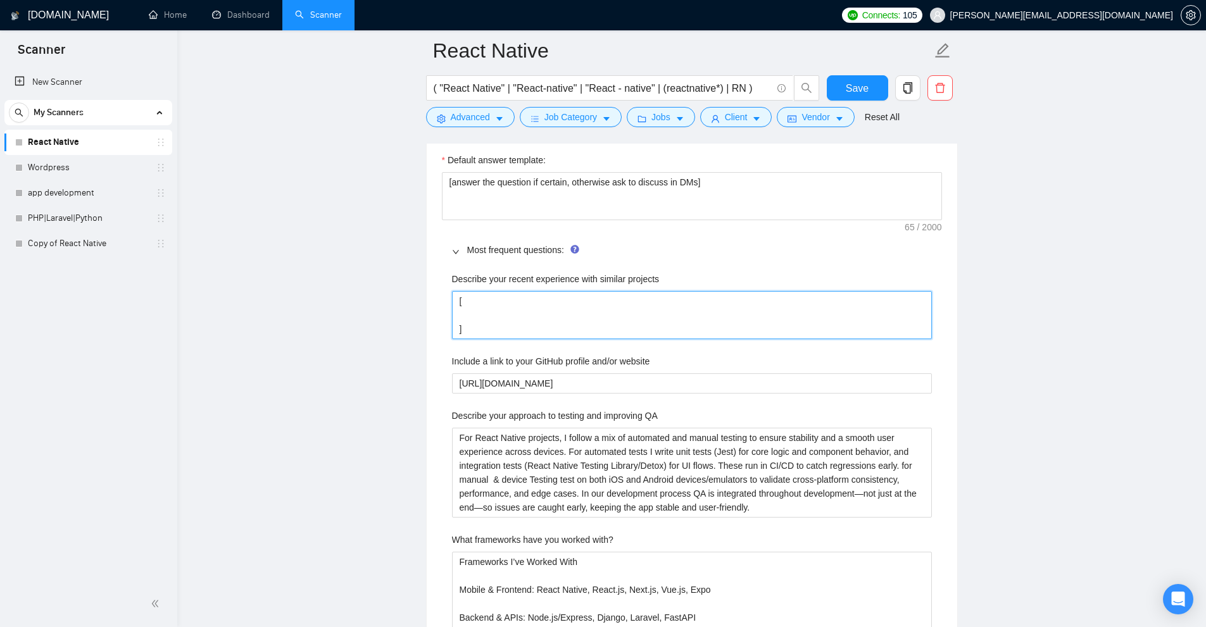
type projects "[ ]"
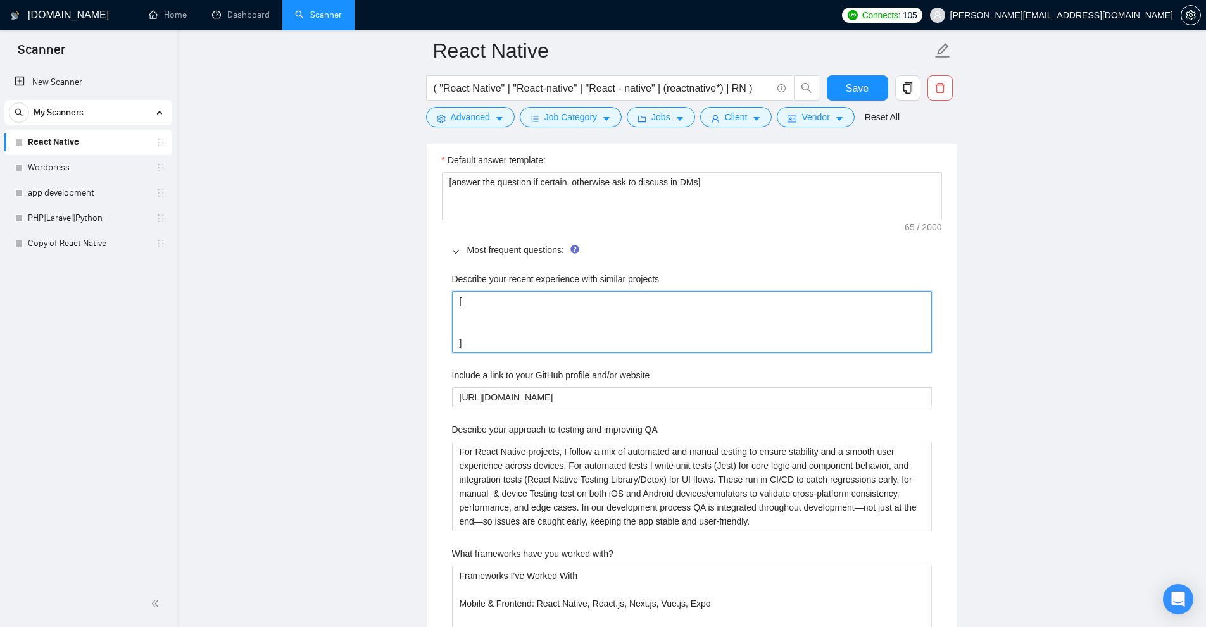
type projects "[ l ]"
type projects "[ li ]"
type projects "[ lin ]"
type projects "[ link ]"
type projects "[ link. ]"
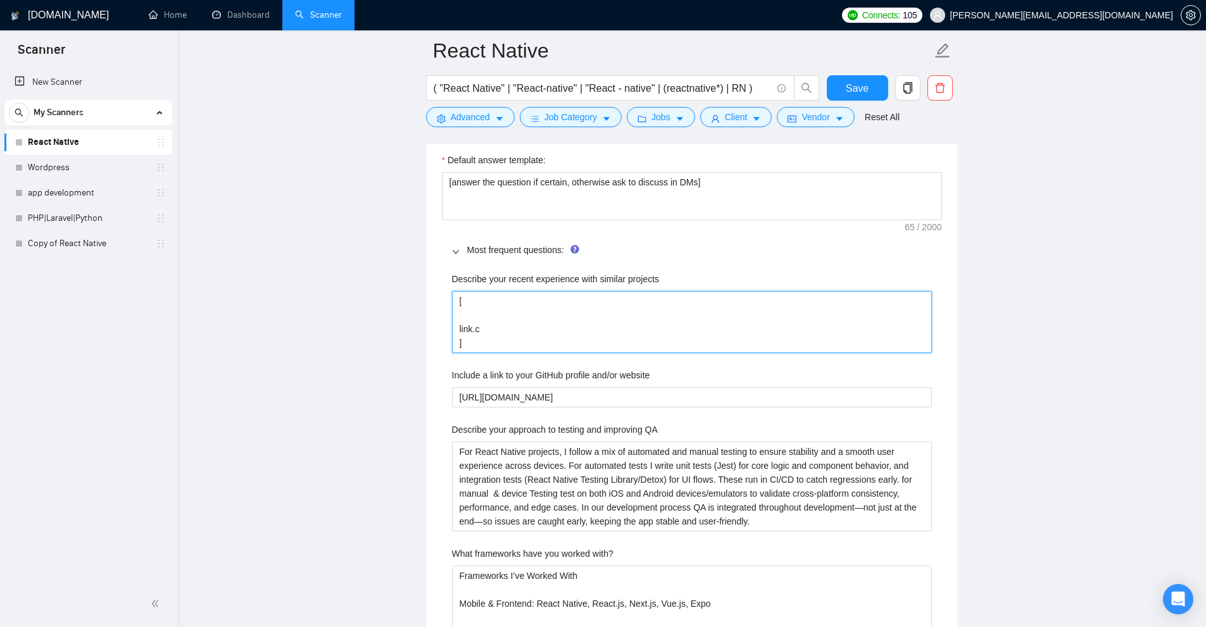
type projects "[ [DOMAIN_NAME] ]"
type projects "[ [DOMAIN_NAME] - ]"
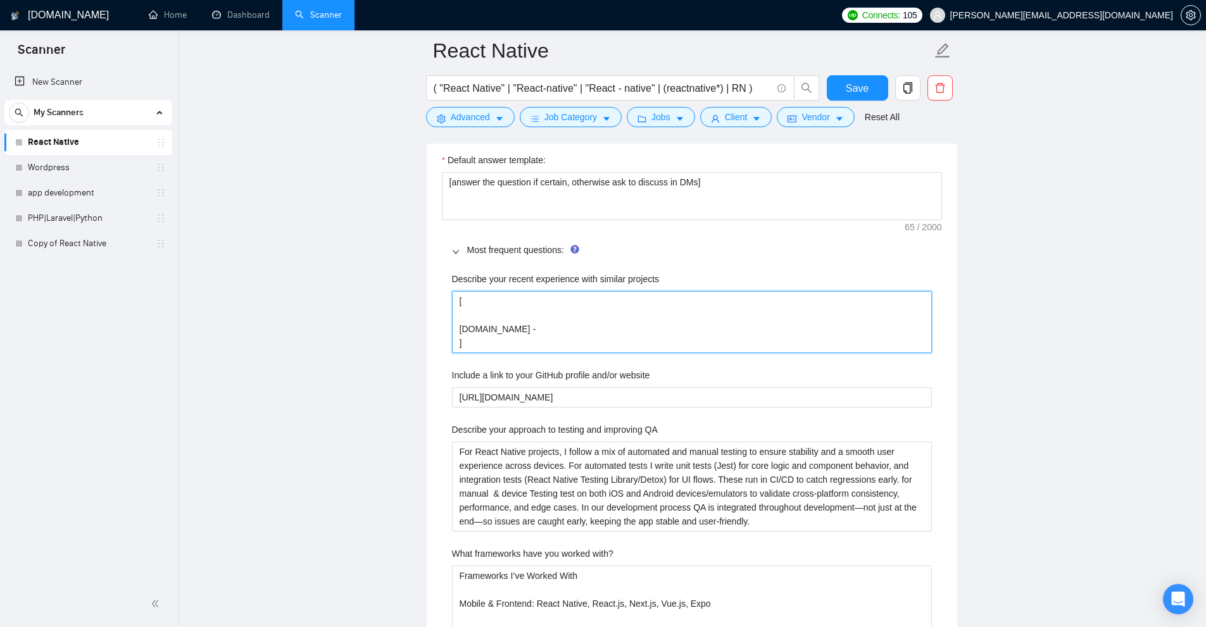
type projects "[ [DOMAIN_NAME] - D ]"
type projects "[ [DOMAIN_NAME] - De ]"
type projects "[ [DOMAIN_NAME] - Des ]"
type projects "[ [DOMAIN_NAME] - Desc ]"
type projects "[ [DOMAIN_NAME] - Desci ]"
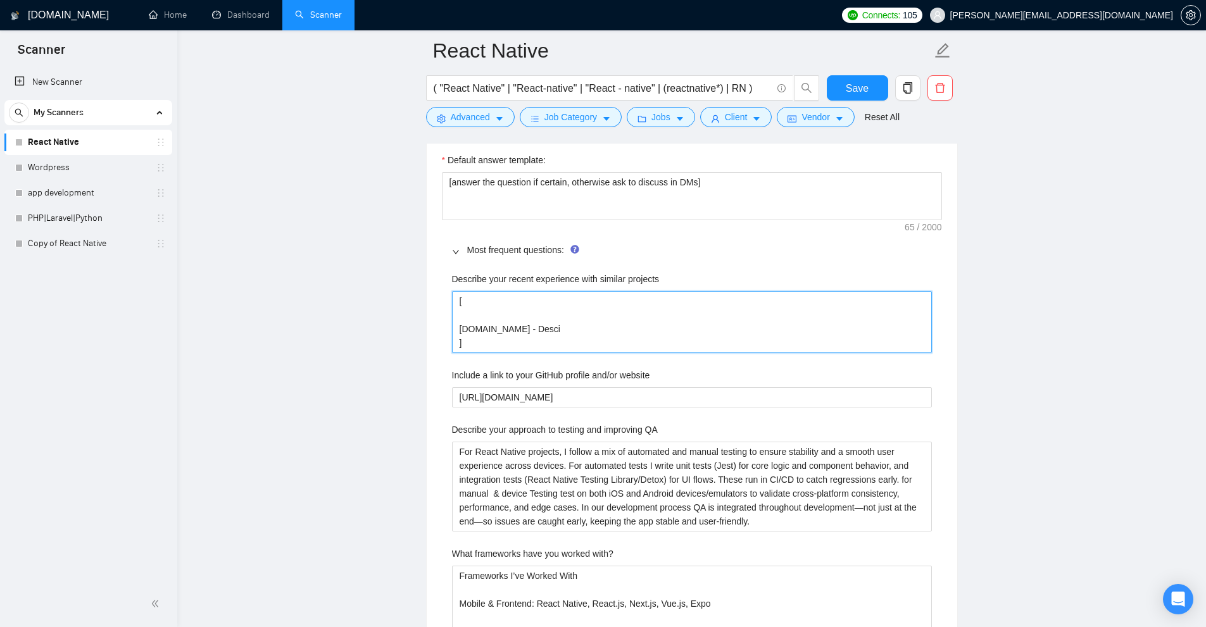
type projects "[ [DOMAIN_NAME] - Descip ]"
type projects "[ [DOMAIN_NAME] - Descipr ]"
type projects "[ [DOMAIN_NAME] - Descipri ]"
type projects "[ [DOMAIN_NAME] - Desciprit ]"
type projects "[ [DOMAIN_NAME] - Desciprito ]"
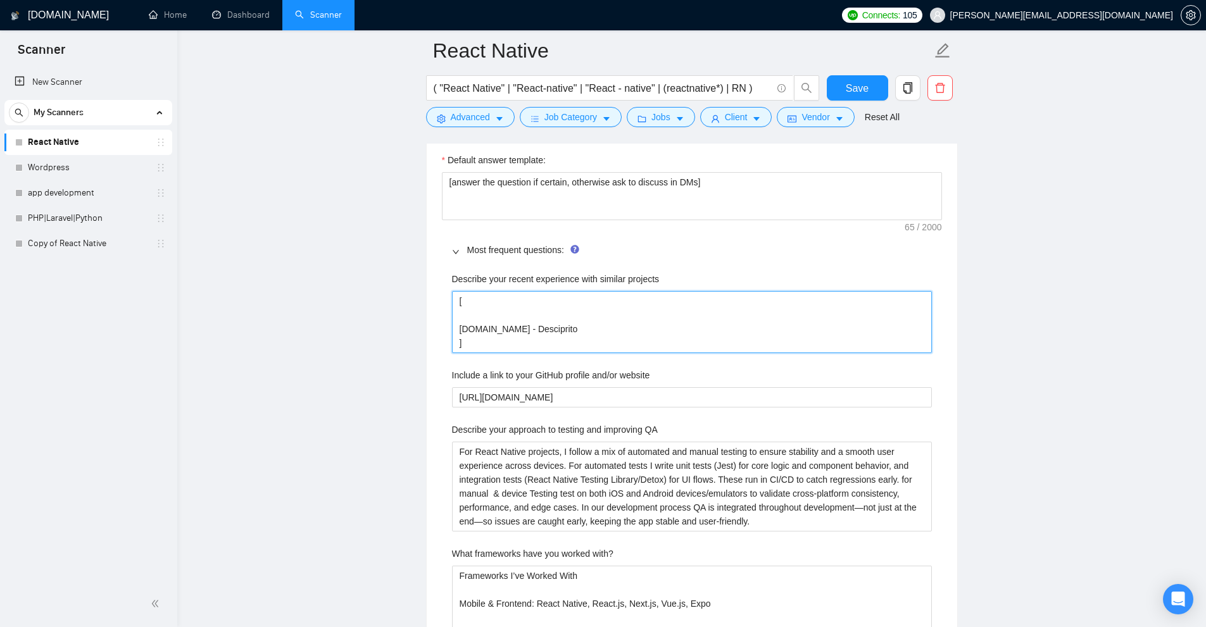
type projects "[ [DOMAIN_NAME] - Descipriton ]"
type projects "[ ]"
type projects "[ d ]"
type projects "[ do ]"
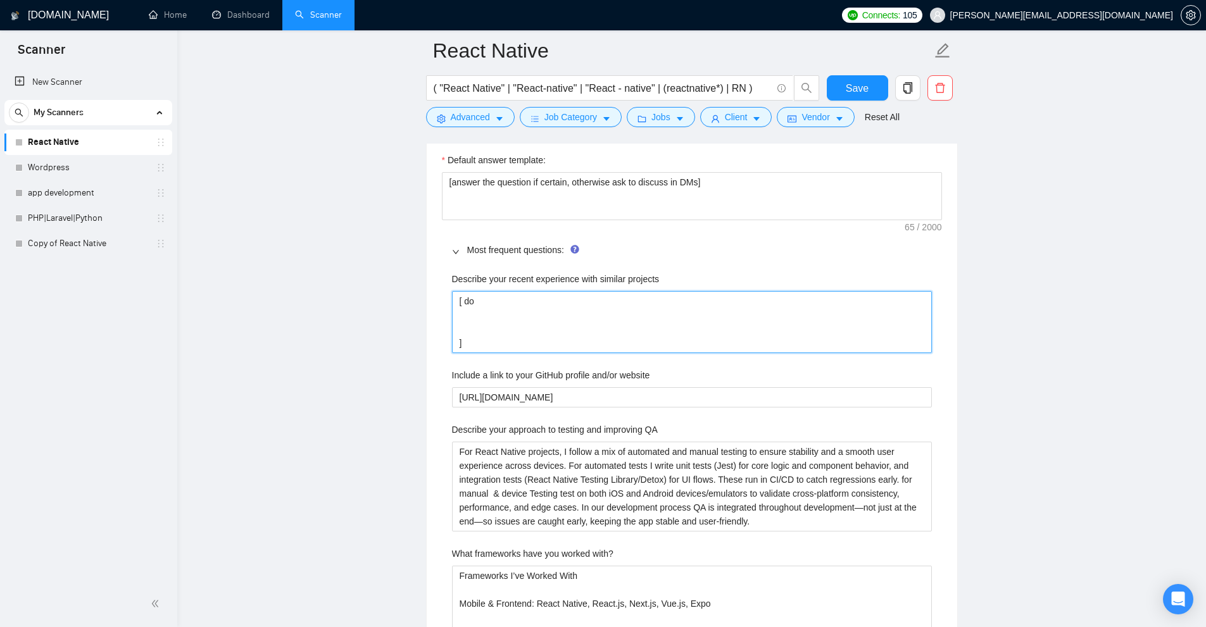
click at [561, 314] on projects "[ do ]" at bounding box center [692, 322] width 480 height 62
type projects "[ do ]"
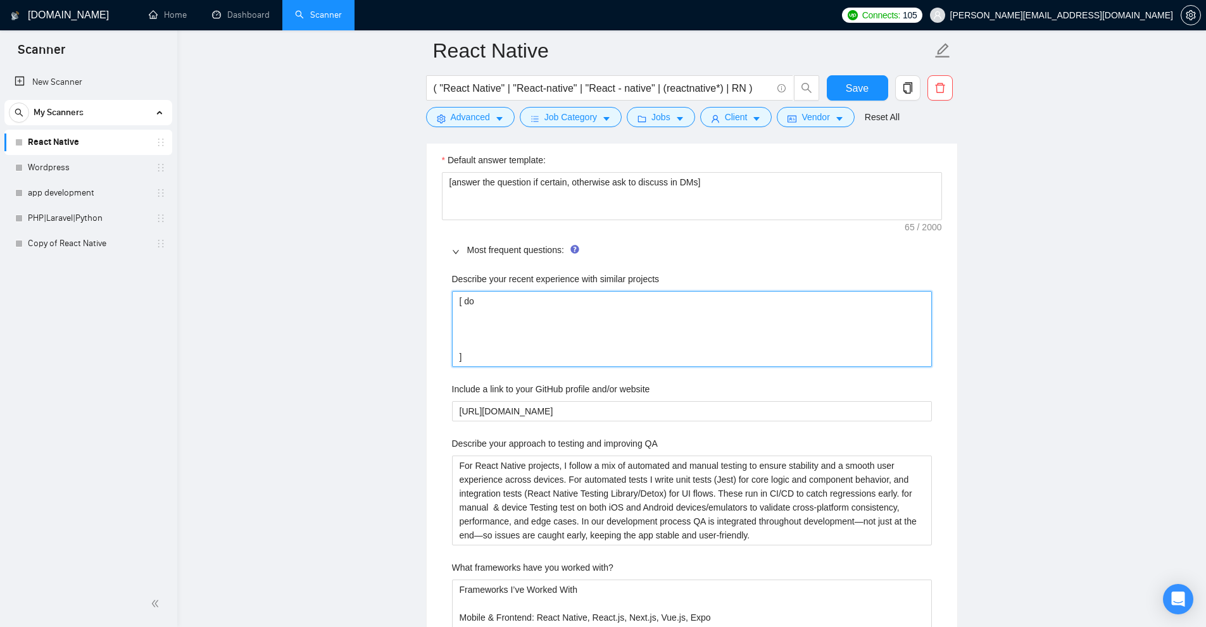
type projects "[ do l ]"
type projects "[ do li ]"
type projects "[ do lin ]"
type projects "[ do link ]"
type projects "[ do link. ]"
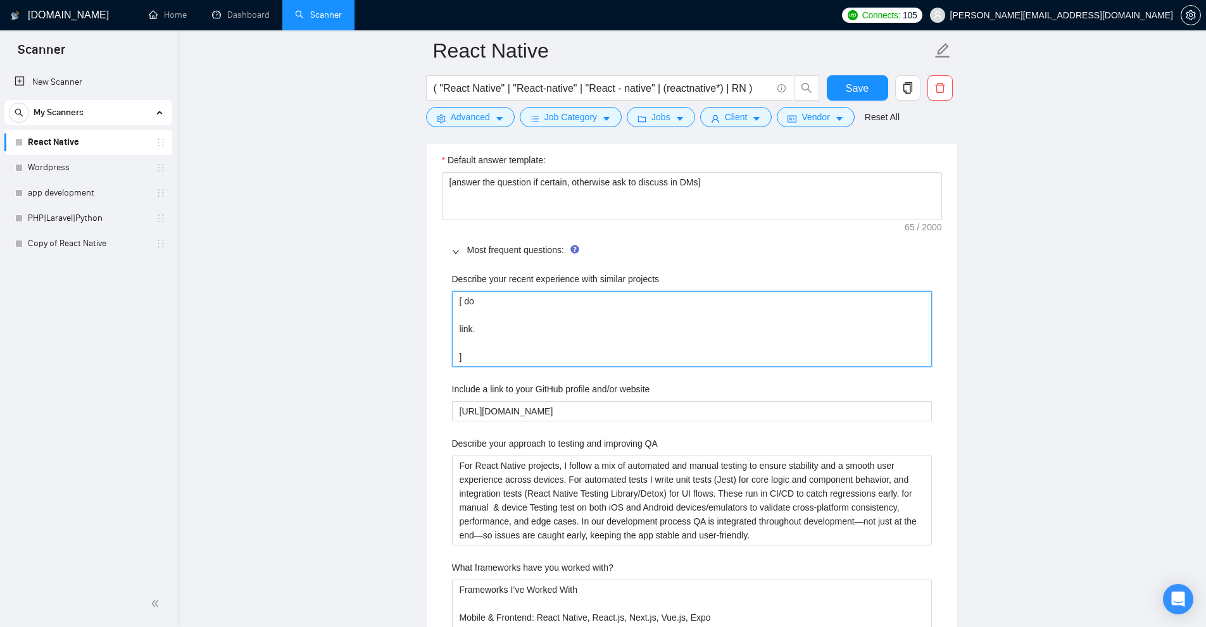
type projects "[ do link.c ]"
type projects "[ do [DOMAIN_NAME] ]"
type projects "[ do [DOMAIN_NAME] d ]"
type projects "[ do [DOMAIN_NAME] de ]"
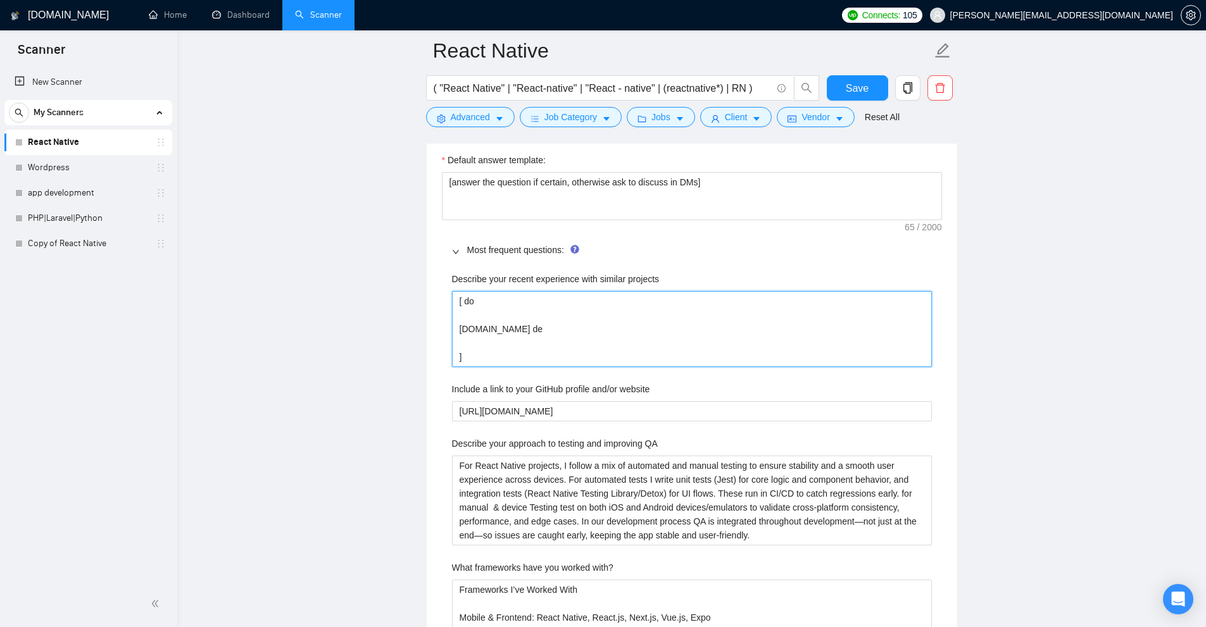
type projects "[ do [DOMAIN_NAME] des ]"
type projects "[ do [DOMAIN_NAME] desc ]"
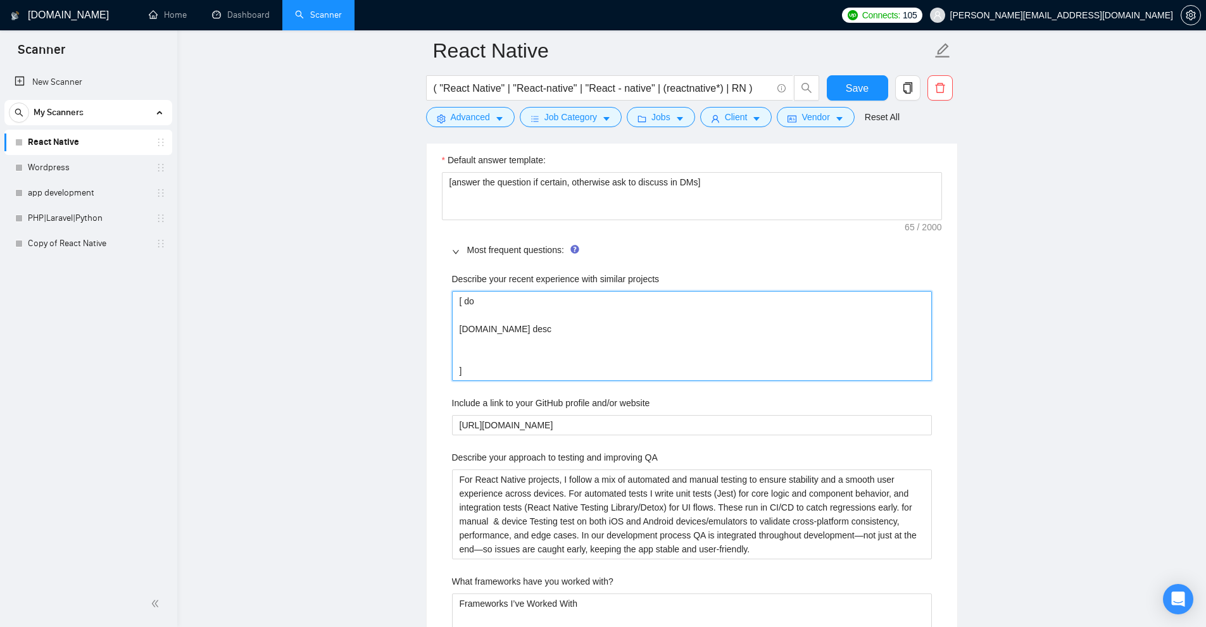
type projects "[ do [DOMAIN_NAME] desc ]"
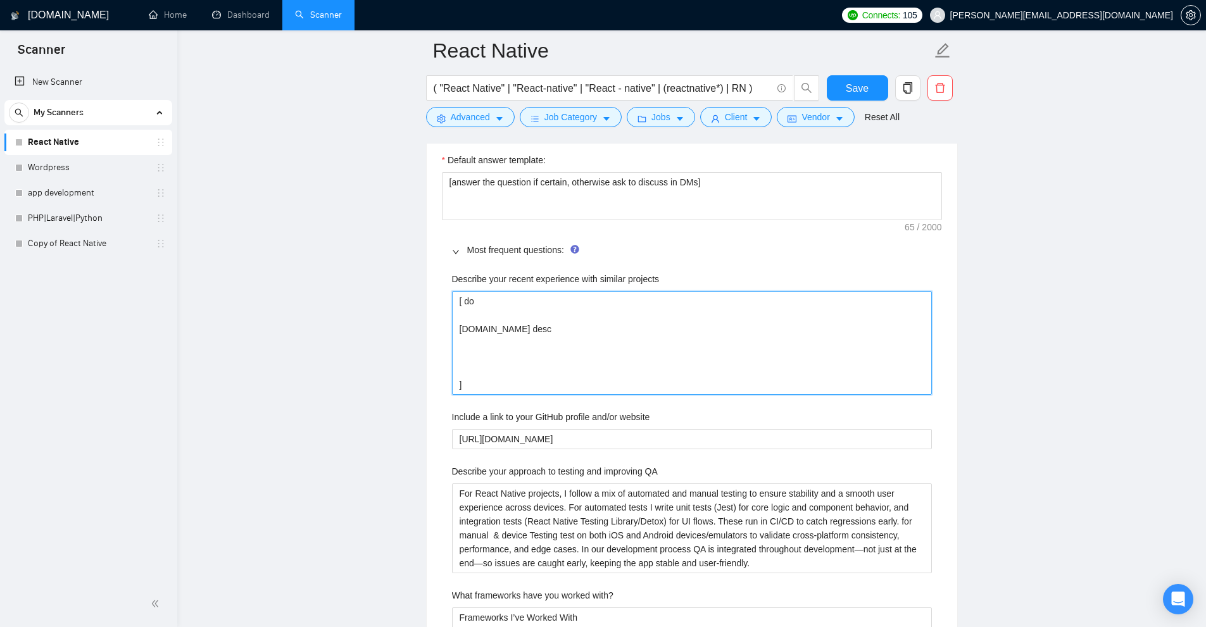
type projects "[ do [DOMAIN_NAME] desc l ]"
type projects "[ do [DOMAIN_NAME] desc li ]"
type projects "[ do [DOMAIN_NAME] desc lin ]"
type projects "[ do [DOMAIN_NAME] desc link ]"
type projects "[ do [DOMAIN_NAME] desc link. ]"
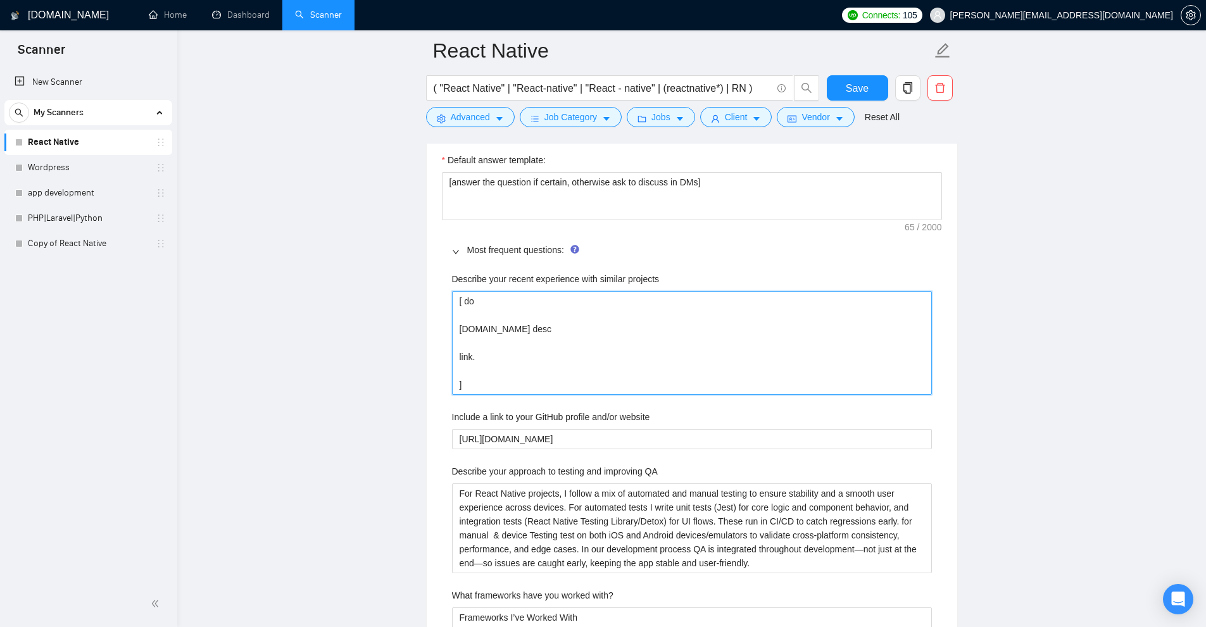
type projects "[ do [DOMAIN_NAME] desc link. ]"
type projects "[ do [DOMAIN_NAME] desc link. co ]"
type projects "[ do [DOMAIN_NAME] desc link. com ]"
paste projects "[DOMAIN_NAME] desc"
type projects "[ do [DOMAIN_NAME] desc [DOMAIN_NAME] desc link. com ]"
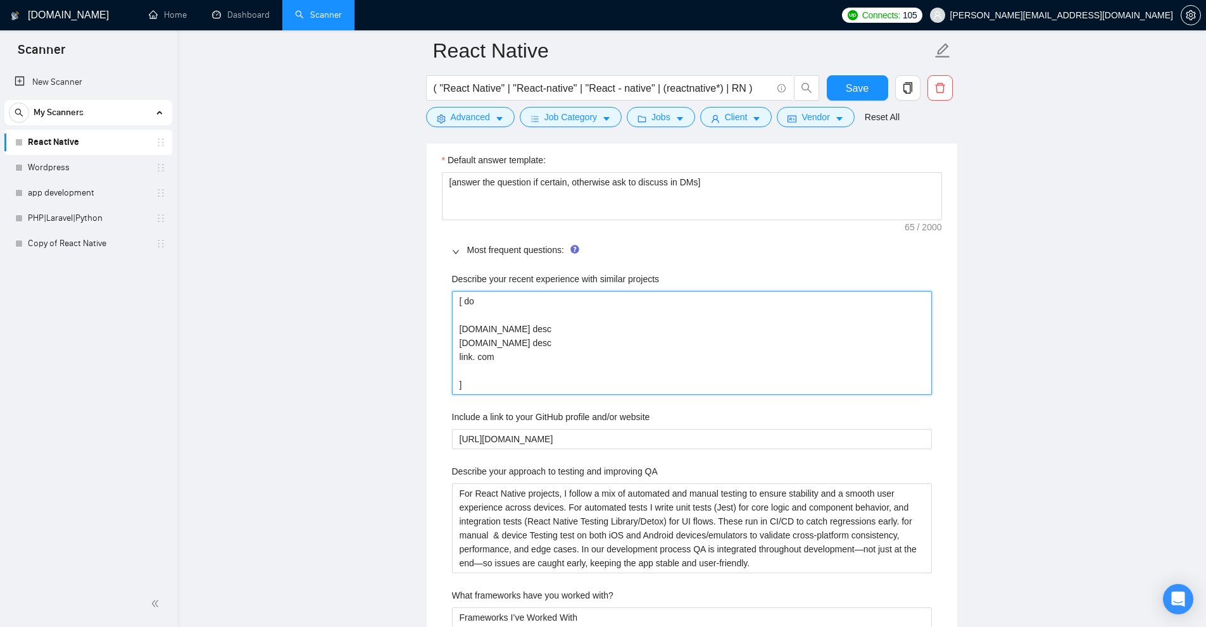
type projects "[ do [DOMAIN_NAME] desc [DOMAIN_NAME] desc link. com ]"
paste projects "[DOMAIN_NAME] desc"
type projects "[ do [DOMAIN_NAME] desc [DOMAIN_NAME] desc [DOMAIN_NAME] desc link. com ]"
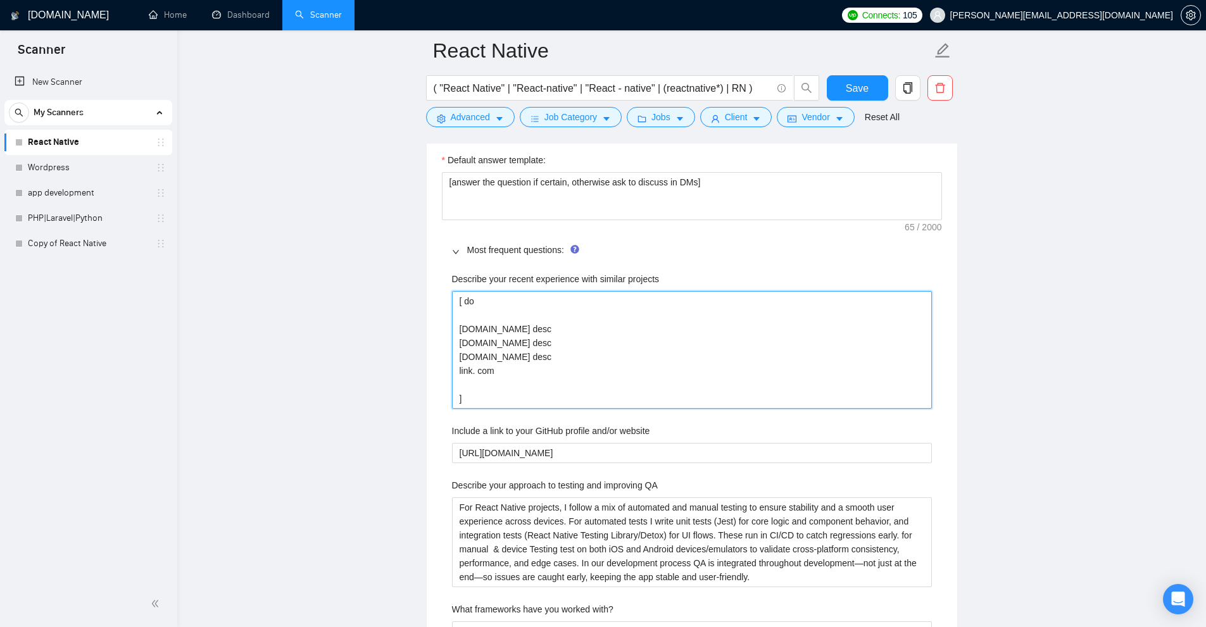
type projects "[ do [DOMAIN_NAME] desc [DOMAIN_NAME] desc [DOMAIN_NAME] desc link. com ]"
paste projects "[DOMAIN_NAME] desc"
type projects "[ do [DOMAIN_NAME] desc [DOMAIN_NAME] desc [DOMAIN_NAME] desc [DOMAIN_NAME] des…"
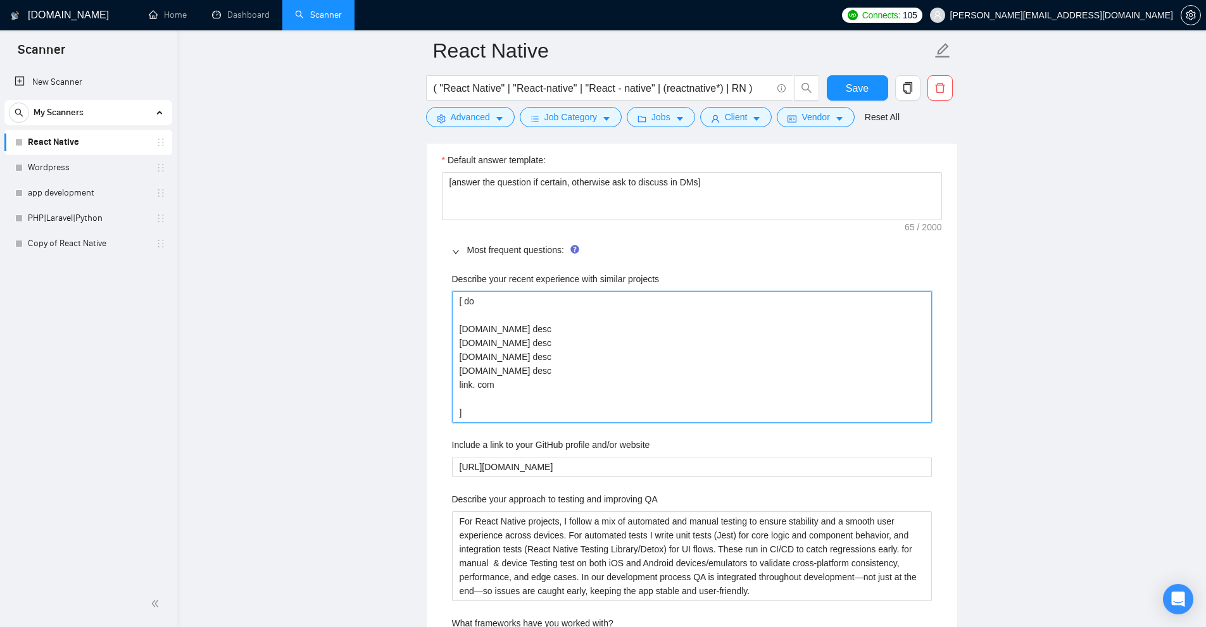
type projects "[ do [DOMAIN_NAME] desc [DOMAIN_NAME] desc [DOMAIN_NAME] desc [DOMAIN_NAME] des…"
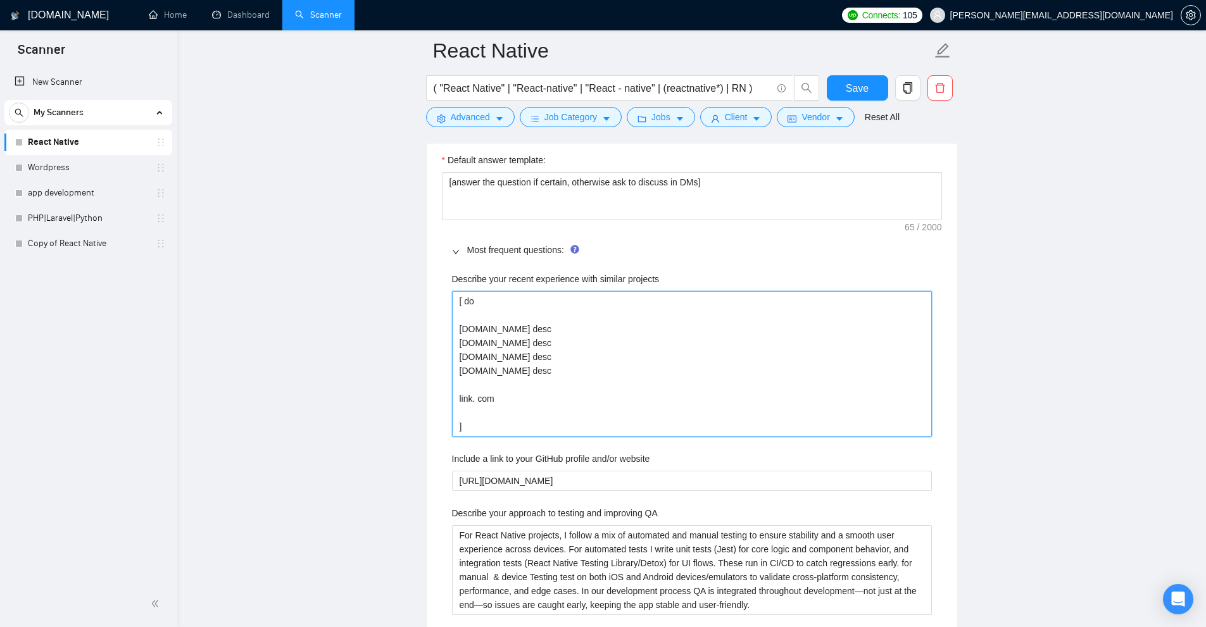
type projects "[ do [DOMAIN_NAME] desc [DOMAIN_NAME] desc [DOMAIN_NAME] desc [DOMAIN_NAME] des…"
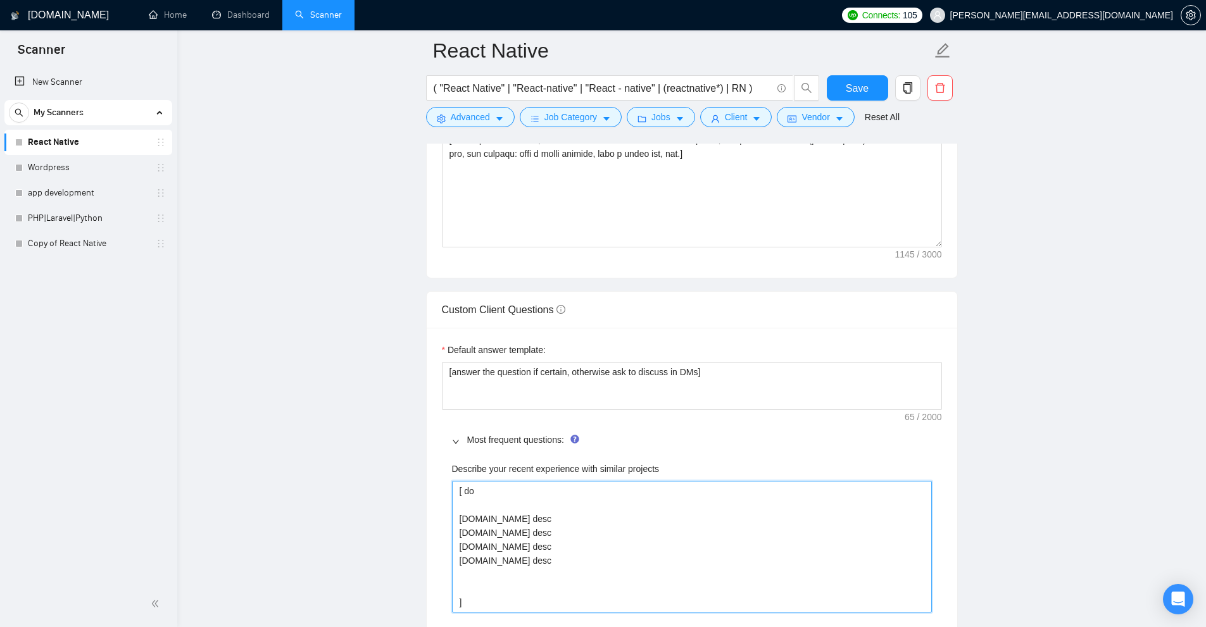
scroll to position [1800, 0]
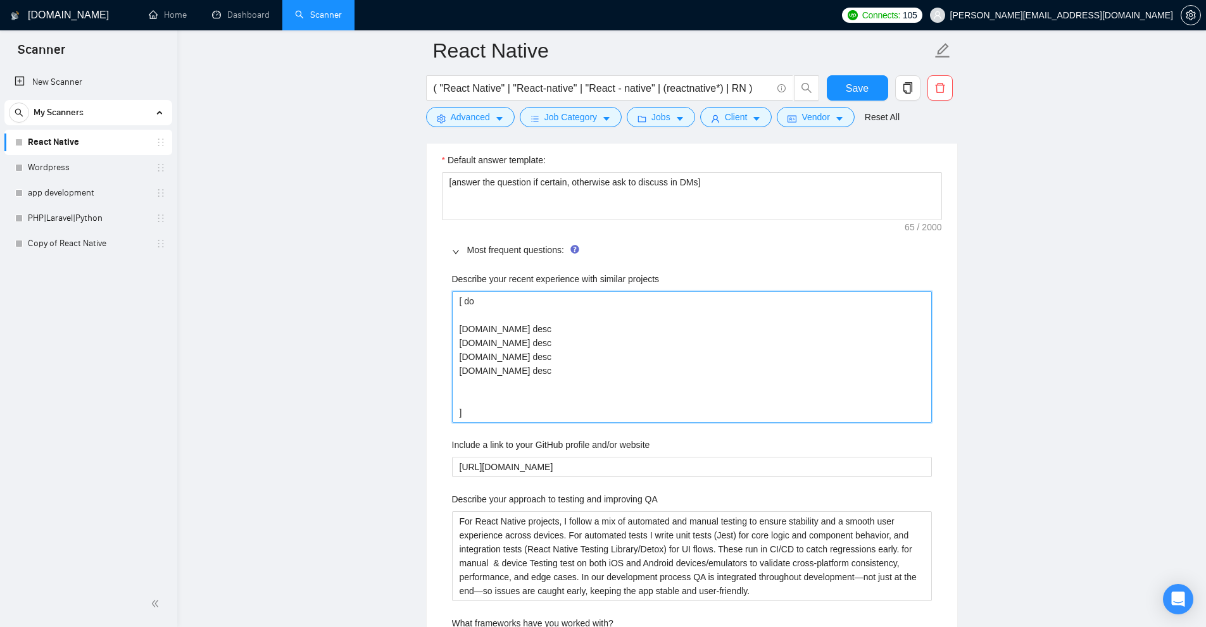
type projects "[ do [DOMAIN_NAME] desc [DOMAIN_NAME] desc [DOMAIN_NAME] desc [DOMAIN_NAME] des…"
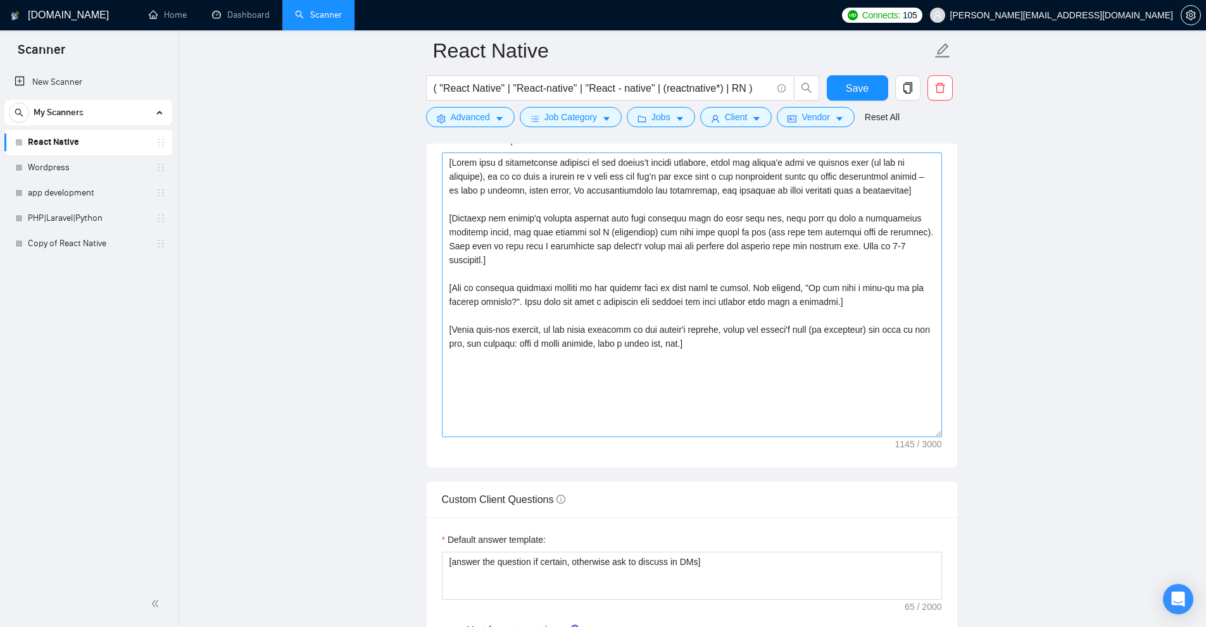
scroll to position [1357, 0]
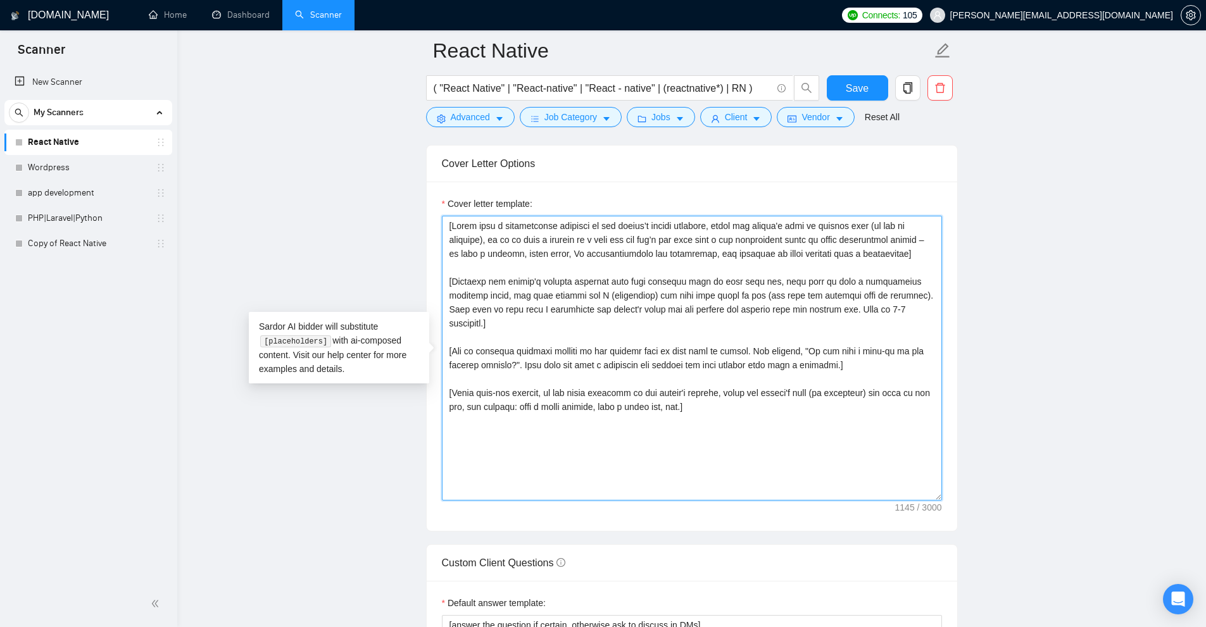
drag, startPoint x: 738, startPoint y: 444, endPoint x: 423, endPoint y: 215, distance: 389.3
click at [783, 437] on textarea "Cover letter template:" at bounding box center [692, 358] width 500 height 285
drag, startPoint x: 774, startPoint y: 442, endPoint x: 382, endPoint y: 156, distance: 485.1
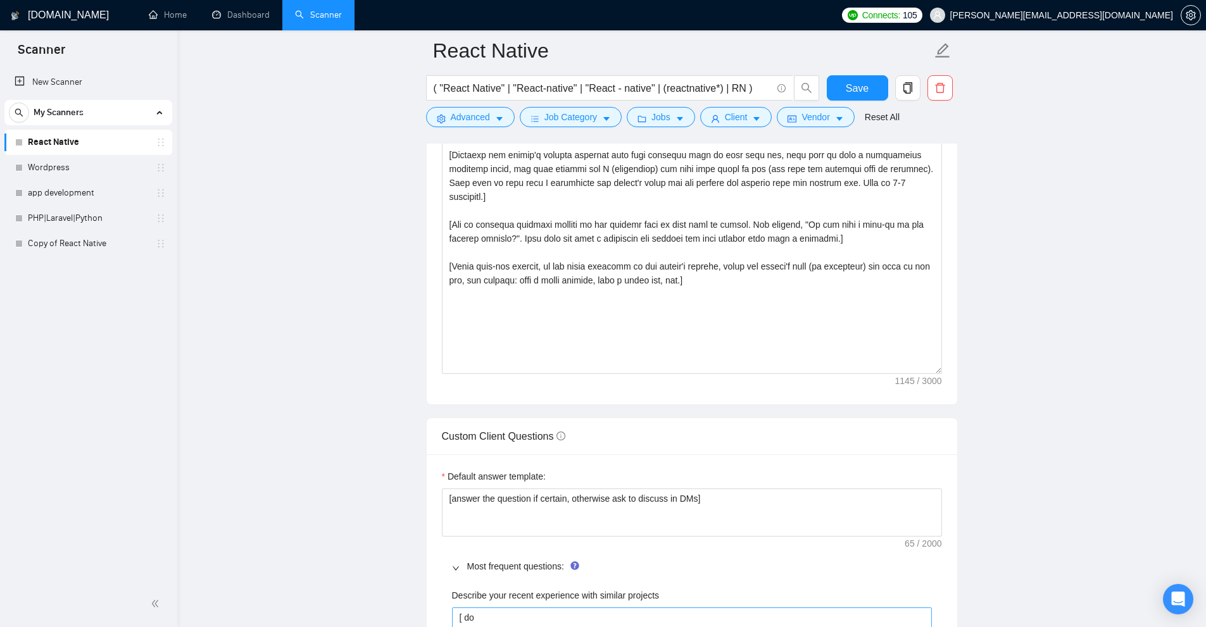
scroll to position [1420, 0]
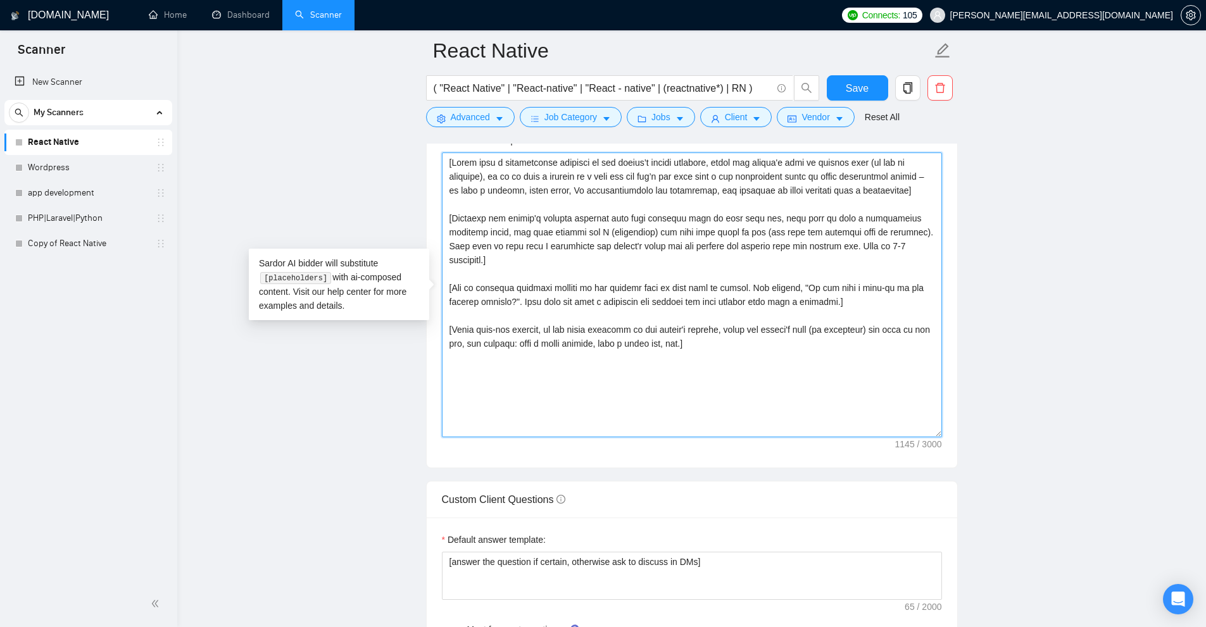
drag, startPoint x: 752, startPoint y: 386, endPoint x: 401, endPoint y: 166, distance: 415.1
click at [644, 221] on textarea "Cover letter template:" at bounding box center [692, 295] width 500 height 285
click at [804, 396] on textarea "Cover letter template:" at bounding box center [692, 295] width 500 height 285
drag, startPoint x: 826, startPoint y: 396, endPoint x: 450, endPoint y: 189, distance: 429.1
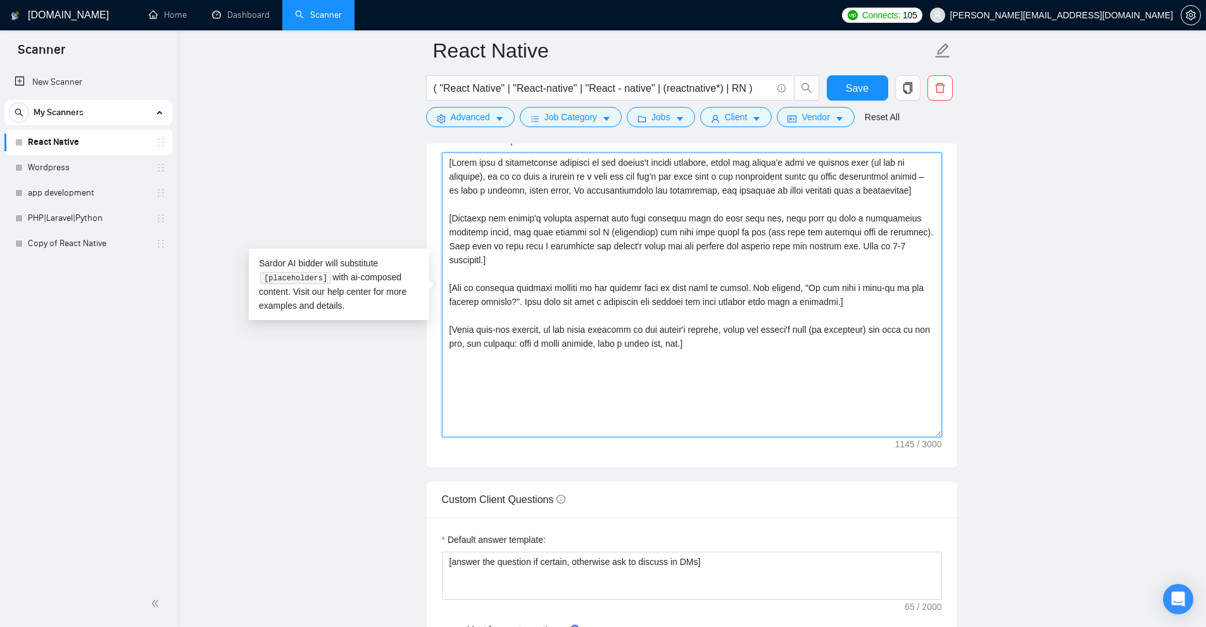
click at [442, 189] on textarea "Cover letter template:" at bounding box center [692, 295] width 500 height 285
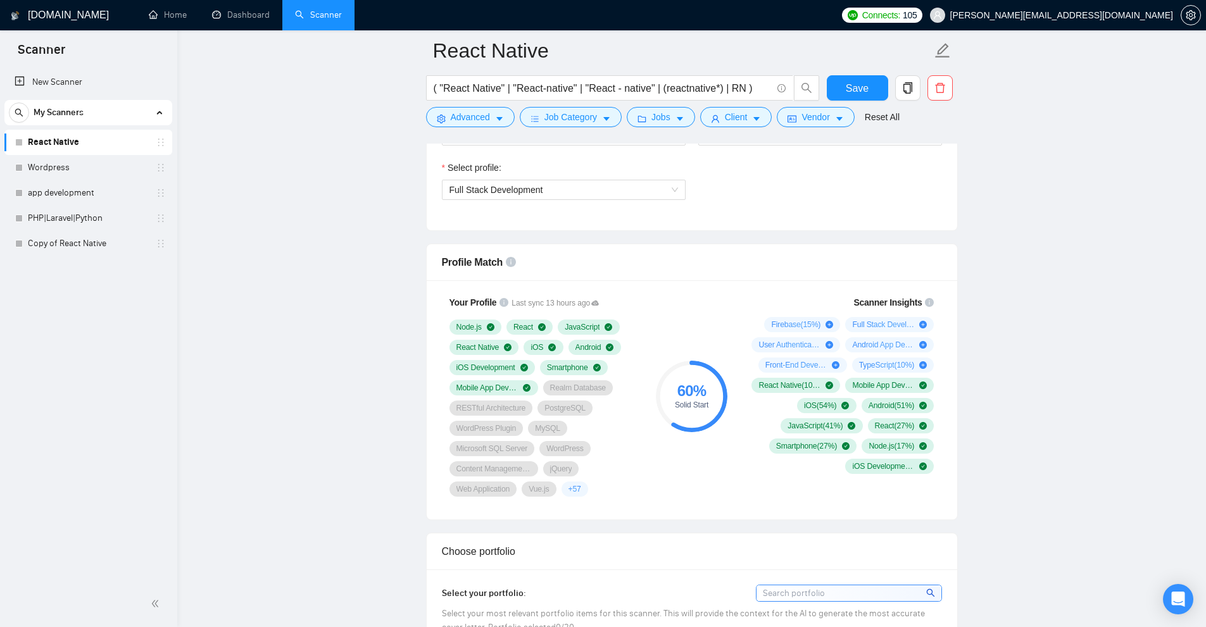
scroll to position [0, 0]
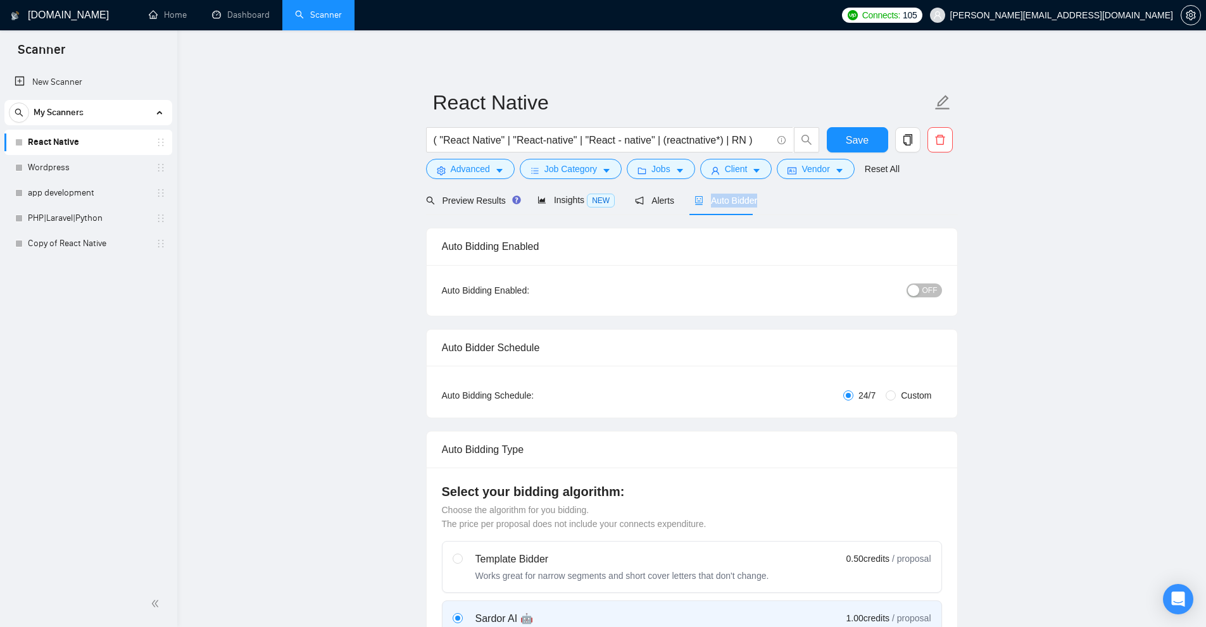
drag, startPoint x: 704, startPoint y: 206, endPoint x: 768, endPoint y: 202, distance: 64.0
click at [768, 202] on div "Preview Results Insights NEW Alerts Auto Bidder" at bounding box center [692, 200] width 532 height 30
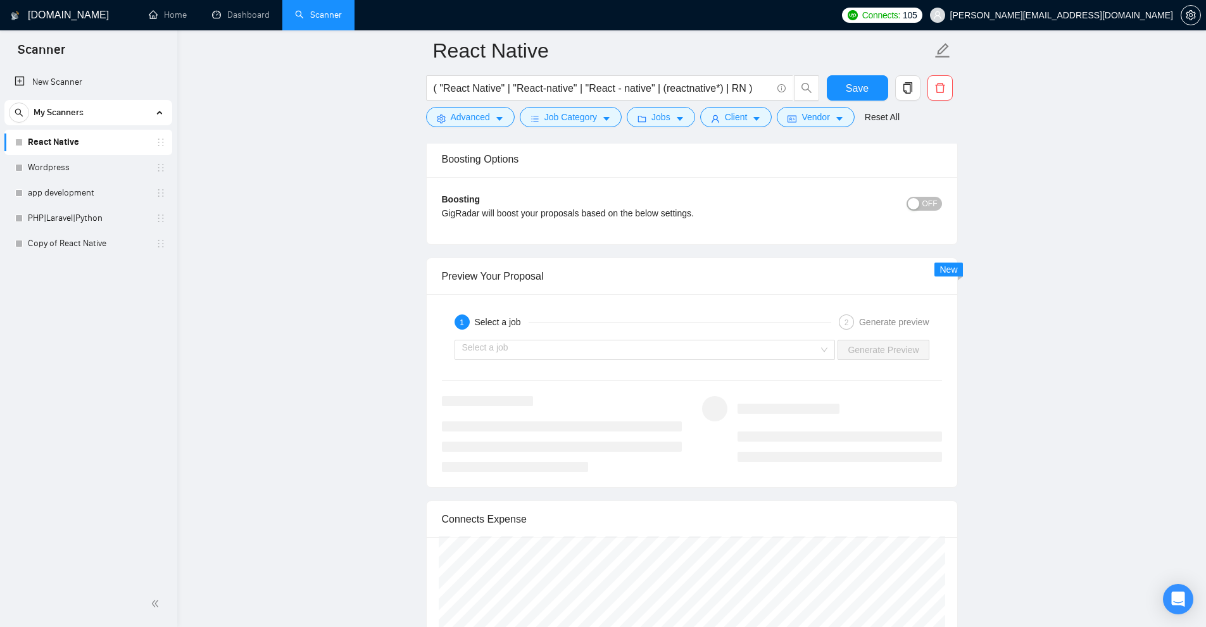
scroll to position [3009, 0]
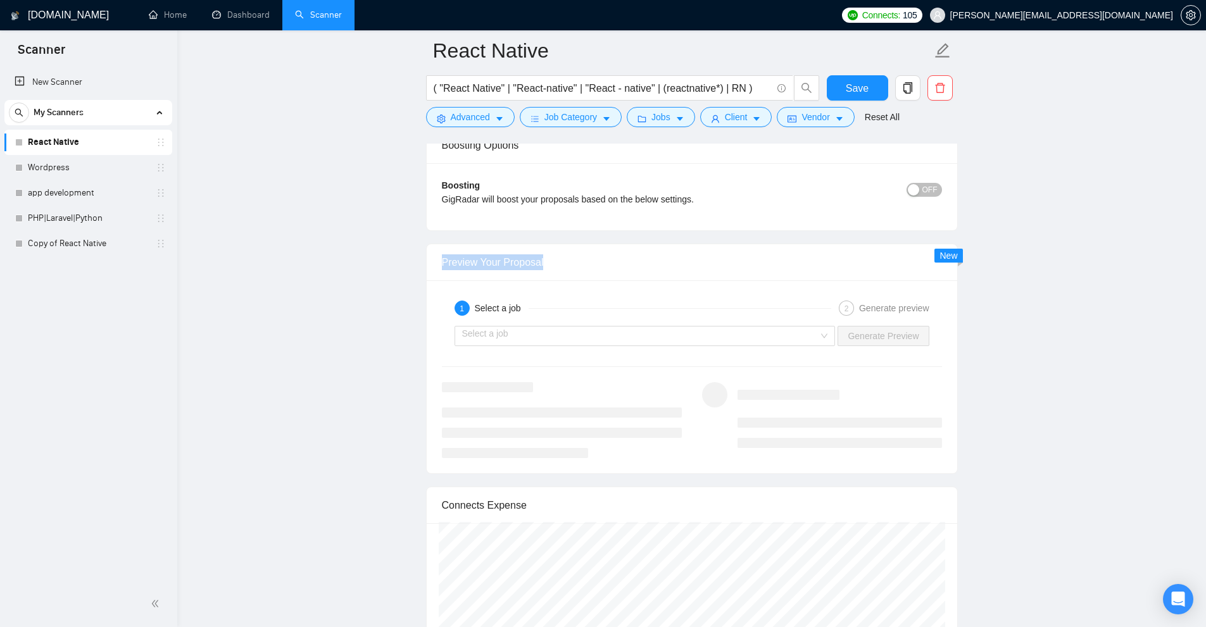
drag, startPoint x: 437, startPoint y: 268, endPoint x: 566, endPoint y: 270, distance: 129.1
click at [566, 270] on div "Preview Your Proposal" at bounding box center [692, 262] width 530 height 37
click at [505, 335] on input "search" at bounding box center [640, 336] width 357 height 19
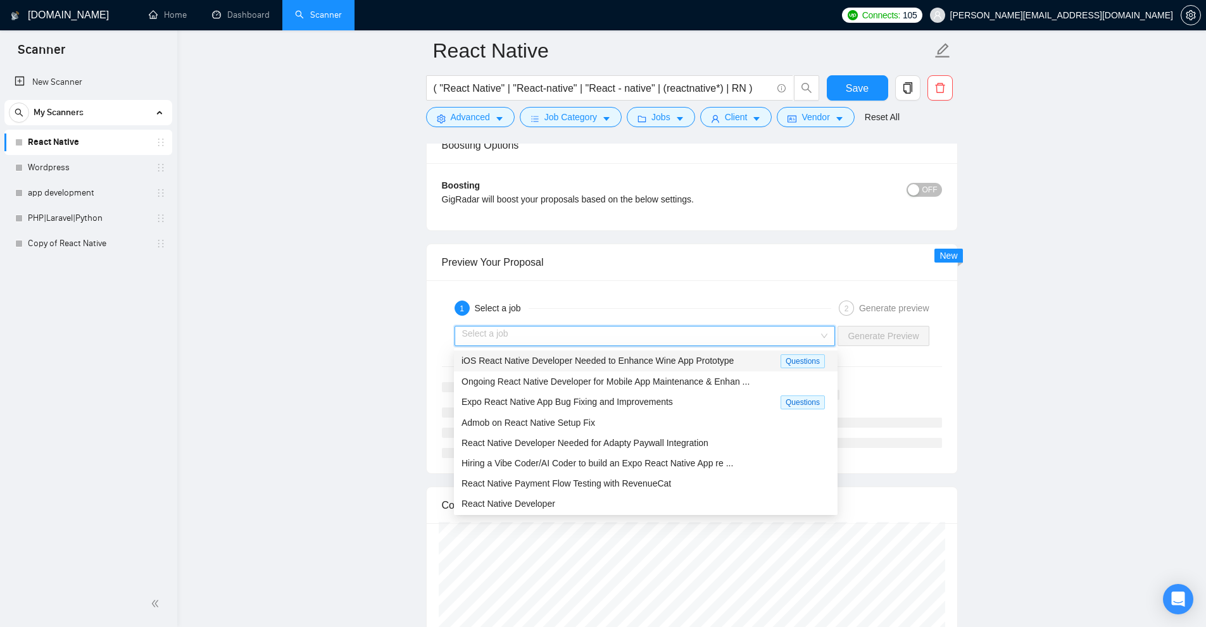
click at [540, 365] on span "iOS React Native Developer Needed to Enhance Wine App Prototype" at bounding box center [597, 361] width 272 height 10
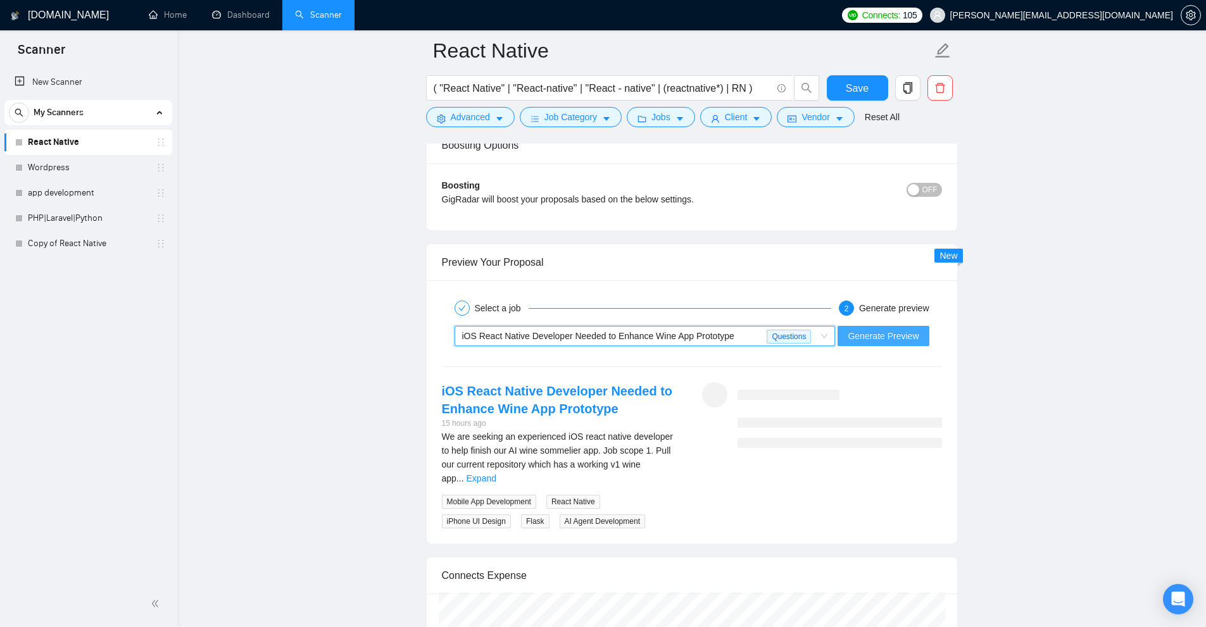
click at [877, 340] on span "Generate Preview" at bounding box center [882, 336] width 71 height 14
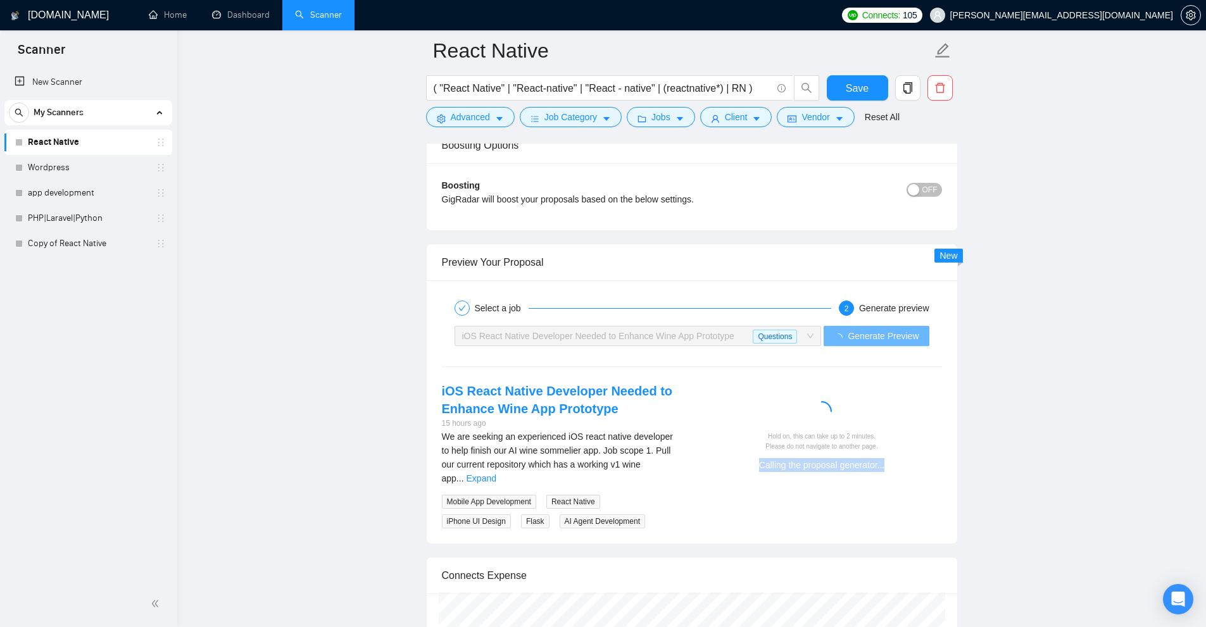
drag, startPoint x: 758, startPoint y: 457, endPoint x: 906, endPoint y: 464, distance: 148.9
click at [906, 464] on div "Hold on, this can take up to 2 minutes. Please do not navigate to another page.…" at bounding box center [822, 452] width 230 height 40
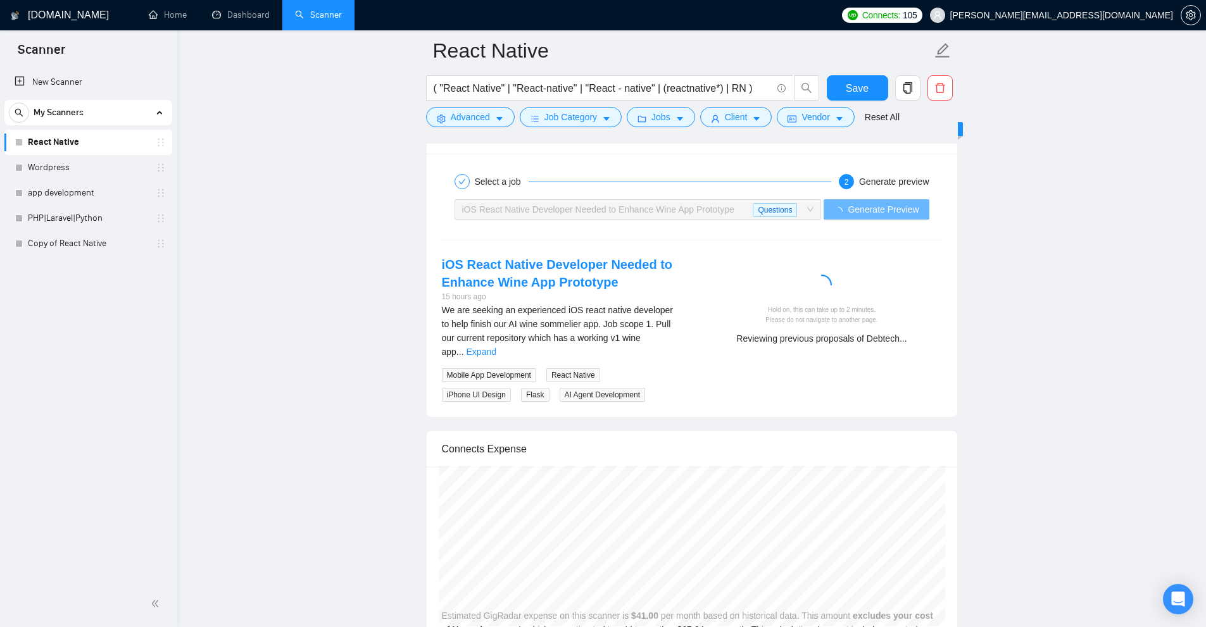
scroll to position [3072, 0]
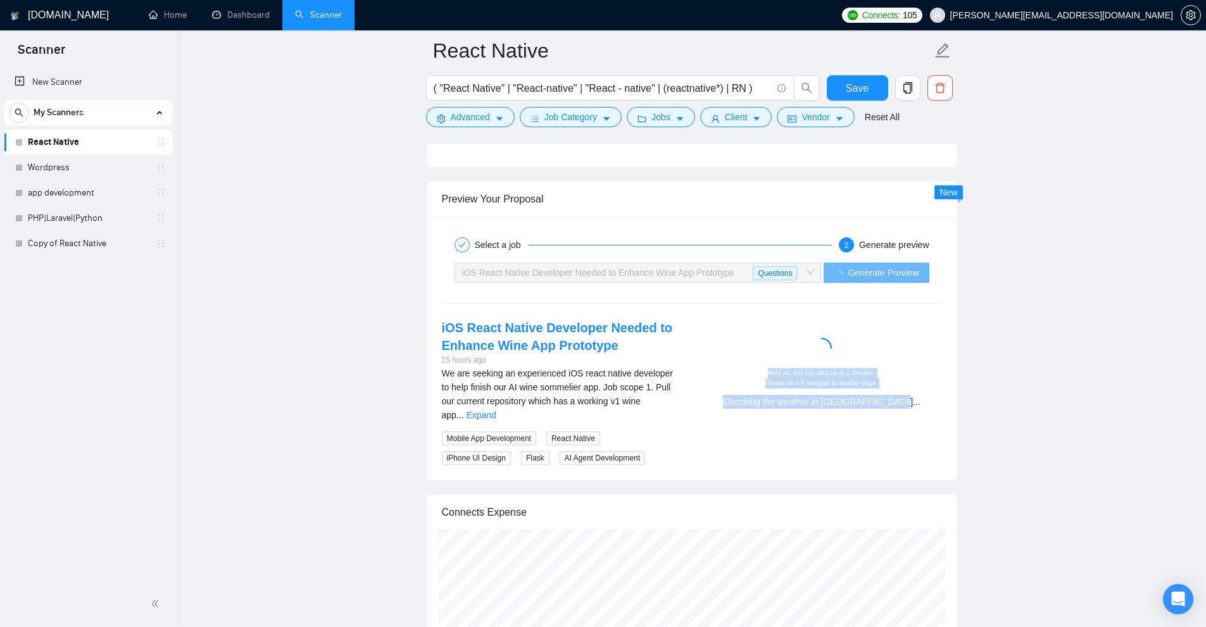
drag, startPoint x: 849, startPoint y: 381, endPoint x: 947, endPoint y: 425, distance: 108.2
click at [947, 425] on div "iOS React Native Developer Needed to Enhance Wine App Prototype 15 hours ago We…" at bounding box center [692, 392] width 520 height 146
click at [759, 372] on div "Hold on, this can take up to 2 minutes. Please do not navigate to another page." at bounding box center [822, 378] width 230 height 20
click at [496, 410] on link "Expand" at bounding box center [481, 415] width 30 height 10
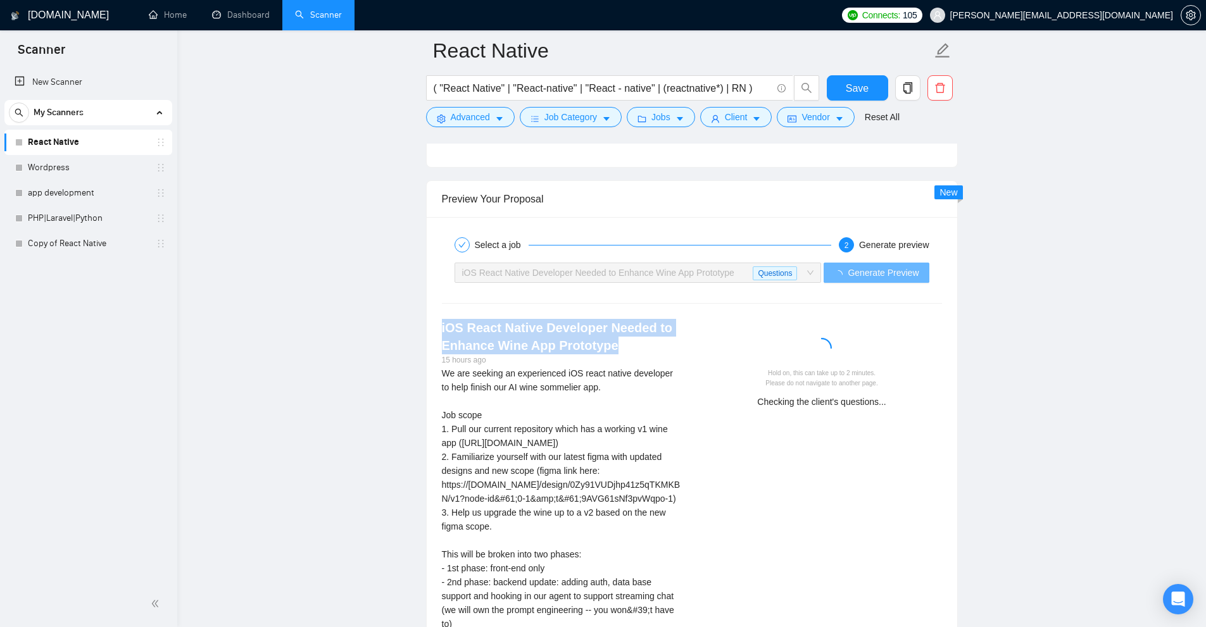
drag, startPoint x: 455, startPoint y: 321, endPoint x: 632, endPoint y: 350, distance: 179.5
click at [632, 350] on div "Select a job 2 Generate preview iOS React Native Developer Needed to Enhance Wi…" at bounding box center [692, 562] width 530 height 691
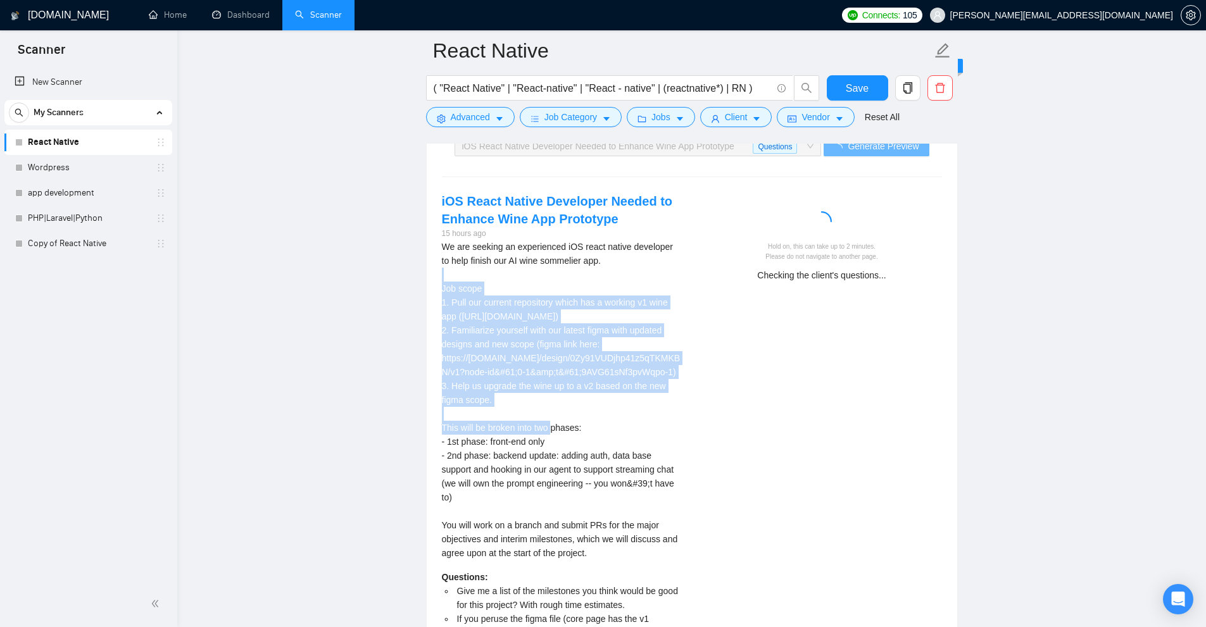
drag, startPoint x: 434, startPoint y: 282, endPoint x: 593, endPoint y: 397, distance: 196.7
click at [593, 397] on div "iOS React Native Developer Needed to Enhance Wine App Prototype 15 hours ago We…" at bounding box center [562, 479] width 260 height 574
click at [593, 397] on div "We are seeking an experienced iOS react native developer to help finish our AI …" at bounding box center [562, 400] width 240 height 320
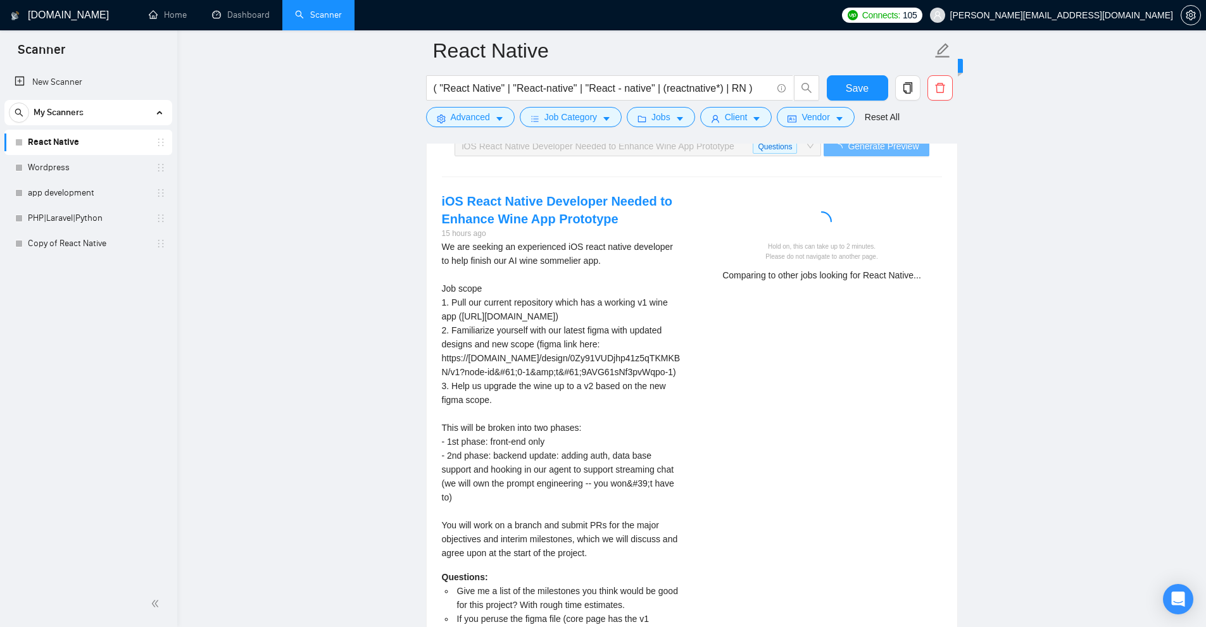
click at [609, 396] on div "We are seeking an experienced iOS react native developer to help finish our AI …" at bounding box center [562, 400] width 240 height 320
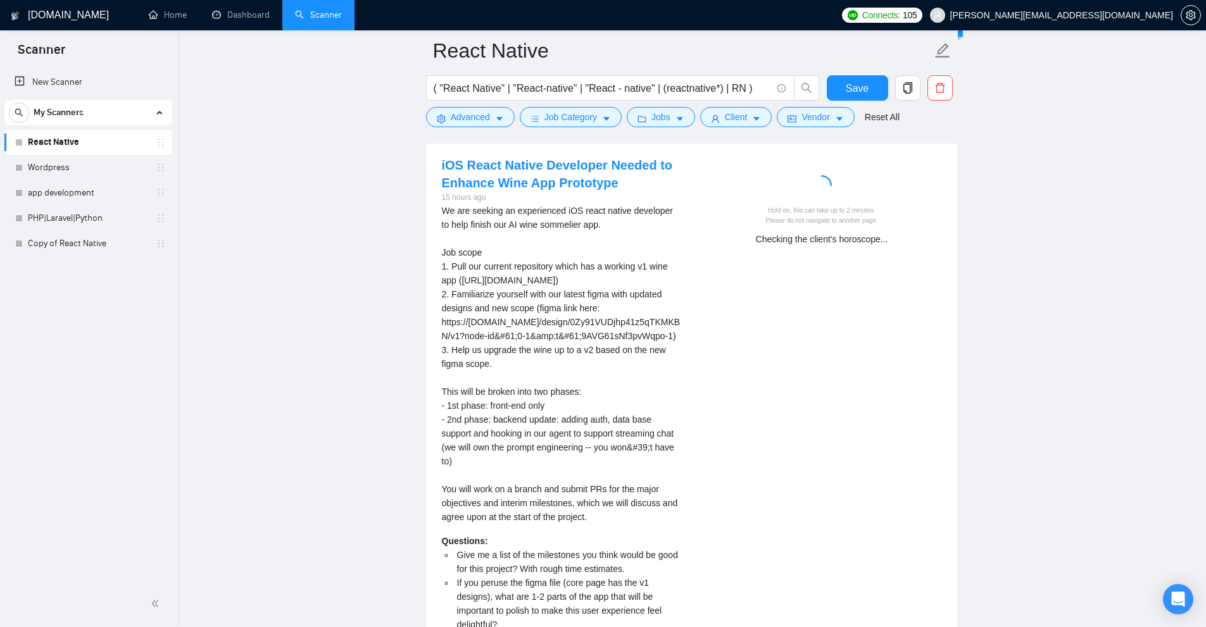
drag, startPoint x: 616, startPoint y: 247, endPoint x: 618, endPoint y: 273, distance: 26.0
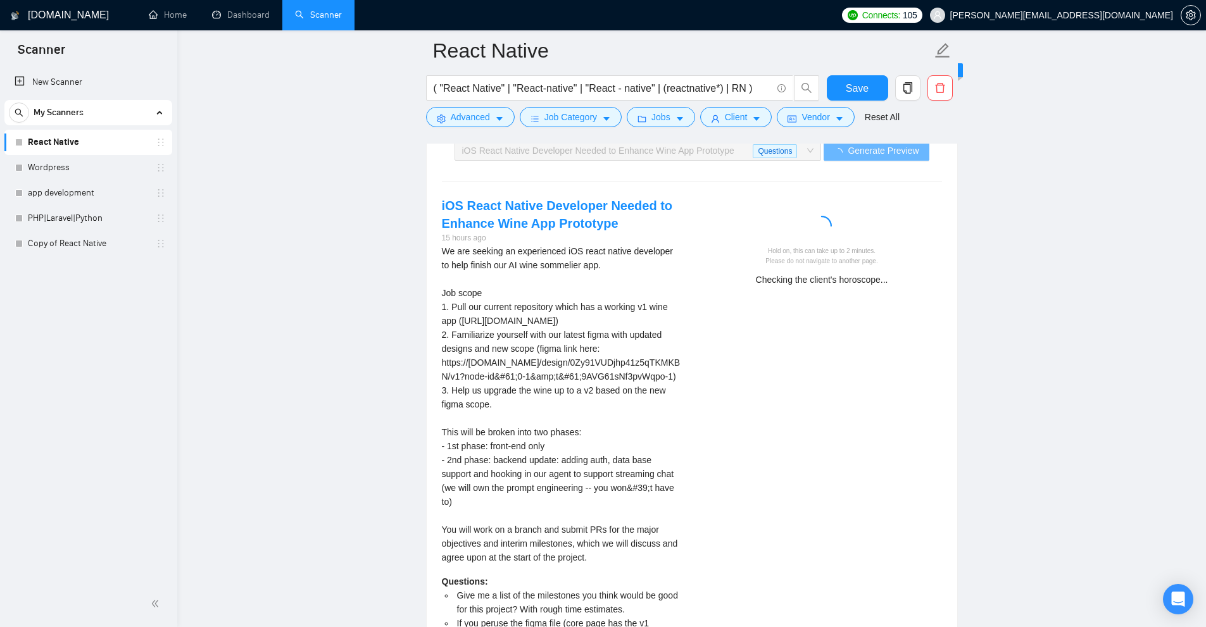
scroll to position [3169, 0]
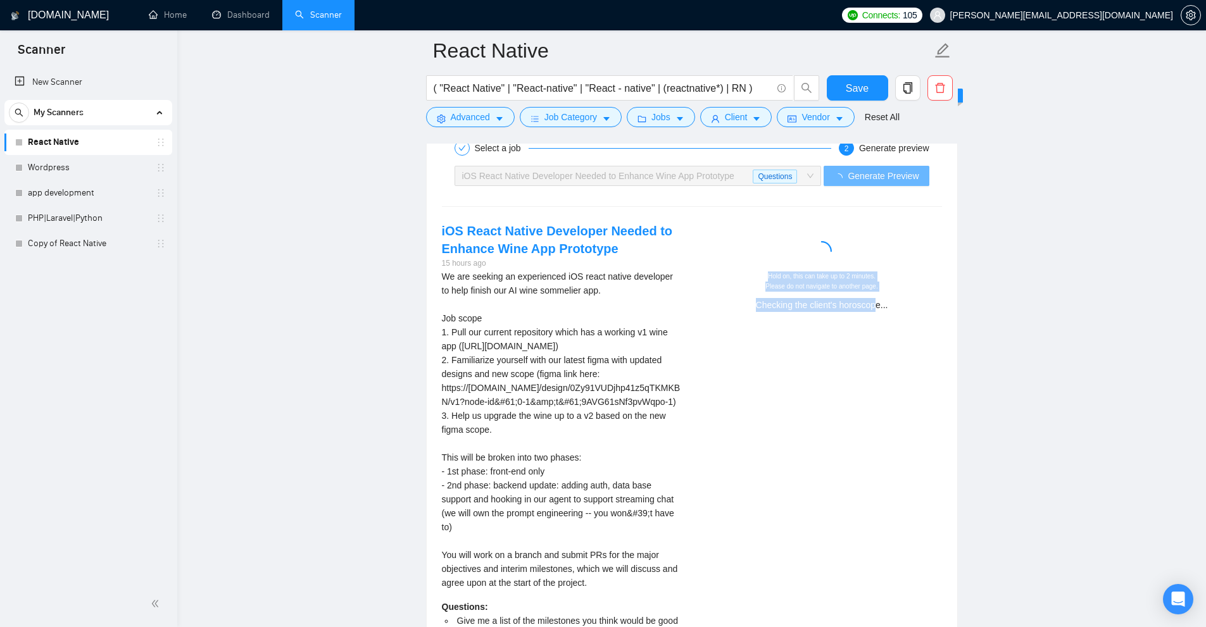
drag, startPoint x: 743, startPoint y: 244, endPoint x: 878, endPoint y: 297, distance: 144.9
click at [878, 297] on div "Hold on, this can take up to 2 minutes. Please do not navigate to another page.…" at bounding box center [822, 271] width 260 height 98
click at [889, 301] on div "Checking the client's horoscope..." at bounding box center [822, 305] width 230 height 14
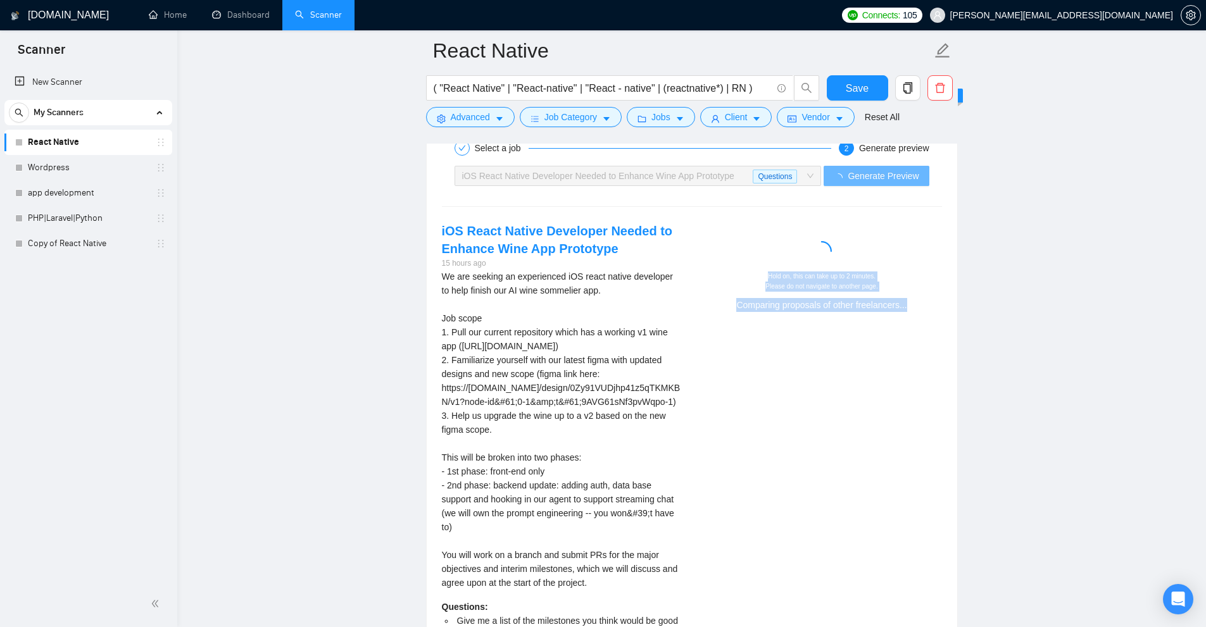
click at [893, 325] on div "iOS React Native Developer Needed to Enhance Wine App Prototype 15 hours ago We…" at bounding box center [692, 509] width 520 height 574
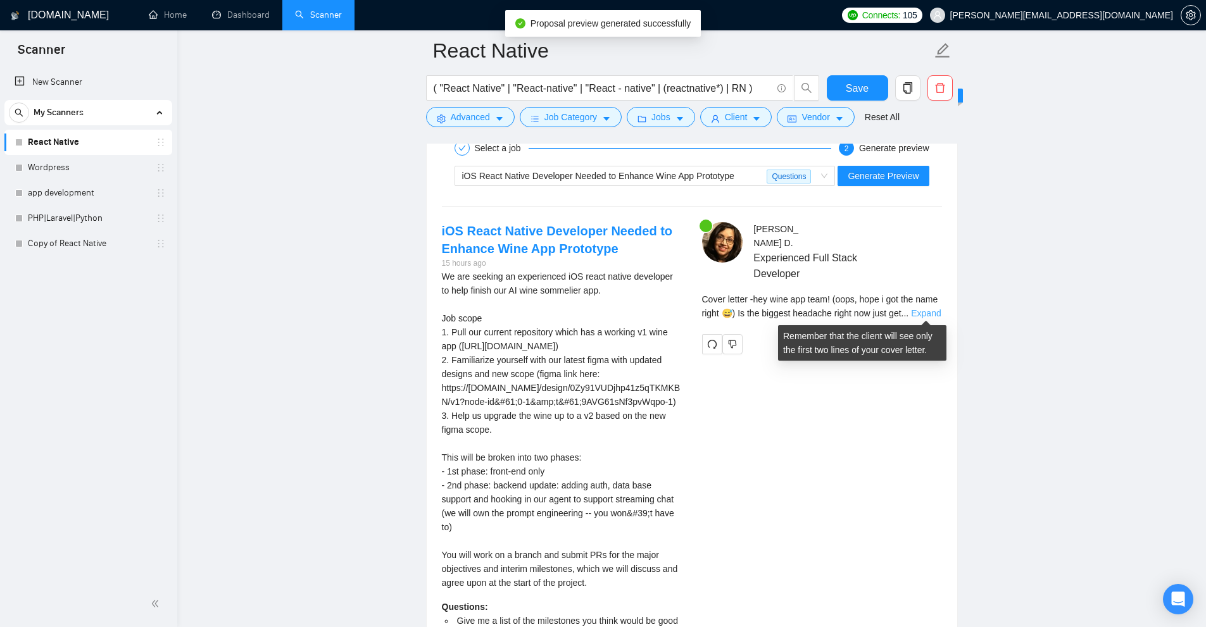
click at [933, 311] on link "Expand" at bounding box center [926, 313] width 30 height 10
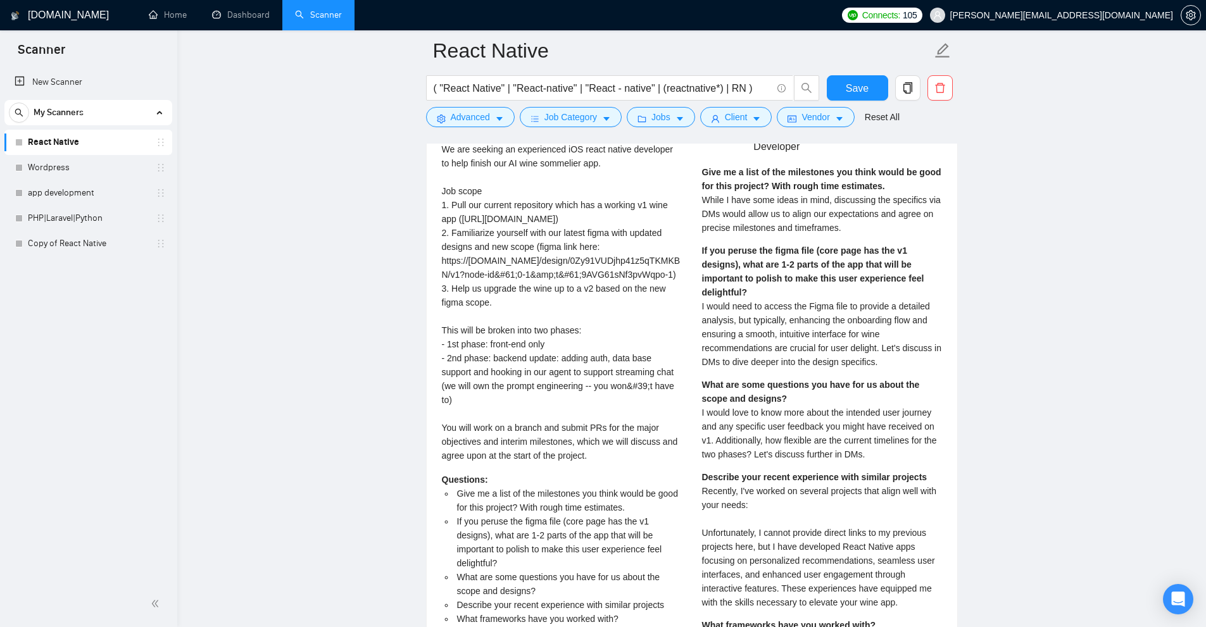
scroll to position [3169, 0]
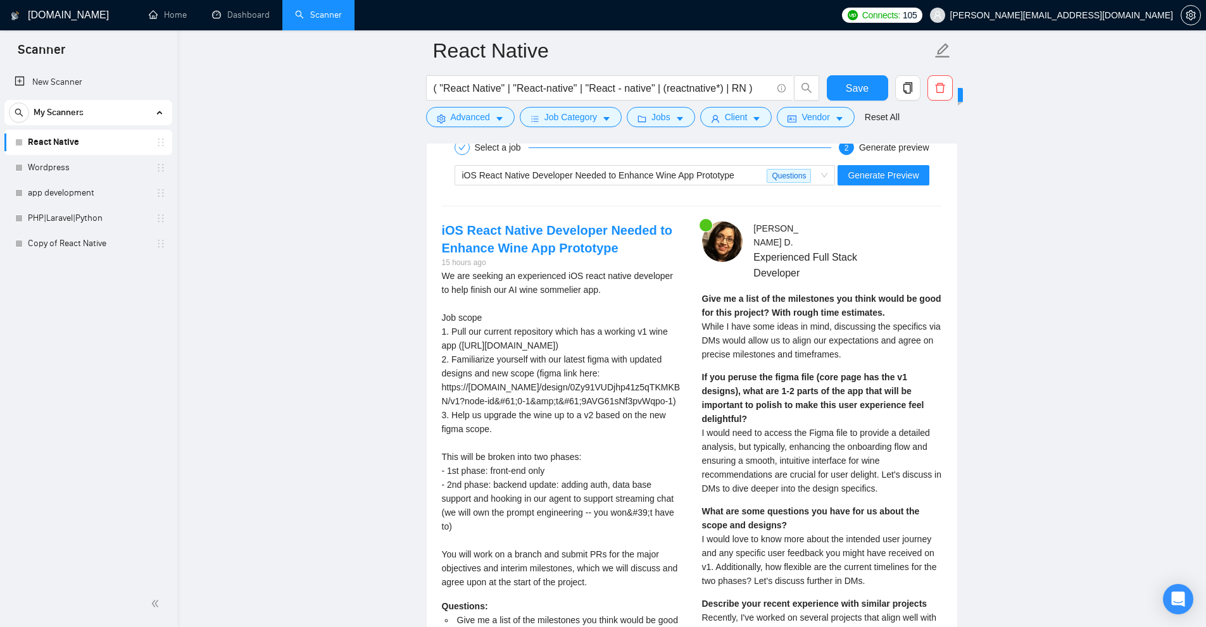
click at [825, 439] on span "I would need to access the Figma file to provide a detailed analysis, but typic…" at bounding box center [822, 461] width 240 height 66
click at [832, 356] on span "While I have some ideas in mind, discussing the specifics via DMs would allow u…" at bounding box center [821, 340] width 239 height 38
click at [228, 11] on link "Dashboard" at bounding box center [241, 14] width 58 height 11
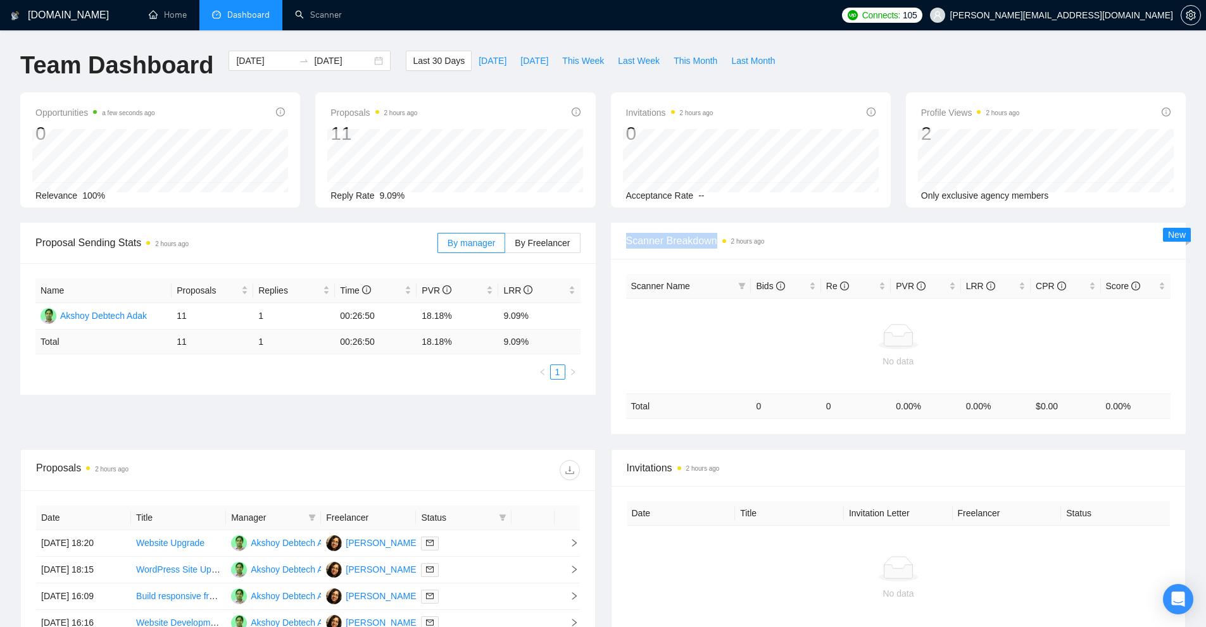
drag, startPoint x: 653, startPoint y: 245, endPoint x: 722, endPoint y: 242, distance: 69.0
click at [722, 242] on div "Scanner Breakdown 2 hours ago" at bounding box center [898, 241] width 575 height 37
drag, startPoint x: 420, startPoint y: 316, endPoint x: 447, endPoint y: 312, distance: 26.9
click at [447, 316] on td "18.18%" at bounding box center [457, 316] width 82 height 27
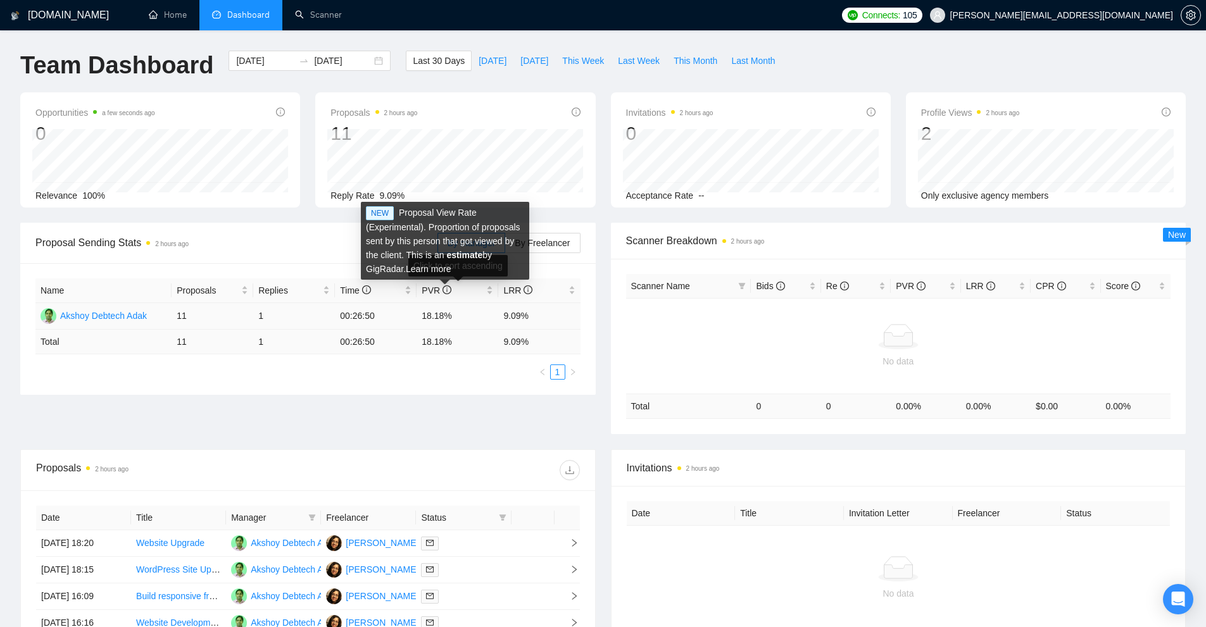
drag, startPoint x: 421, startPoint y: 292, endPoint x: 449, endPoint y: 313, distance: 34.8
click at [453, 322] on table "Name Proposals Replies Time PVR LRR Akshoy Debtech Adak 11 1 00:26:50 18.18% 9.…" at bounding box center [307, 316] width 545 height 76
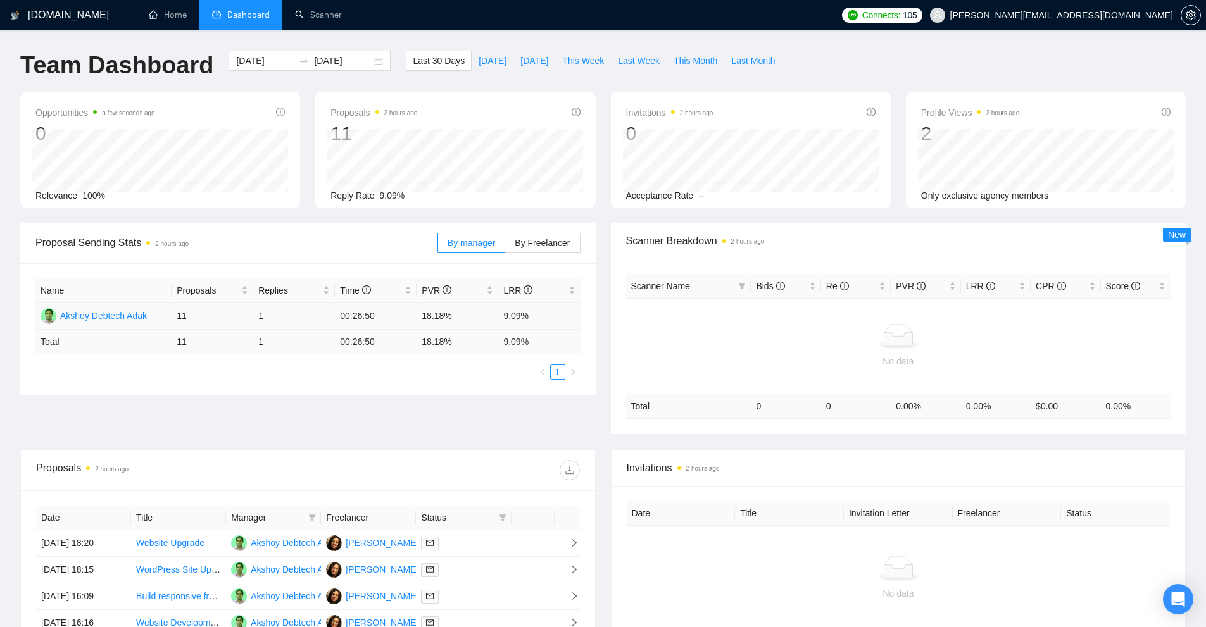
drag, startPoint x: 501, startPoint y: 318, endPoint x: 506, endPoint y: 313, distance: 7.2
click at [501, 318] on td "9.09%" at bounding box center [539, 316] width 82 height 27
drag, startPoint x: 506, startPoint y: 315, endPoint x: 551, endPoint y: 317, distance: 44.4
click at [551, 317] on td "9.09%" at bounding box center [539, 316] width 82 height 27
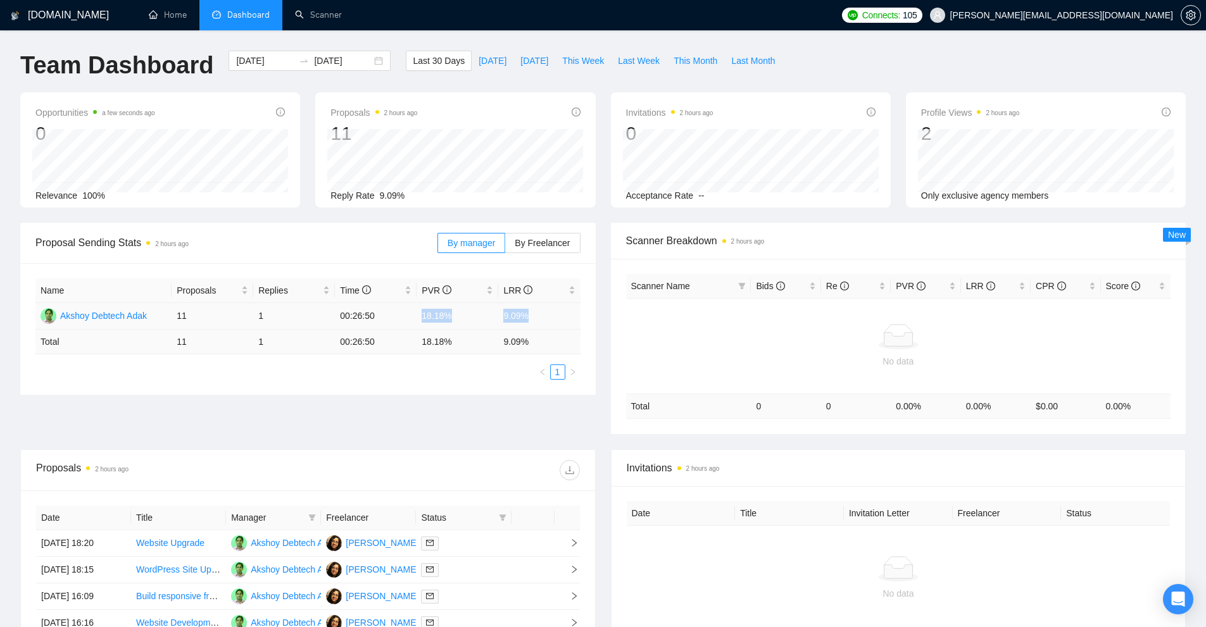
drag, startPoint x: 457, startPoint y: 311, endPoint x: 396, endPoint y: 316, distance: 61.0
click at [396, 316] on tr "Akshoy Debtech Adak 11 1 00:26:50 18.18% 9.09%" at bounding box center [307, 316] width 545 height 27
click at [432, 316] on td "18.18%" at bounding box center [457, 316] width 82 height 27
drag, startPoint x: 416, startPoint y: 319, endPoint x: 542, endPoint y: 313, distance: 125.5
click at [542, 313] on tr "Akshoy Debtech Adak 11 1 00:26:50 18.18% 9.09%" at bounding box center [307, 316] width 545 height 27
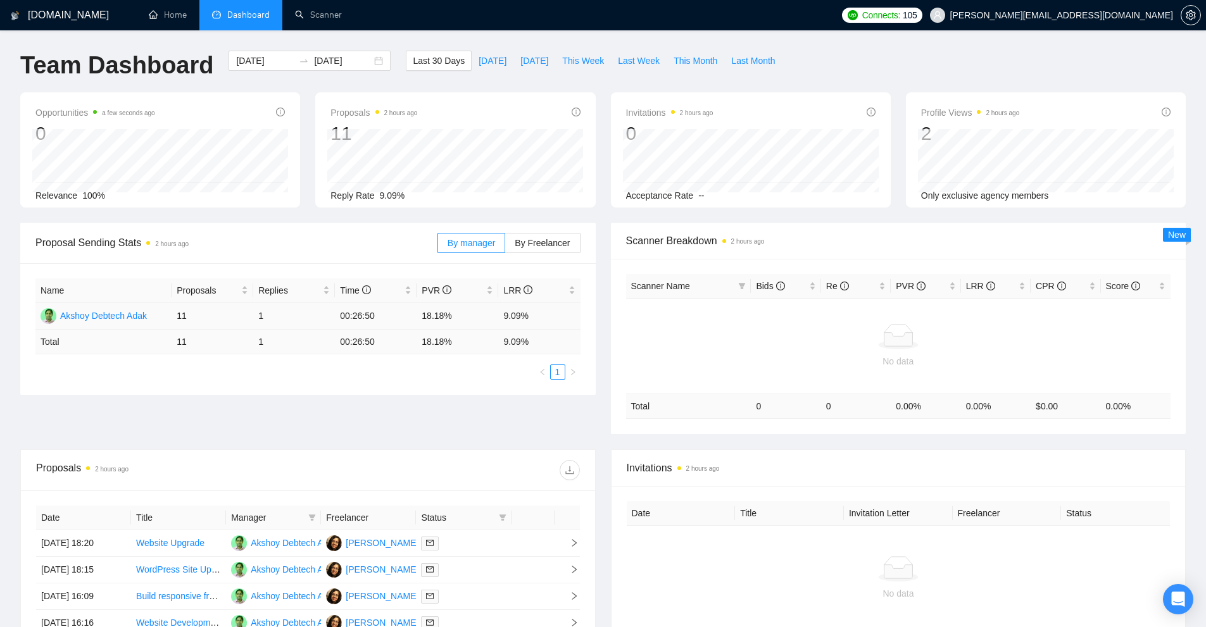
click at [390, 308] on td "00:26:50" at bounding box center [376, 316] width 82 height 27
drag, startPoint x: 435, startPoint y: 316, endPoint x: 455, endPoint y: 315, distance: 19.7
click at [456, 315] on td "18.18%" at bounding box center [457, 316] width 82 height 27
drag, startPoint x: 454, startPoint y: 315, endPoint x: 404, endPoint y: 324, distance: 51.4
click at [401, 324] on td "00:26:50" at bounding box center [376, 316] width 82 height 27
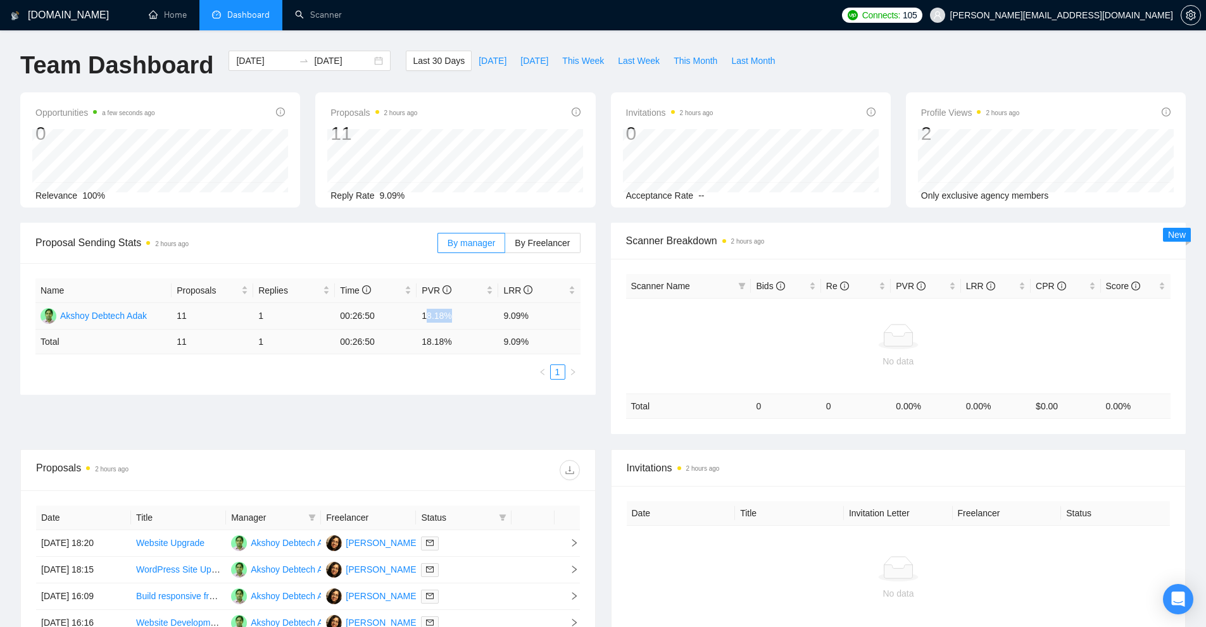
drag, startPoint x: 425, startPoint y: 313, endPoint x: 477, endPoint y: 316, distance: 51.4
click at [477, 316] on td "18.18%" at bounding box center [457, 316] width 82 height 27
click at [504, 335] on td "9.09 %" at bounding box center [539, 342] width 82 height 25
drag, startPoint x: 508, startPoint y: 321, endPoint x: 533, endPoint y: 321, distance: 25.3
click at [533, 321] on td "9.09%" at bounding box center [539, 316] width 82 height 27
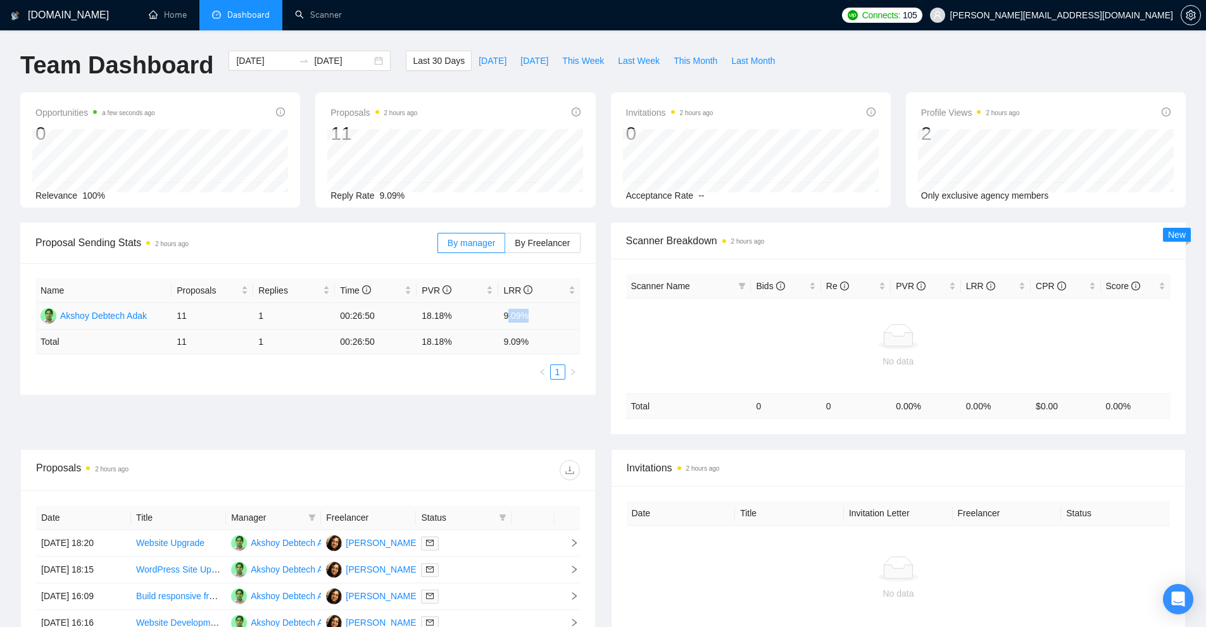
click at [531, 321] on td "9.09%" at bounding box center [539, 316] width 82 height 27
drag, startPoint x: 419, startPoint y: 319, endPoint x: 455, endPoint y: 320, distance: 36.1
click at [455, 320] on td "18.18%" at bounding box center [457, 316] width 82 height 27
click at [546, 310] on td "9.09%" at bounding box center [539, 316] width 82 height 27
click at [308, 11] on link "Scanner" at bounding box center [318, 14] width 47 height 11
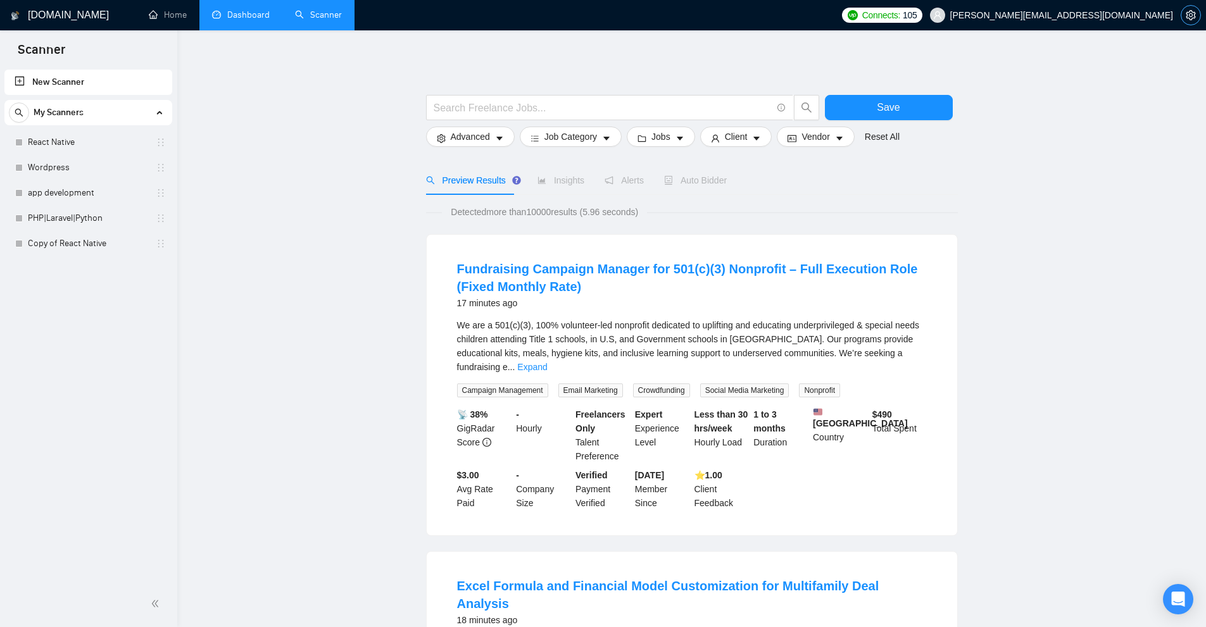
click at [1197, 16] on span "setting" at bounding box center [1190, 15] width 19 height 10
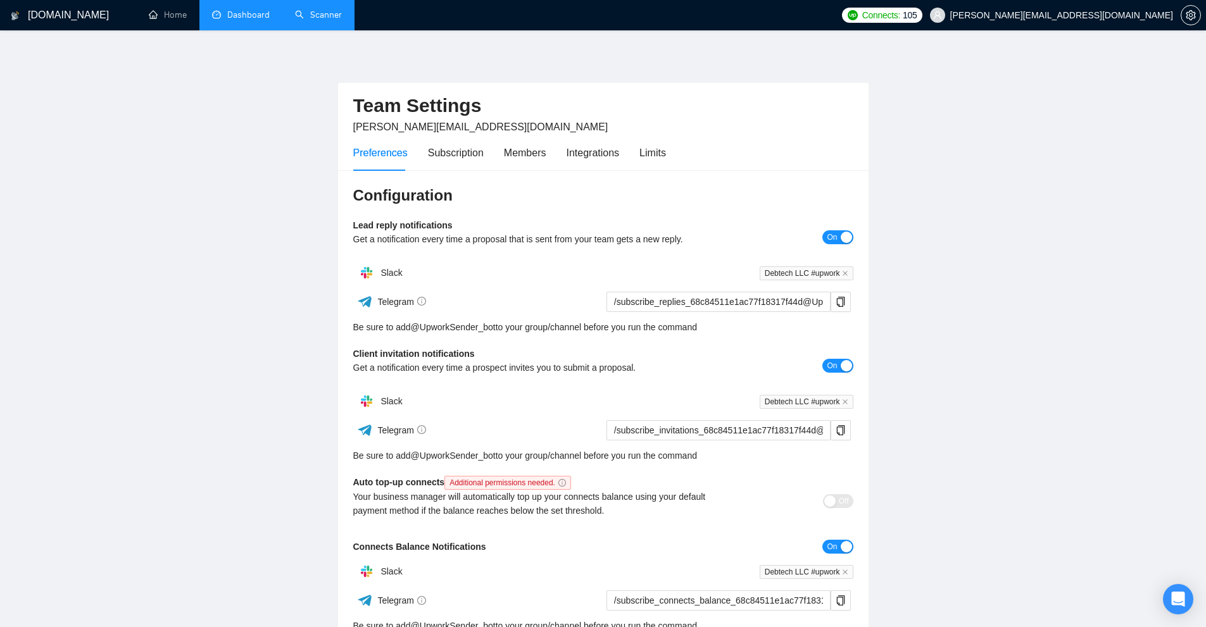
click at [634, 136] on div "Preferences Subscription Members Integrations Limits" at bounding box center [509, 153] width 313 height 36
click at [642, 148] on div "Limits" at bounding box center [652, 153] width 27 height 16
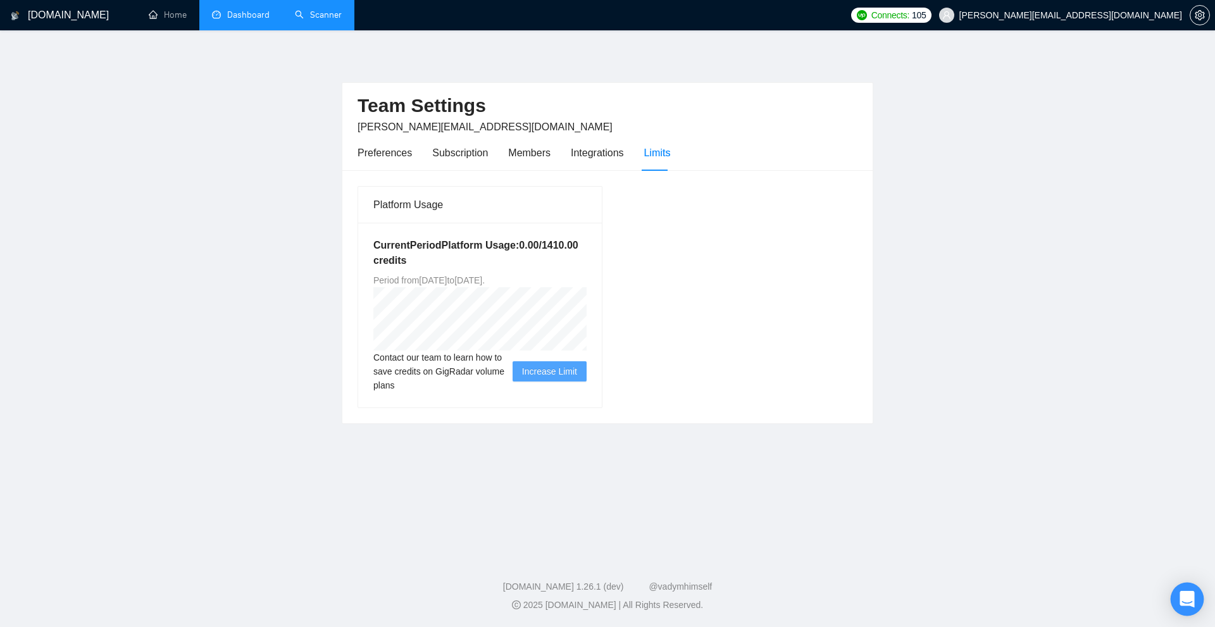
click at [1180, 601] on div "Open Intercom Messenger" at bounding box center [1188, 600] width 34 height 34
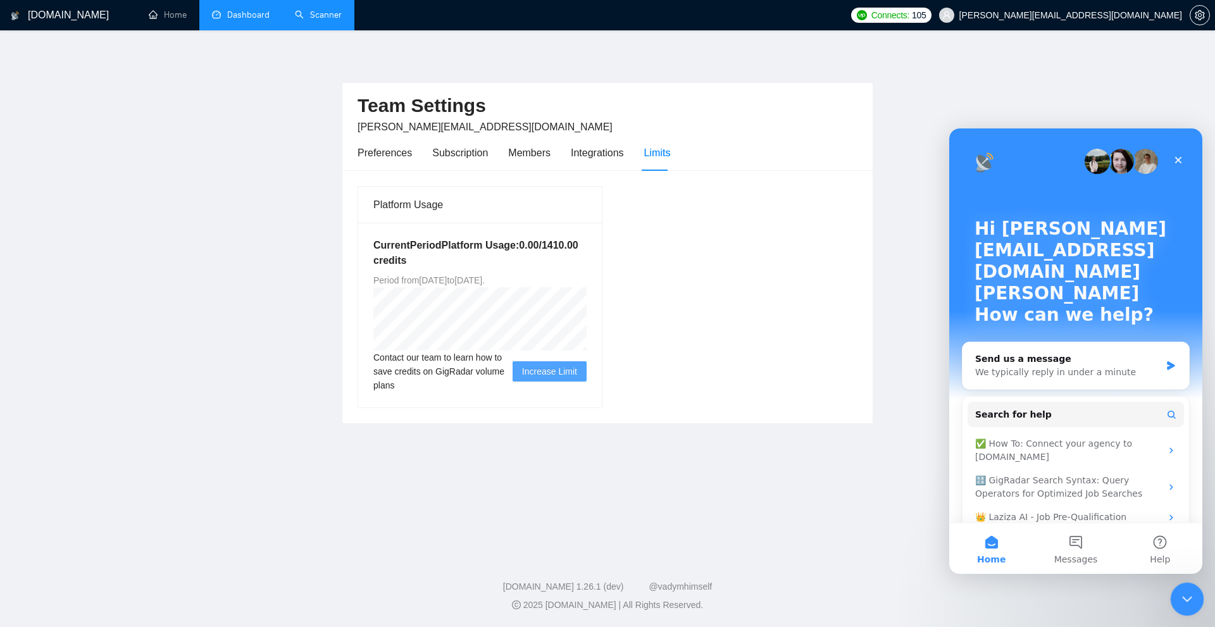
click at [1172, 592] on div "Close Intercom Messenger" at bounding box center [1185, 597] width 30 height 30
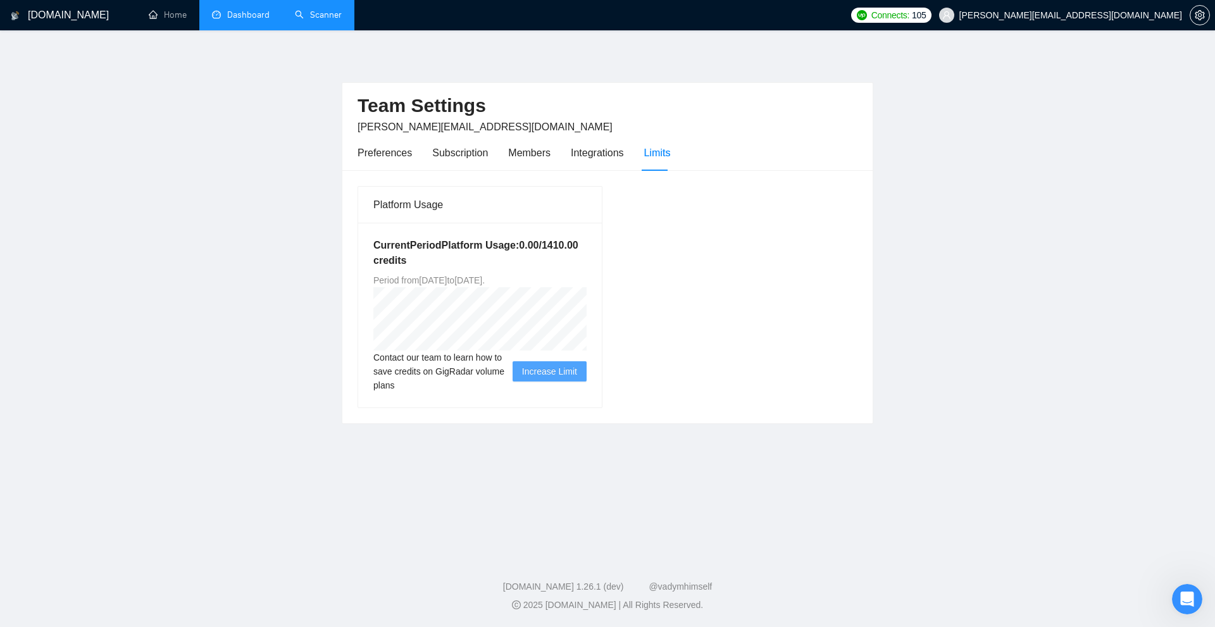
click at [707, 226] on div "Platform Usage Current Period Platform Usage: 0.00 / 1410.00 credits Period fro…" at bounding box center [607, 296] width 510 height 223
click at [246, 20] on link "Dashboard" at bounding box center [241, 14] width 58 height 11
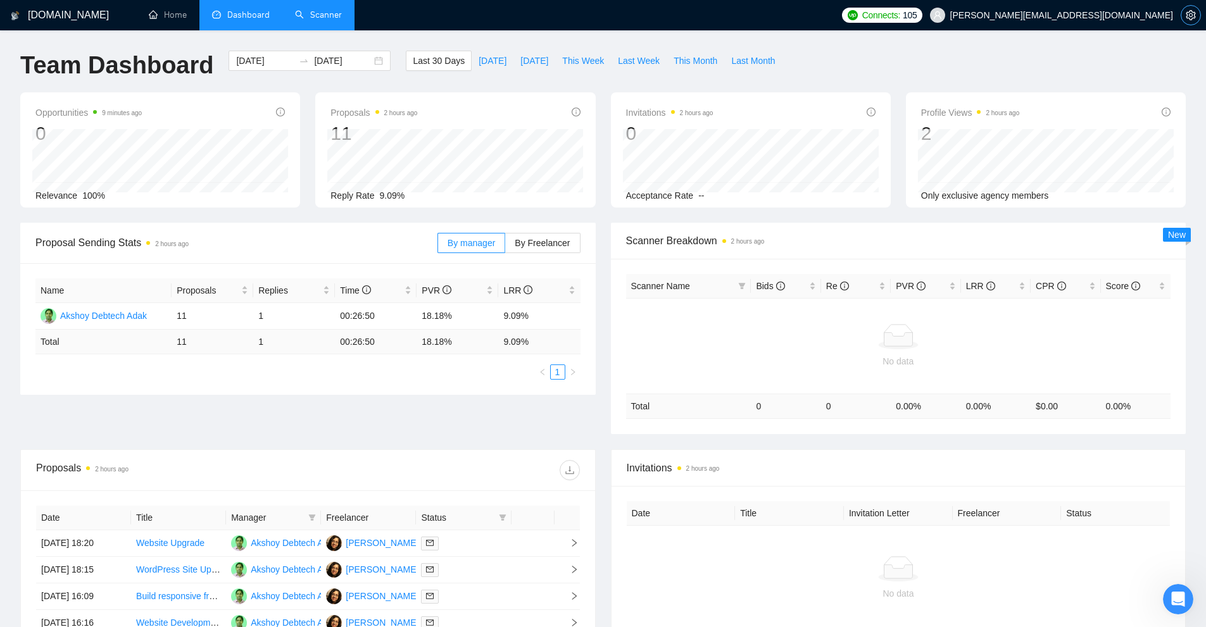
click at [1188, 15] on icon "setting" at bounding box center [1190, 15] width 10 height 10
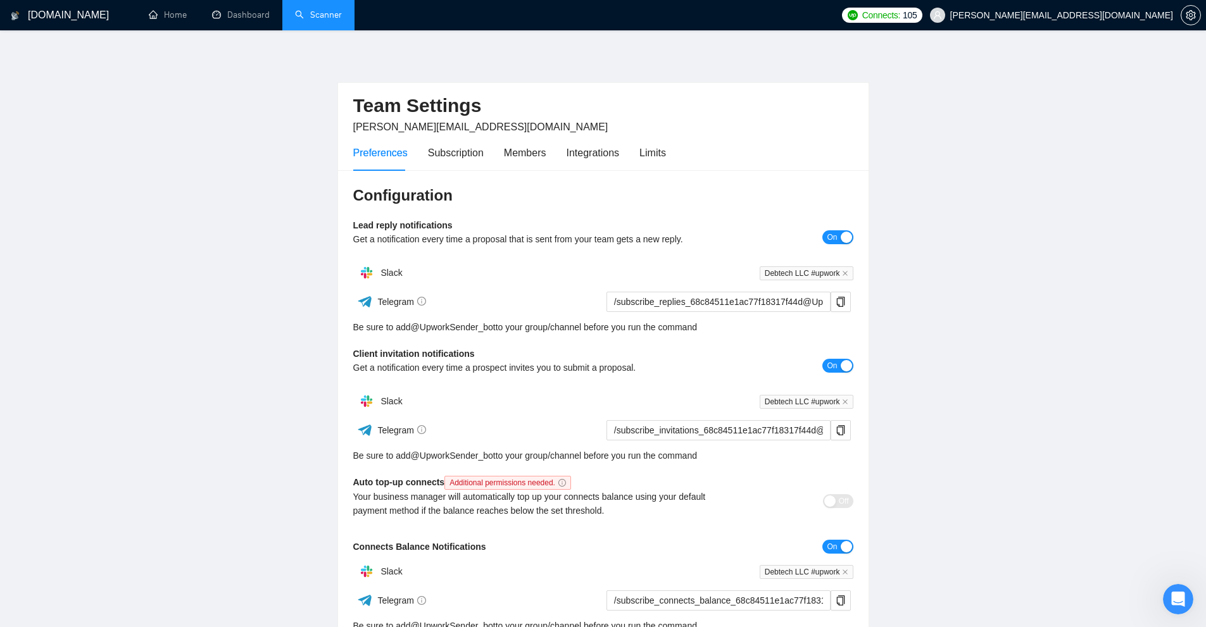
click at [667, 163] on div "Preferences Subscription Members Integrations Limits" at bounding box center [603, 153] width 500 height 36
click at [644, 148] on div "Limits" at bounding box center [652, 153] width 27 height 16
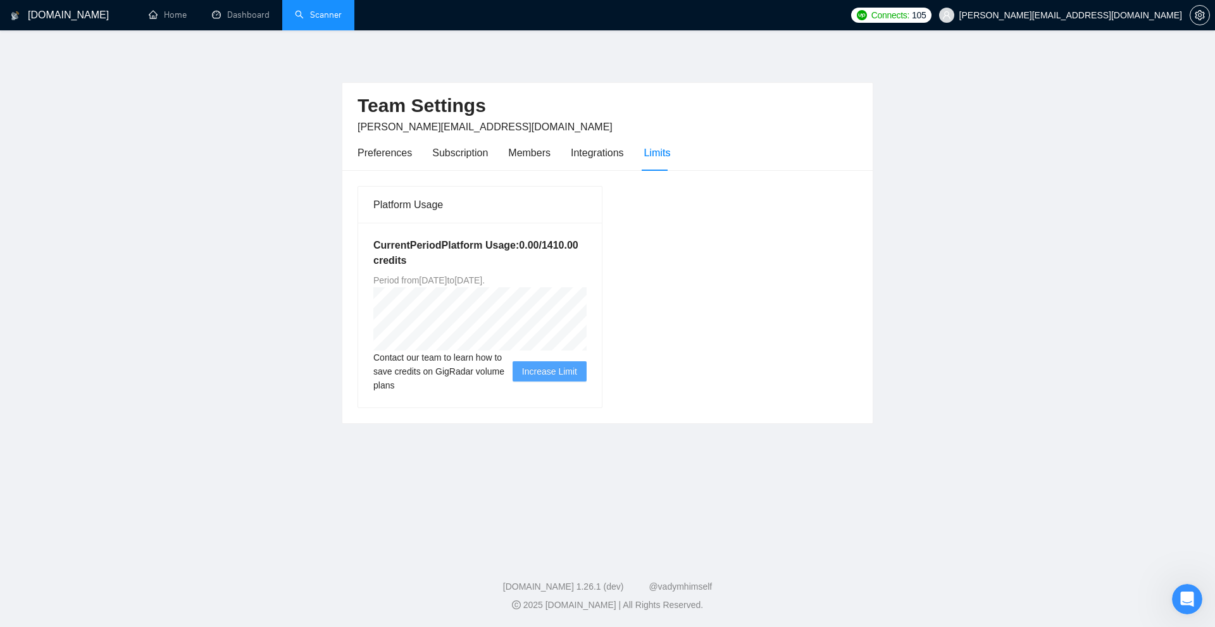
click at [474, 282] on span "Period from [DATE] to [DATE] ." at bounding box center [428, 280] width 111 height 10
drag, startPoint x: 295, startPoint y: 15, endPoint x: 247, endPoint y: 16, distance: 48.1
click at [295, 15] on link "Scanner" at bounding box center [318, 14] width 47 height 11
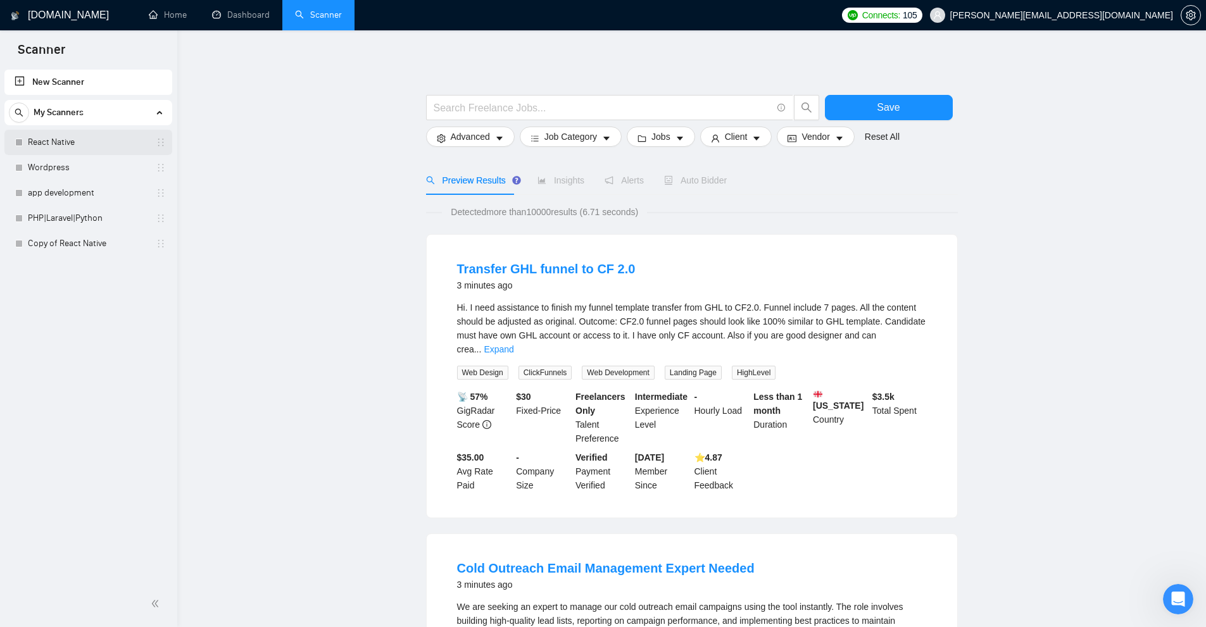
click at [86, 147] on link "React Native" at bounding box center [88, 142] width 120 height 25
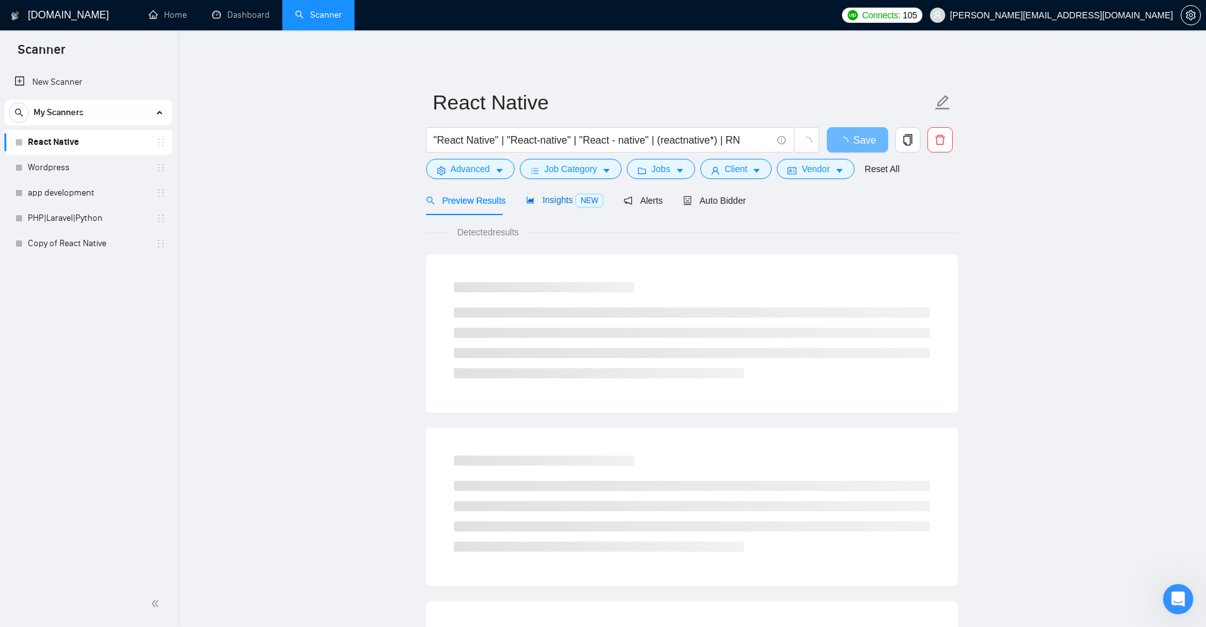
click at [577, 207] on span "NEW" at bounding box center [589, 201] width 28 height 14
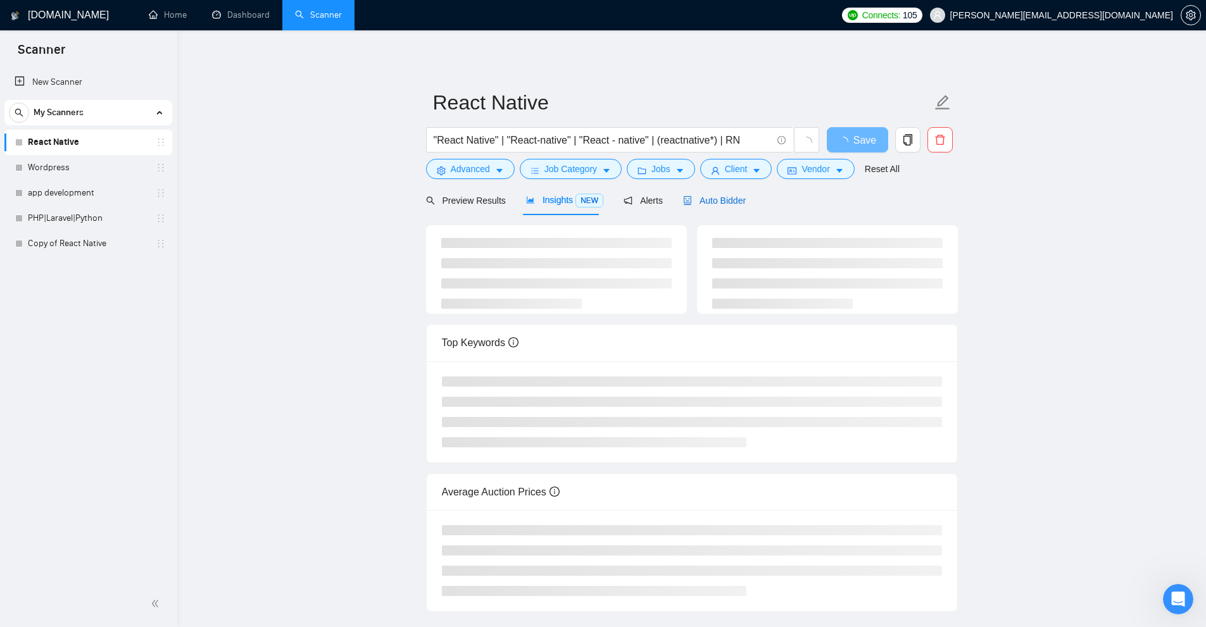
click at [689, 202] on span "Auto Bidder" at bounding box center [714, 201] width 63 height 10
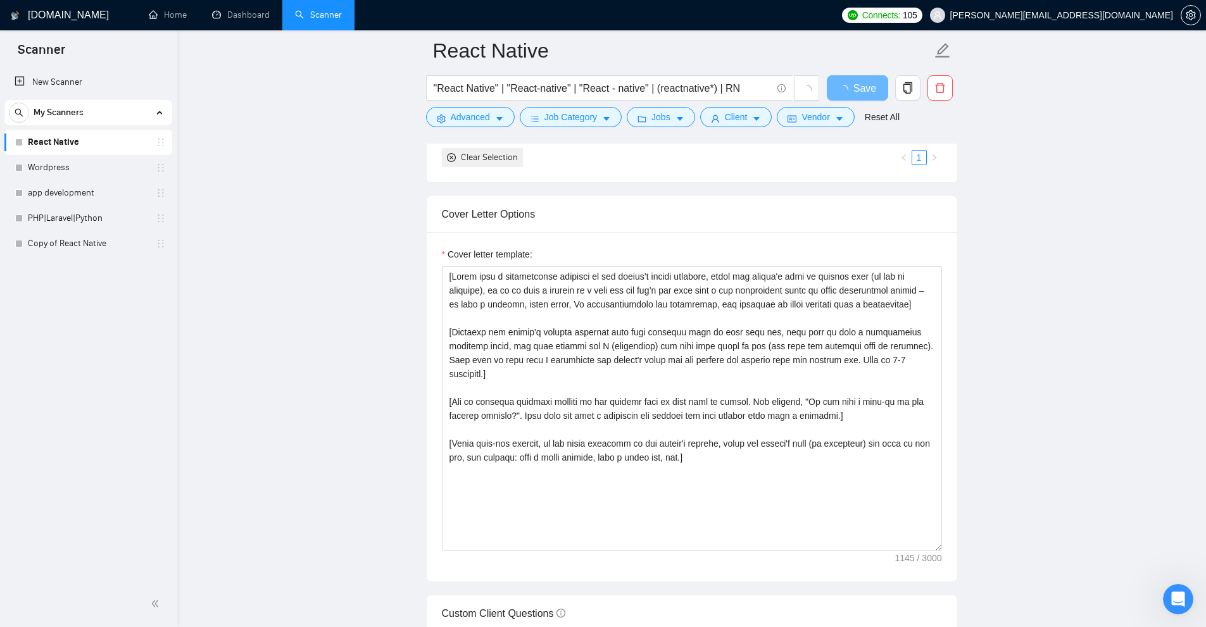
scroll to position [759, 0]
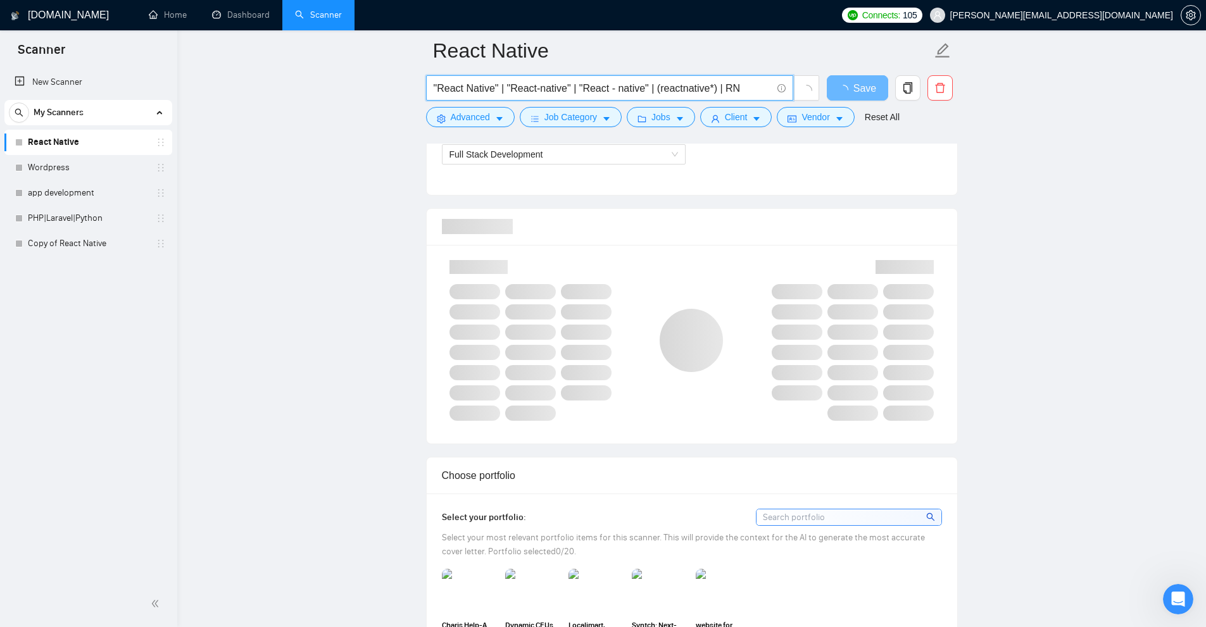
drag, startPoint x: 732, startPoint y: 87, endPoint x: 486, endPoint y: 84, distance: 246.2
click at [487, 84] on input ""React Native" | "React-native" | "React - native" | (reactnative*) | RN" at bounding box center [603, 88] width 338 height 16
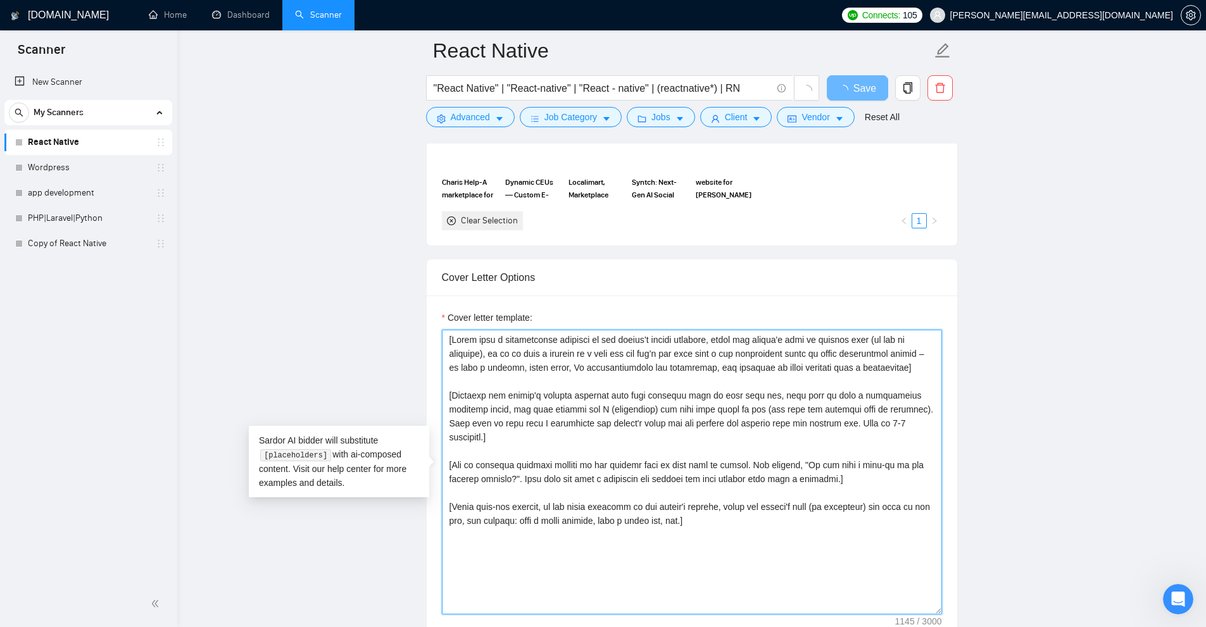
drag, startPoint x: 725, startPoint y: 539, endPoint x: 409, endPoint y: 308, distance: 390.9
click at [409, 308] on main "React Native "React Native" | "React-native" | "React - native" | (reactnative*…" at bounding box center [691, 560] width 988 height 3424
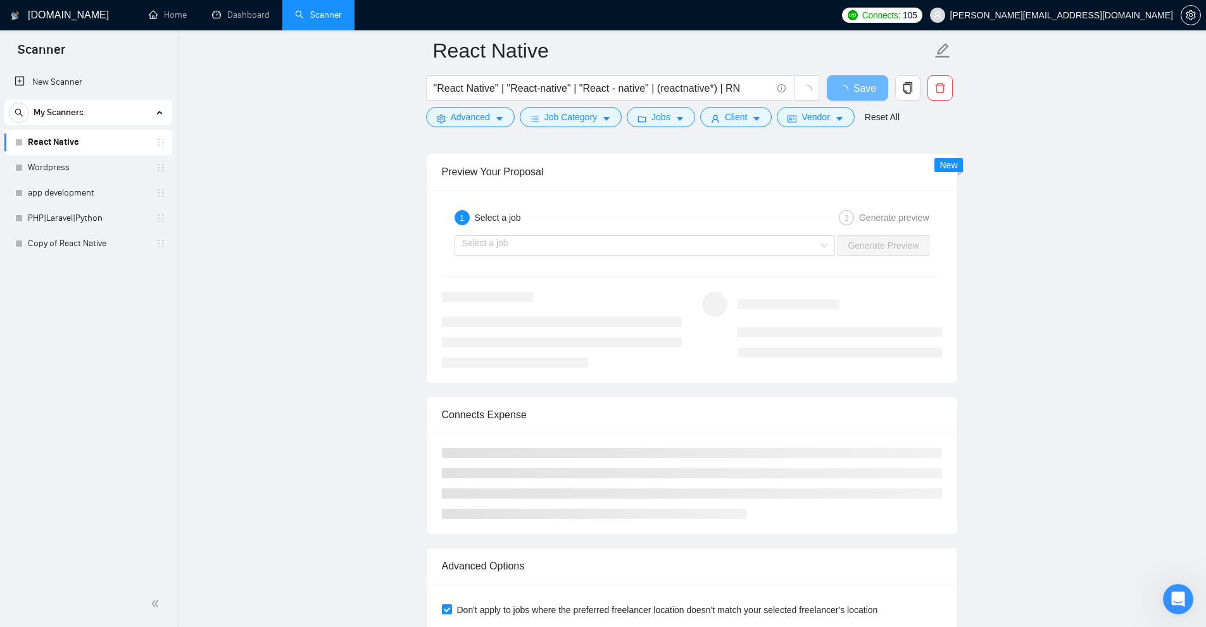
scroll to position [2249, 0]
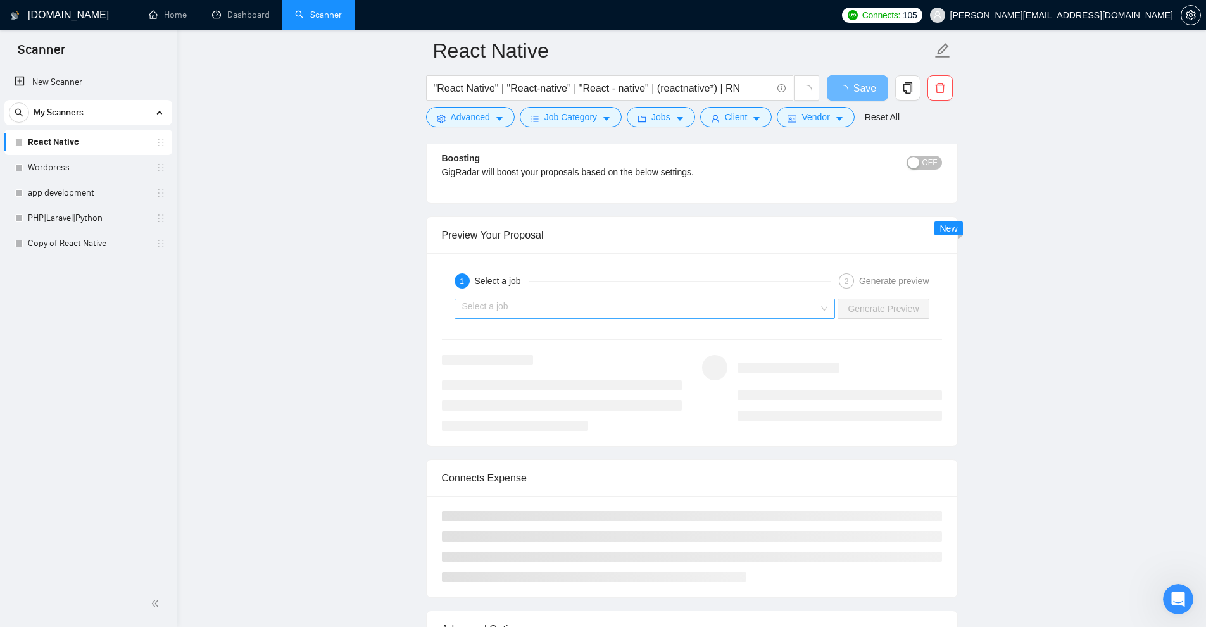
click at [642, 300] on input "search" at bounding box center [640, 308] width 357 height 19
click at [550, 336] on div at bounding box center [645, 343] width 368 height 22
click at [571, 306] on input "search" at bounding box center [640, 308] width 357 height 19
click at [573, 325] on div "1 Select a job 2 Generate preview Select a job Generate Preview" at bounding box center [692, 349] width 530 height 193
click at [516, 313] on input "search" at bounding box center [640, 308] width 357 height 19
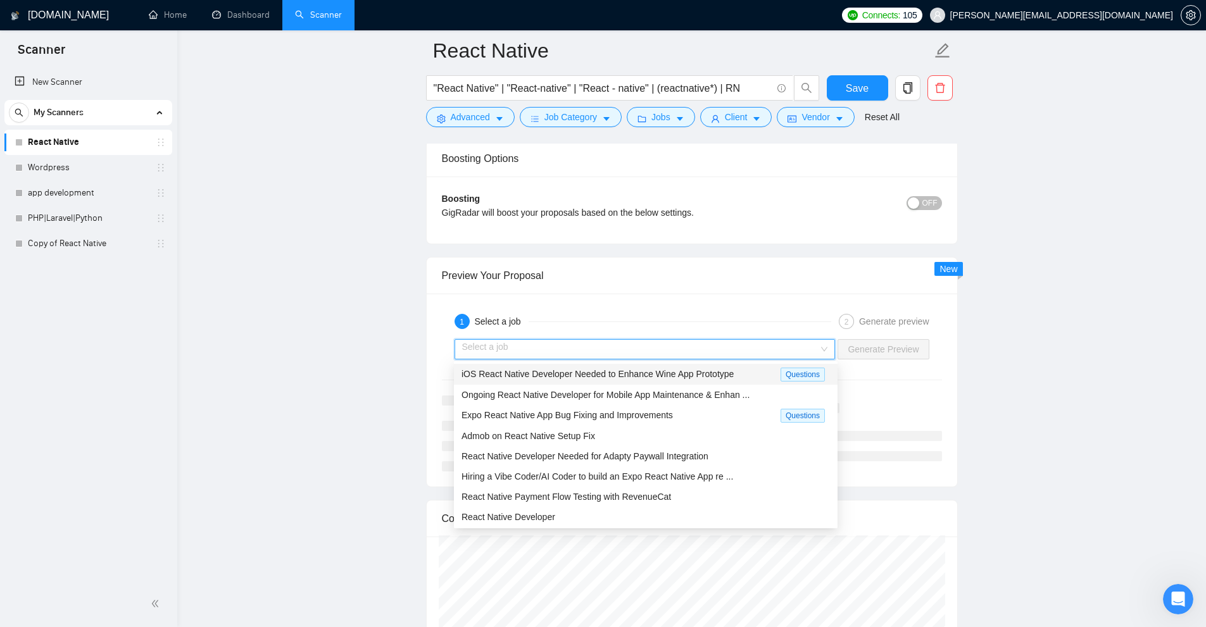
click at [630, 361] on div "Select a job Generate Preview" at bounding box center [691, 349] width 502 height 30
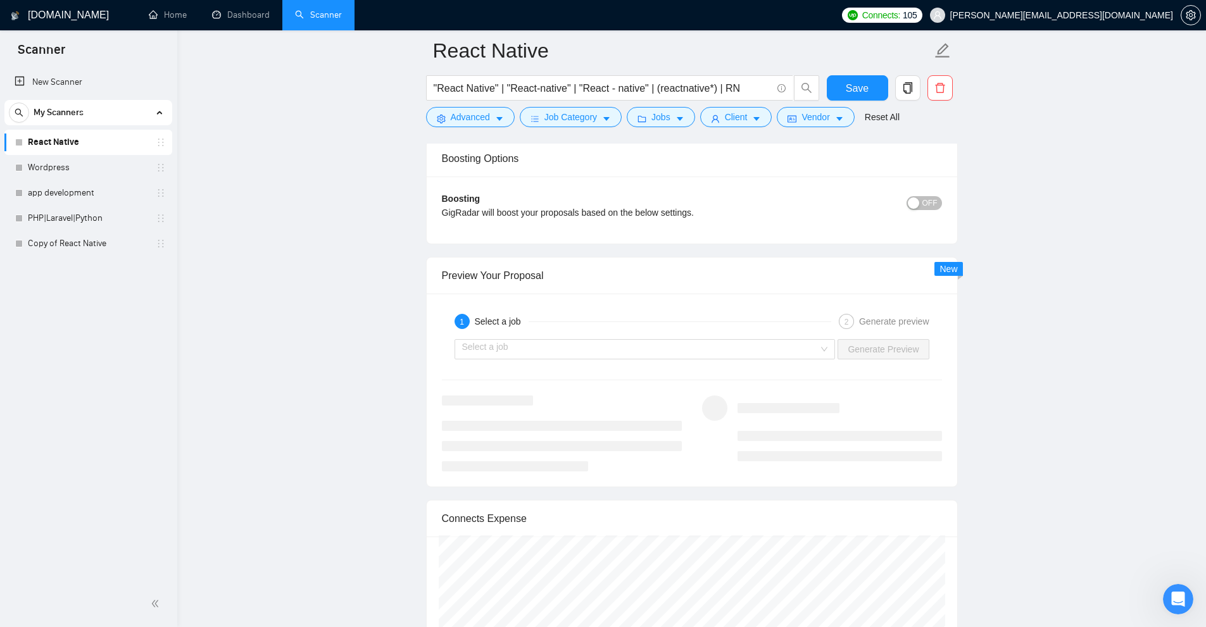
click at [627, 380] on div at bounding box center [692, 380] width 500 height 1
click at [630, 351] on input "search" at bounding box center [640, 349] width 357 height 19
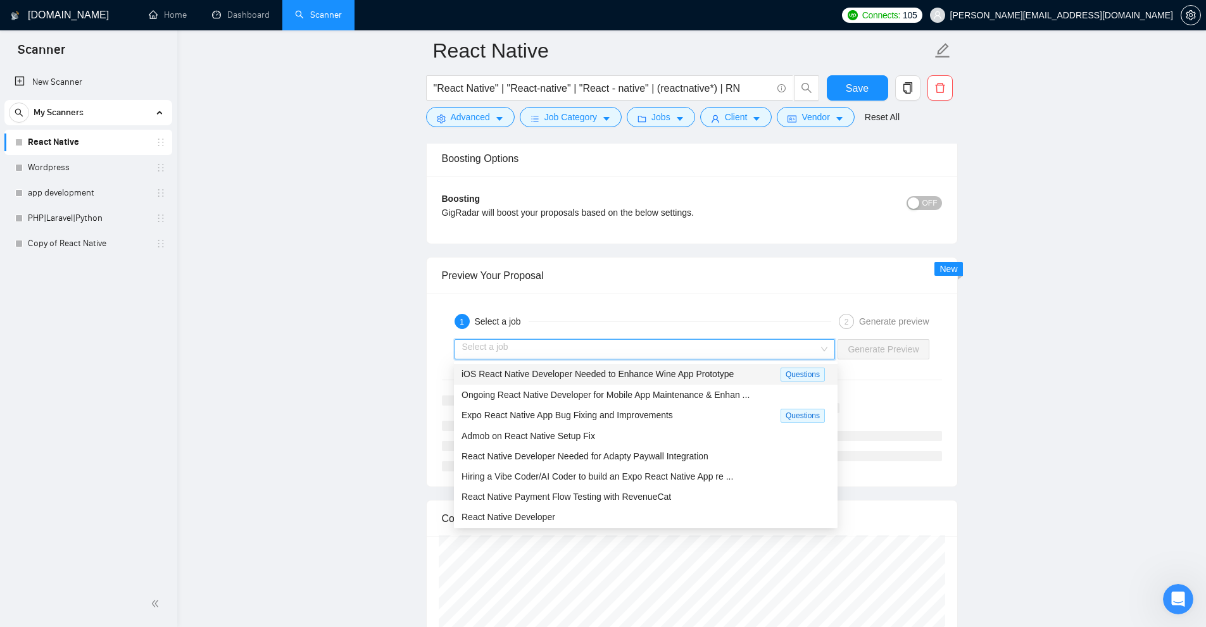
click at [625, 375] on span "iOS React Native Developer Needed to Enhance Wine App Prototype" at bounding box center [597, 374] width 272 height 10
